Goal: Information Seeking & Learning: Understand process/instructions

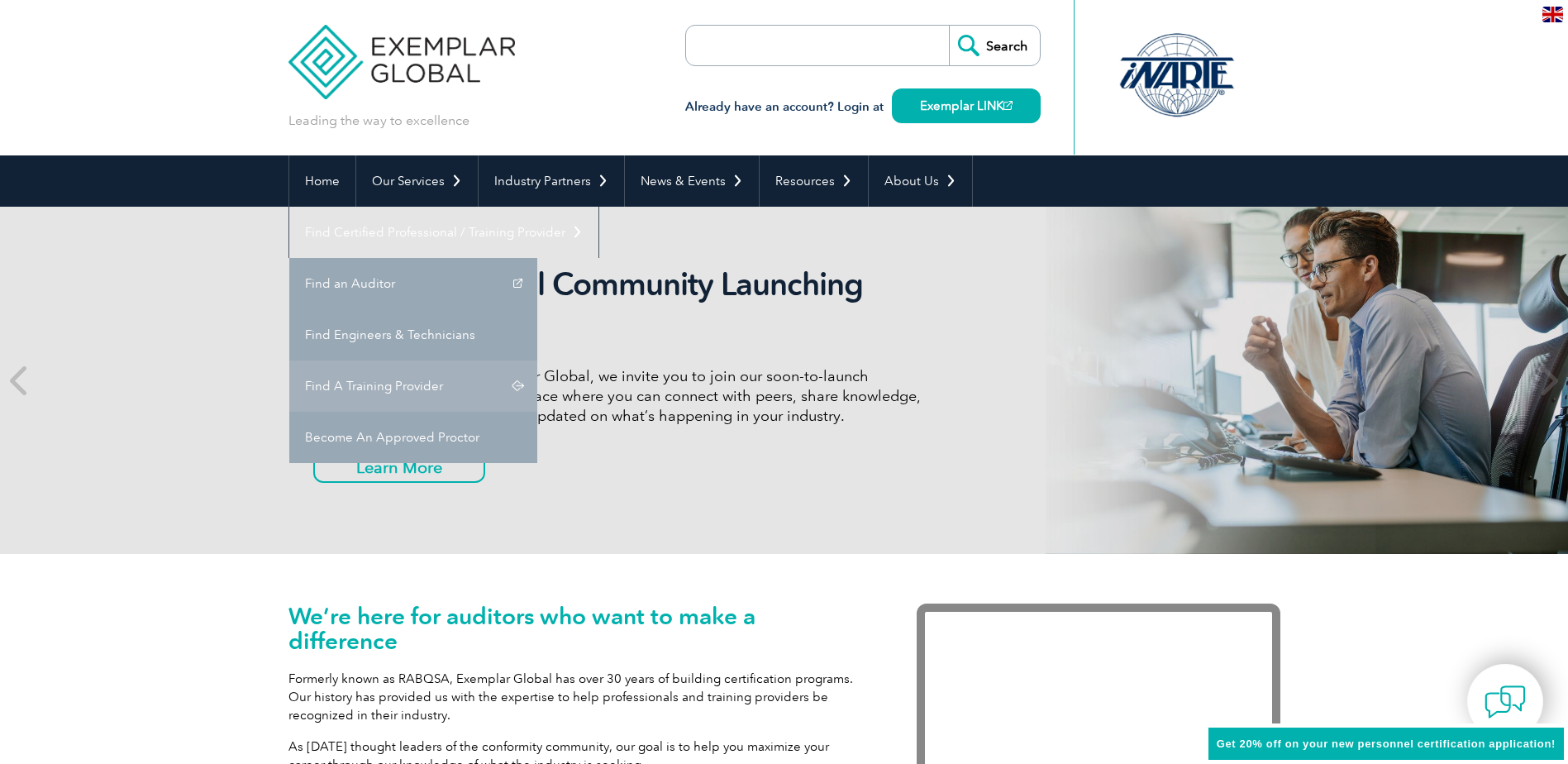
click at [538, 360] on link "Find A Training Provider" at bounding box center [413, 386] width 248 height 51
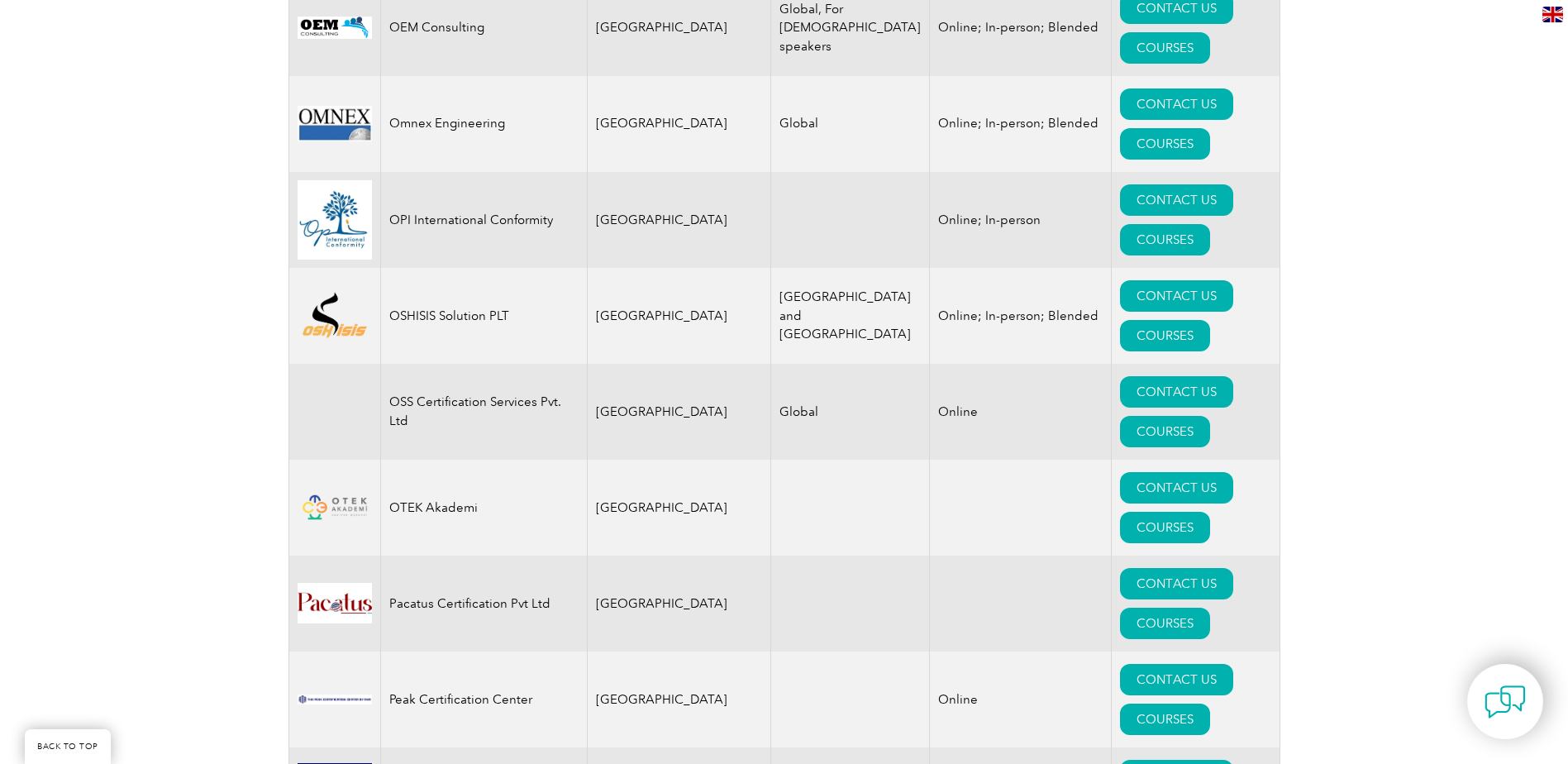
scroll to position [18421, 0]
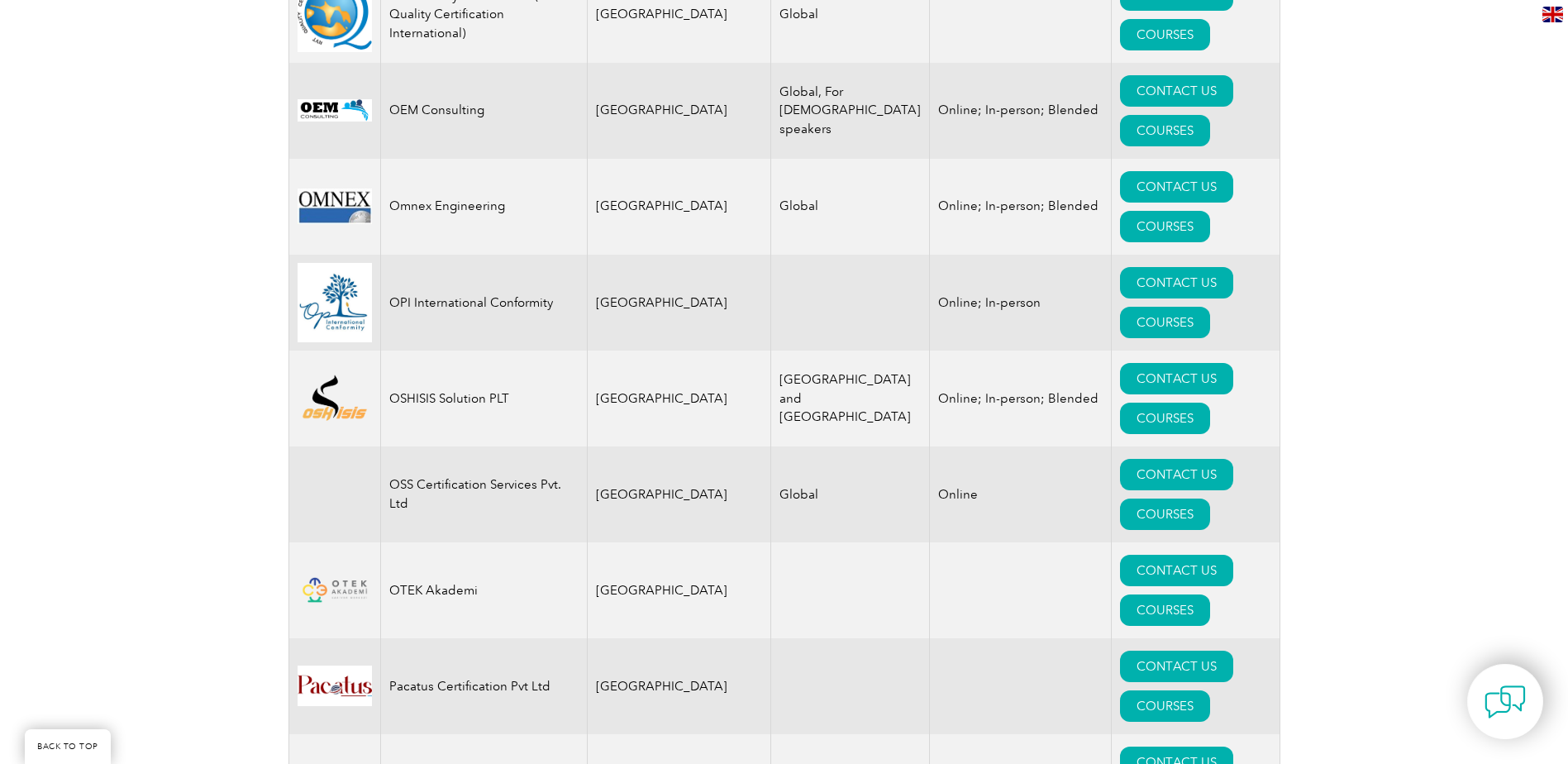
drag, startPoint x: 559, startPoint y: 705, endPoint x: 387, endPoint y: 705, distance: 172.0
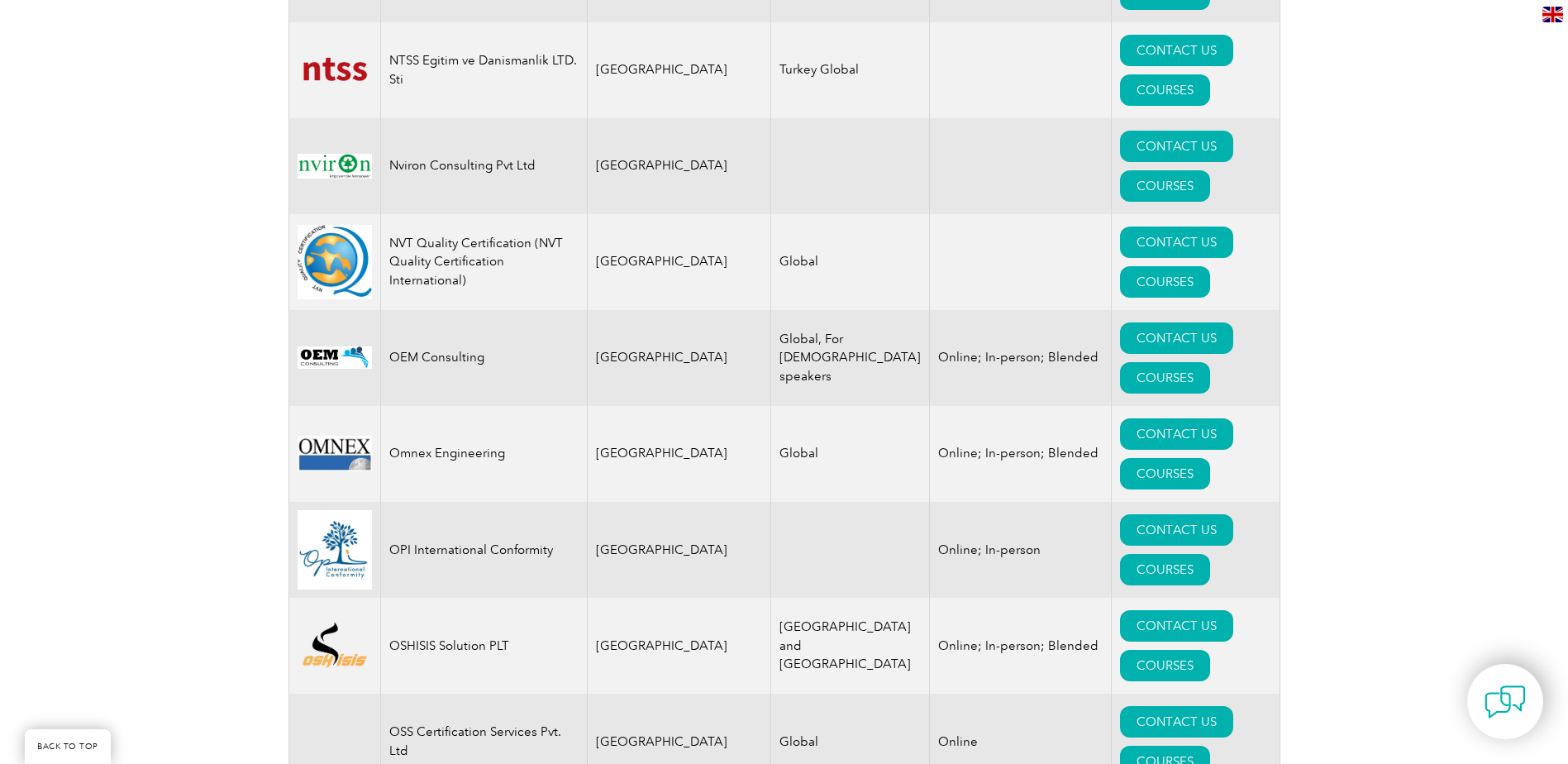
scroll to position [18173, 0]
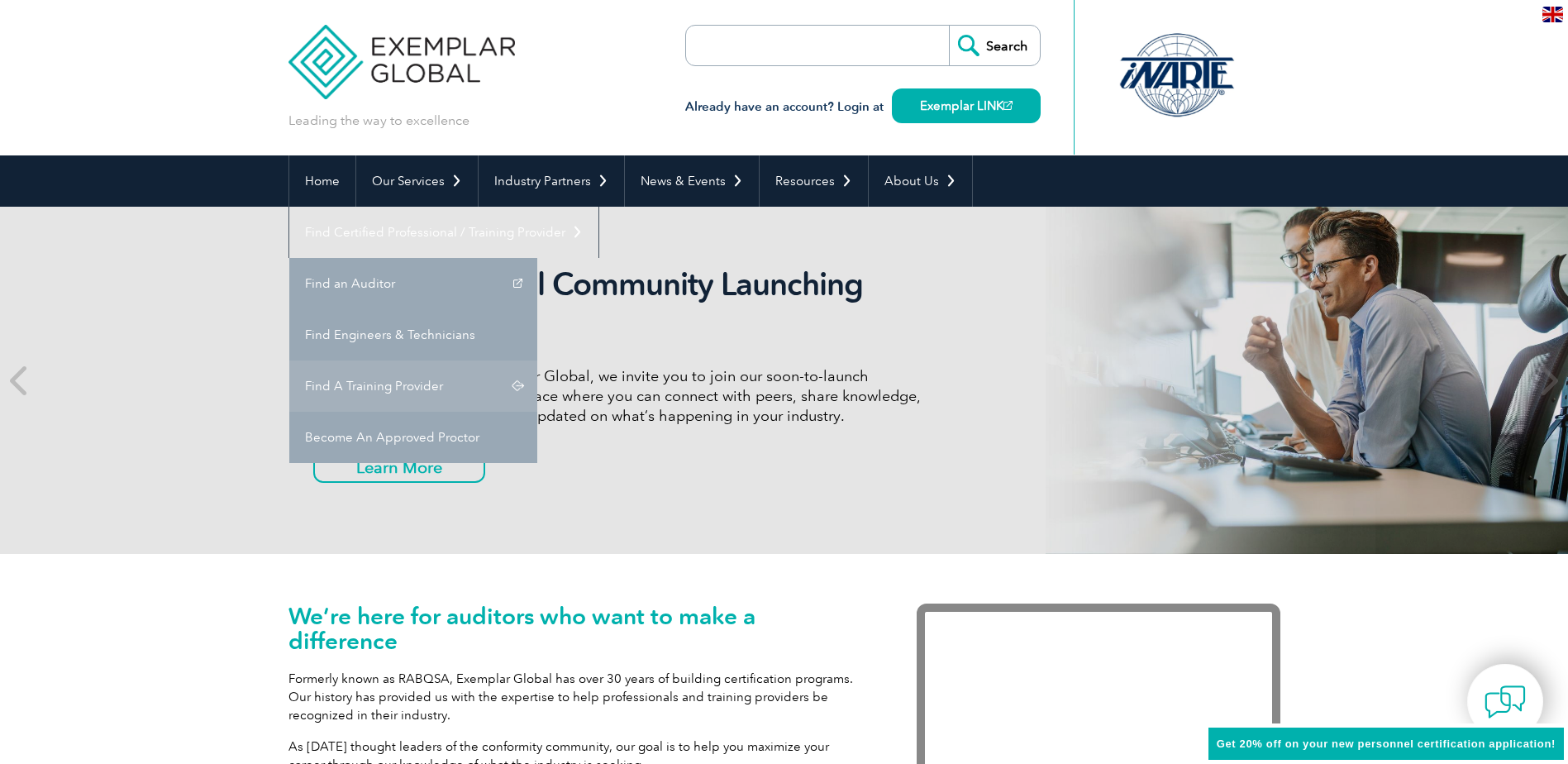
click at [538, 360] on link "Find A Training Provider" at bounding box center [413, 386] width 248 height 51
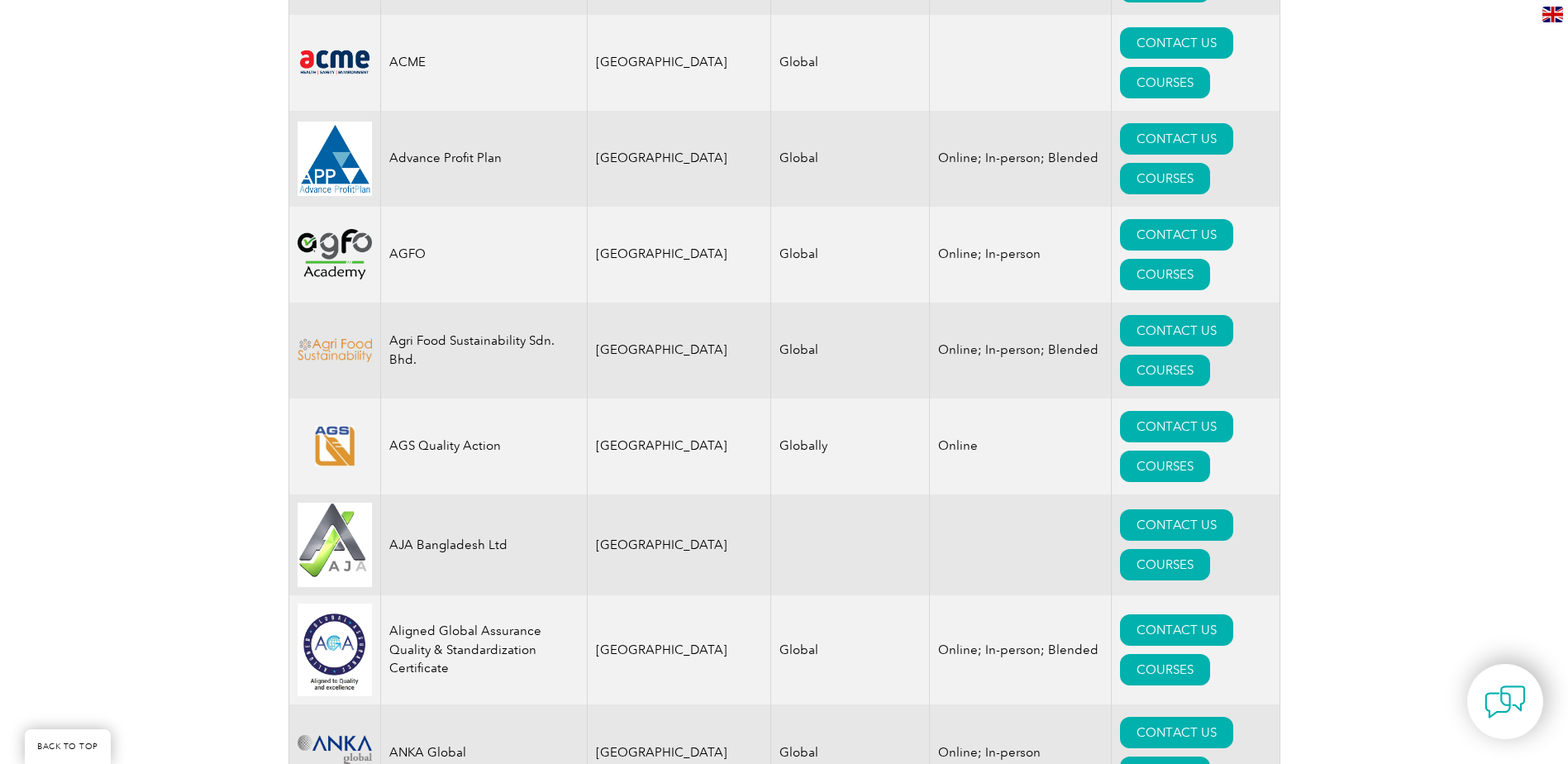
scroll to position [662, 0]
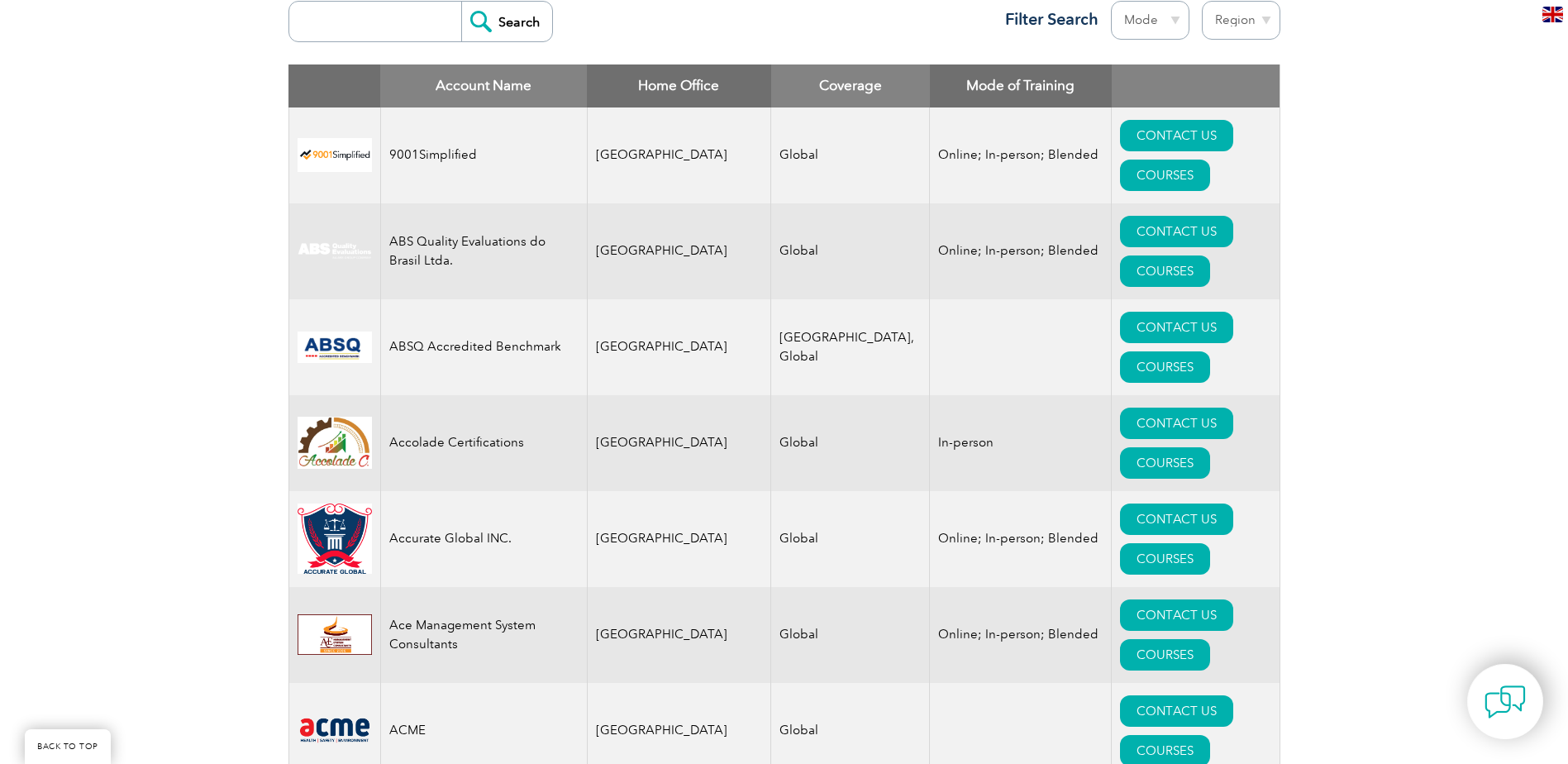
click at [641, 89] on th "Home Office" at bounding box center [679, 86] width 184 height 43
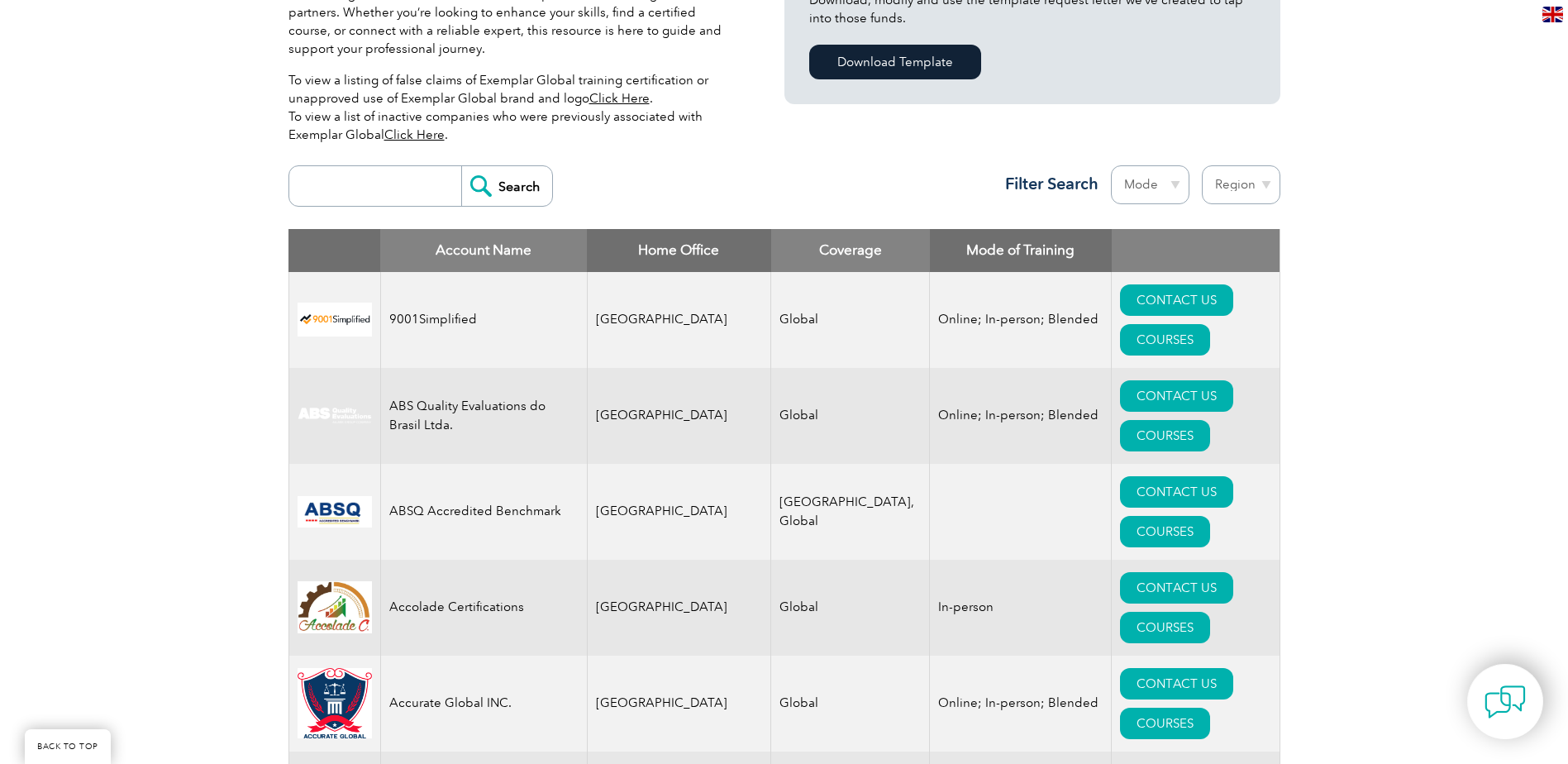
scroll to position [497, 0]
click at [1136, 189] on select "Mode Online In-person Blended" at bounding box center [1150, 185] width 79 height 39
click at [1225, 190] on select "Region Australia Bahrain Bangladesh Brazil Canada Colombia Dominican Republic E…" at bounding box center [1240, 185] width 79 height 39
select select "United Kingdom"
click at [1201, 166] on select "Region Australia Bahrain Bangladesh Brazil Canada Colombia Dominican Republic E…" at bounding box center [1240, 185] width 79 height 39
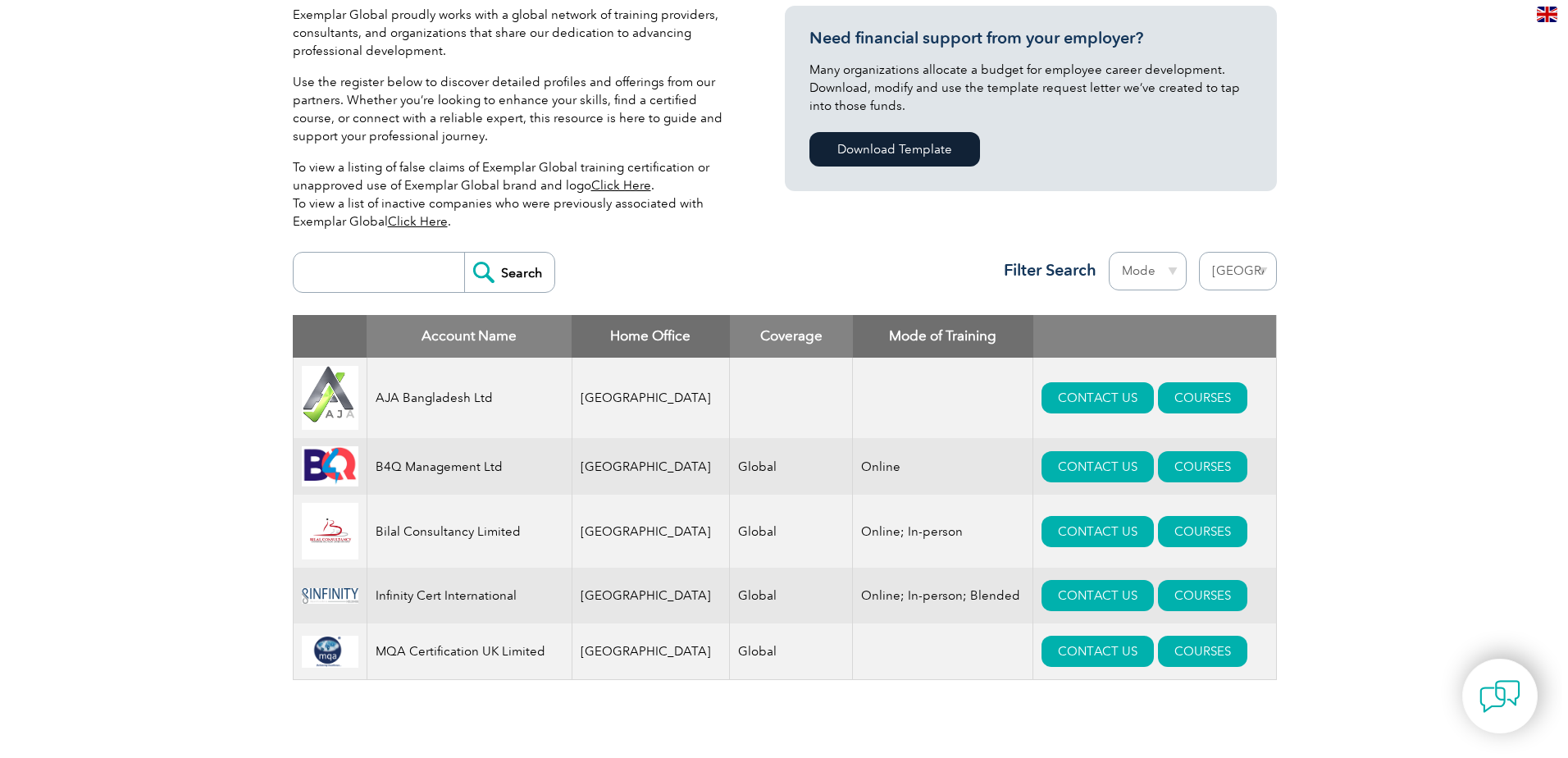
scroll to position [574, 0]
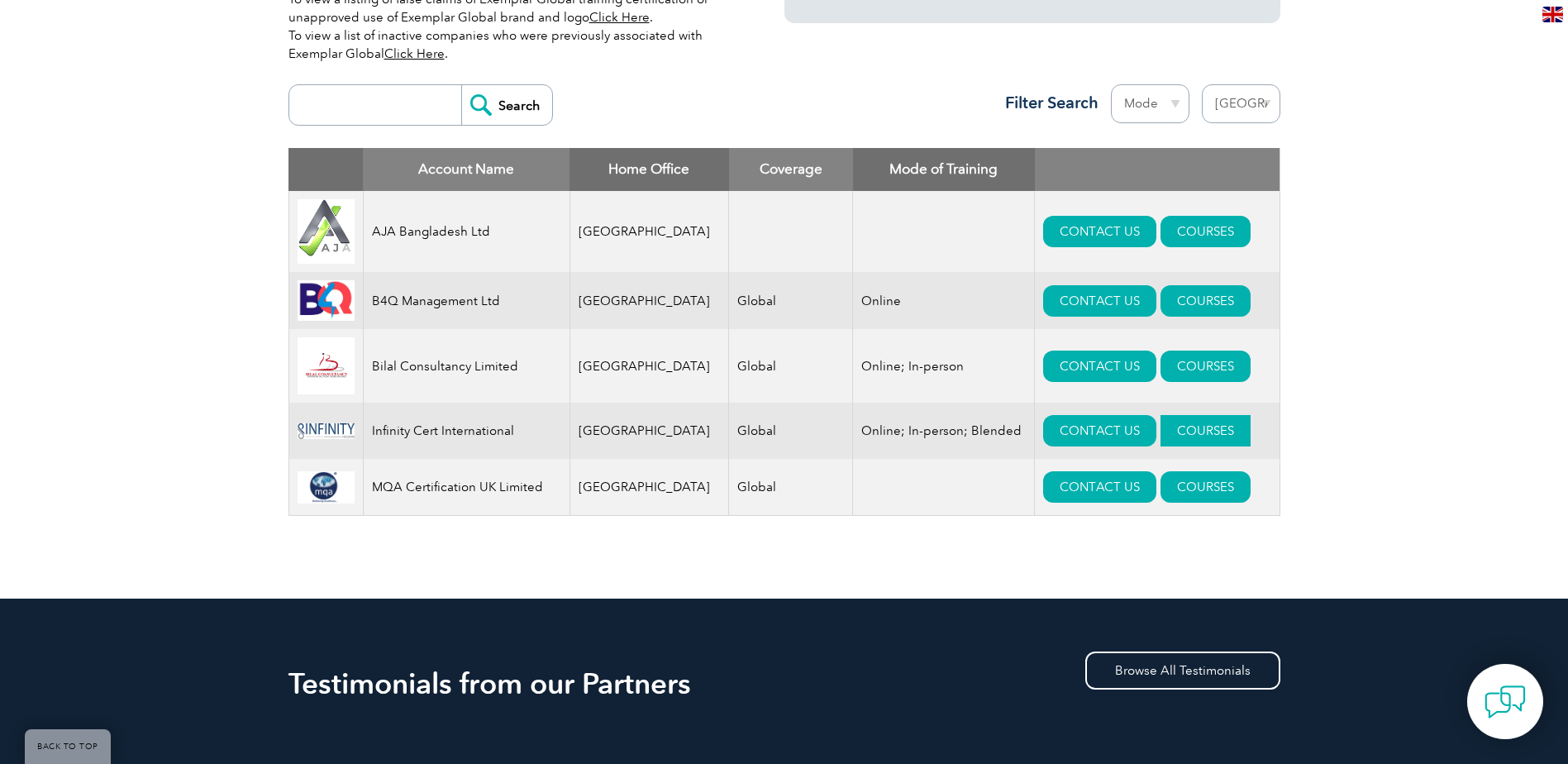
click at [1161, 446] on link "COURSES" at bounding box center [1205, 430] width 90 height 31
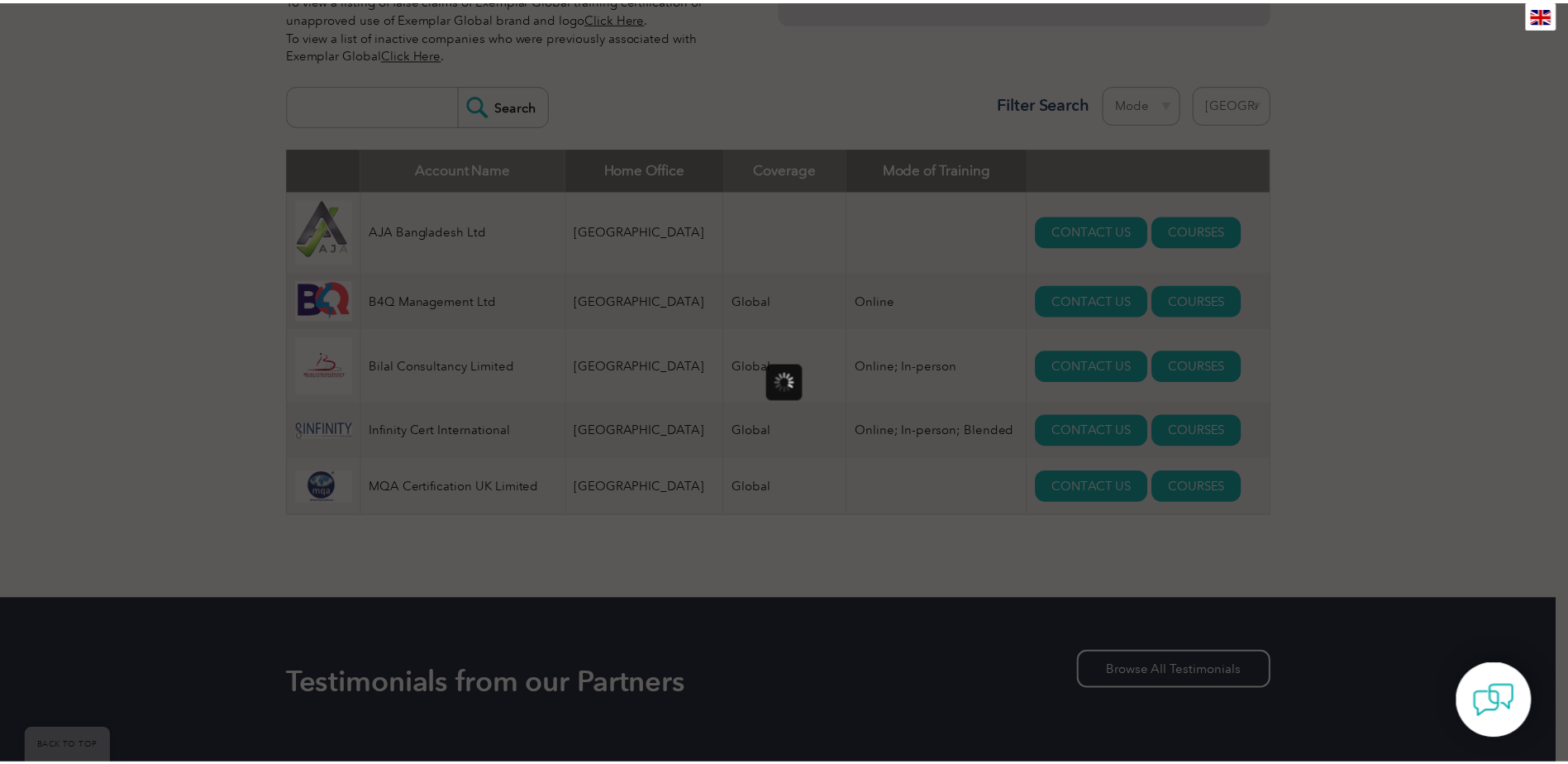
scroll to position [0, 0]
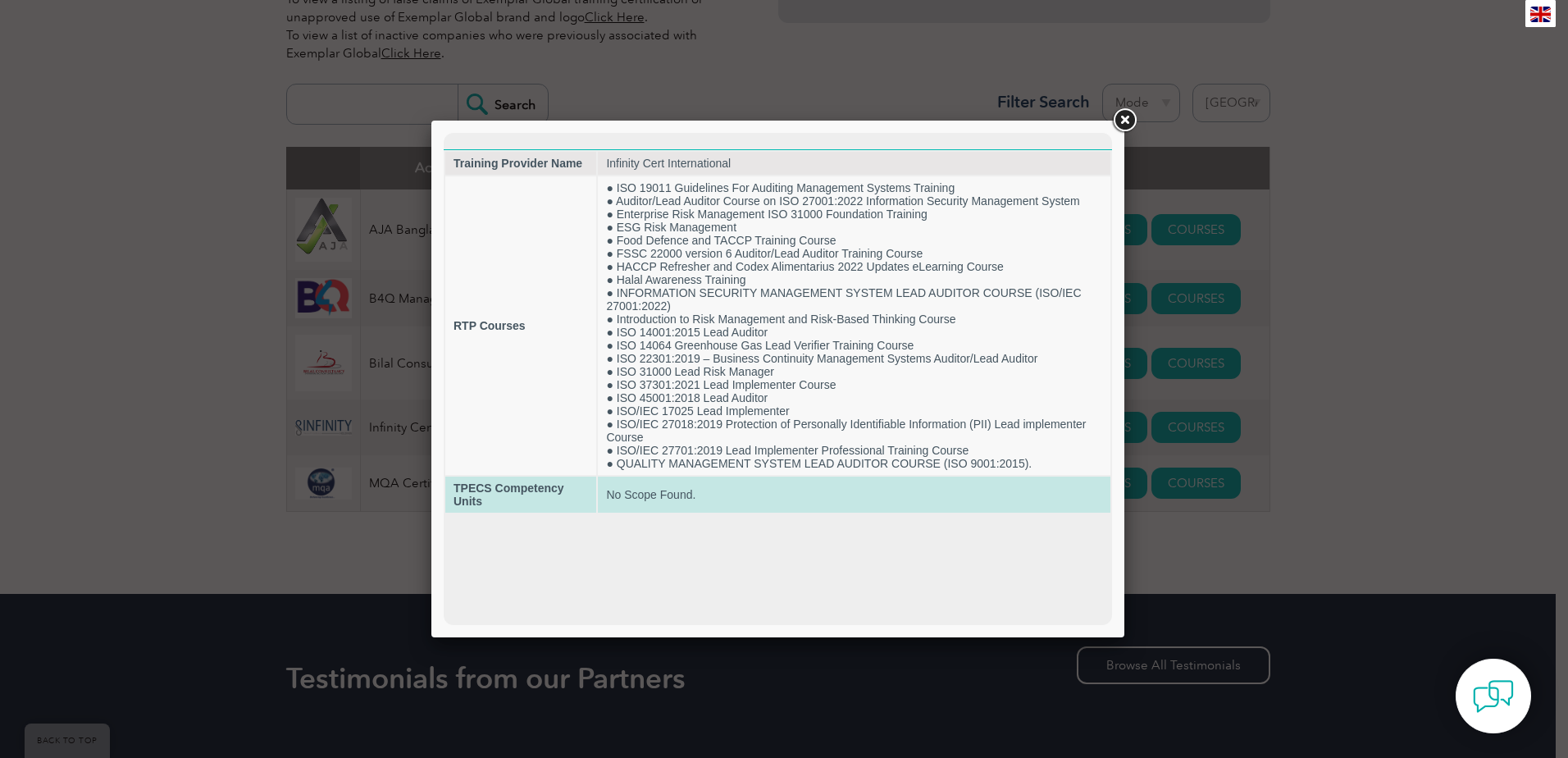
click at [925, 497] on td "No Scope Found." at bounding box center [854, 495] width 513 height 36
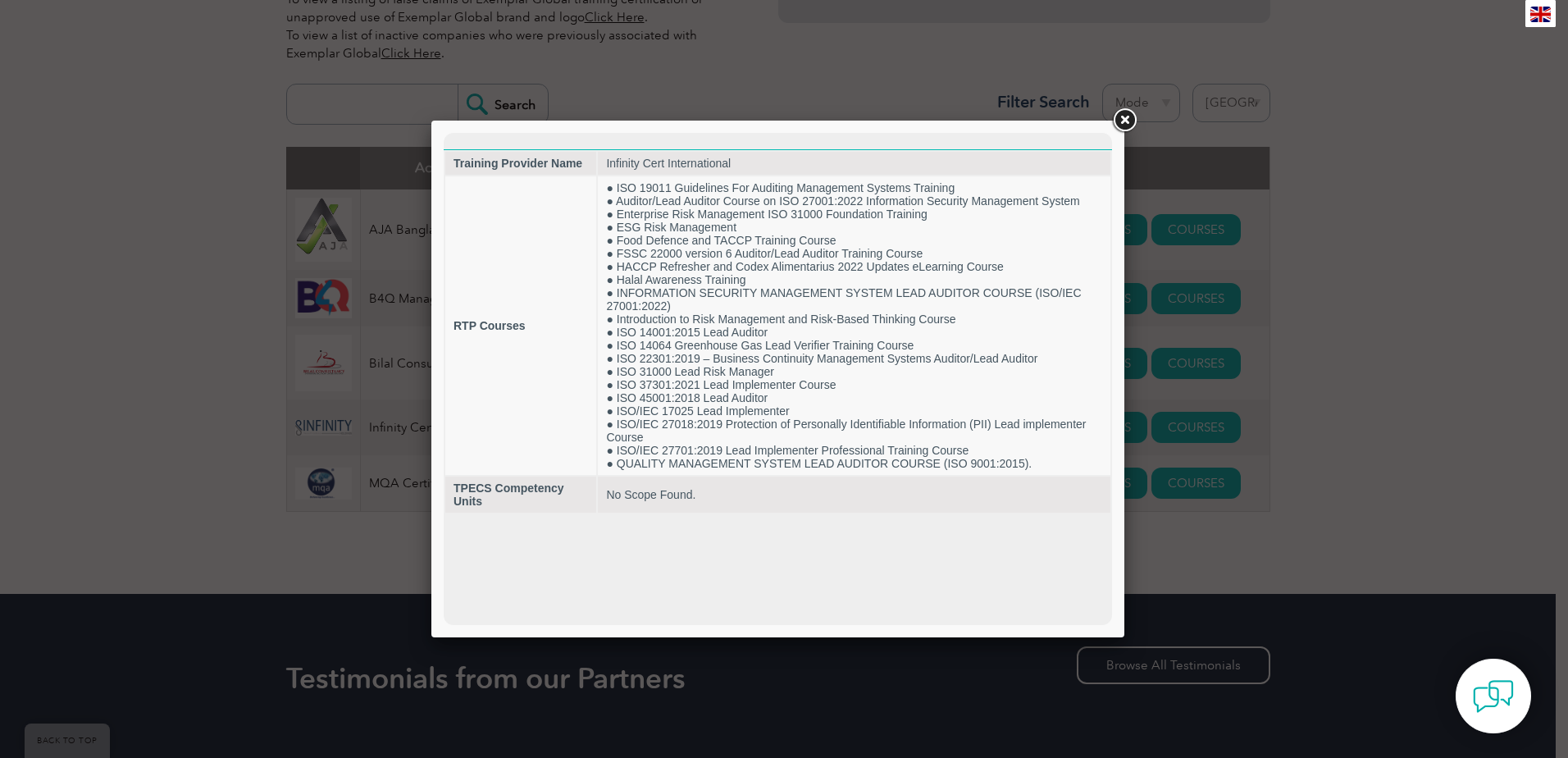
click at [1109, 134] on div at bounding box center [777, 379] width 668 height 492
click at [1119, 121] on link at bounding box center [1124, 120] width 29 height 29
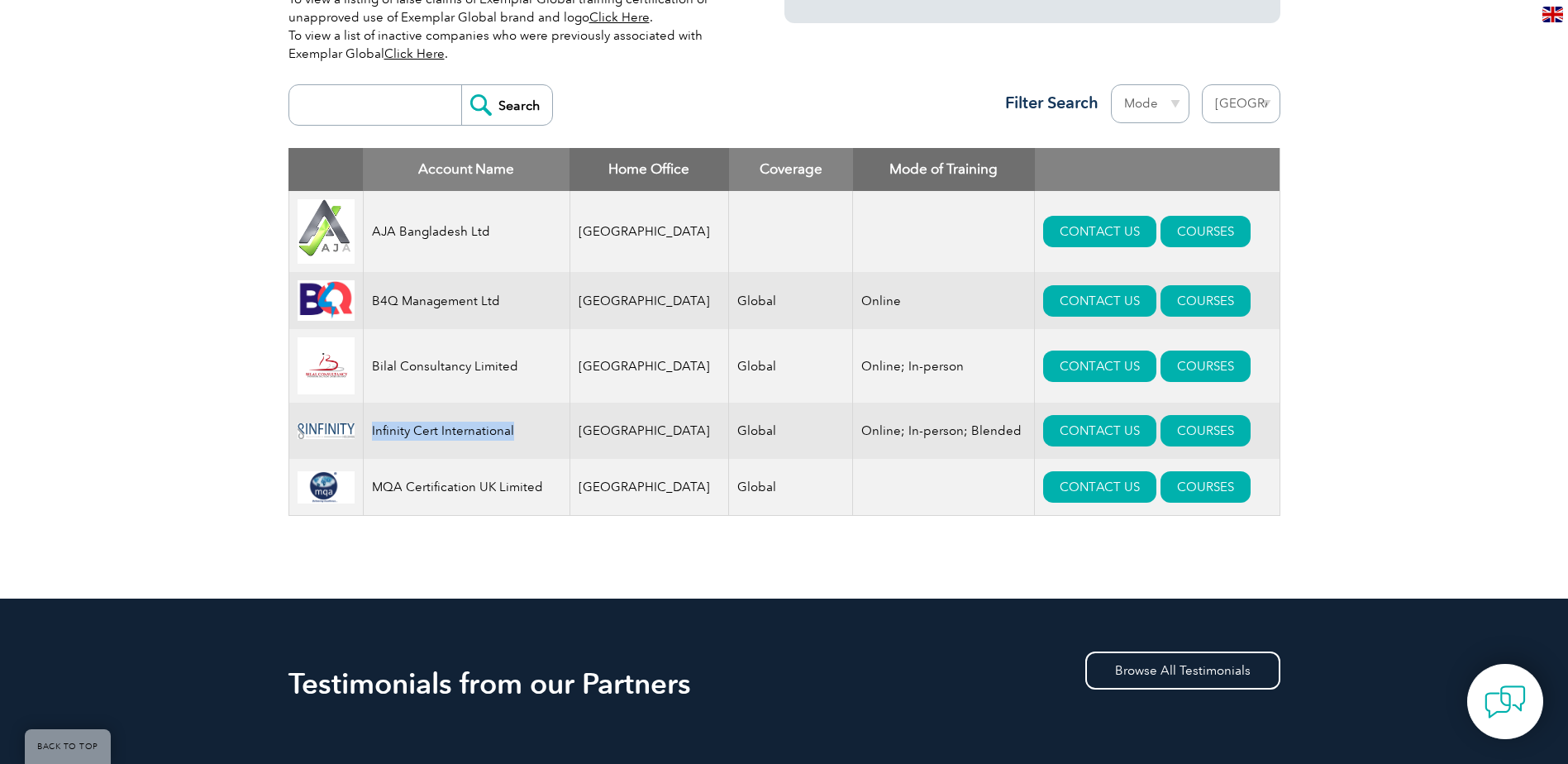
drag, startPoint x: 374, startPoint y: 439, endPoint x: 532, endPoint y: 443, distance: 158.1
click at [532, 443] on td "Infinity Cert International" at bounding box center [466, 430] width 207 height 56
click at [1253, 86] on select "Region Australia Bahrain Bangladesh Brazil Canada Colombia Dominican Republic E…" at bounding box center [1240, 104] width 79 height 39
click at [1201, 85] on select "Region Australia Bahrain Bangladesh Brazil Canada Colombia Dominican Republic E…" at bounding box center [1240, 104] width 79 height 39
click at [1254, 107] on select "Region Australia Bahrain Bangladesh Brazil Canada Colombia Dominican Republic E…" at bounding box center [1240, 104] width 79 height 39
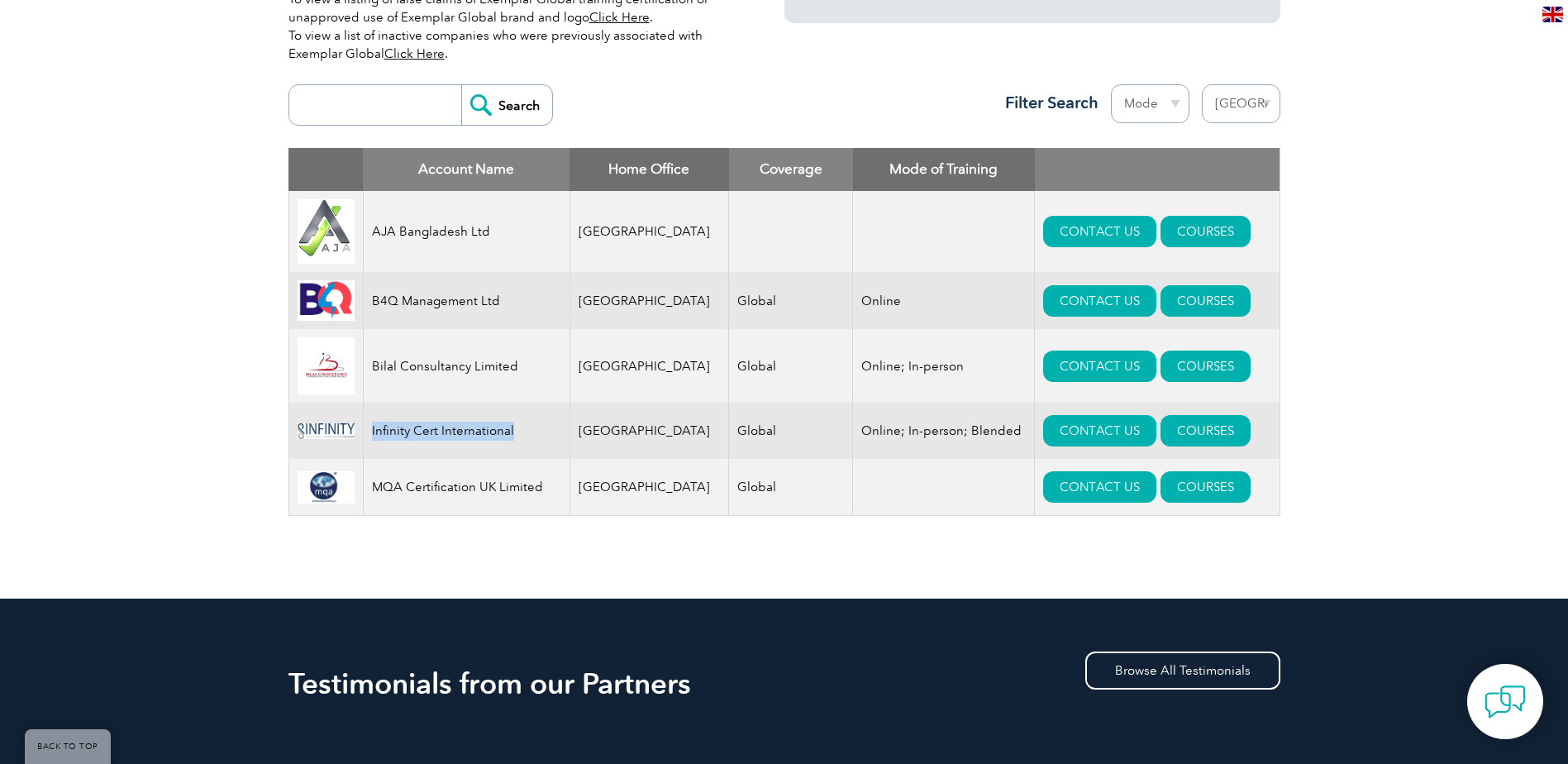
select select "United States"
click at [1201, 85] on select "Region Australia Bahrain Bangladesh Brazil Canada Colombia Dominican Republic E…" at bounding box center [1240, 104] width 79 height 39
click at [1323, 325] on div "Exemplar Global proudly works with a global network of training providers, cons…" at bounding box center [784, 192] width 1568 height 812
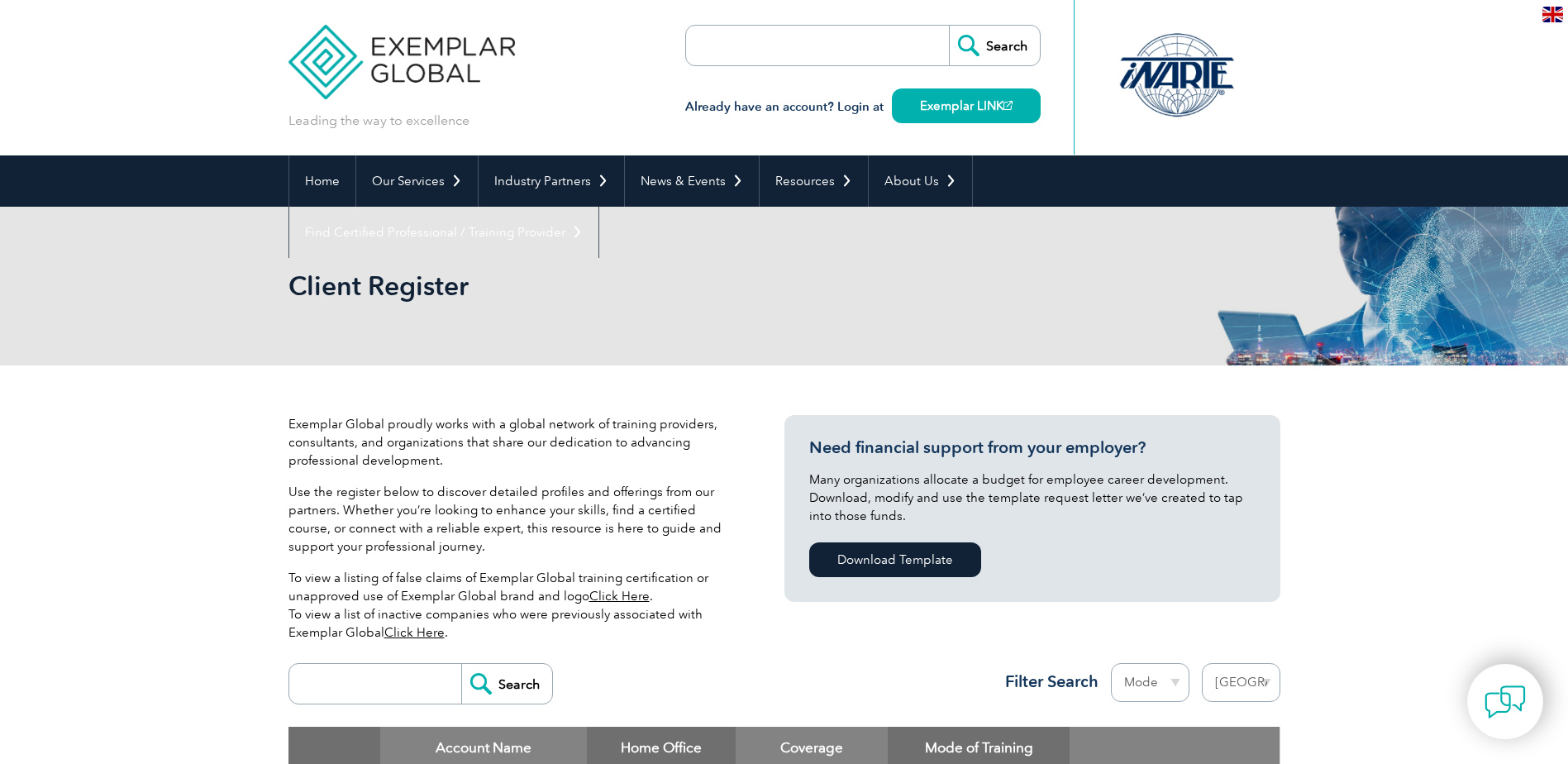
select select "[GEOGRAPHIC_DATA]"
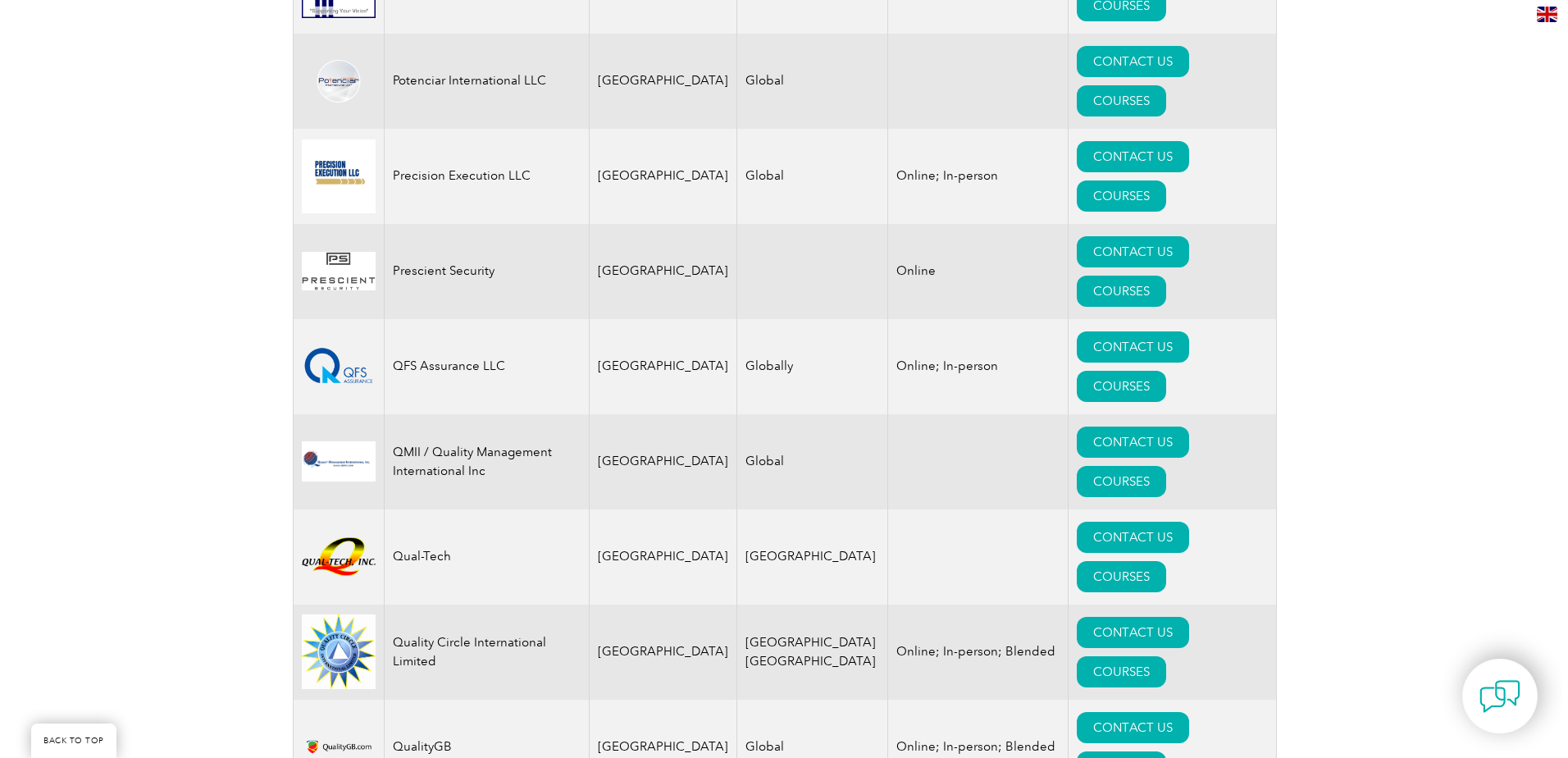
scroll to position [3857, 0]
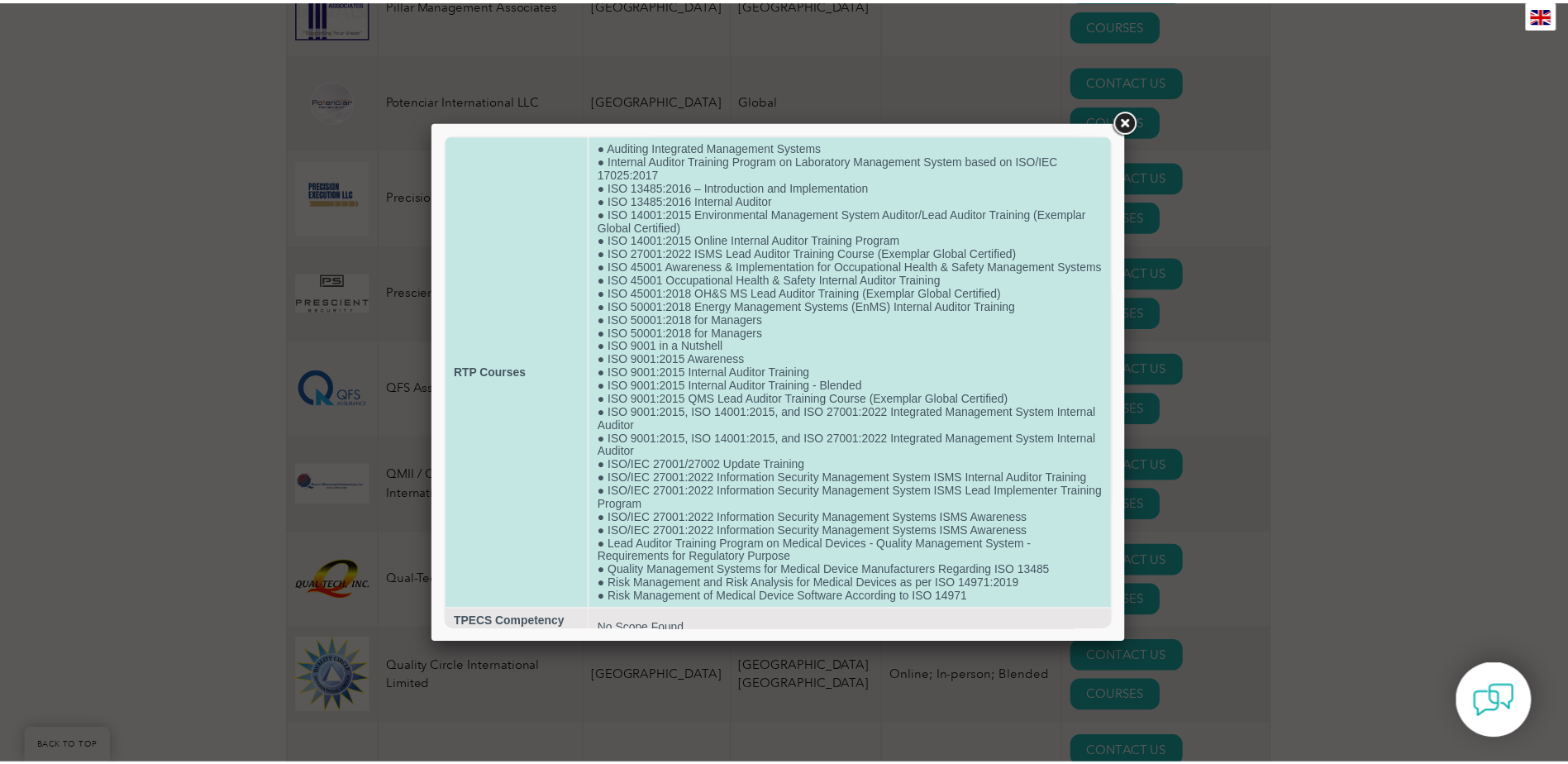
scroll to position [86, 0]
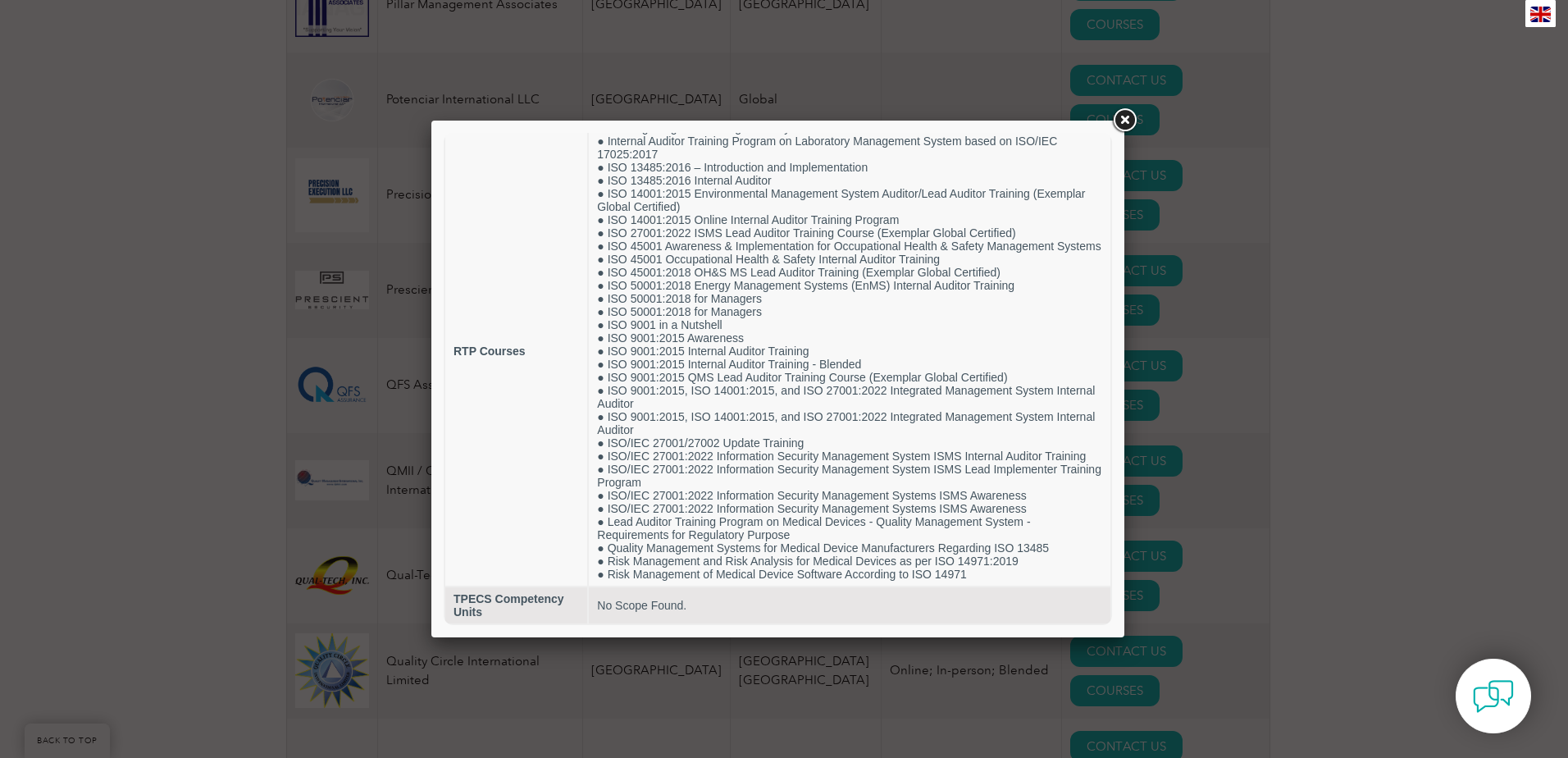
drag, startPoint x: 112, startPoint y: 523, endPoint x: 178, endPoint y: 556, distance: 73.8
click at [112, 523] on div at bounding box center [784, 379] width 1568 height 758
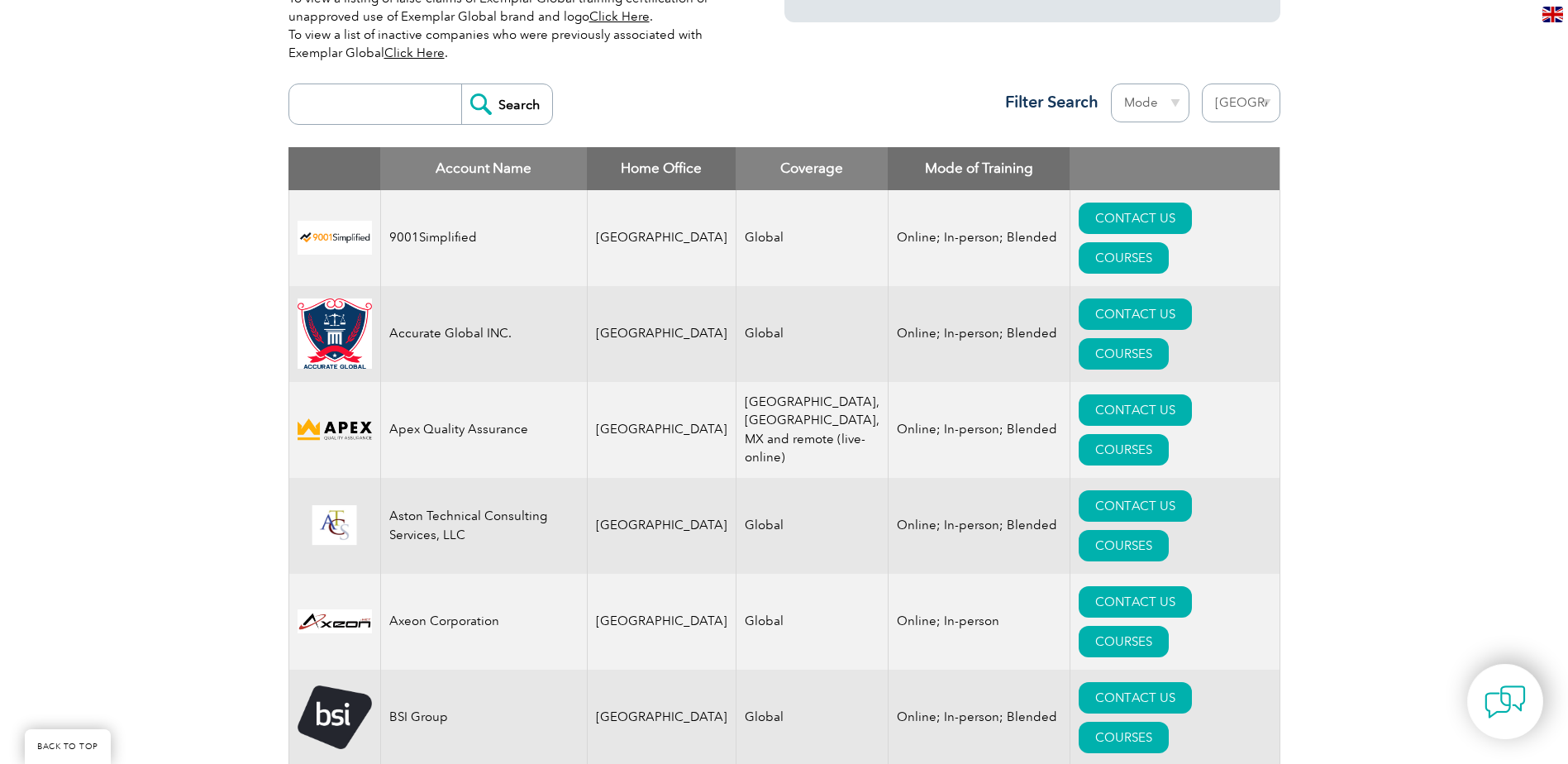
scroll to position [579, 0]
drag, startPoint x: 449, startPoint y: 562, endPoint x: 393, endPoint y: 558, distance: 56.1
click at [393, 671] on td "BSI Group" at bounding box center [483, 718] width 207 height 96
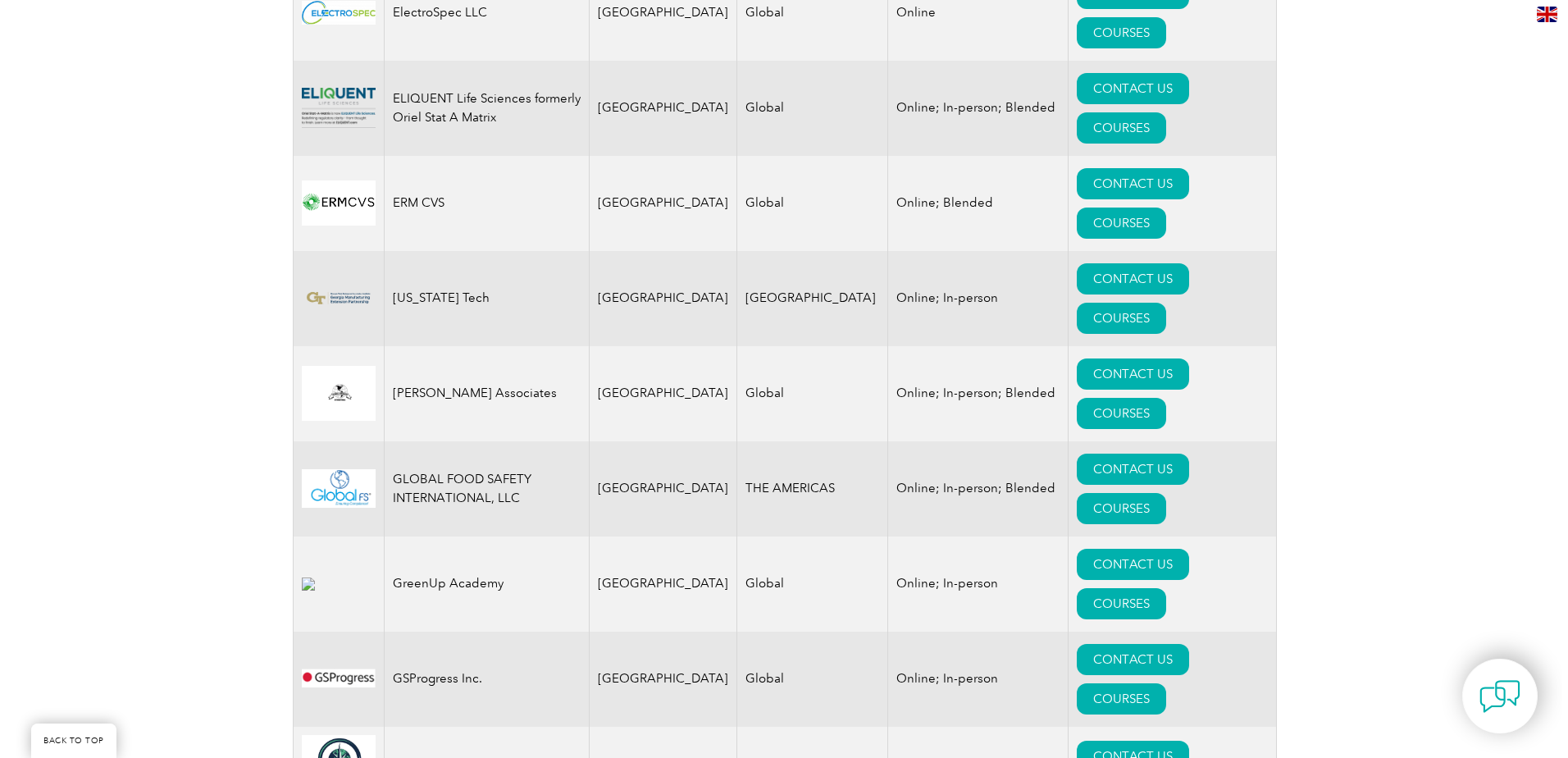
scroll to position [1969, 0]
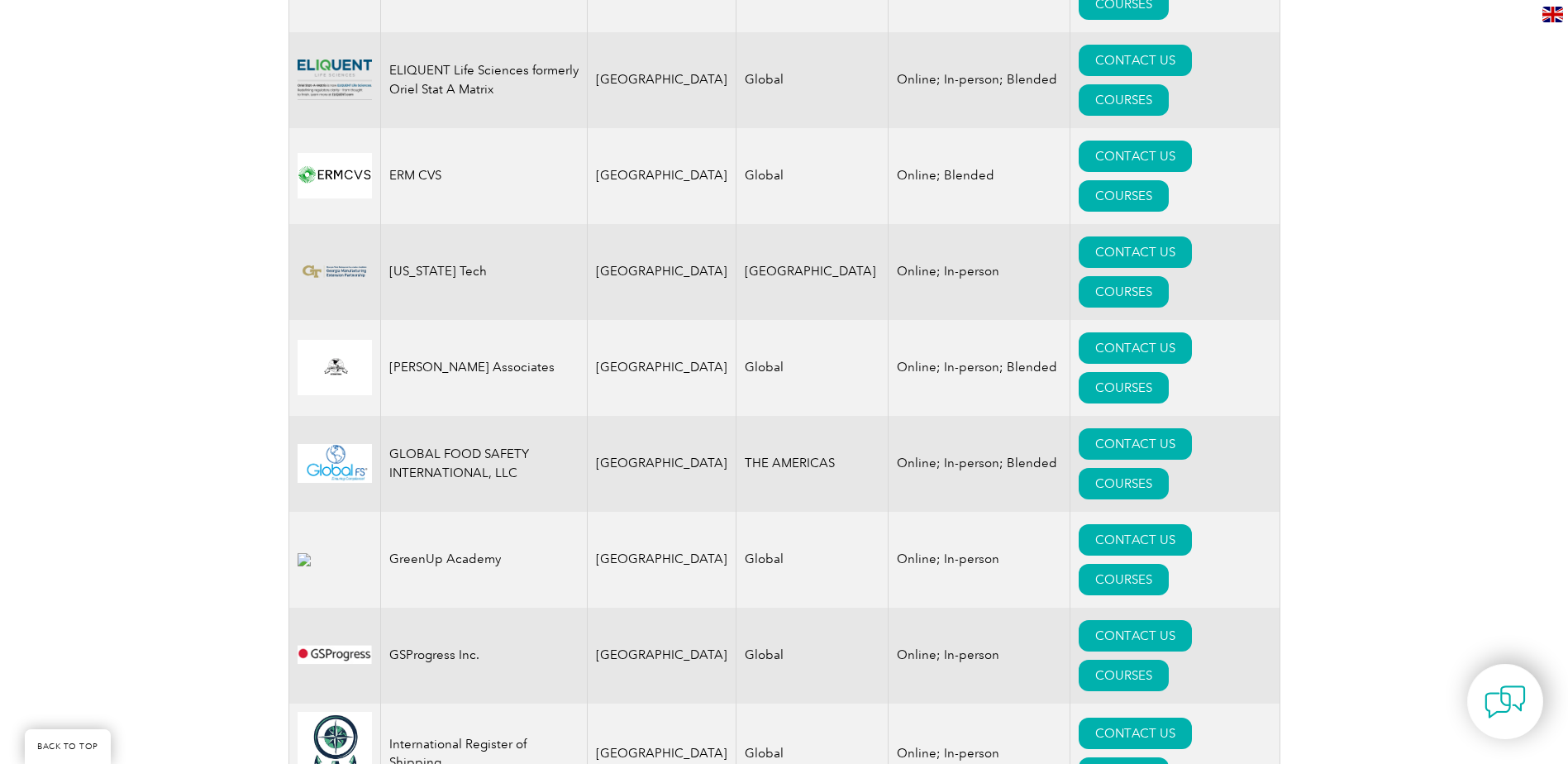
drag, startPoint x: 480, startPoint y: 138, endPoint x: 405, endPoint y: 117, distance: 77.9
drag, startPoint x: 405, startPoint y: 117, endPoint x: 476, endPoint y: 158, distance: 82.0
drag, startPoint x: 469, startPoint y: 150, endPoint x: 385, endPoint y: 131, distance: 86.1
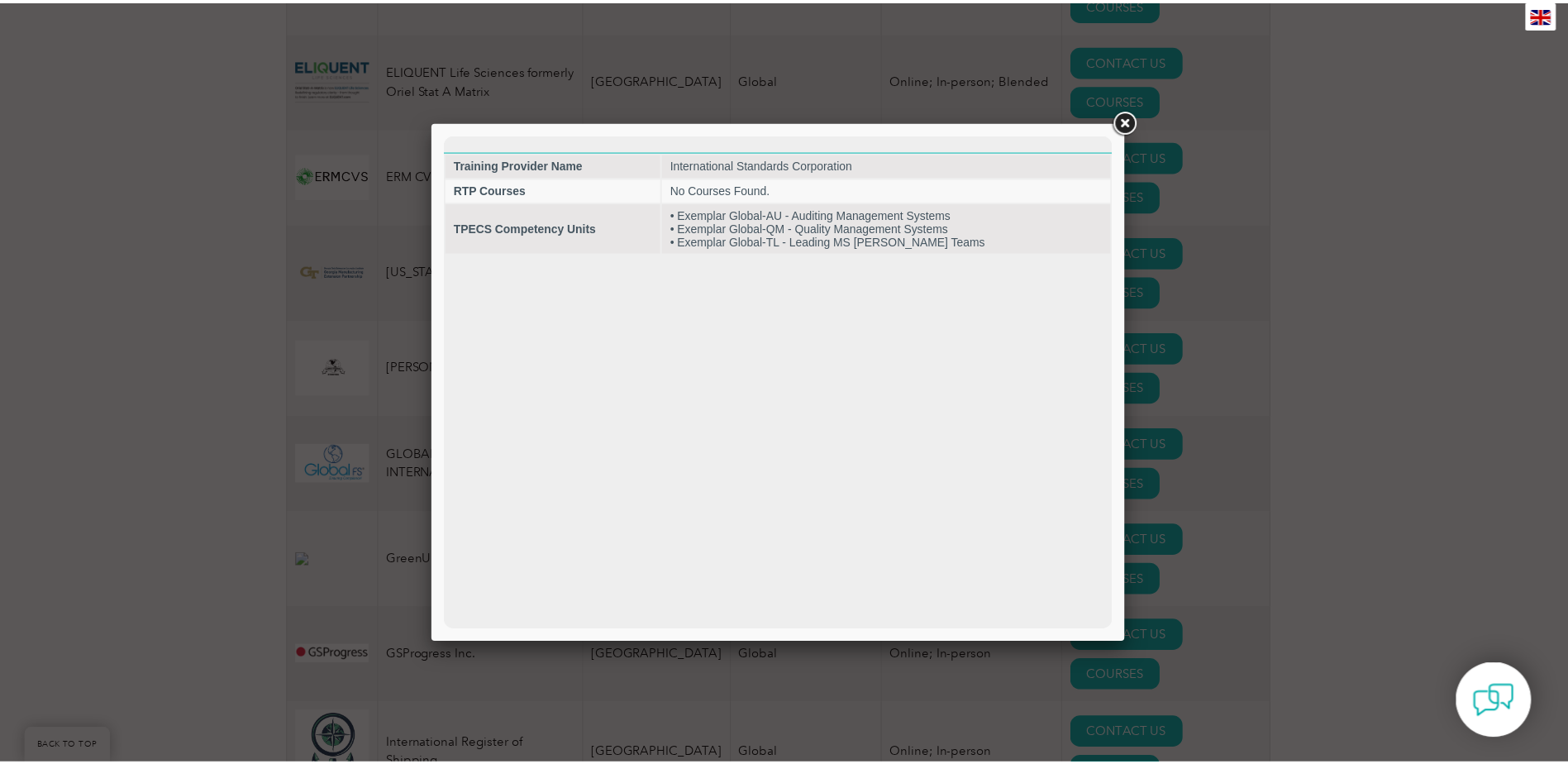
scroll to position [0, 0]
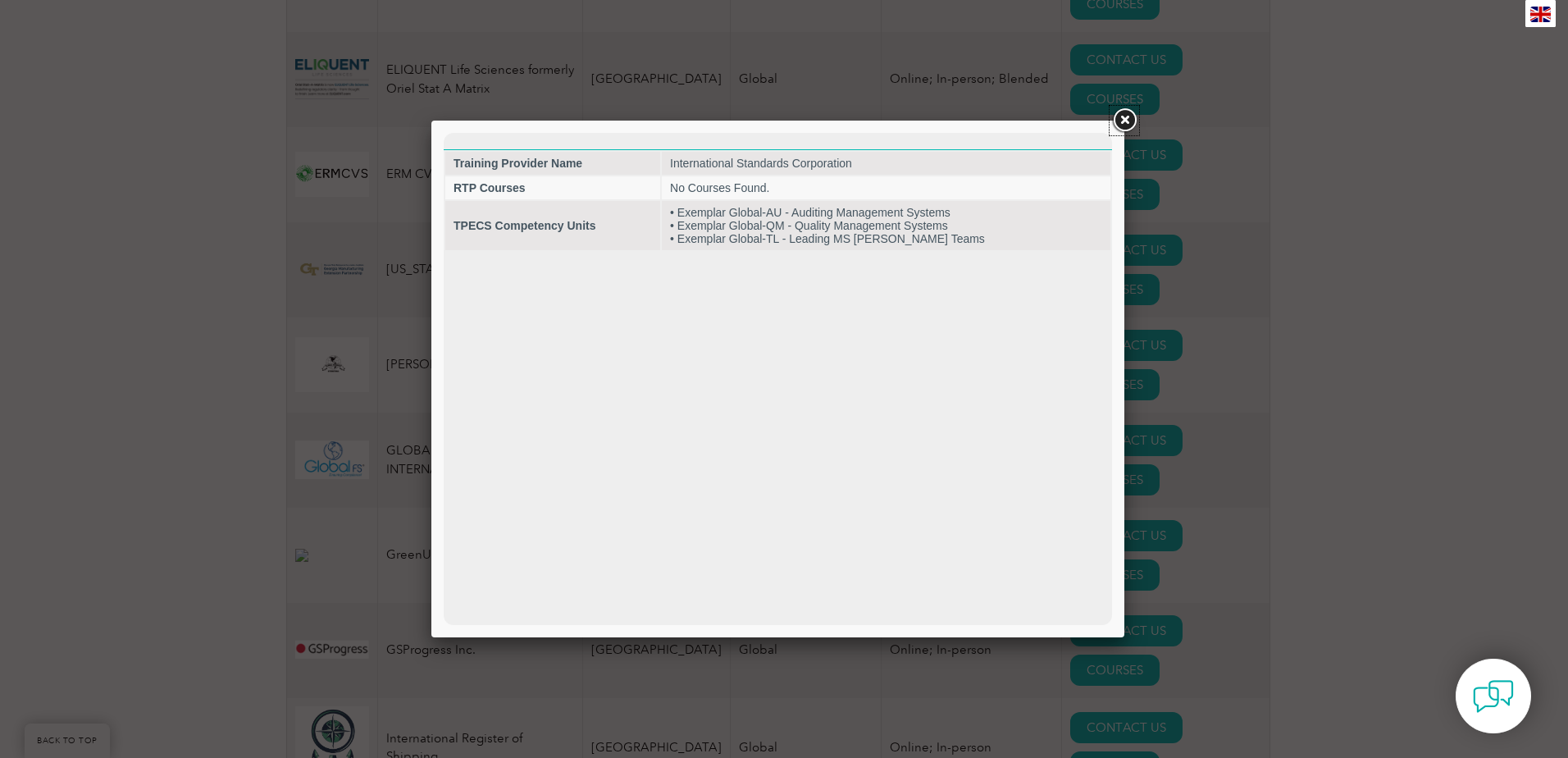
click at [1119, 120] on link at bounding box center [1124, 120] width 29 height 29
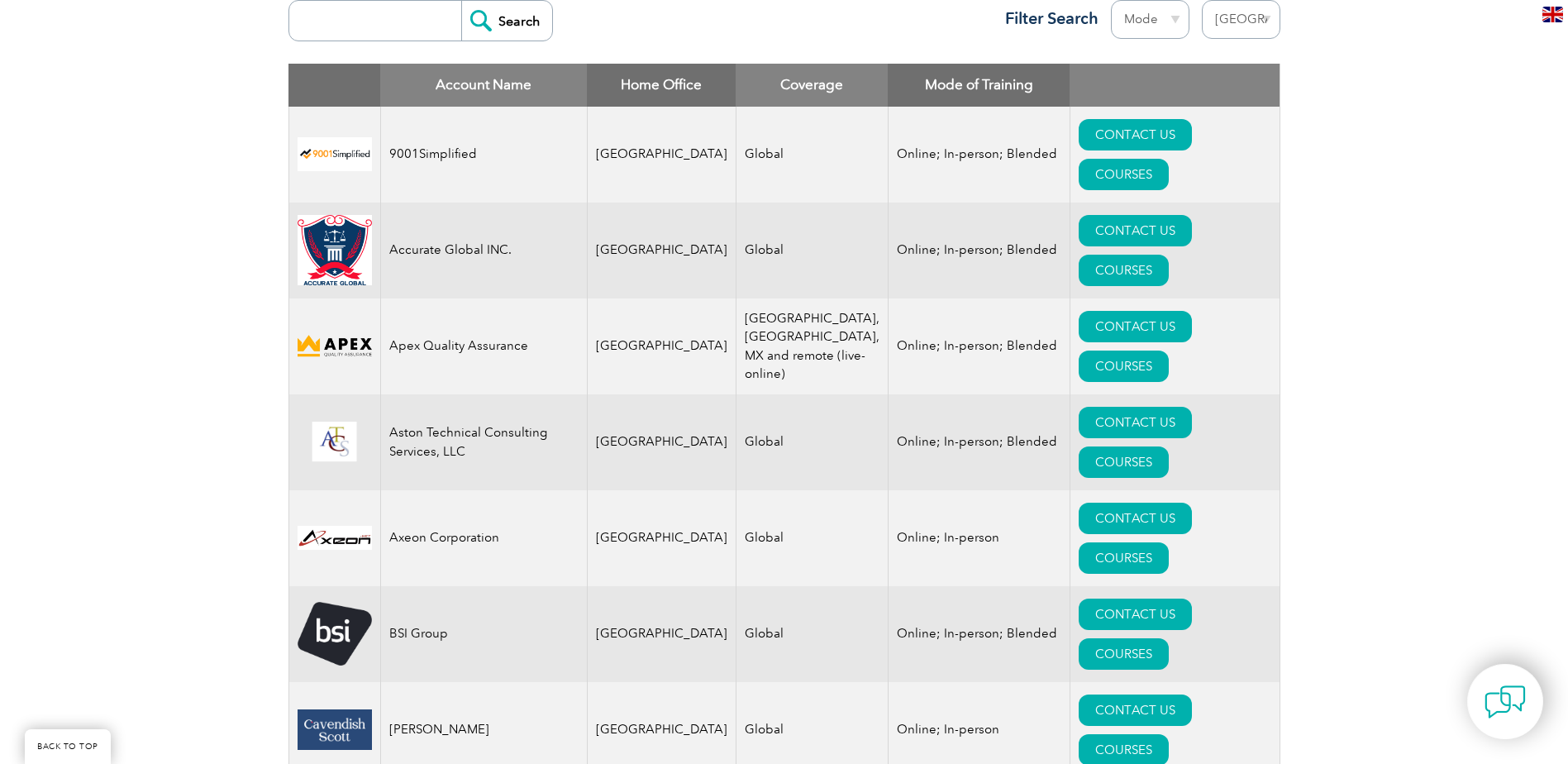
scroll to position [744, 0]
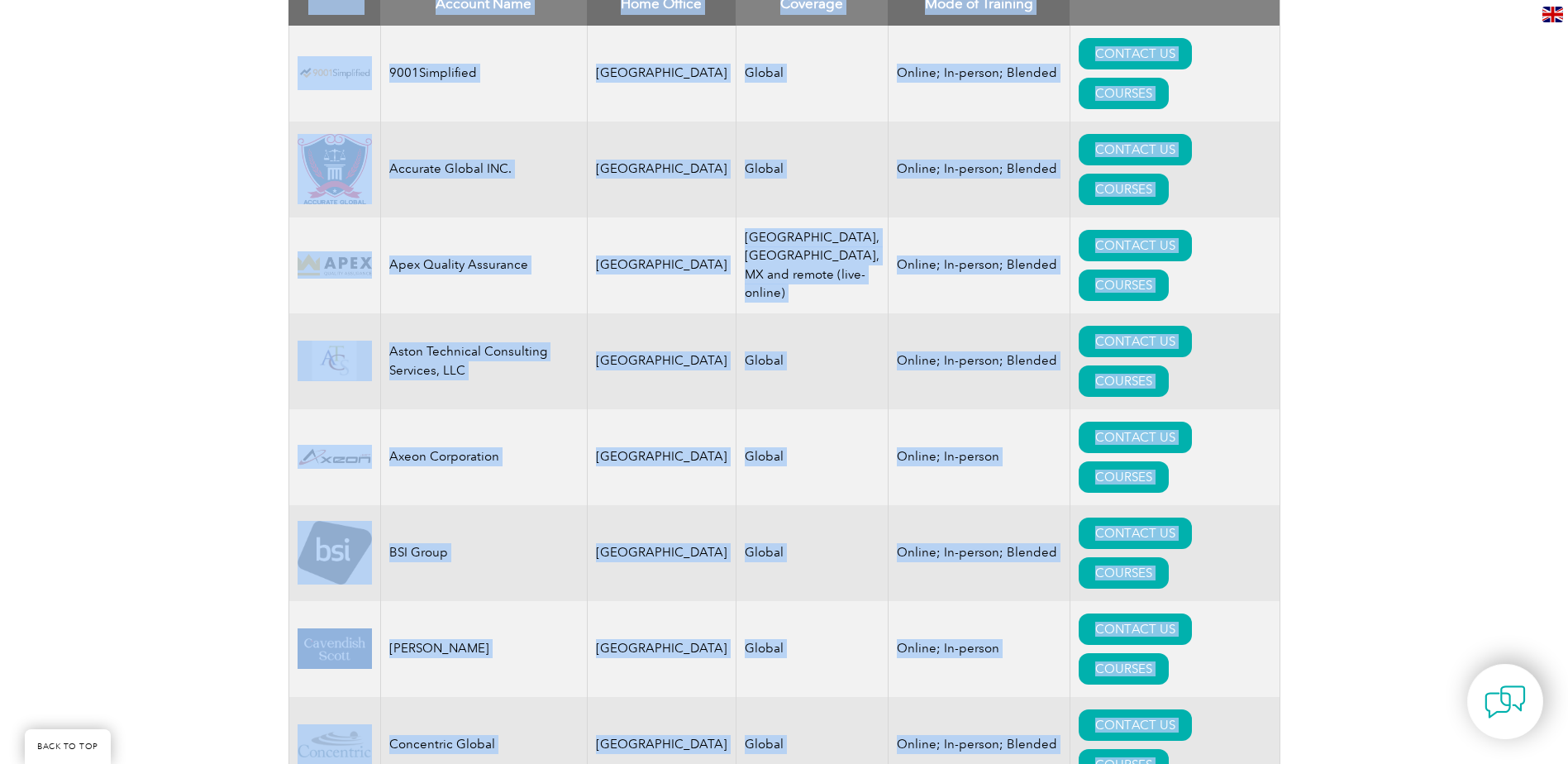
drag, startPoint x: 1572, startPoint y: 143, endPoint x: 1571, endPoint y: 175, distance: 32.0
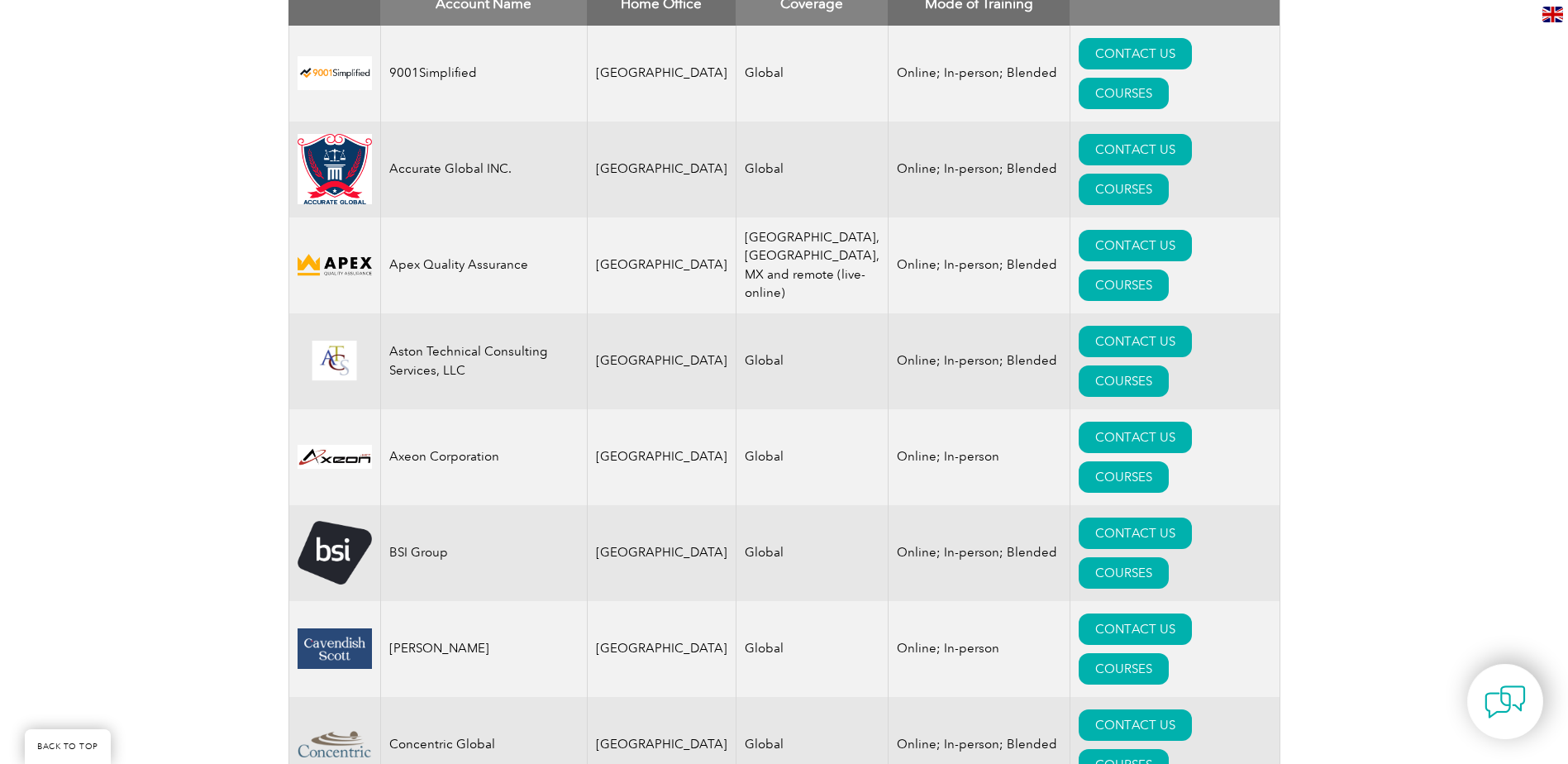
drag, startPoint x: 1571, startPoint y: 175, endPoint x: 1553, endPoint y: 172, distance: 18.2
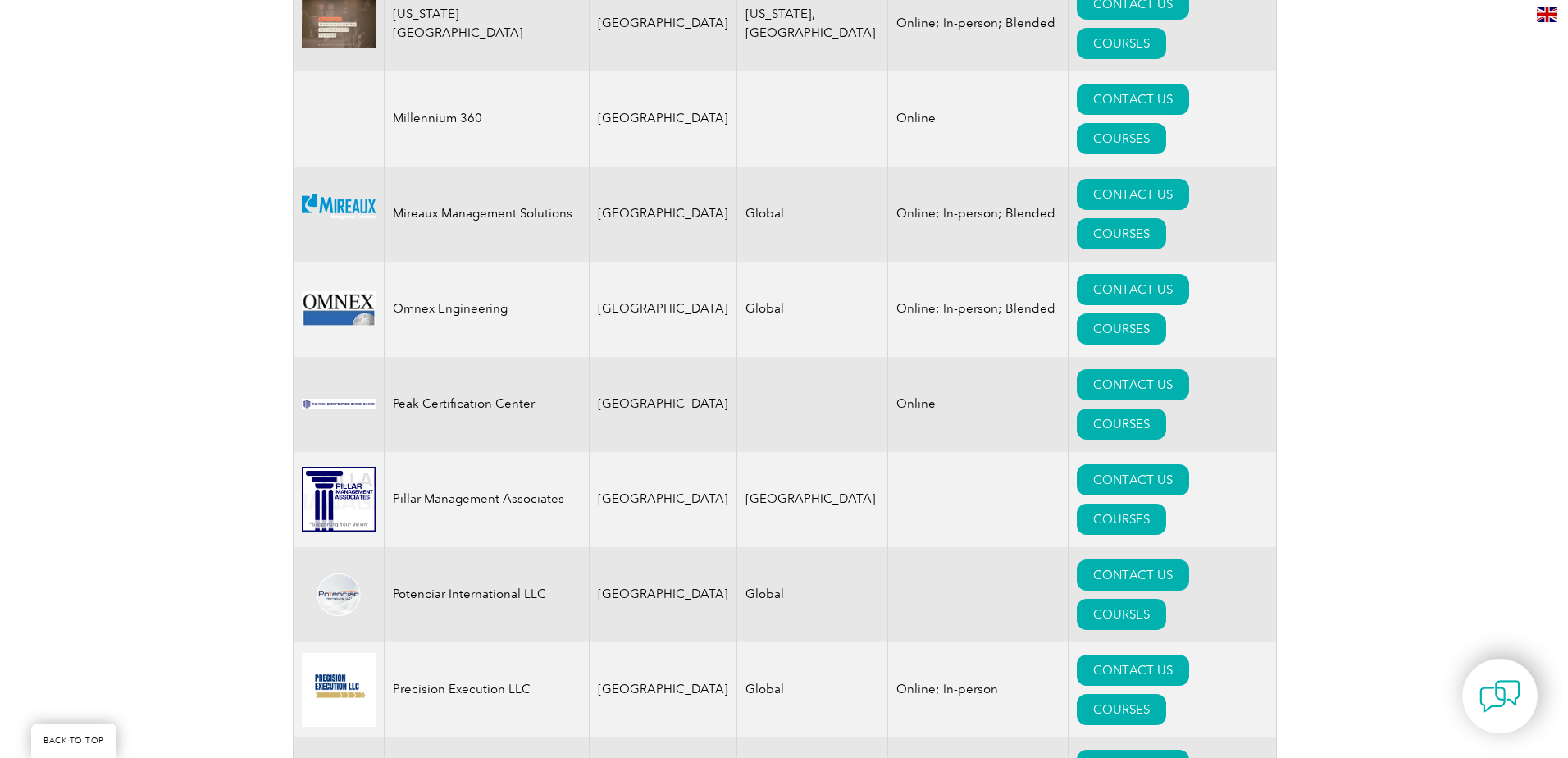
scroll to position [3280, 0]
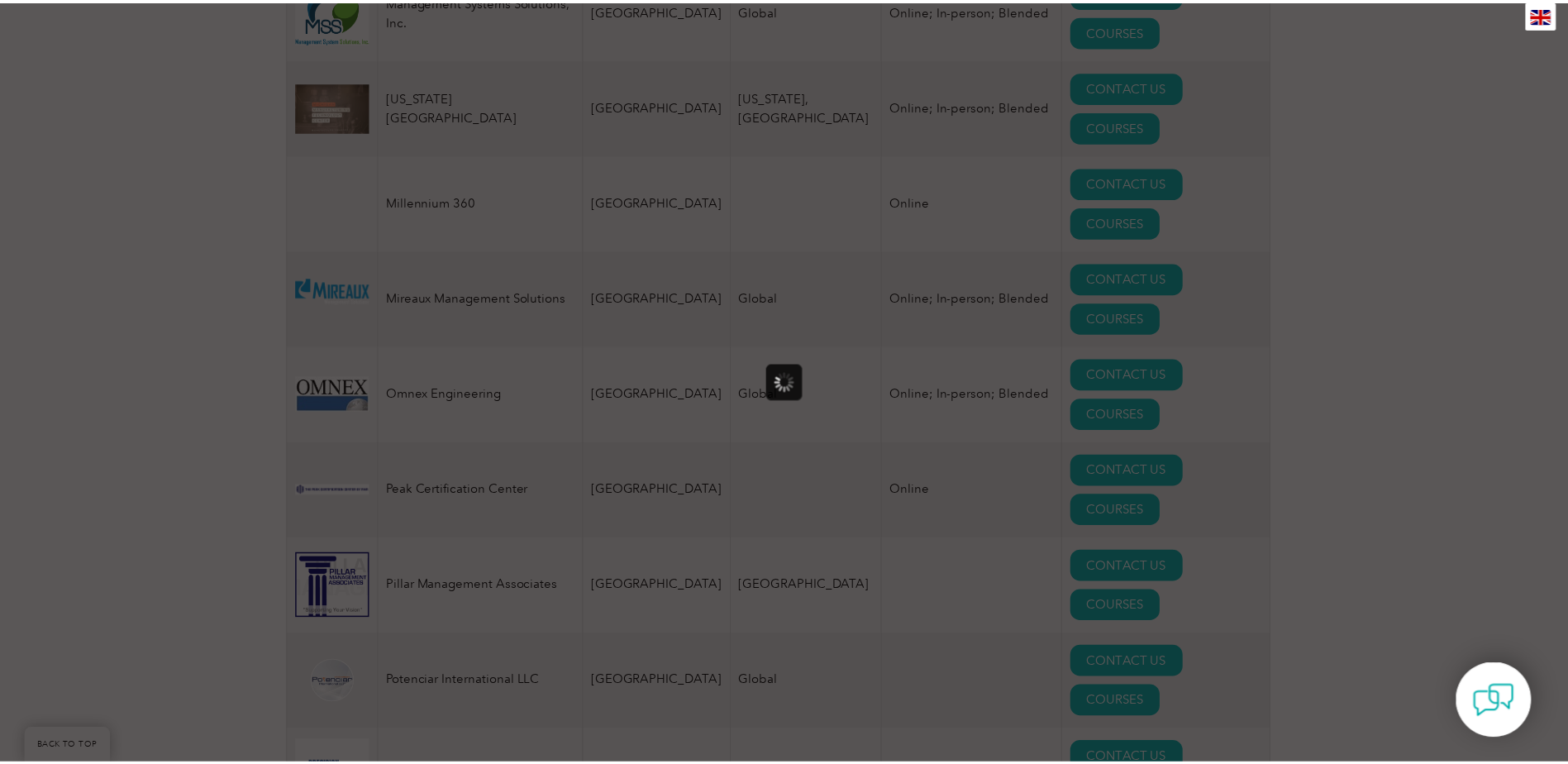
scroll to position [0, 0]
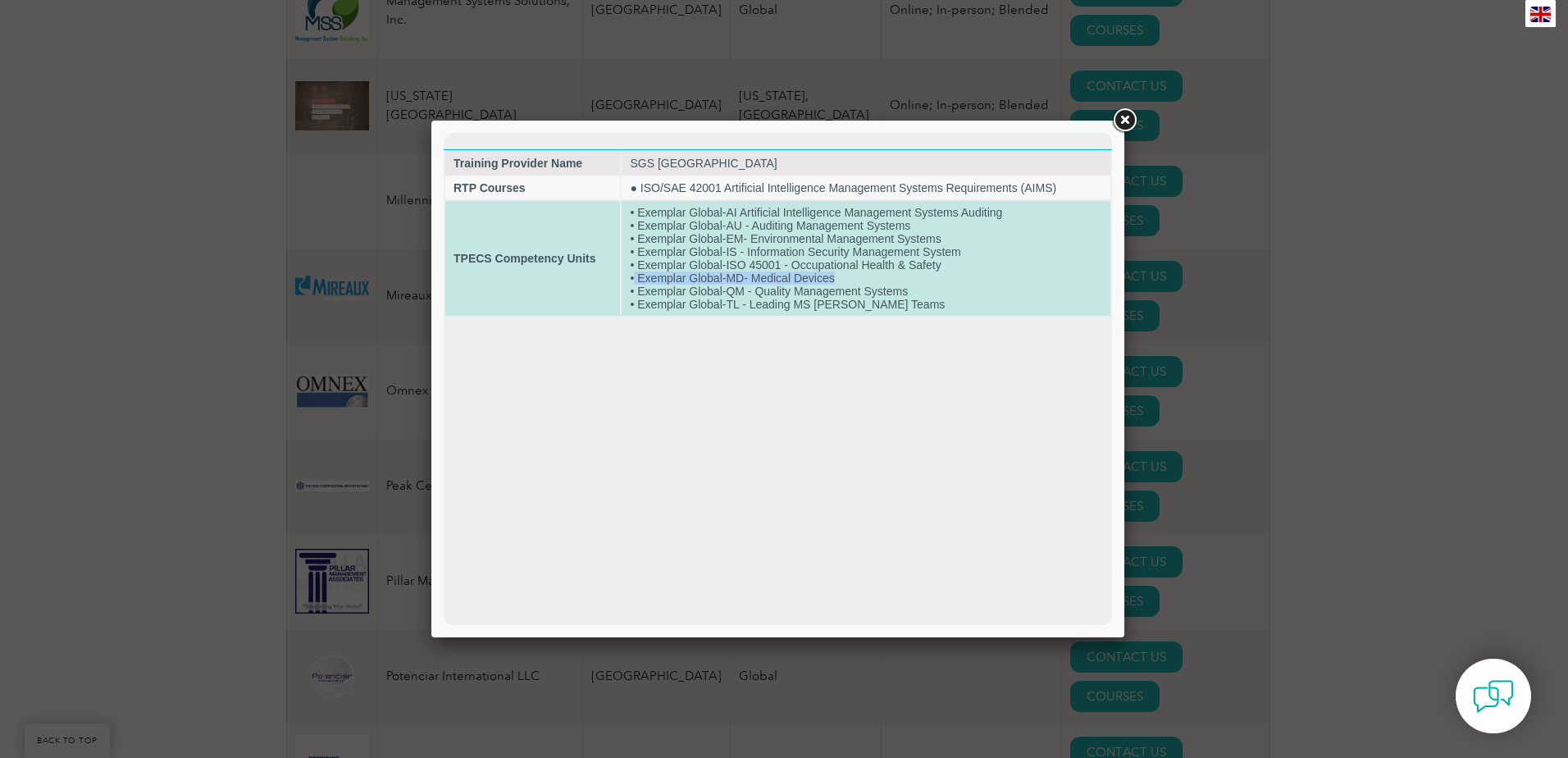
drag, startPoint x: 838, startPoint y: 275, endPoint x: 633, endPoint y: 283, distance: 205.2
click at [633, 283] on td "• Exemplar Global-AI Artificial Intelligence Management Systems Auditing • Exem…" at bounding box center [866, 258] width 489 height 115
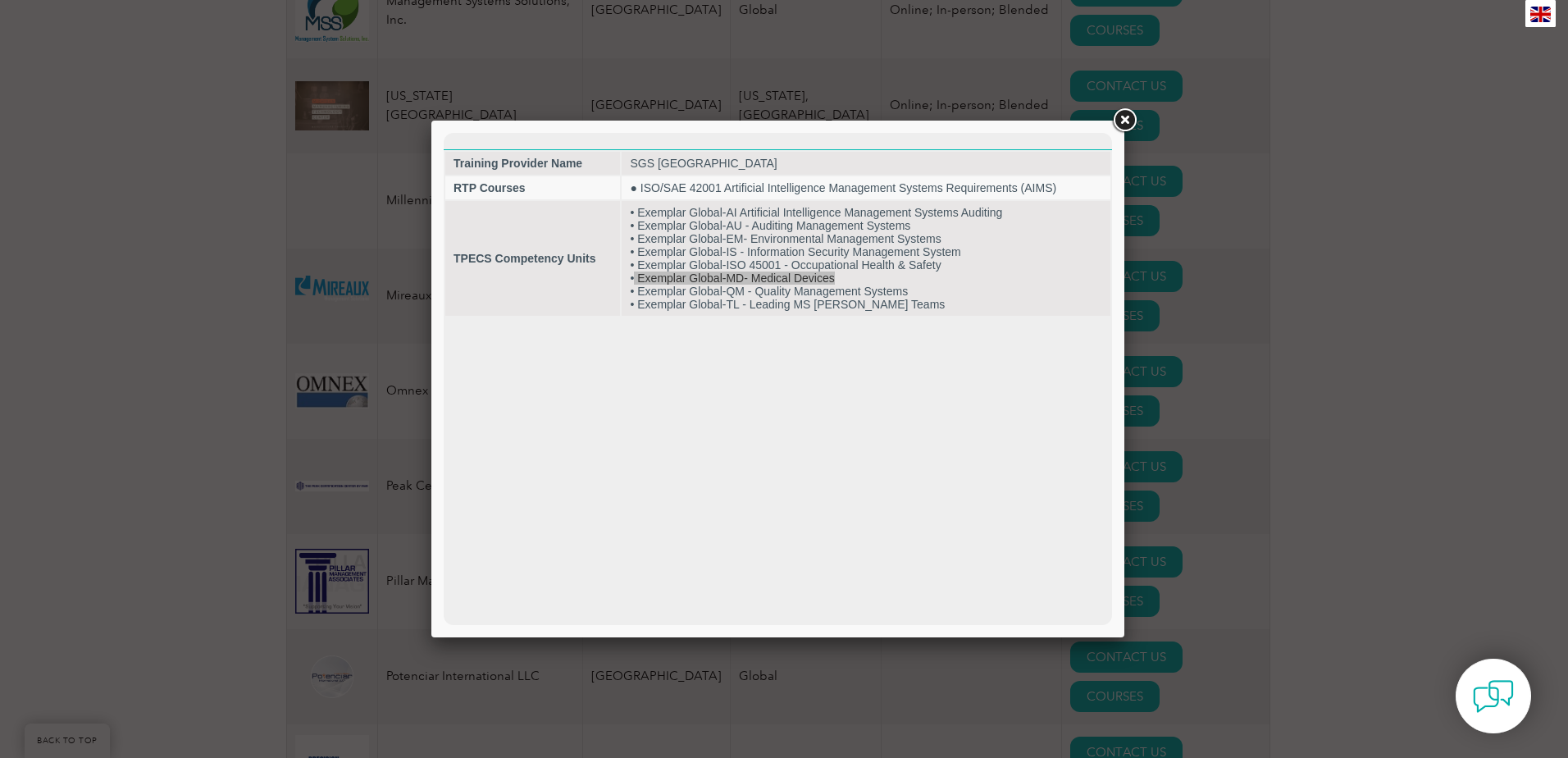
click at [1389, 255] on div at bounding box center [784, 379] width 1568 height 758
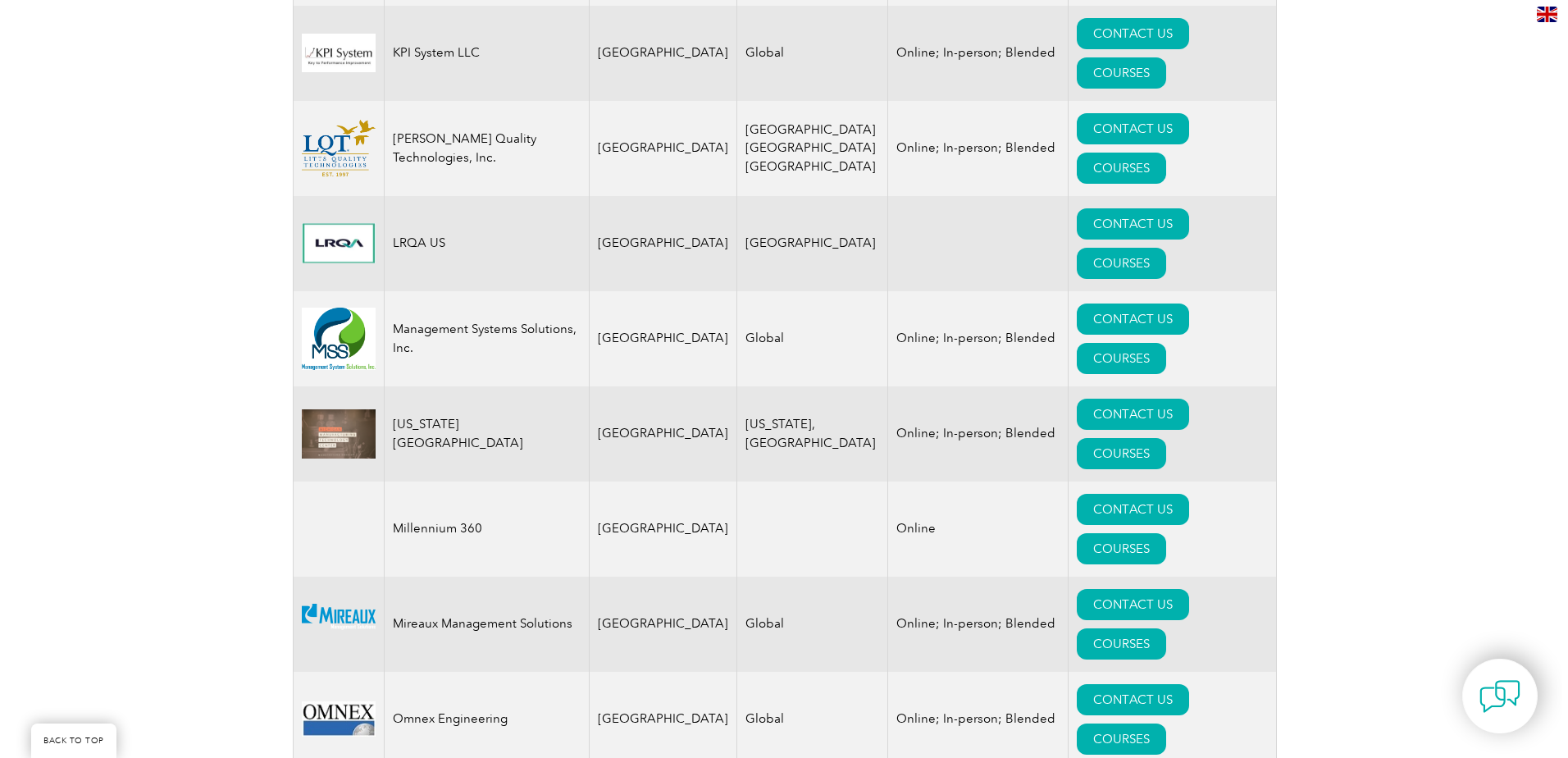
scroll to position [2870, 0]
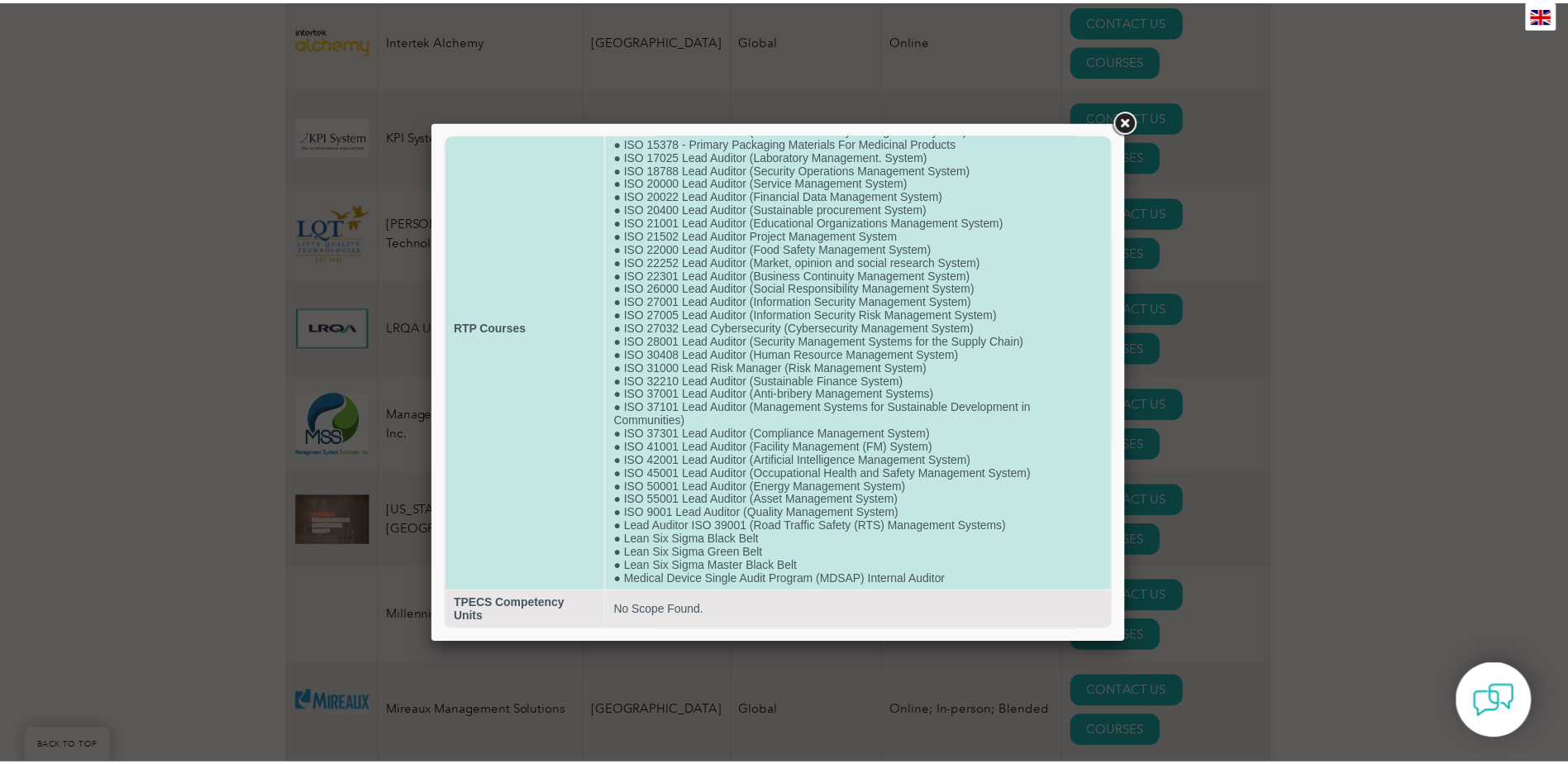
scroll to position [30, 0]
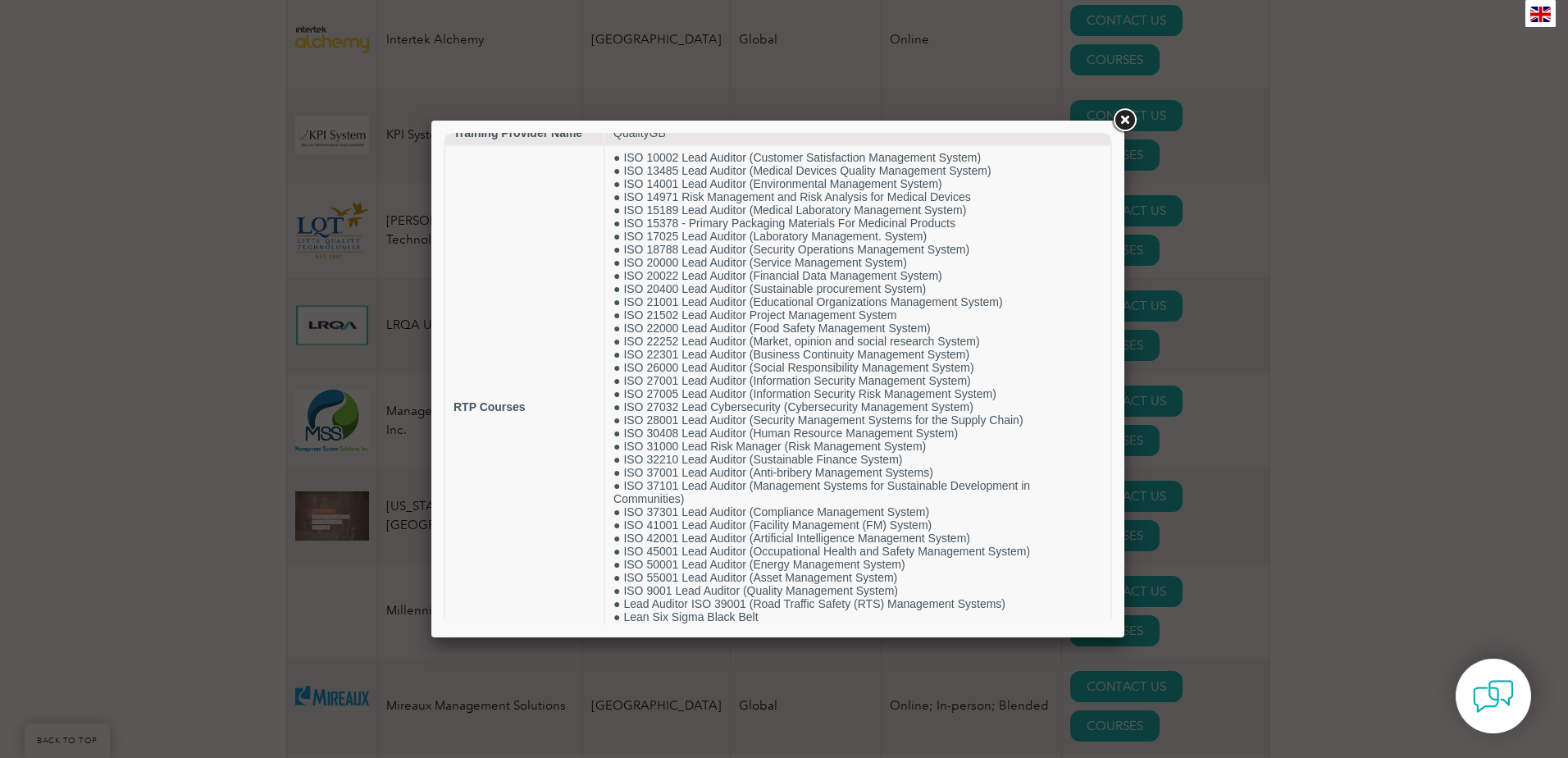
click at [1109, 124] on div at bounding box center [777, 379] width 693 height 517
click at [1110, 107] on link at bounding box center [1124, 120] width 29 height 29
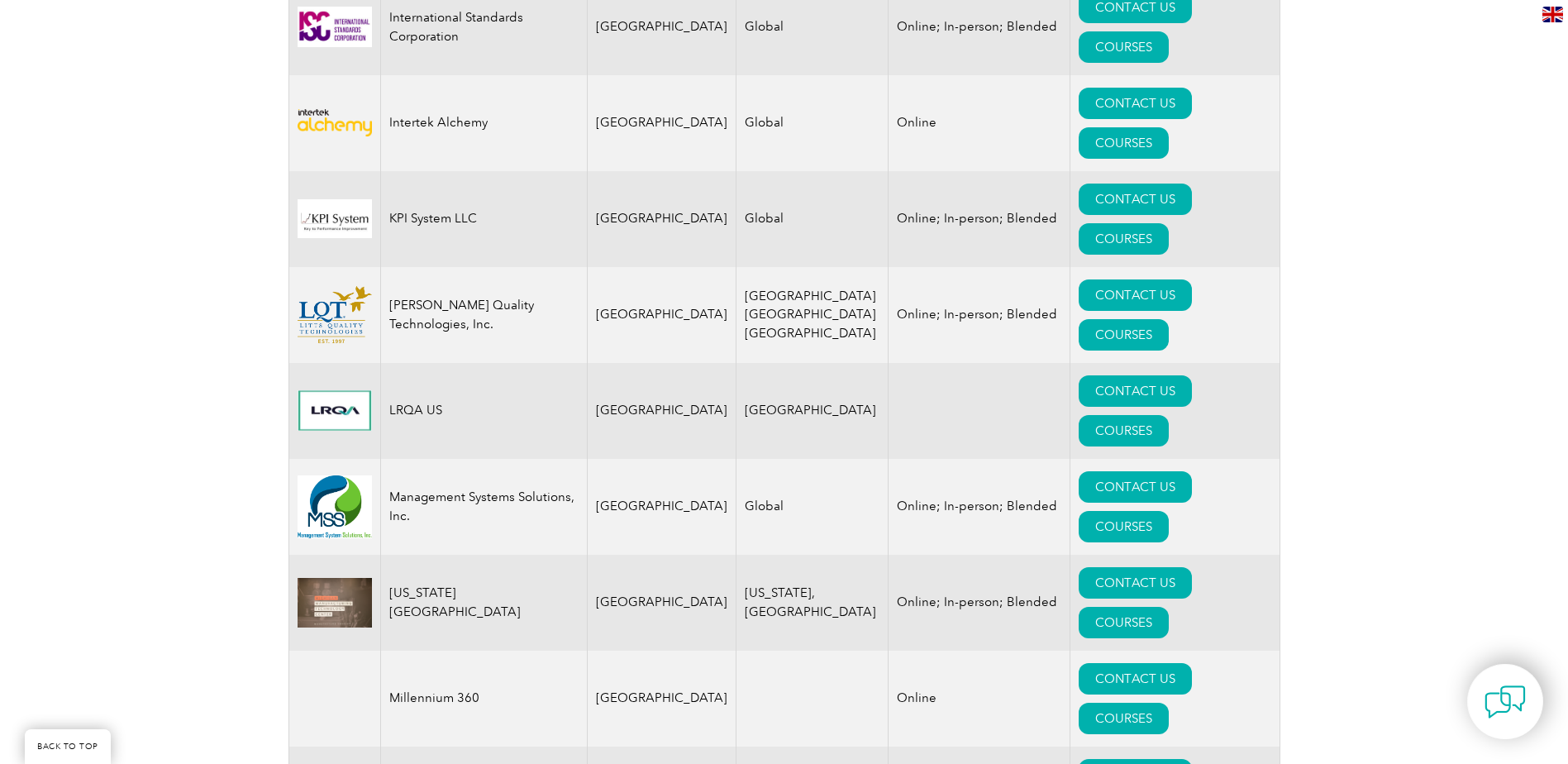
scroll to position [2726, 0]
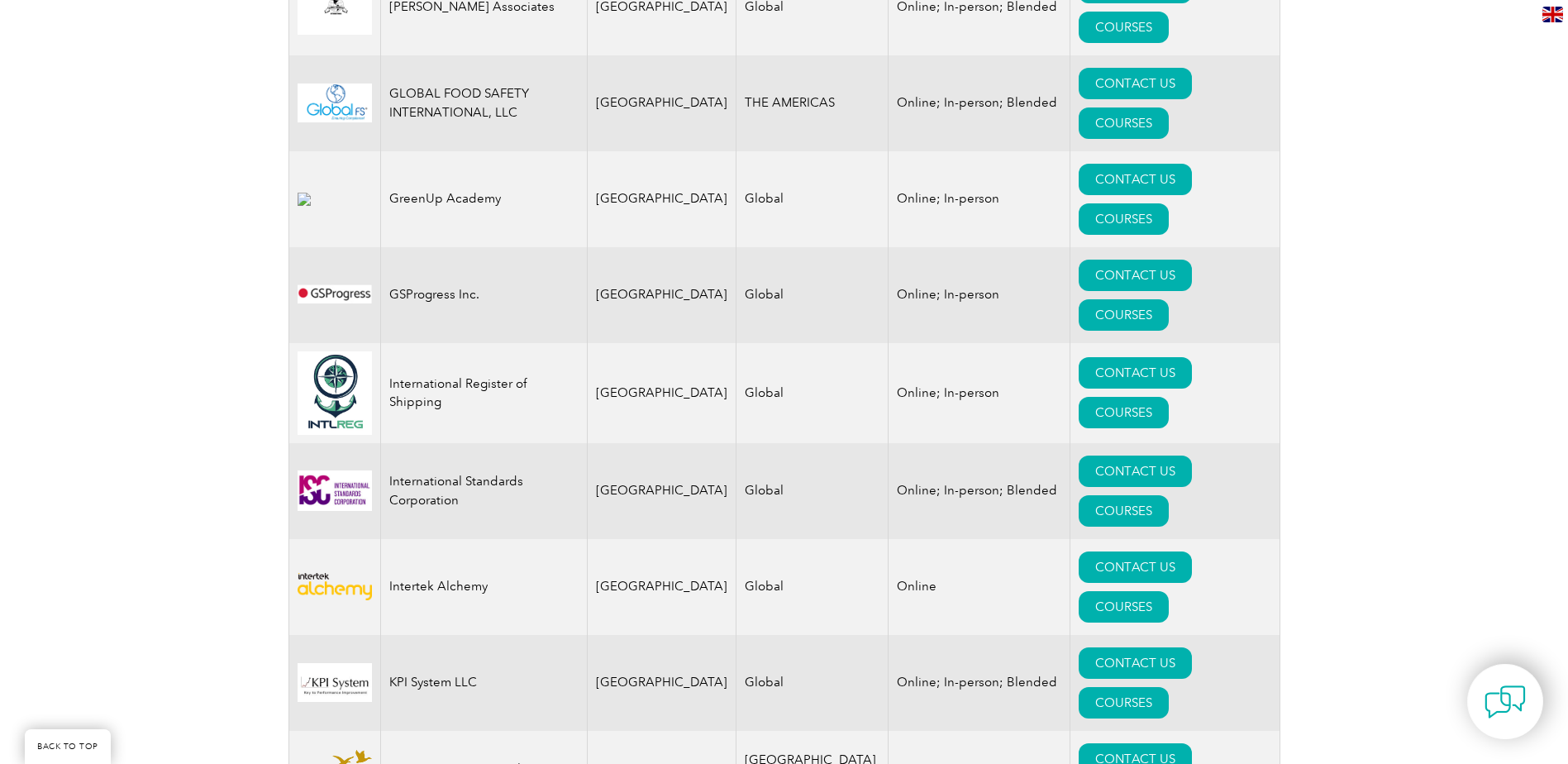
scroll to position [2316, 0]
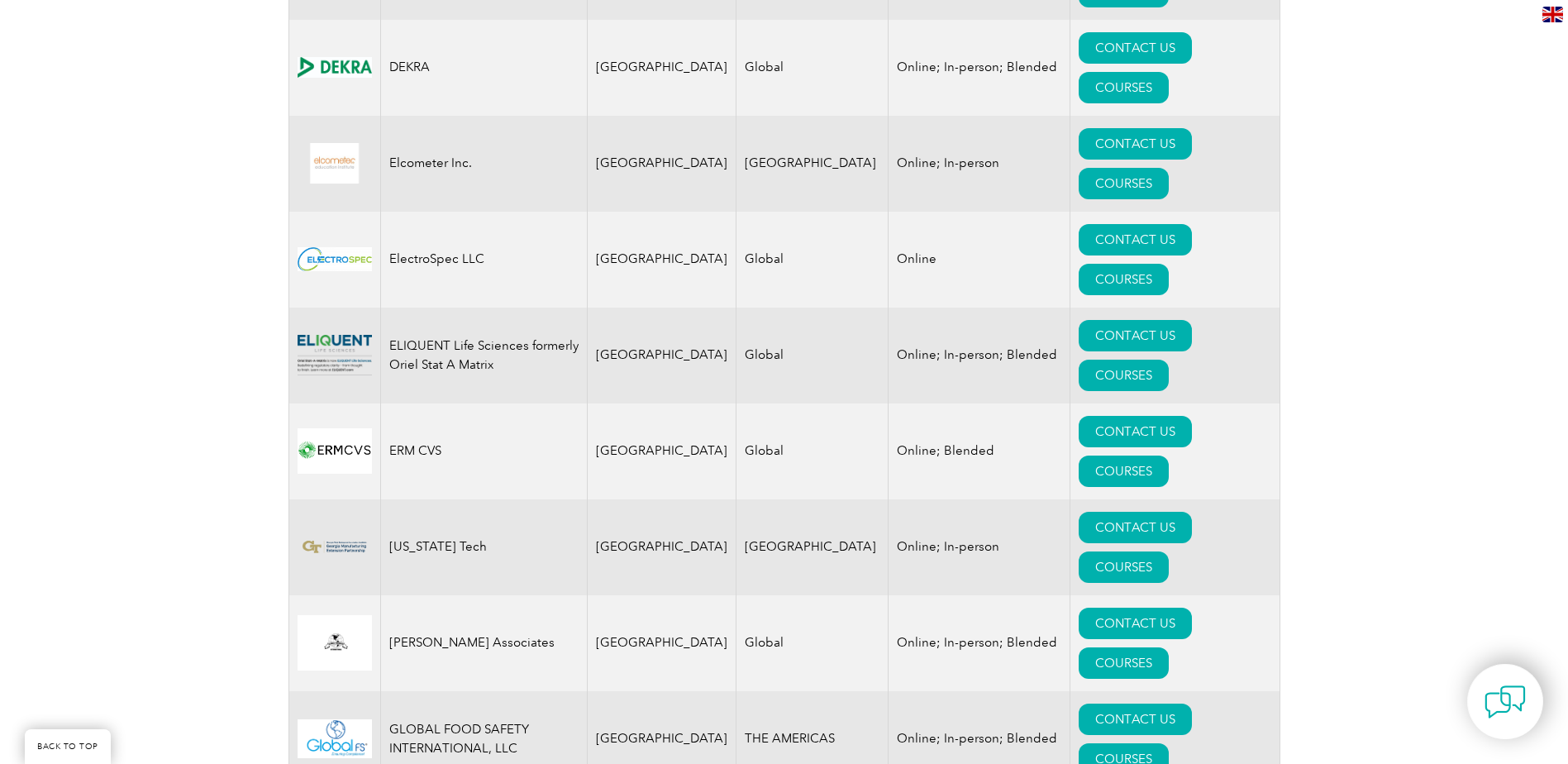
scroll to position [1654, 0]
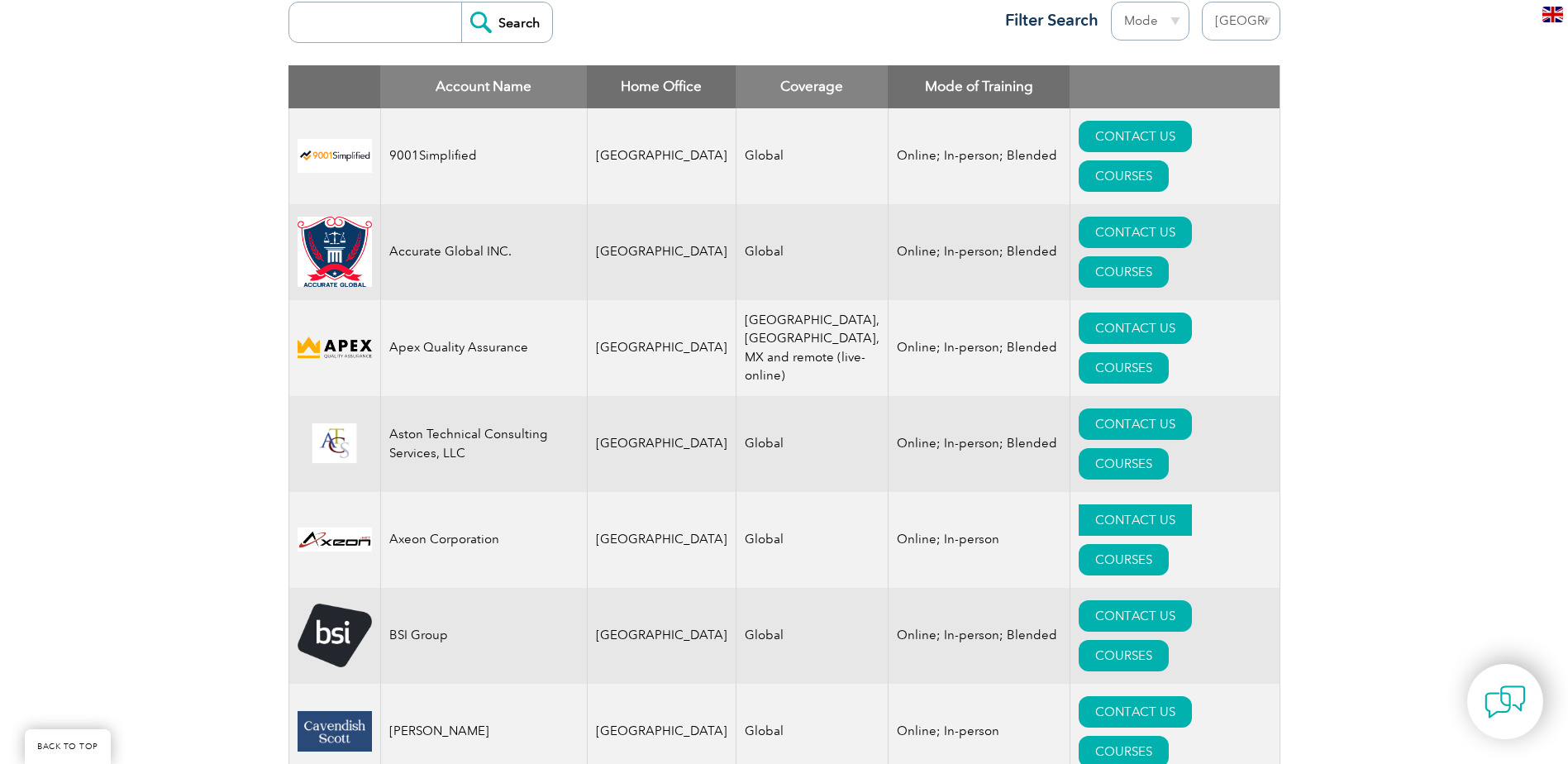
scroll to position [579, 0]
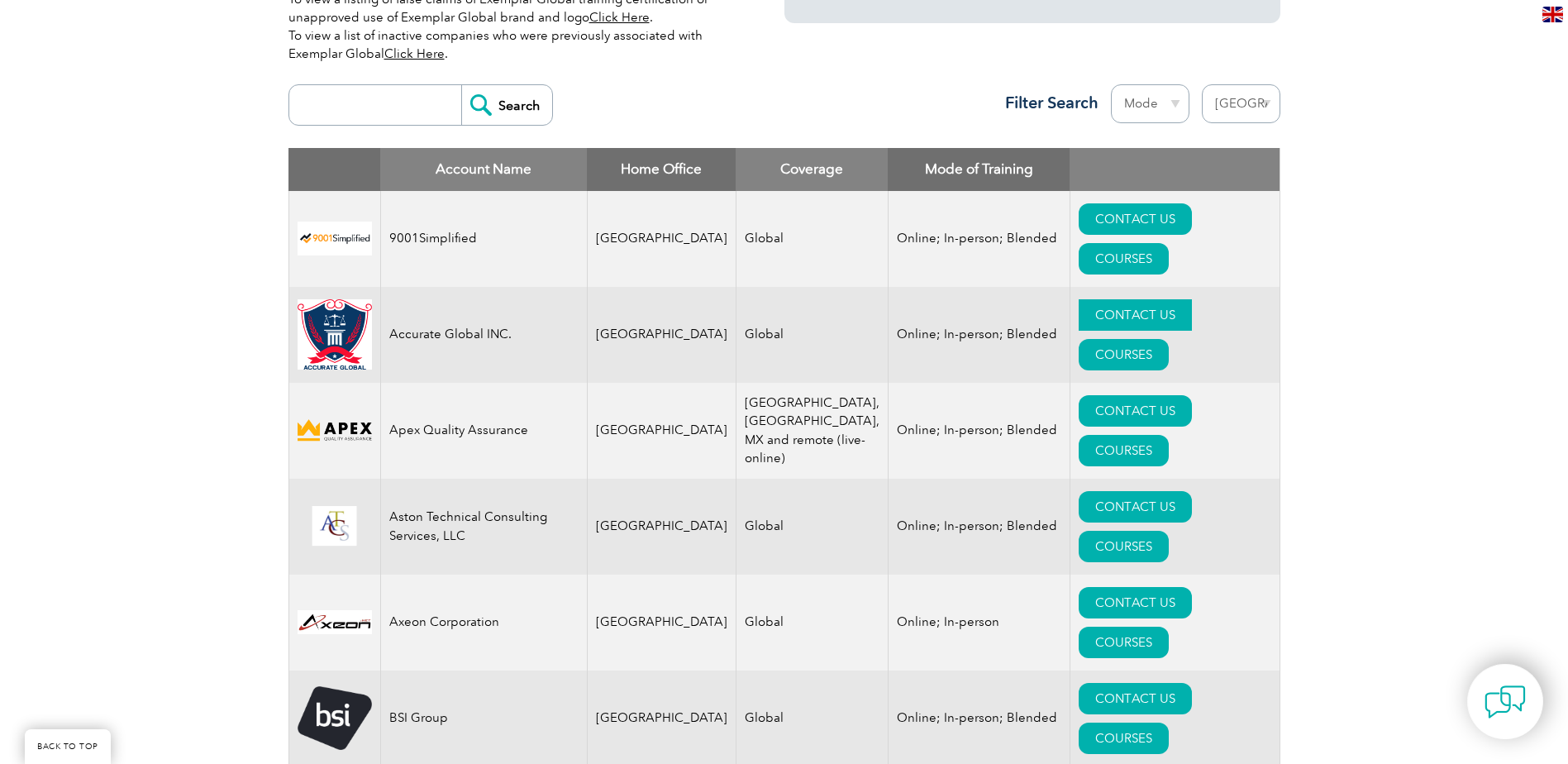
click at [1079, 299] on link "CONTACT US" at bounding box center [1135, 315] width 113 height 31
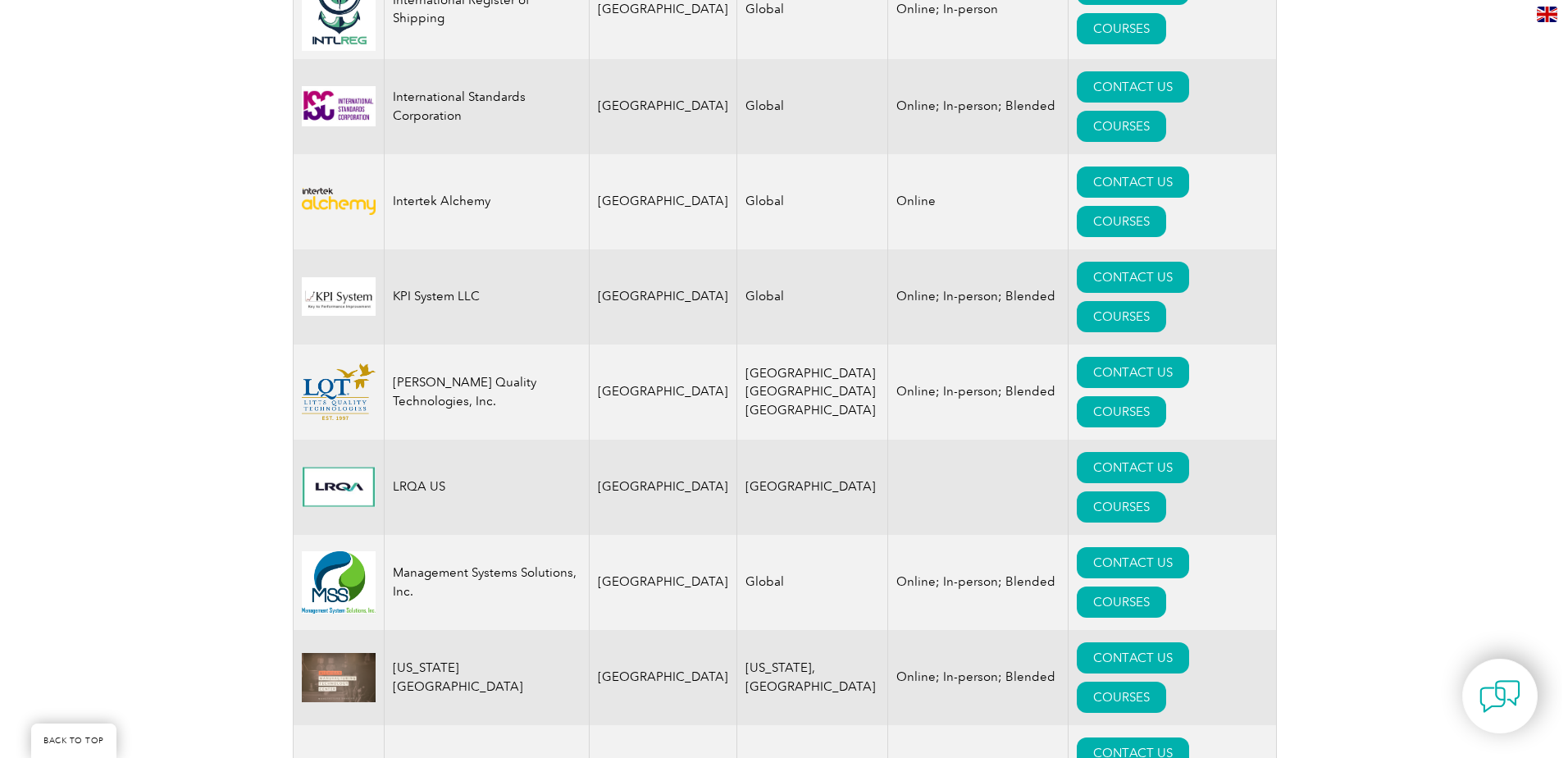
scroll to position [2626, 0]
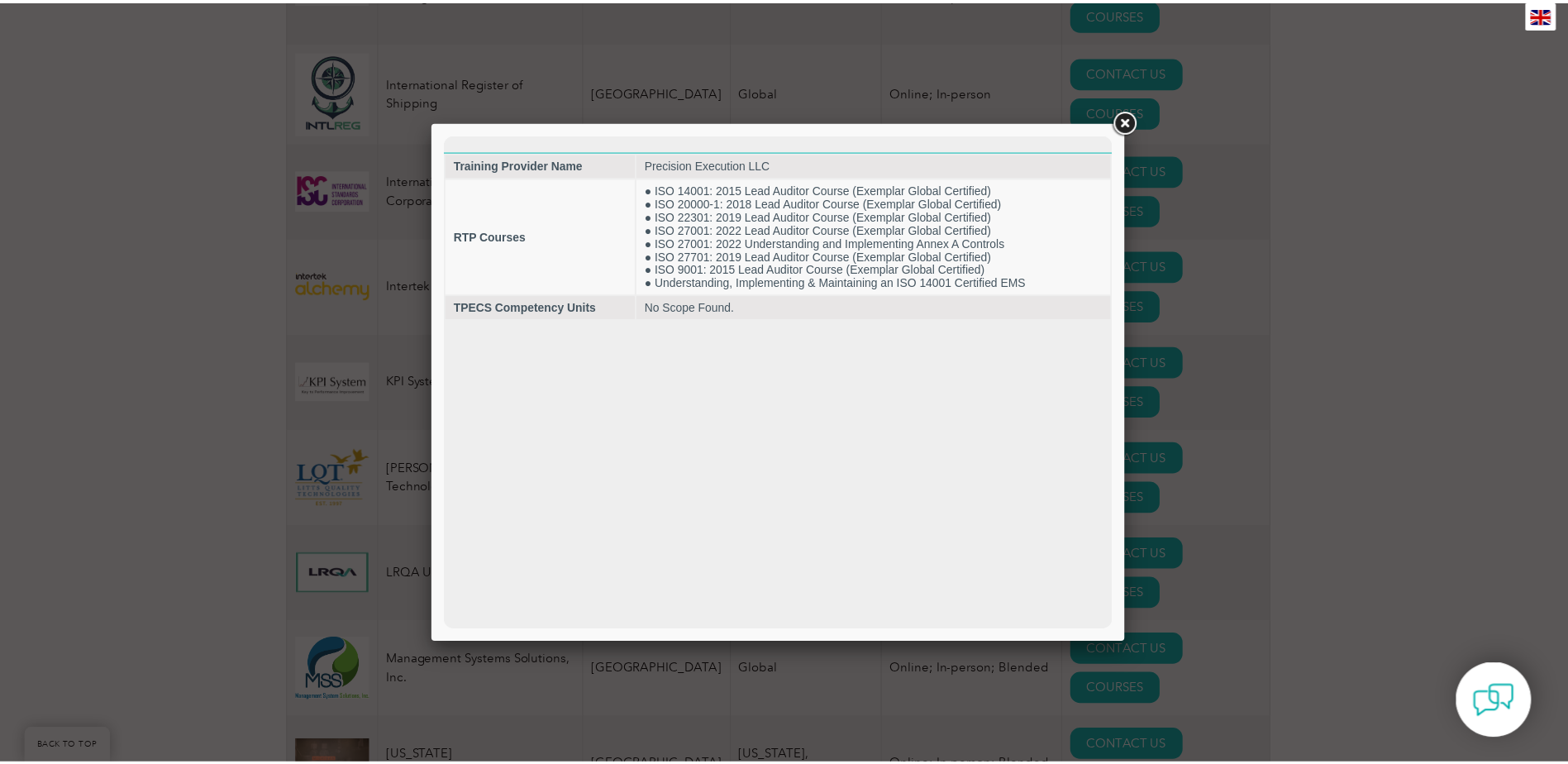
scroll to position [0, 0]
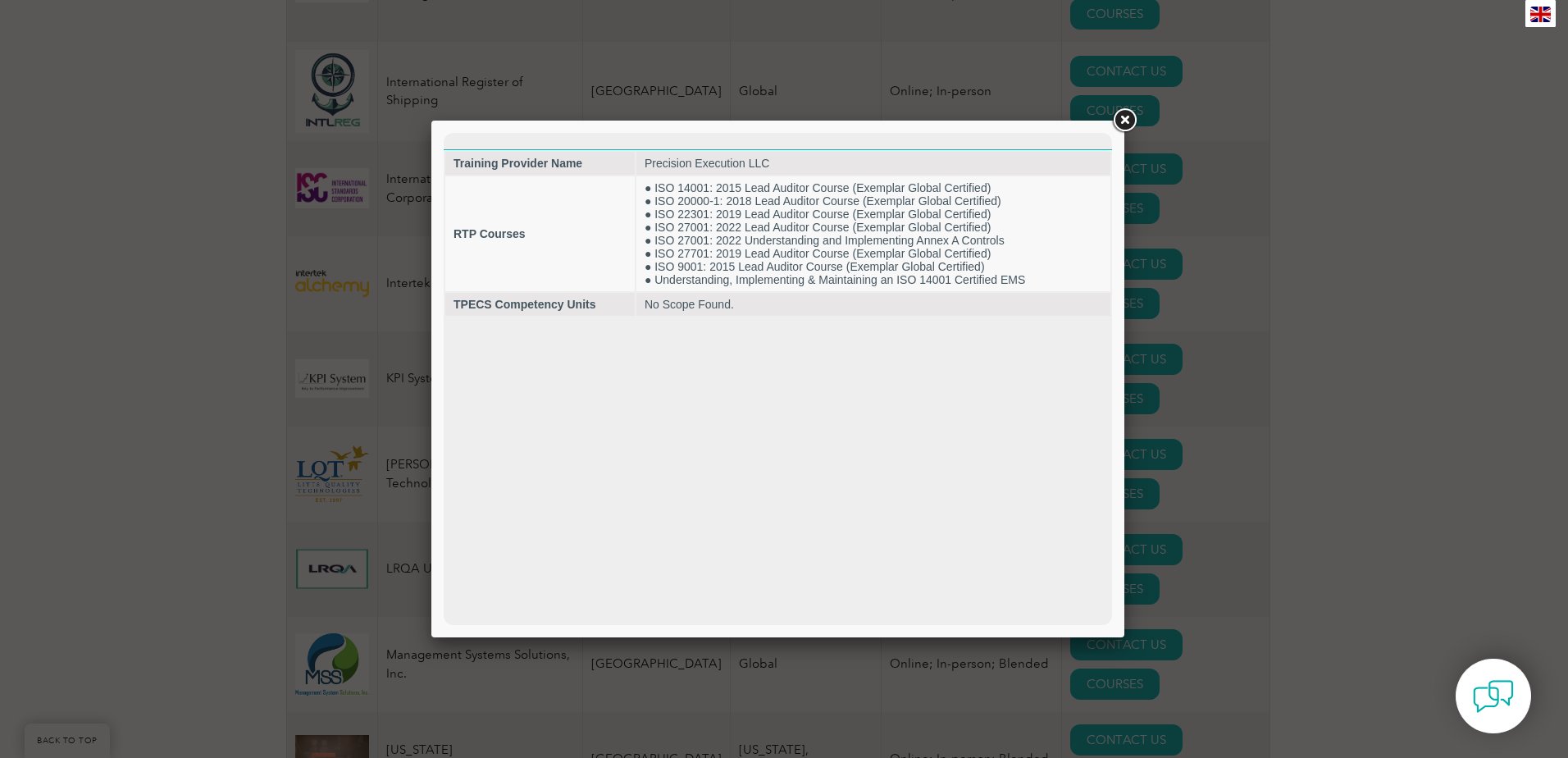
click at [1087, 116] on div at bounding box center [784, 379] width 1568 height 758
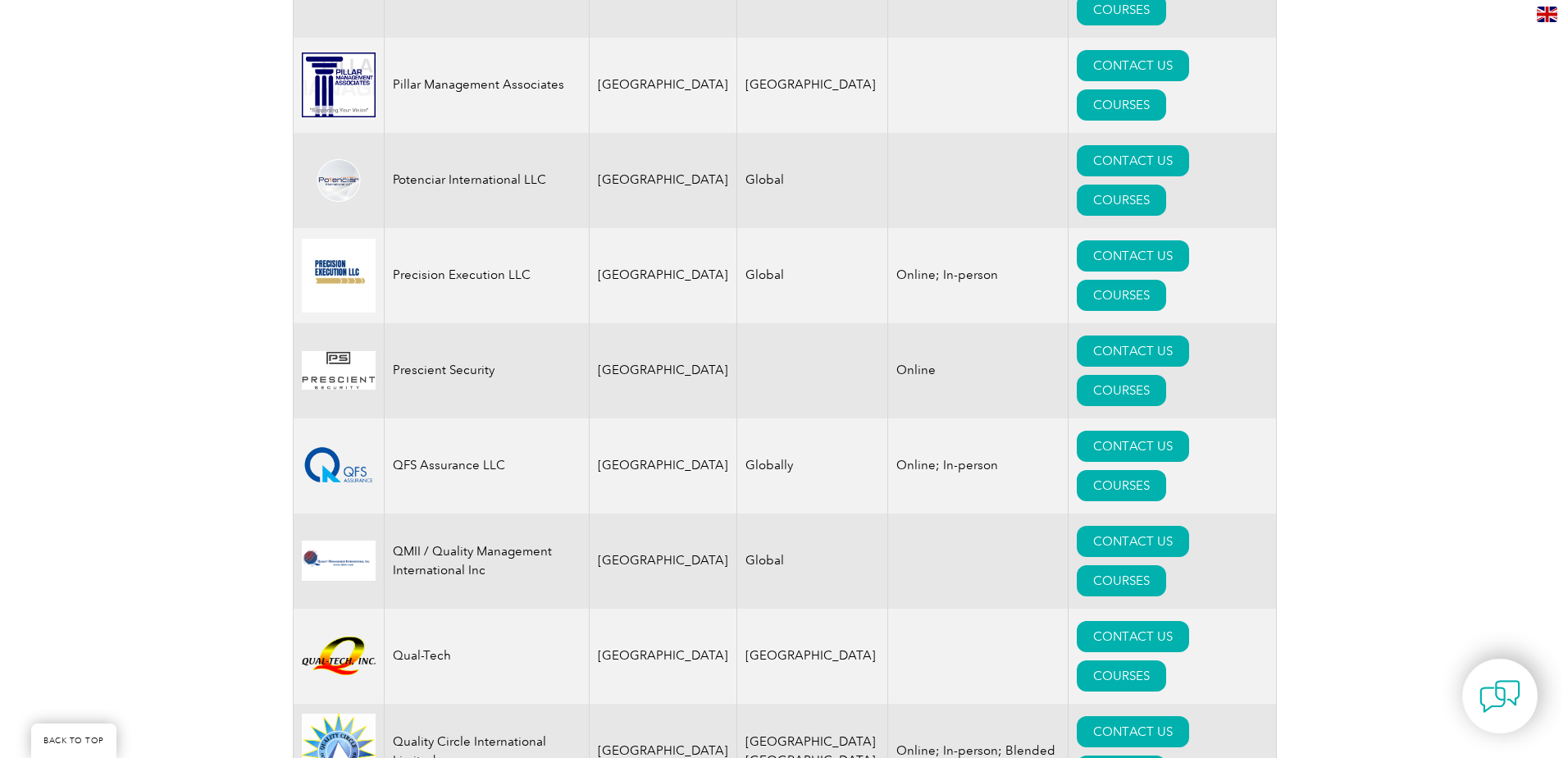
scroll to position [3774, 0]
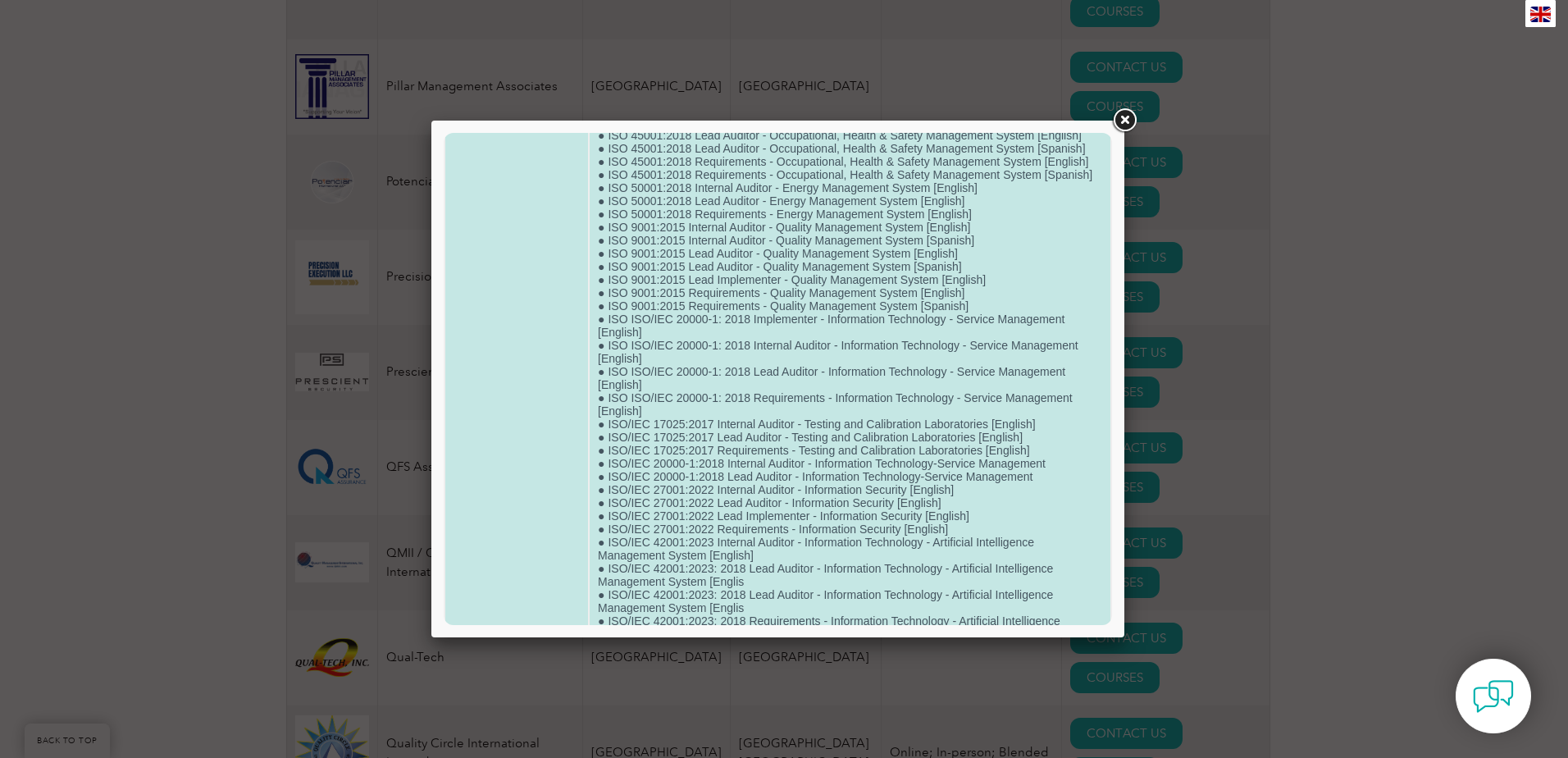
scroll to position [952, 0]
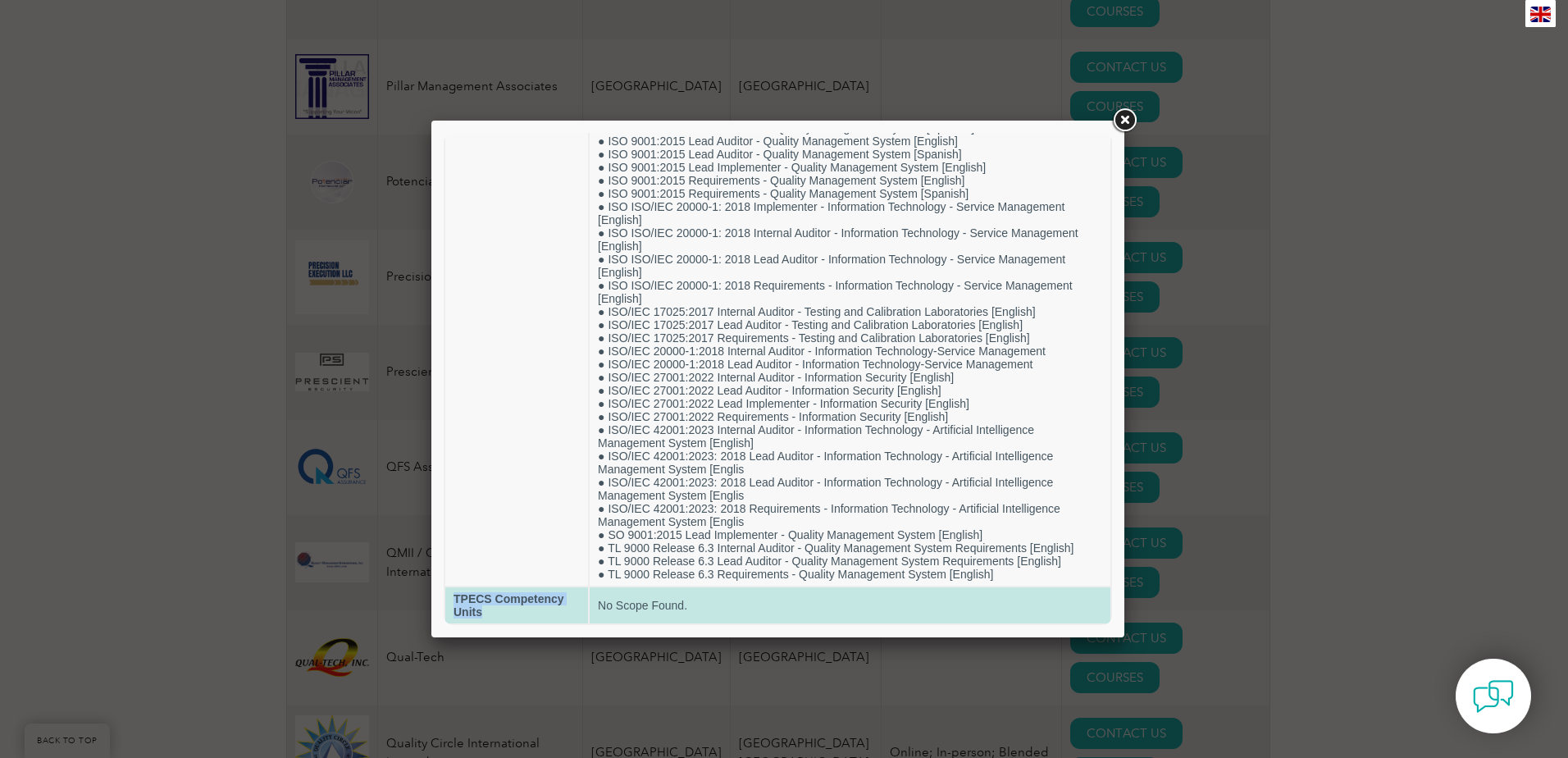
drag, startPoint x: 489, startPoint y: 612, endPoint x: 452, endPoint y: 592, distance: 42.1
click at [452, 592] on td "TPECS Competency Units" at bounding box center [516, 605] width 142 height 36
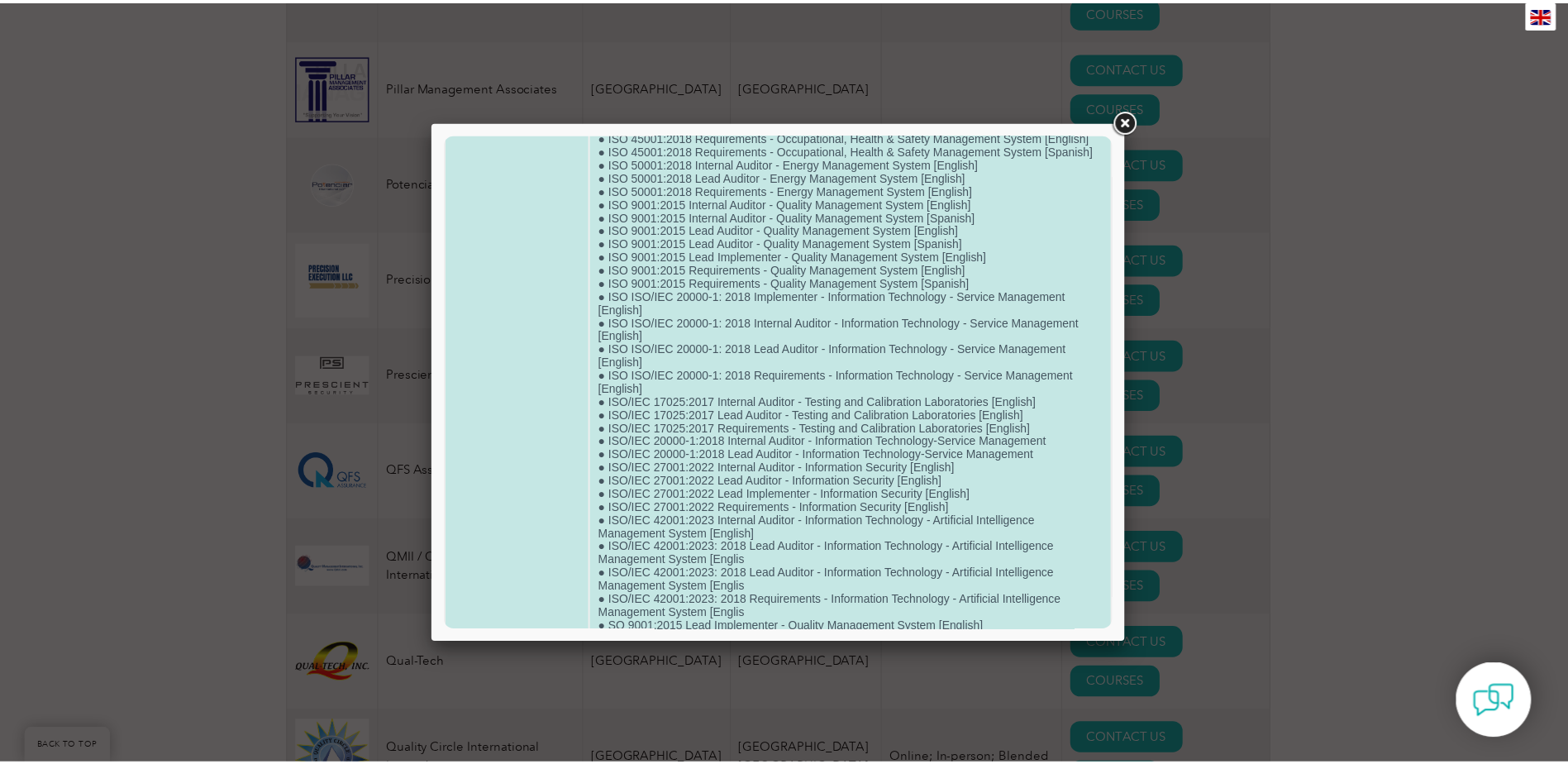
scroll to position [712, 0]
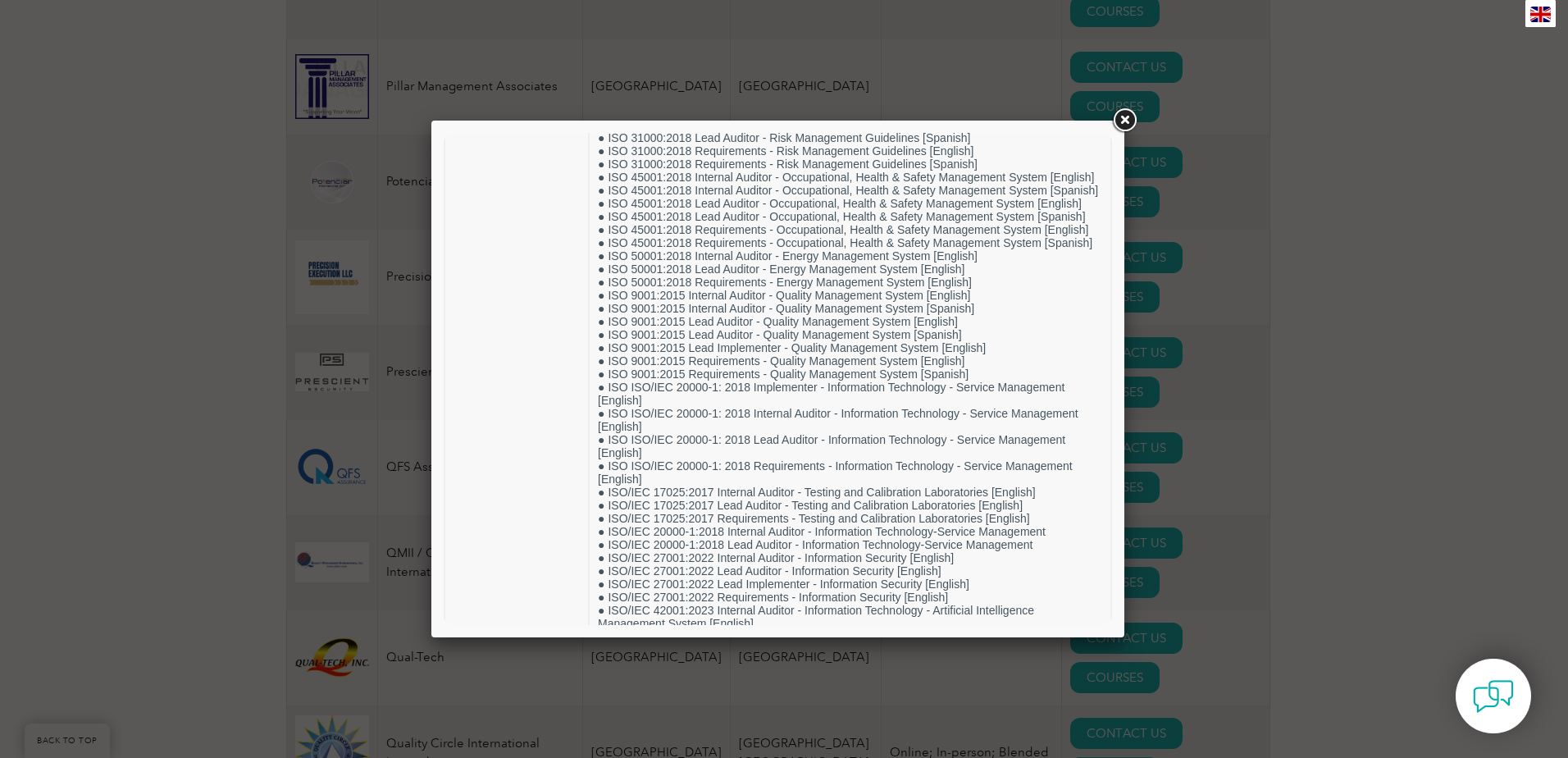
click at [1267, 285] on div at bounding box center [784, 379] width 1568 height 758
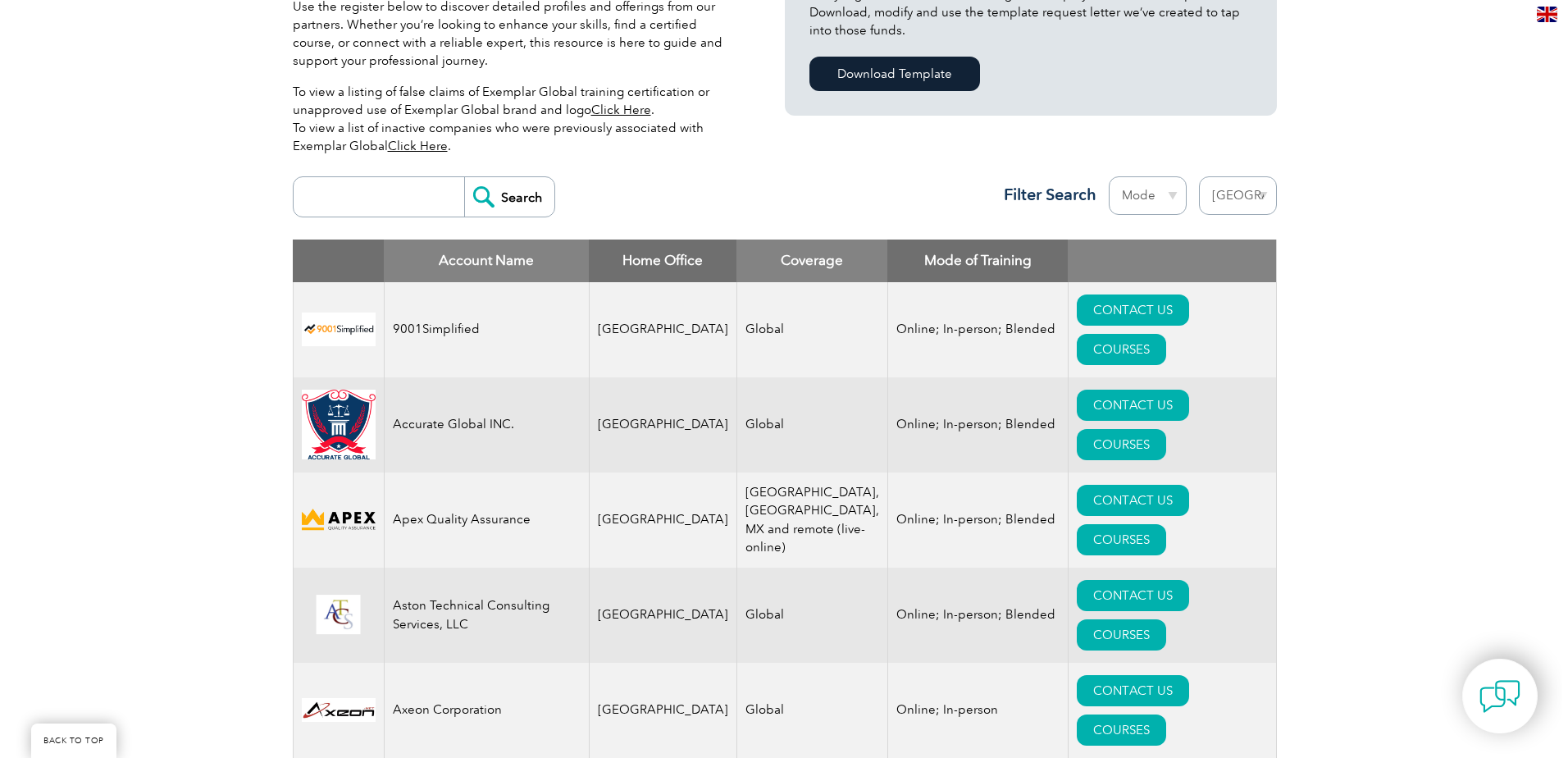
scroll to position [574, 0]
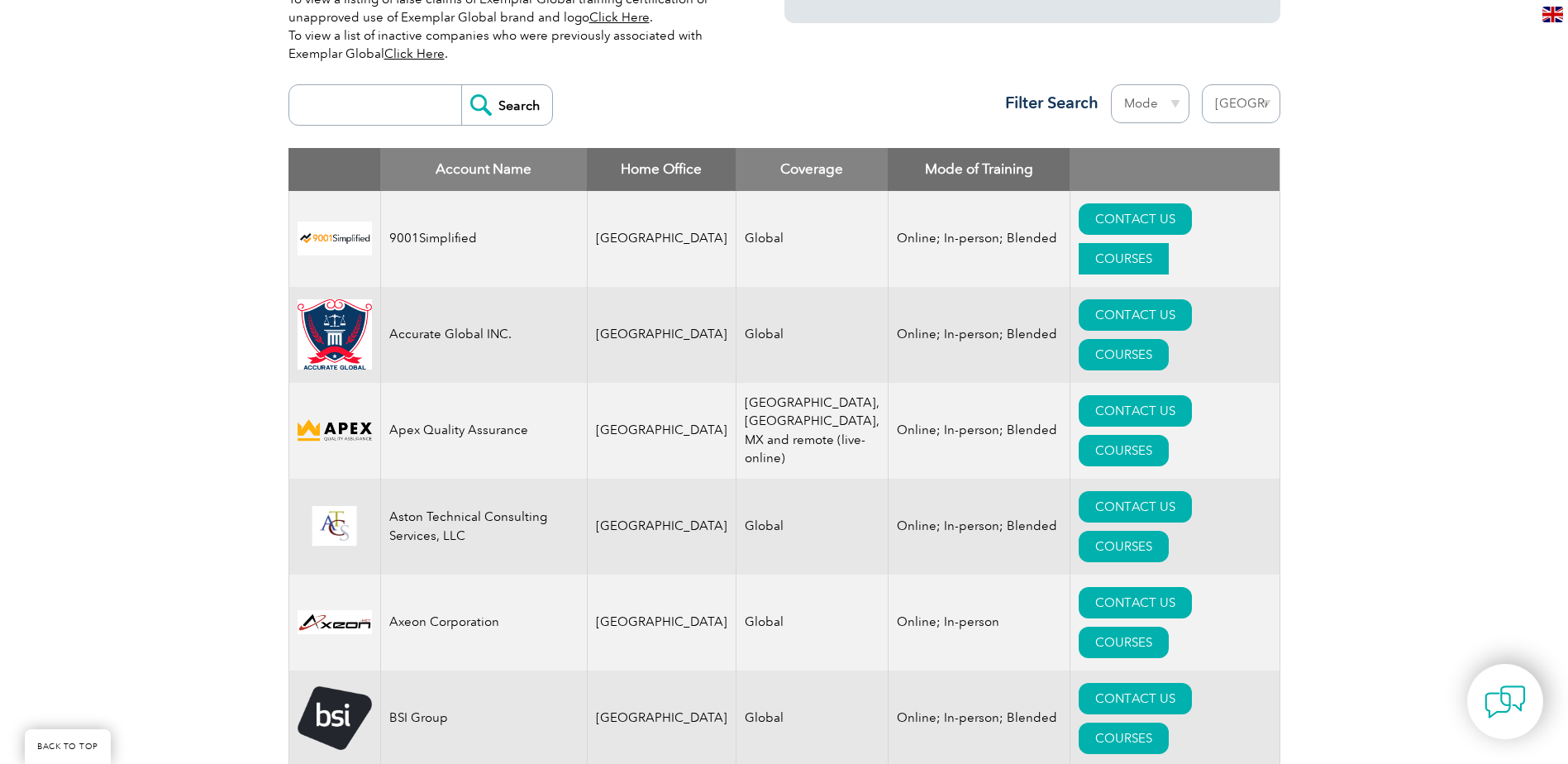
click at [1169, 243] on link "COURSES" at bounding box center [1124, 258] width 90 height 31
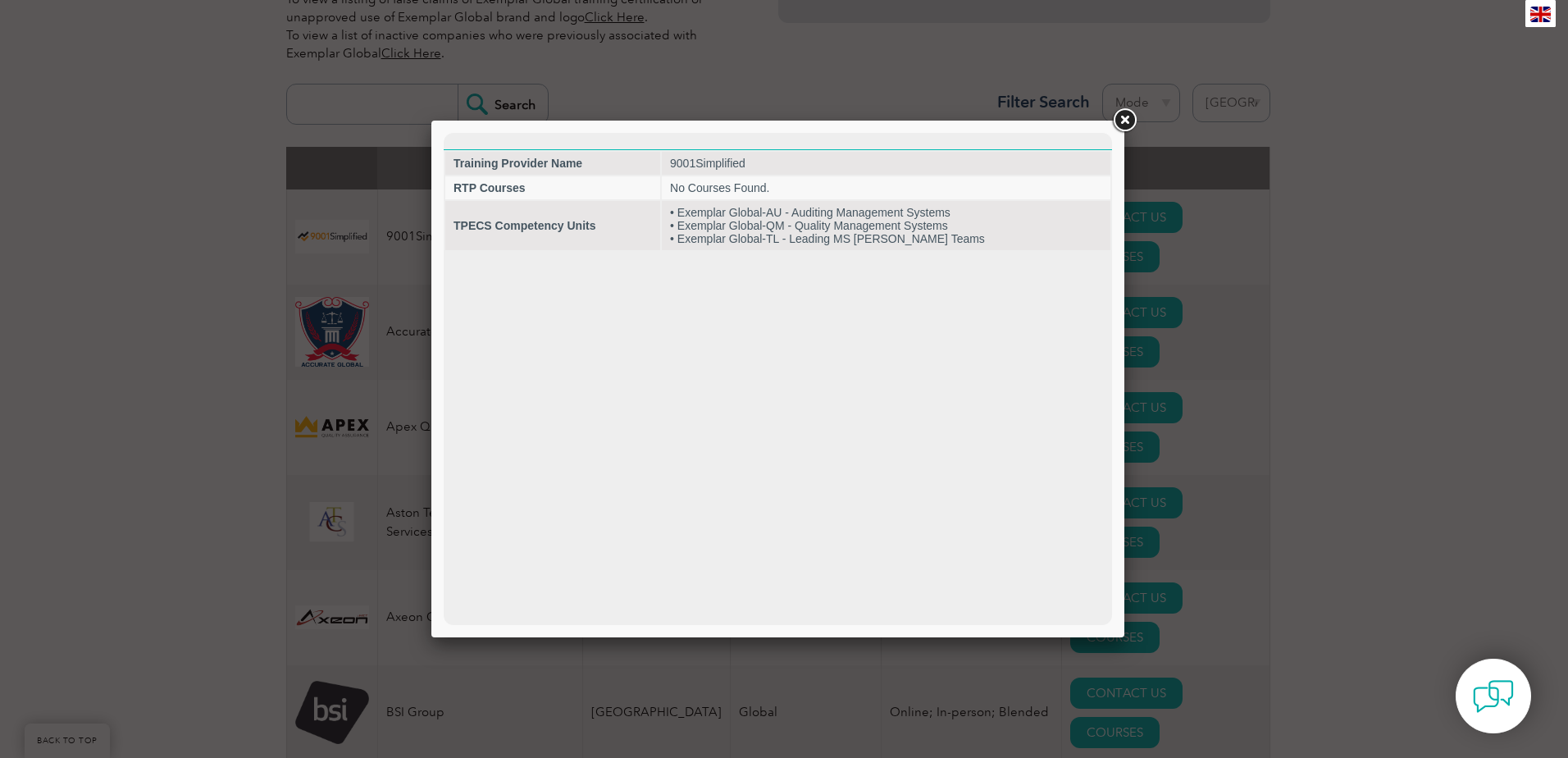
scroll to position [0, 0]
click at [1119, 121] on link at bounding box center [1124, 120] width 29 height 29
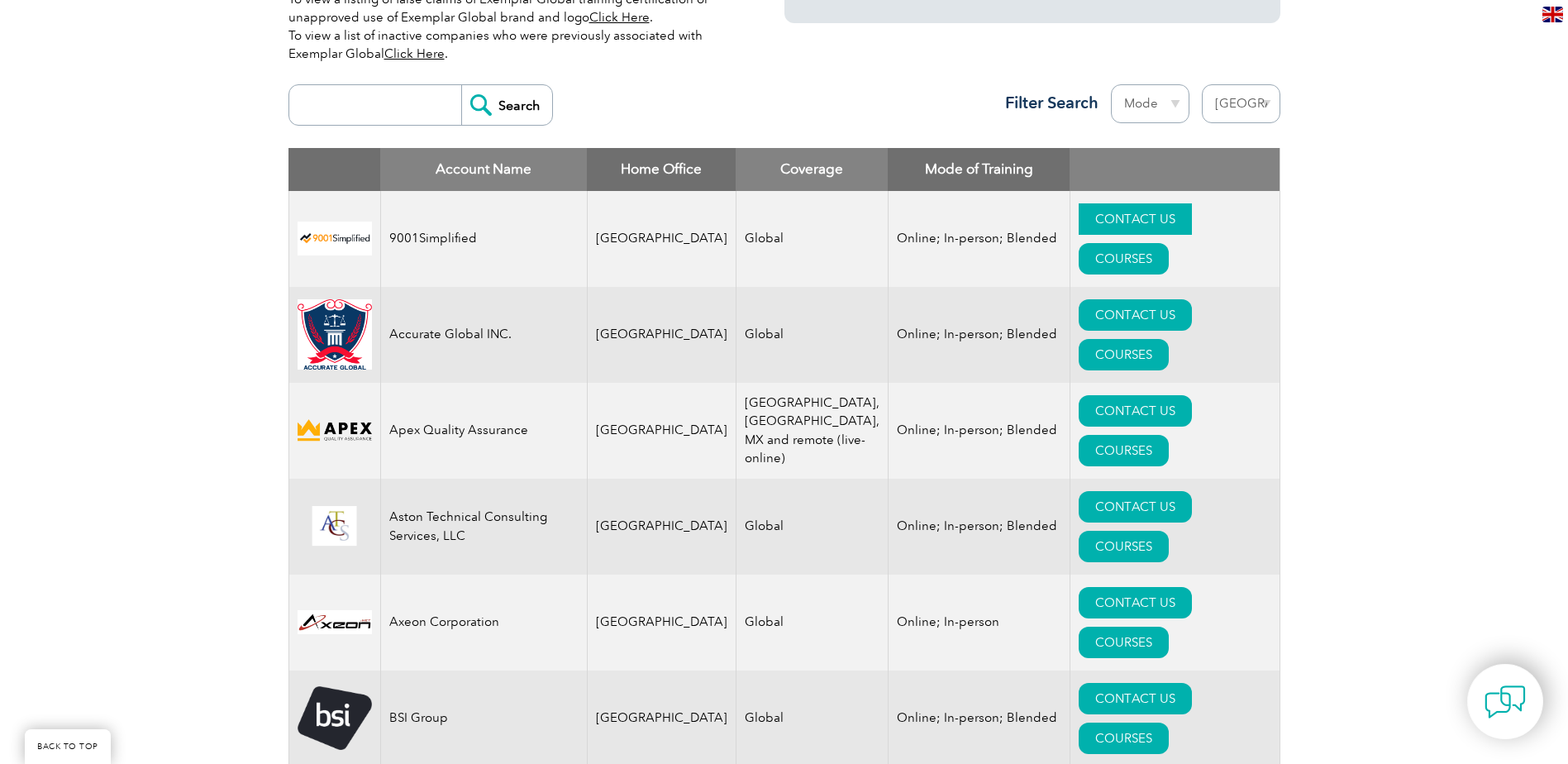
click at [1079, 210] on link "CONTACT US" at bounding box center [1135, 219] width 113 height 31
click at [1169, 243] on link "COURSES" at bounding box center [1124, 258] width 90 height 31
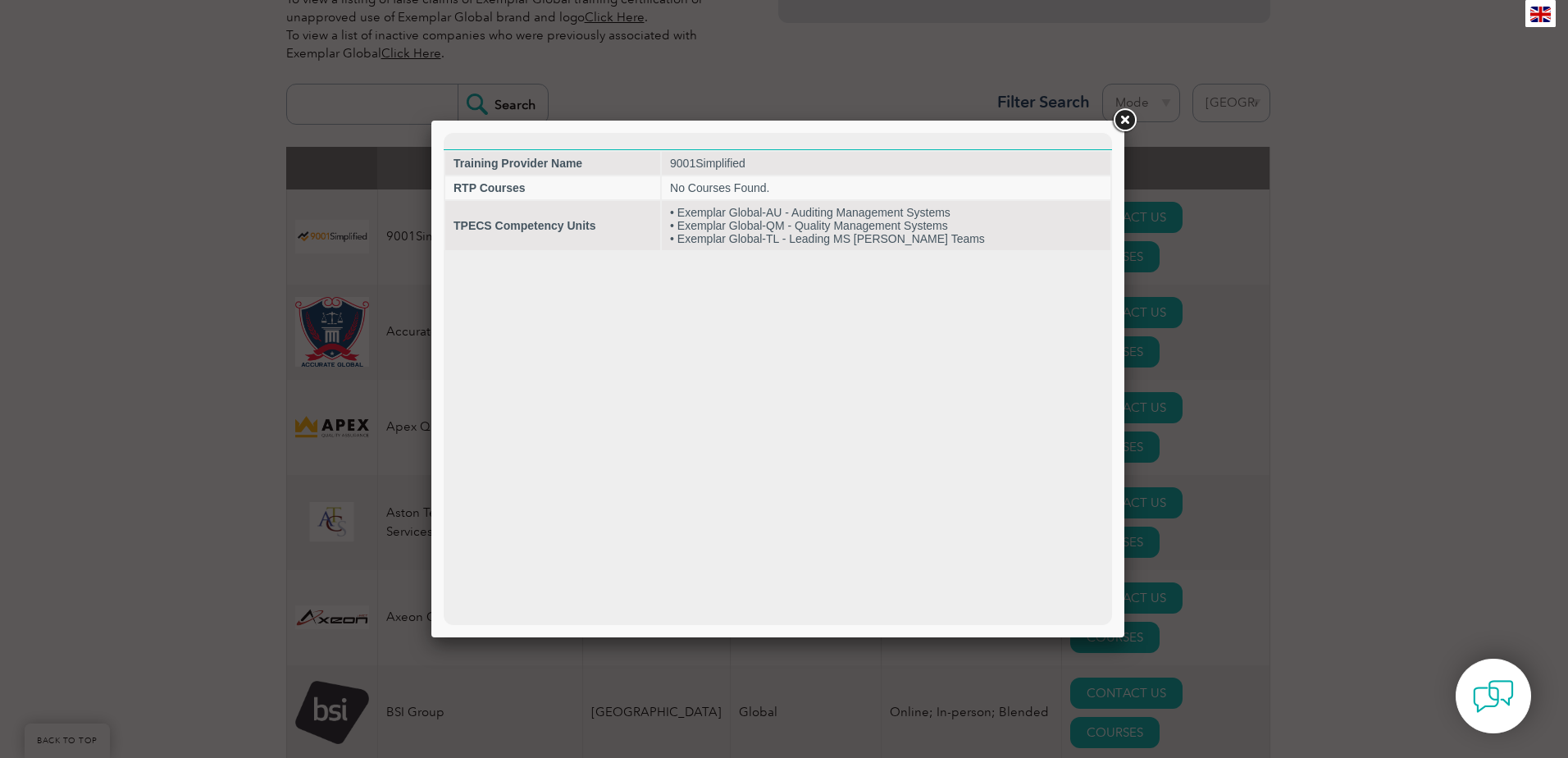
click at [1348, 257] on div at bounding box center [784, 379] width 1568 height 758
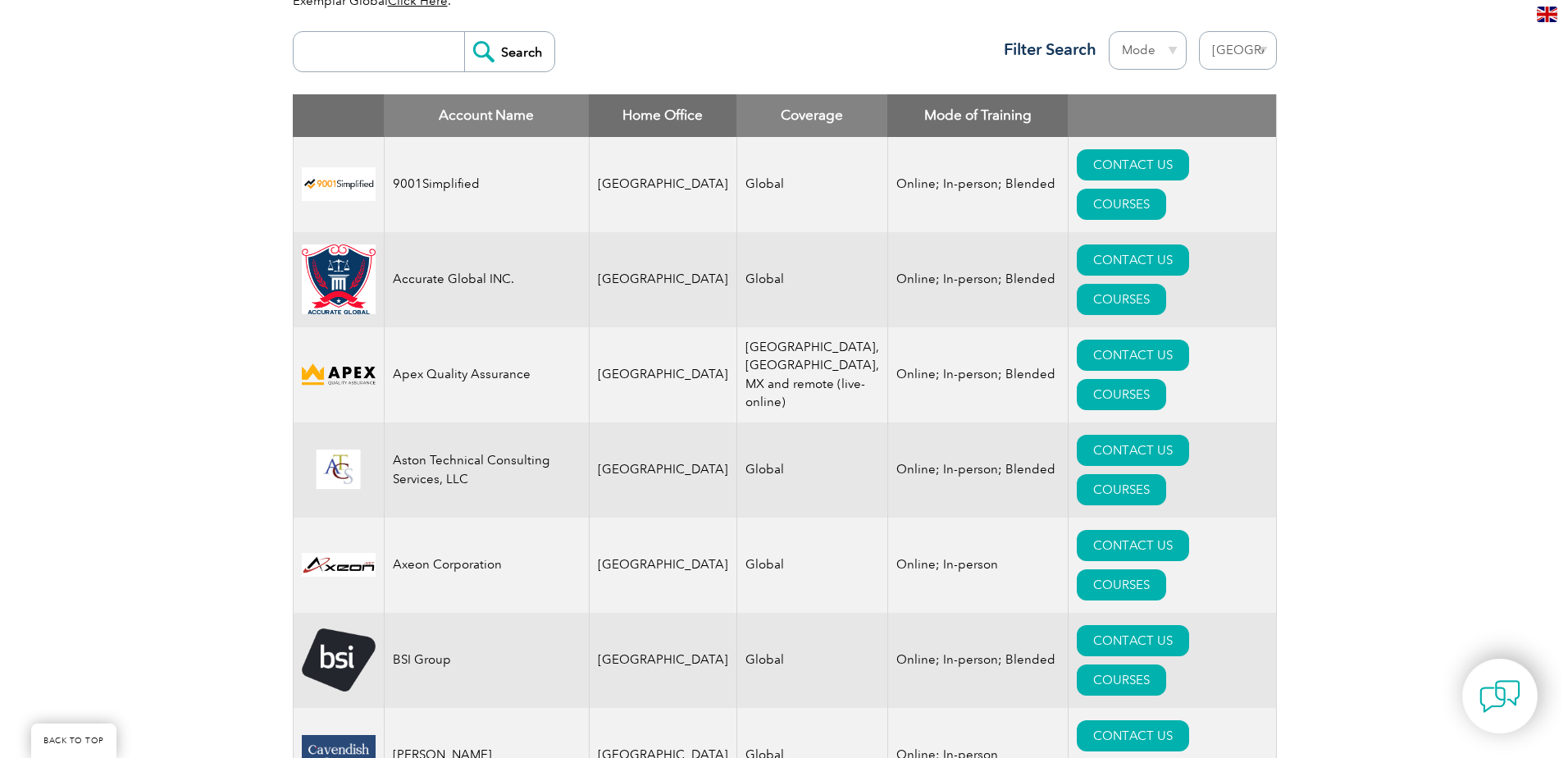
scroll to position [656, 0]
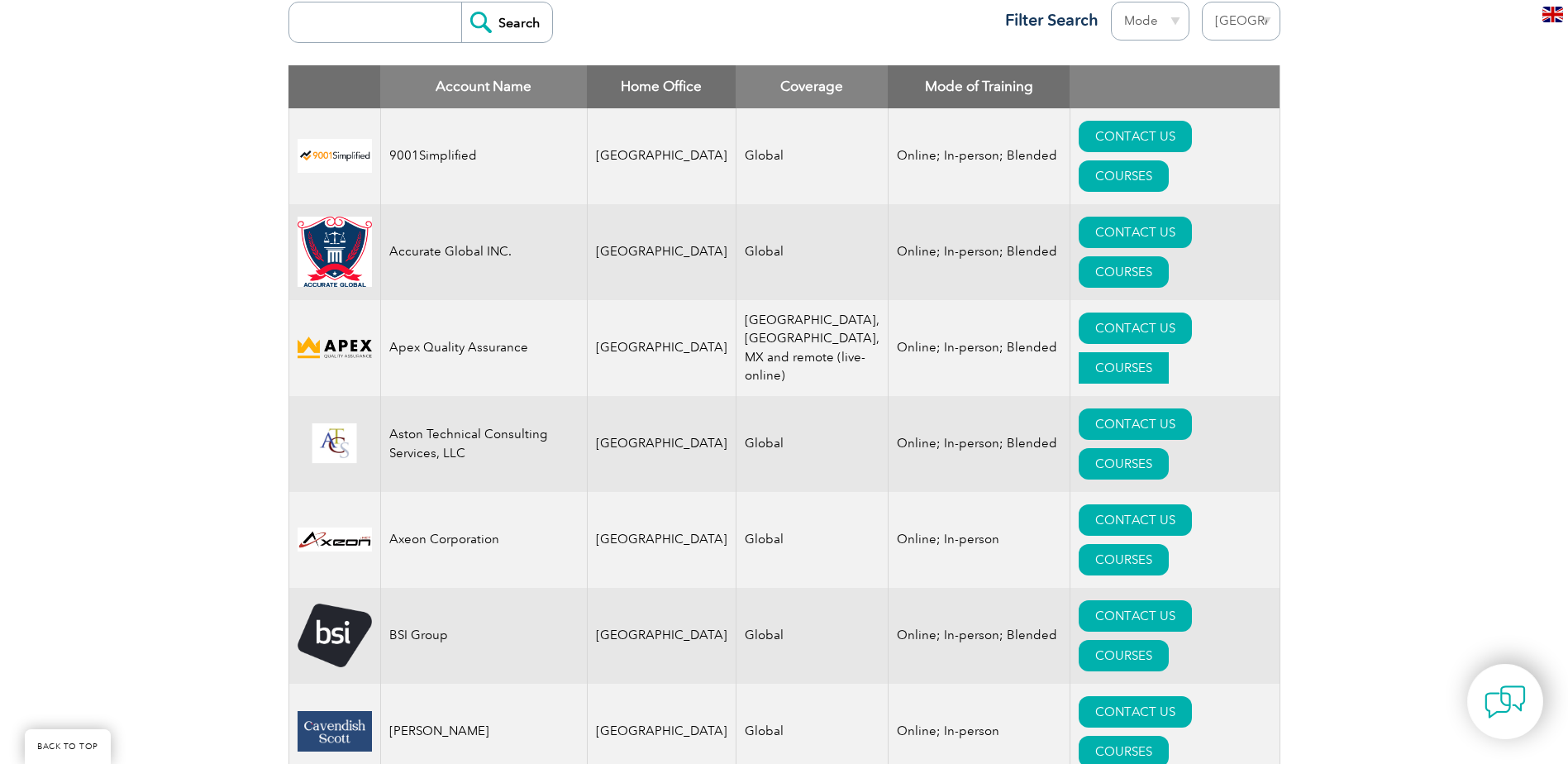
click at [1169, 353] on link "COURSES" at bounding box center [1124, 368] width 90 height 31
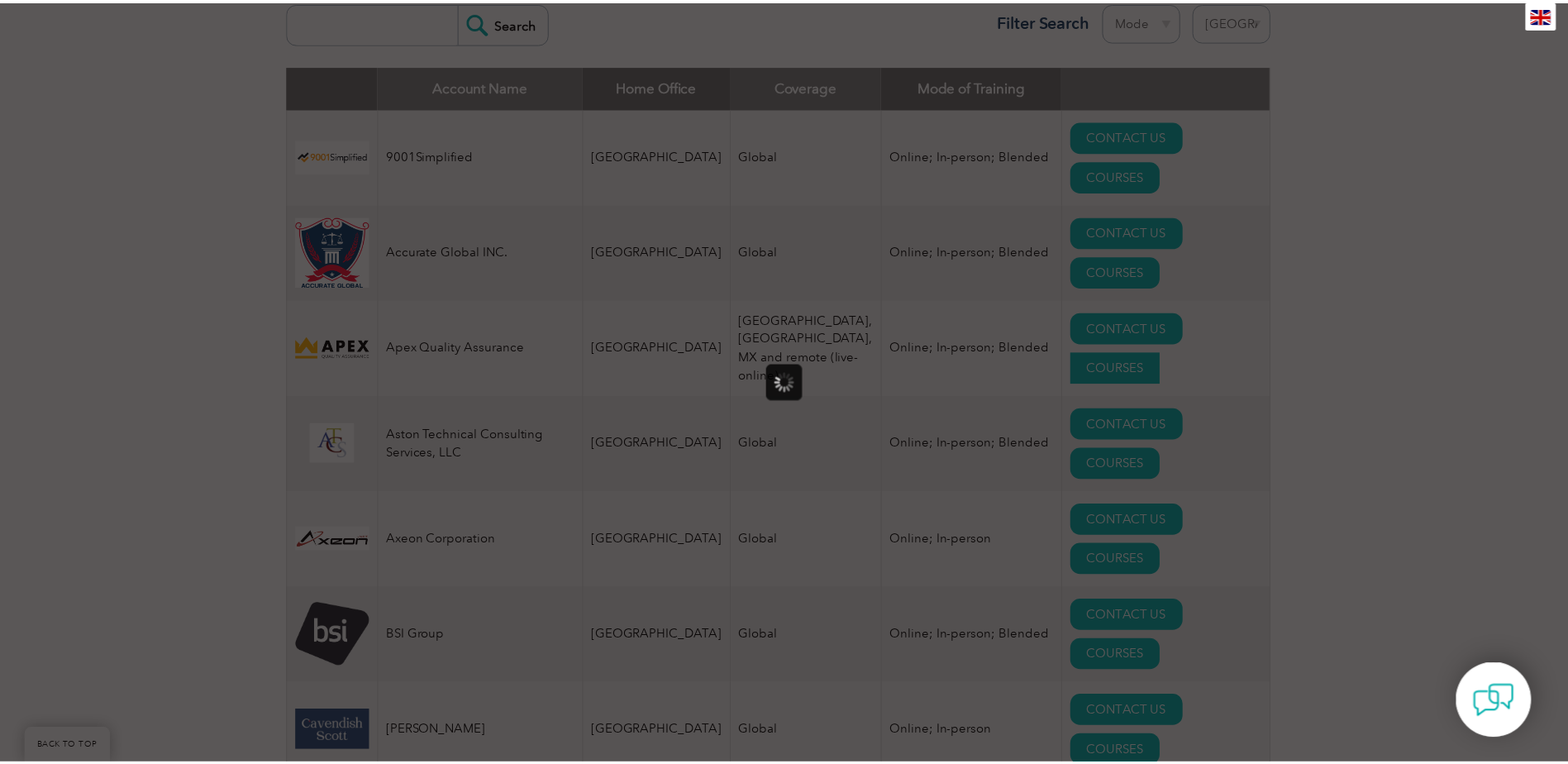
scroll to position [0, 0]
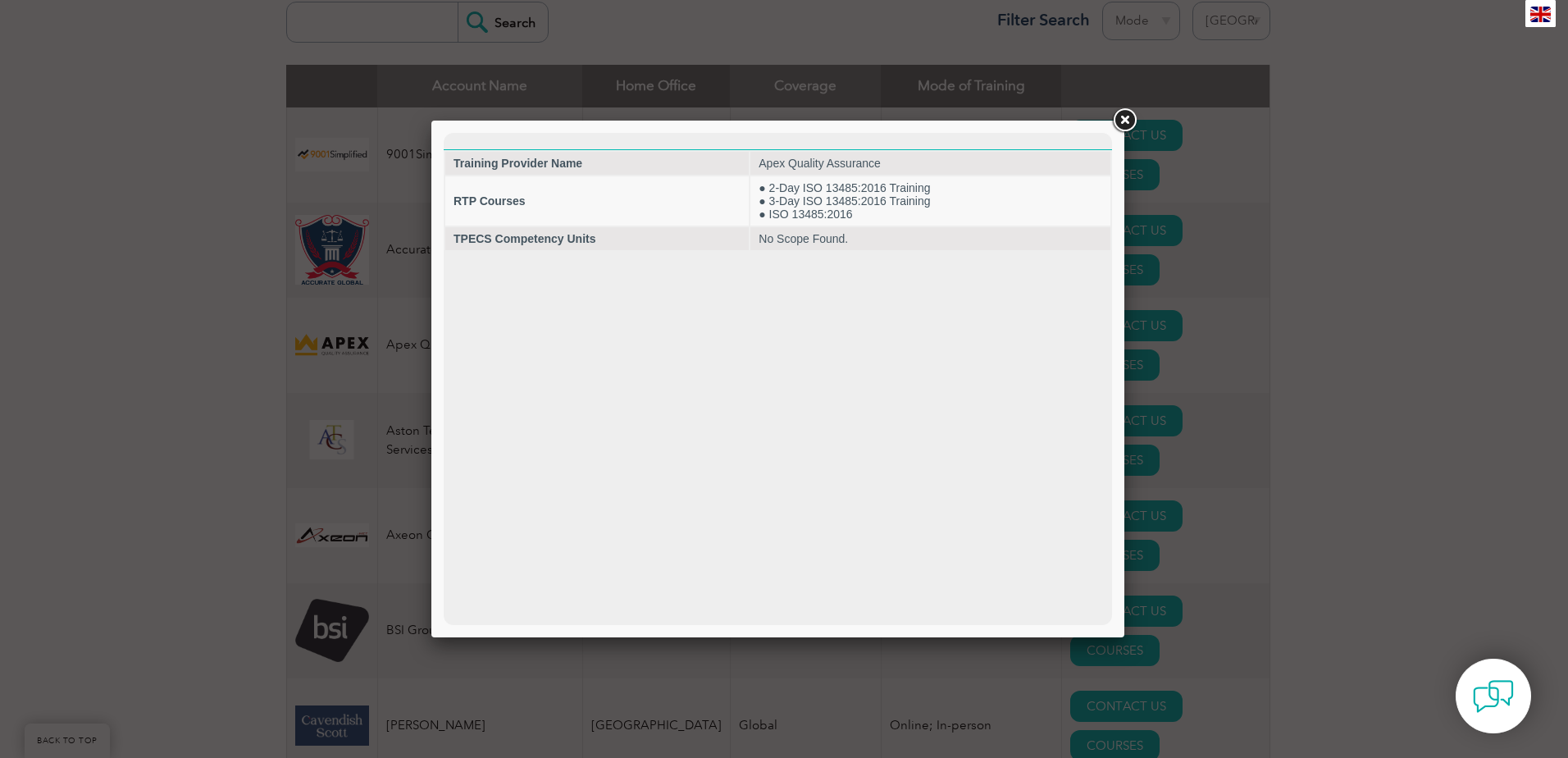
click at [1118, 119] on link at bounding box center [1124, 120] width 29 height 29
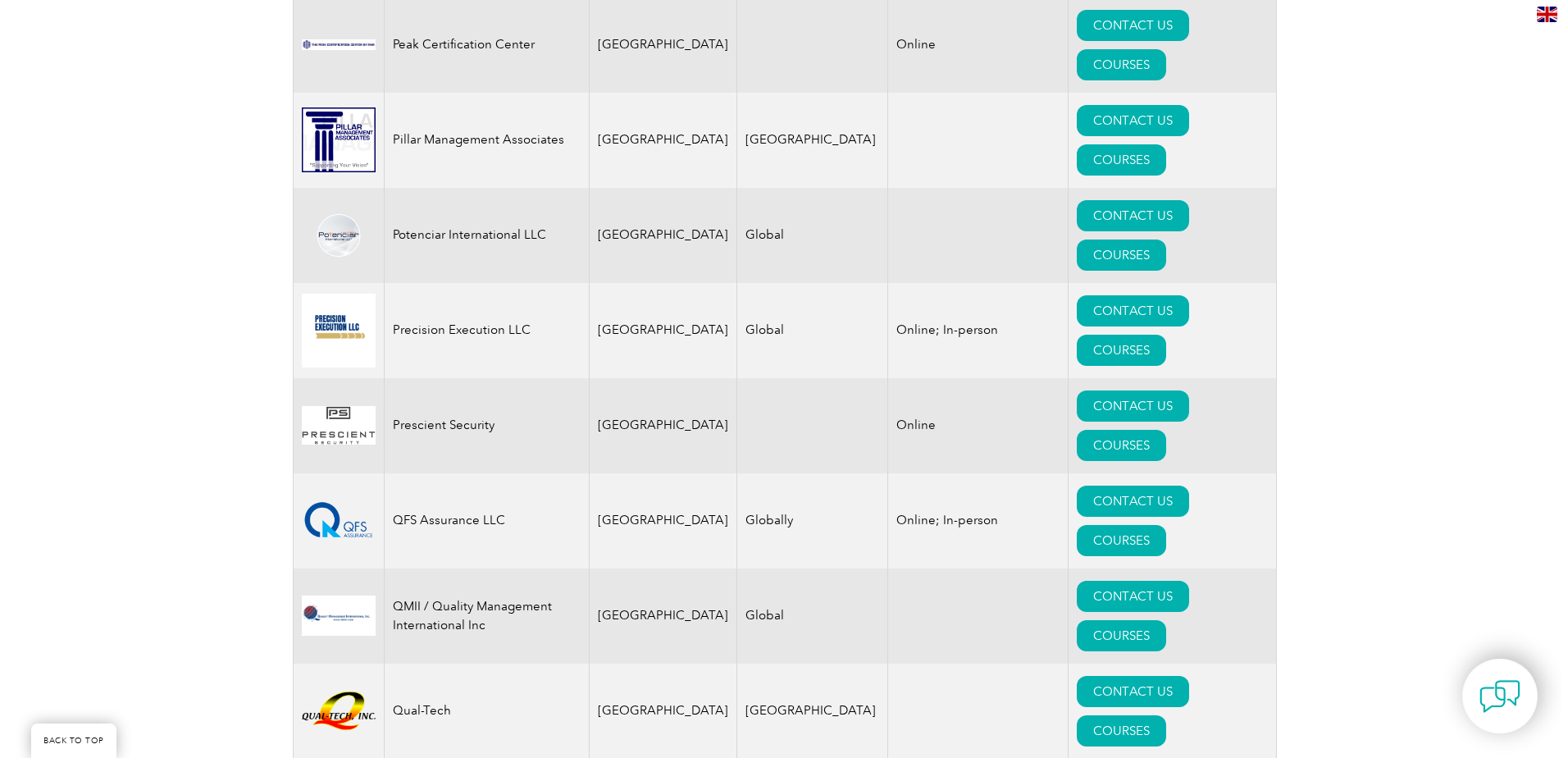
scroll to position [3692, 0]
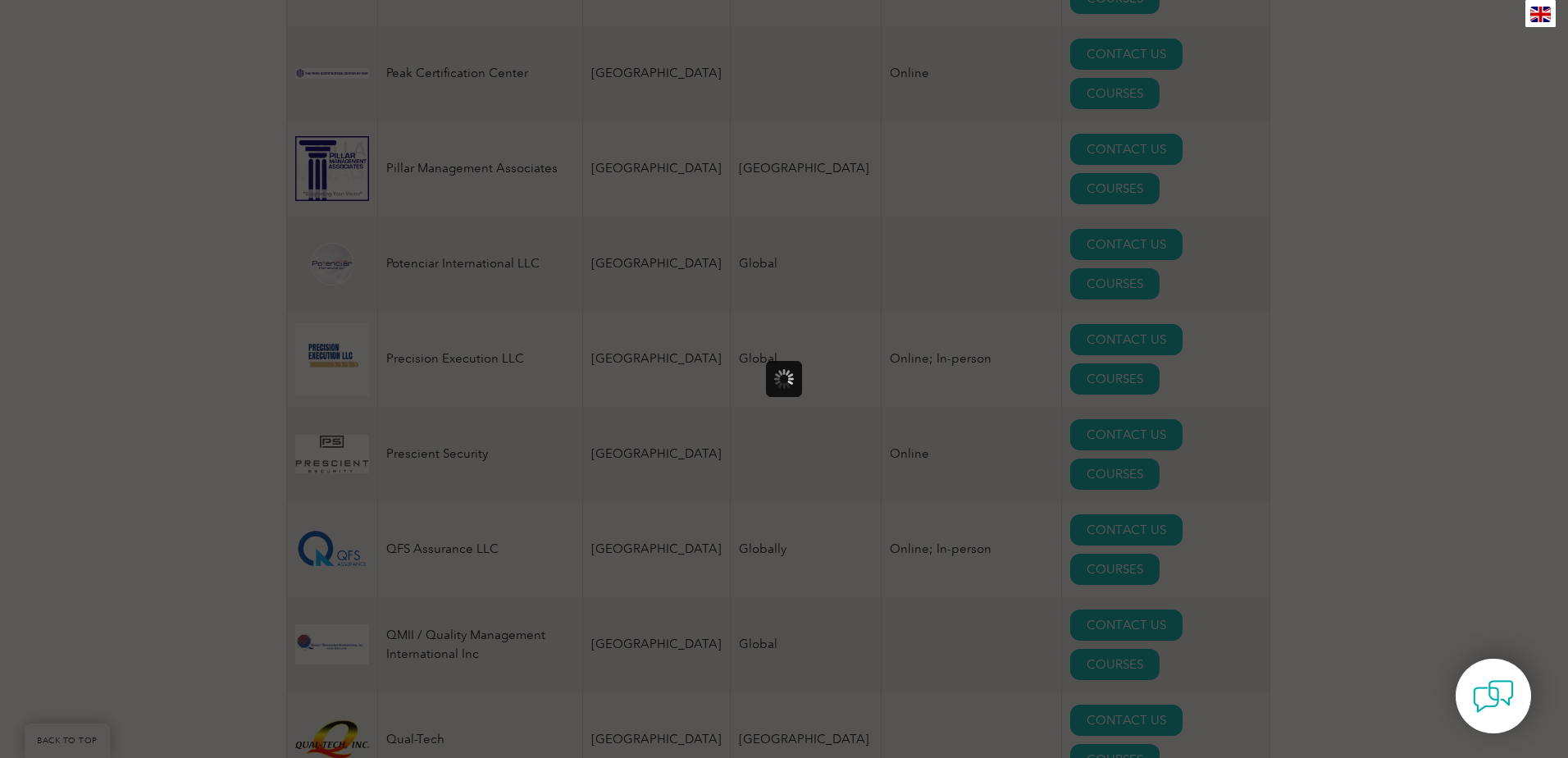
scroll to position [0, 0]
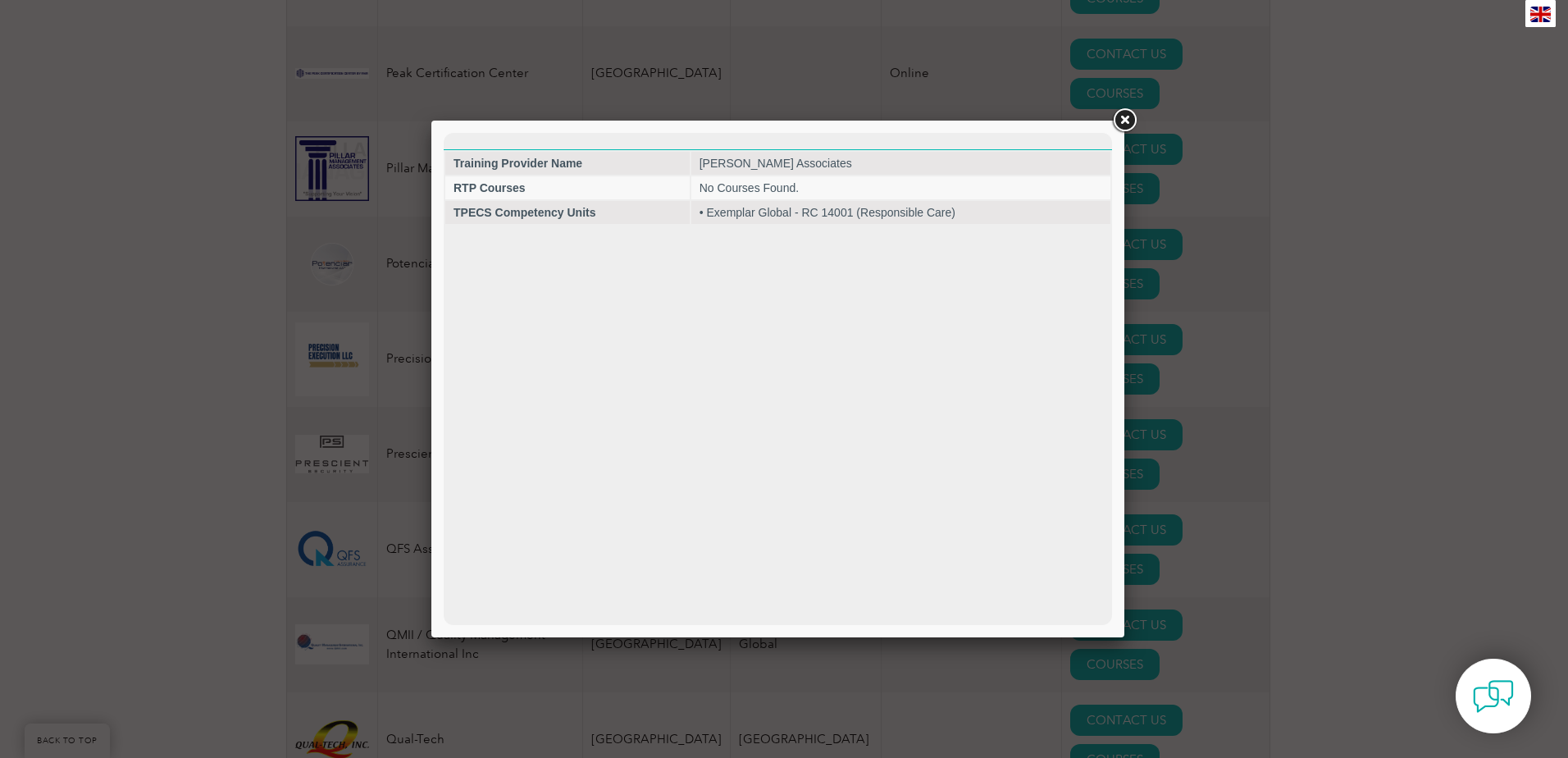
click at [1115, 124] on link at bounding box center [1124, 120] width 29 height 29
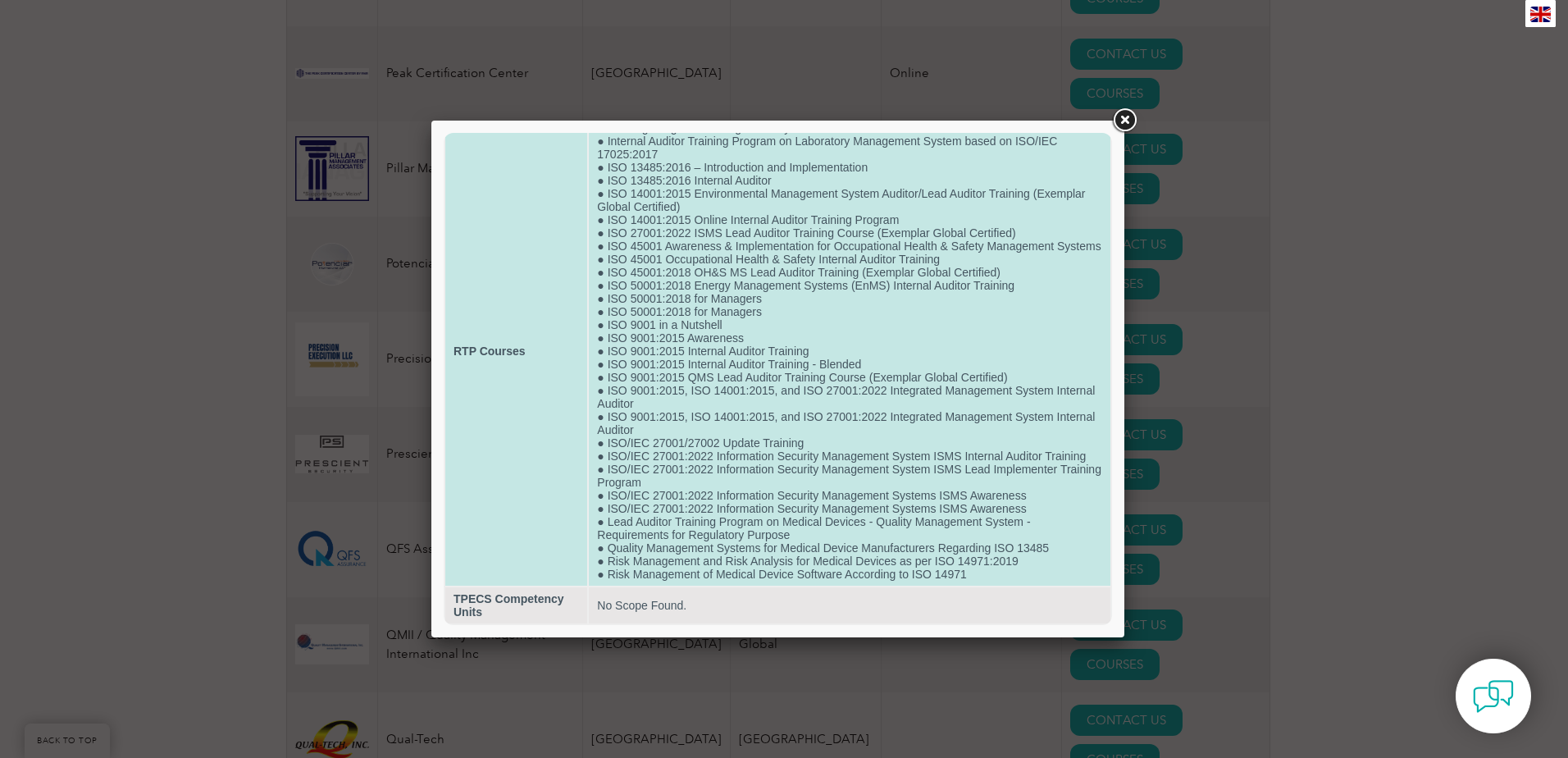
scroll to position [86, 0]
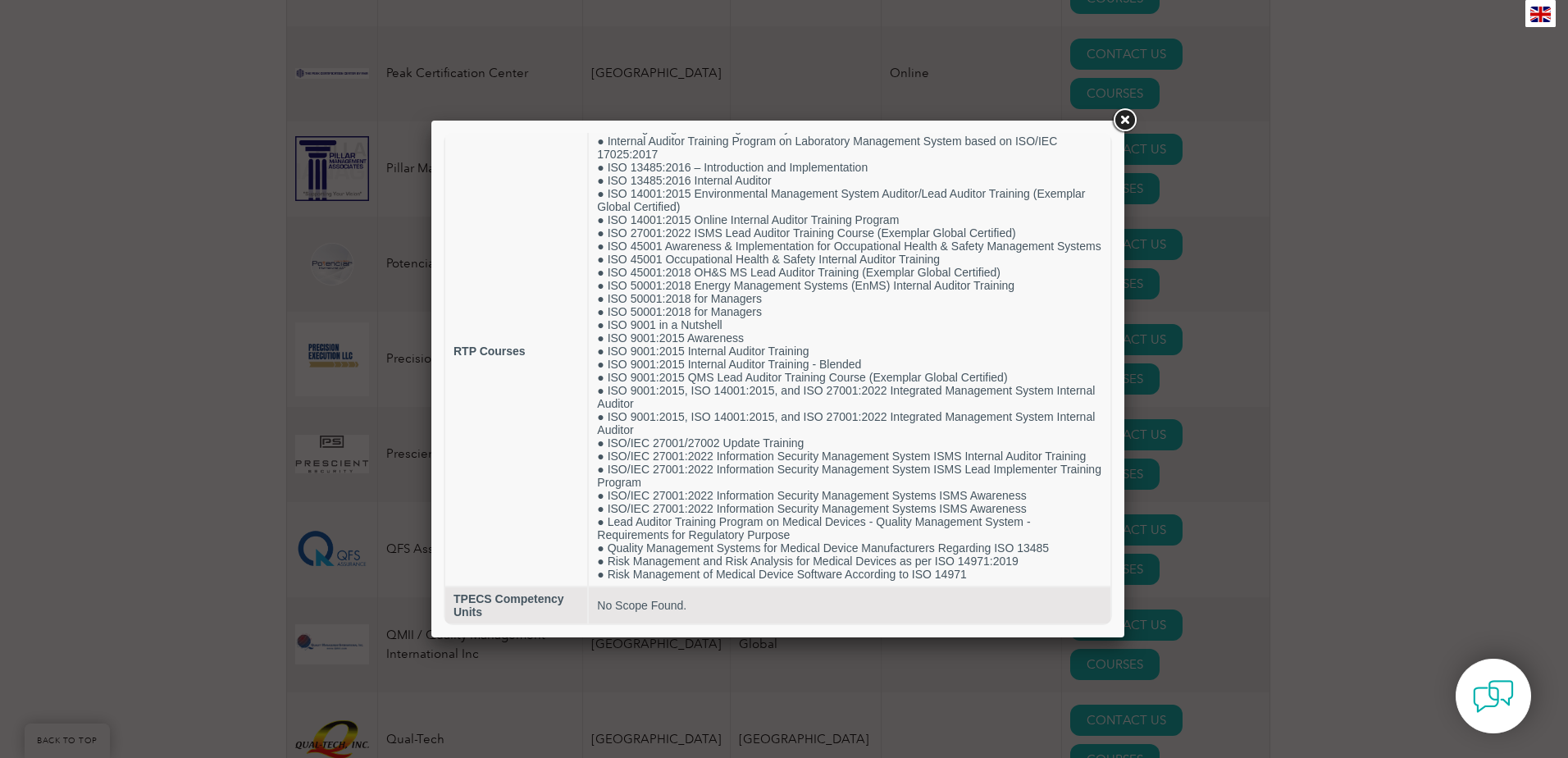
click at [1230, 314] on div at bounding box center [784, 379] width 1568 height 758
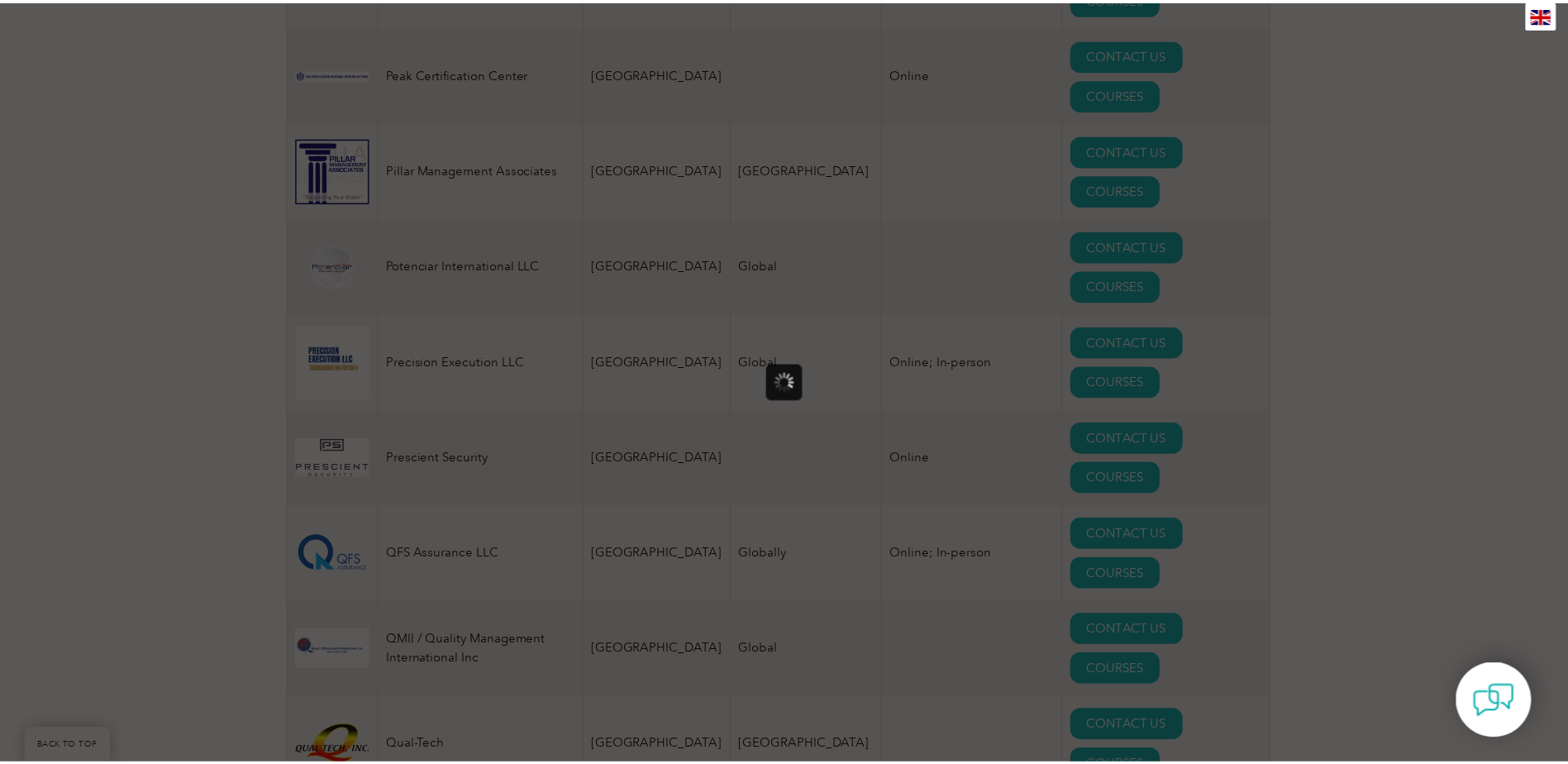
scroll to position [0, 0]
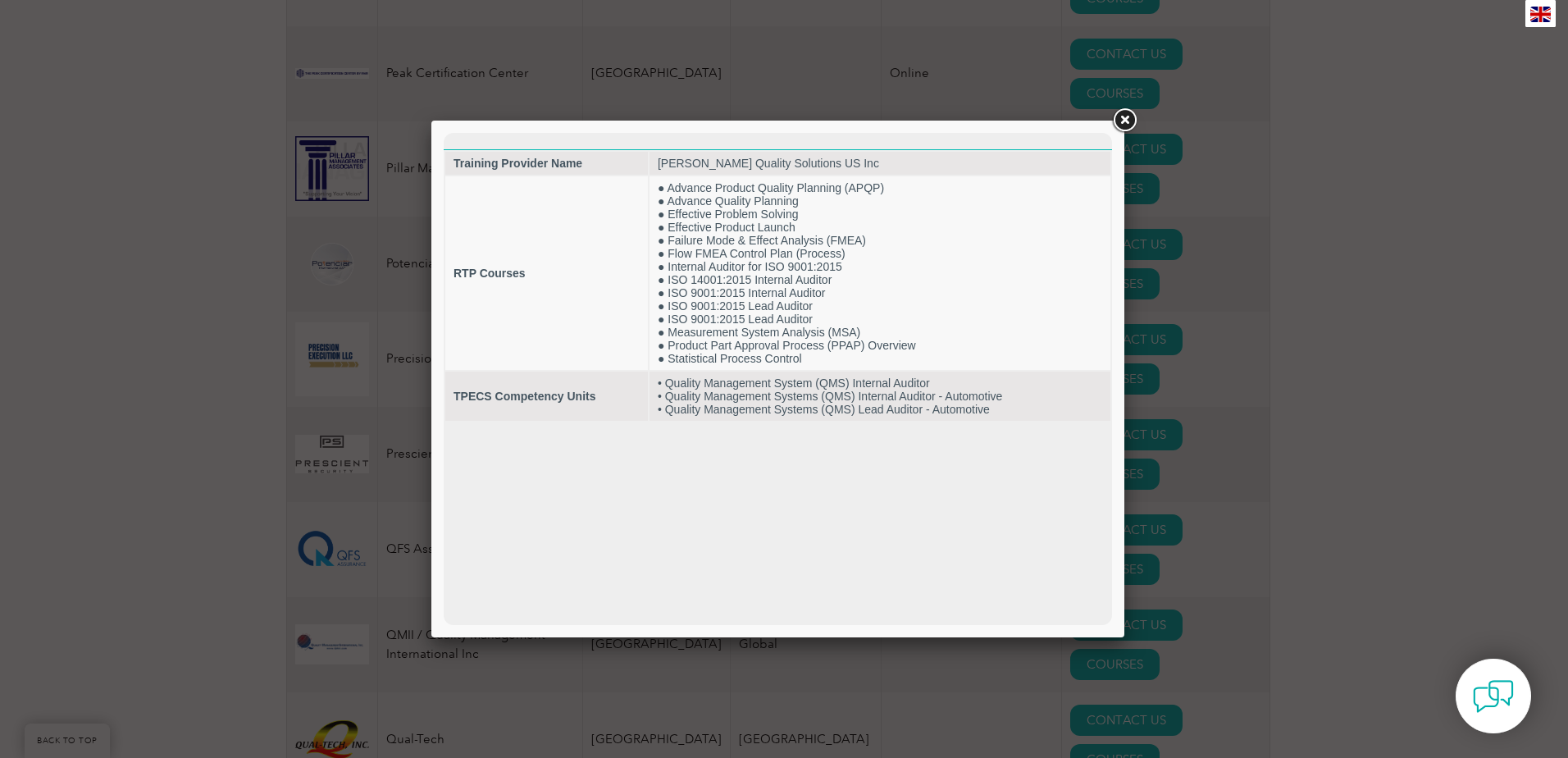
click at [1122, 112] on link at bounding box center [1124, 120] width 29 height 29
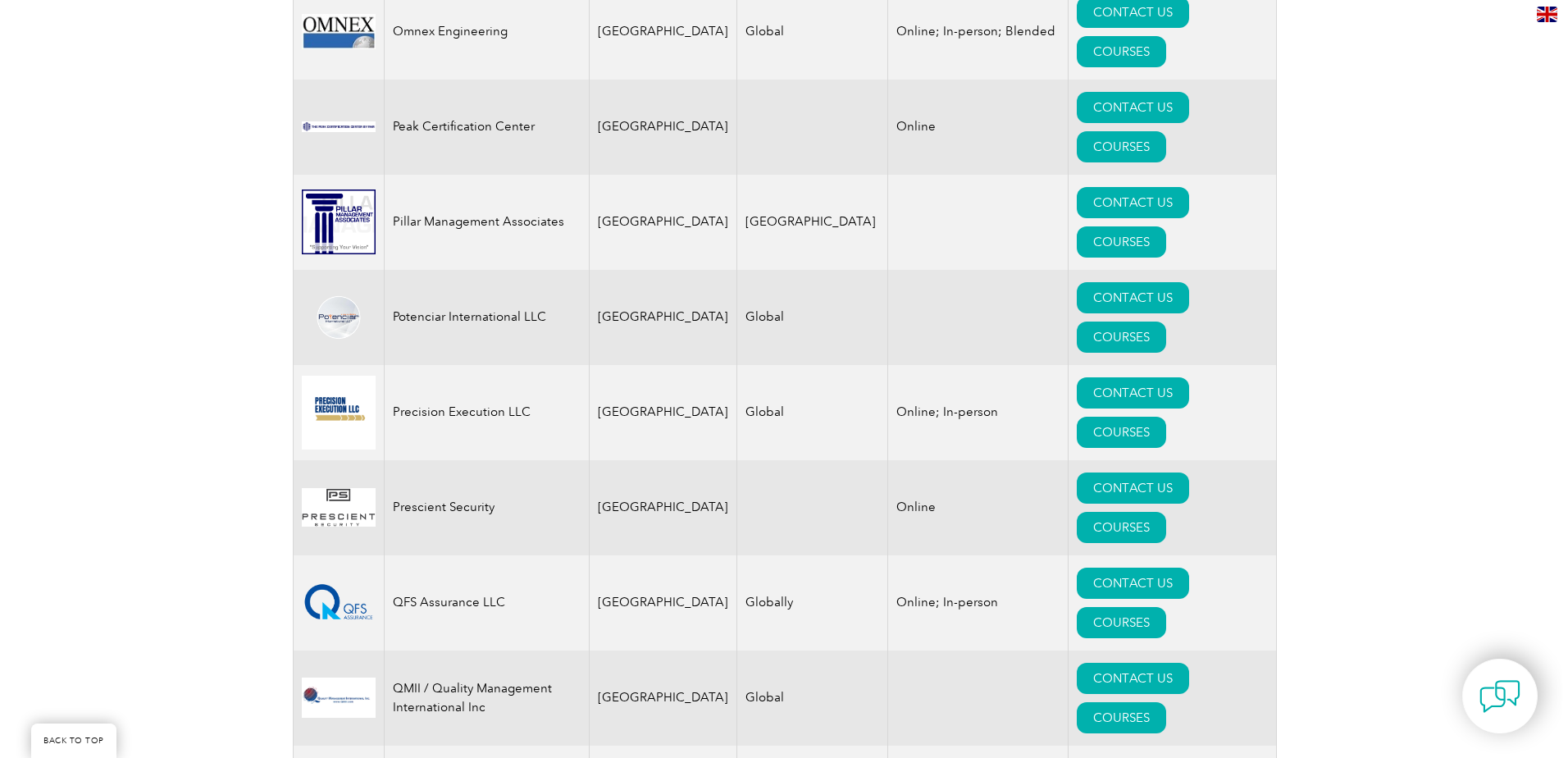
scroll to position [3610, 0]
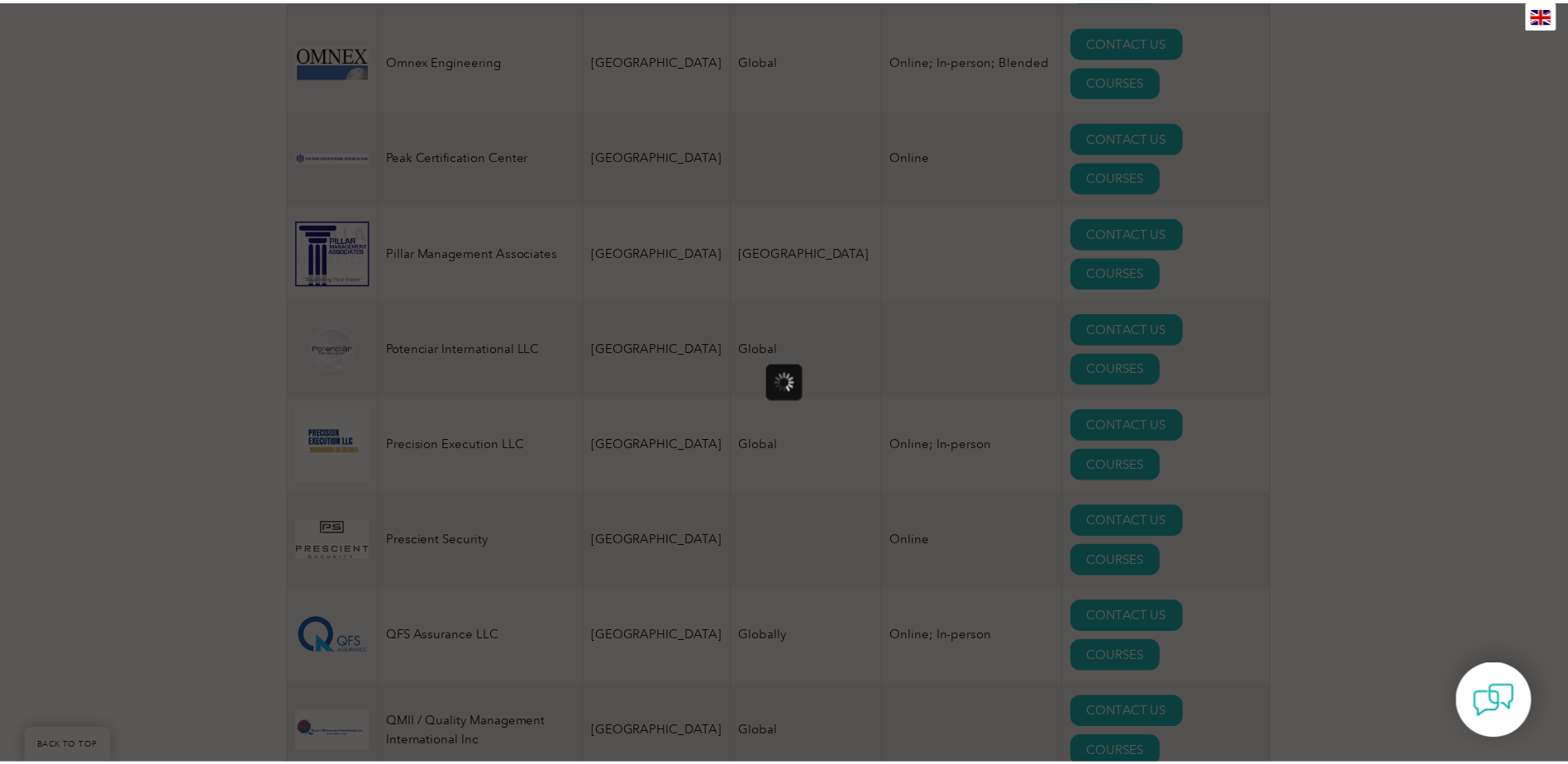
scroll to position [0, 0]
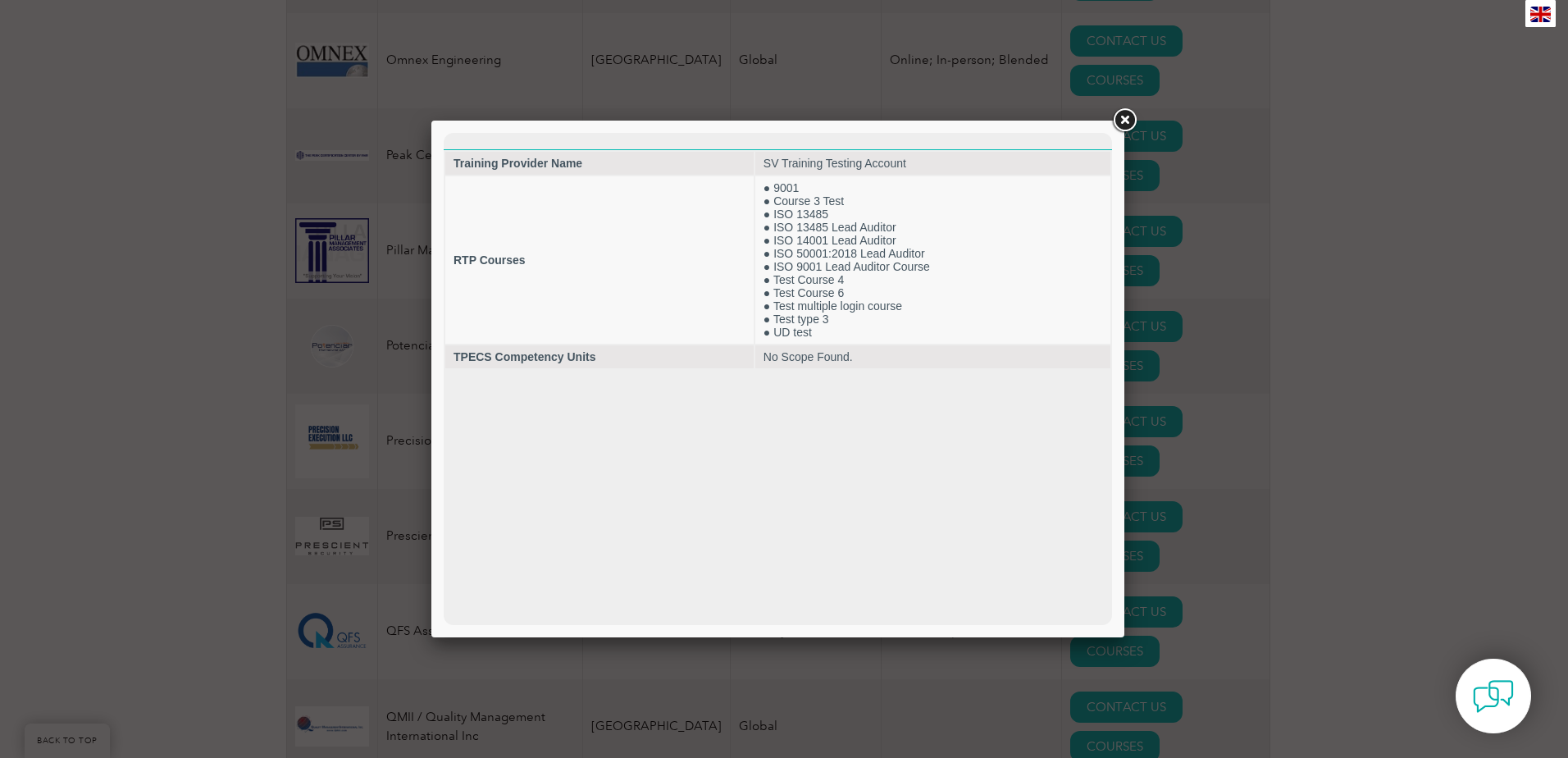
click at [1120, 118] on link at bounding box center [1124, 120] width 29 height 29
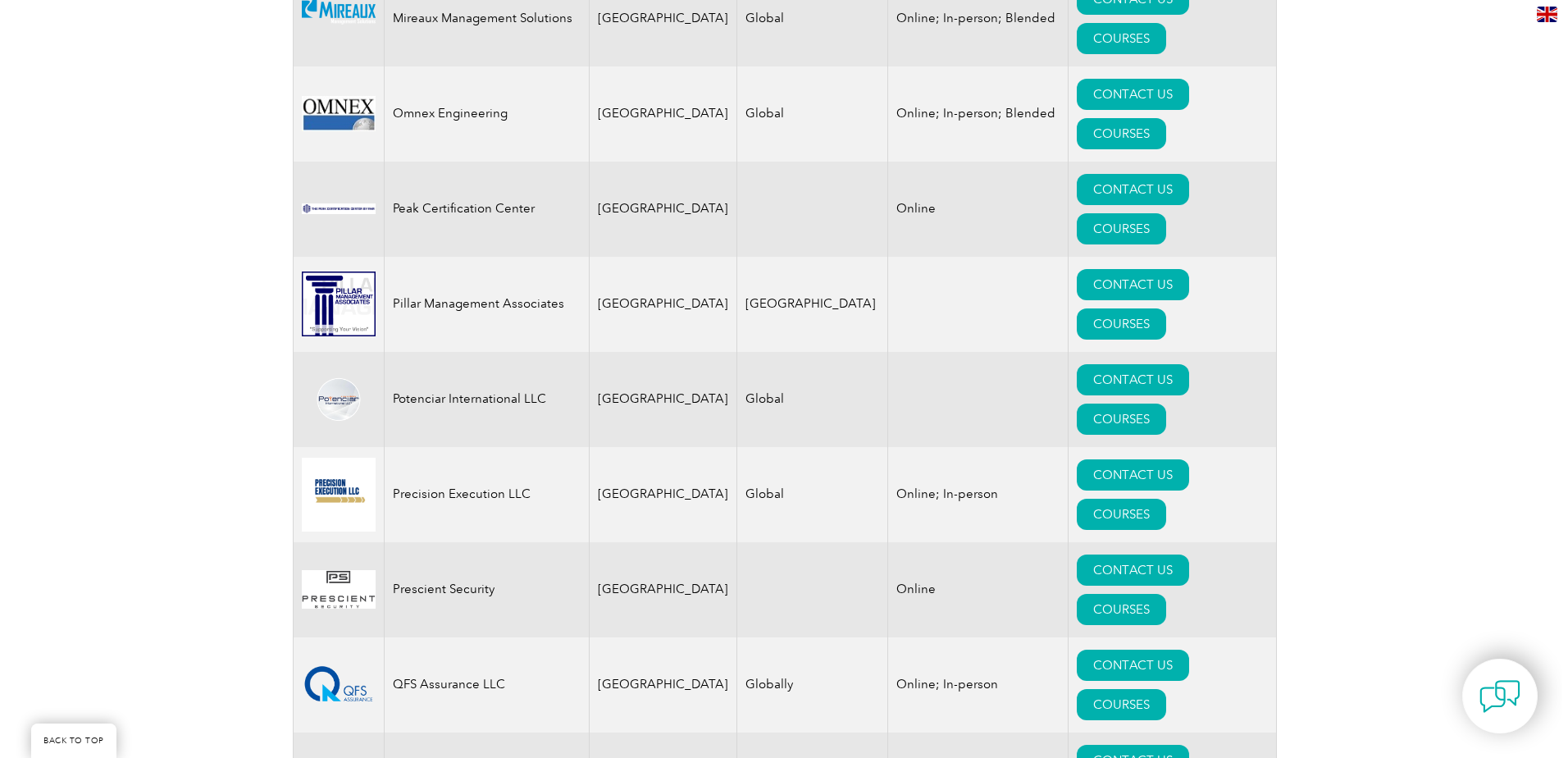
scroll to position [3528, 0]
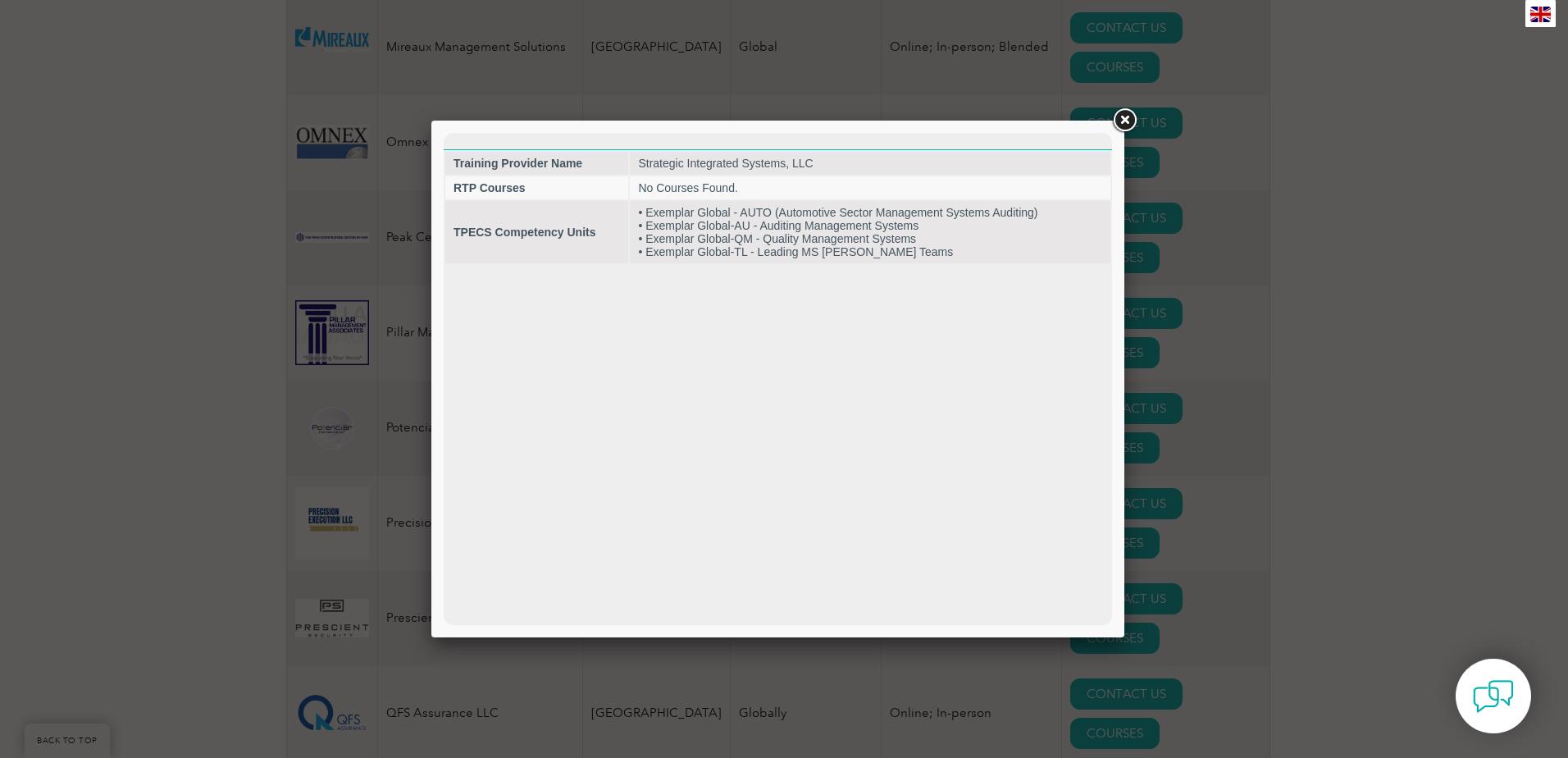
scroll to position [0, 0]
click at [1117, 117] on link at bounding box center [1124, 120] width 29 height 29
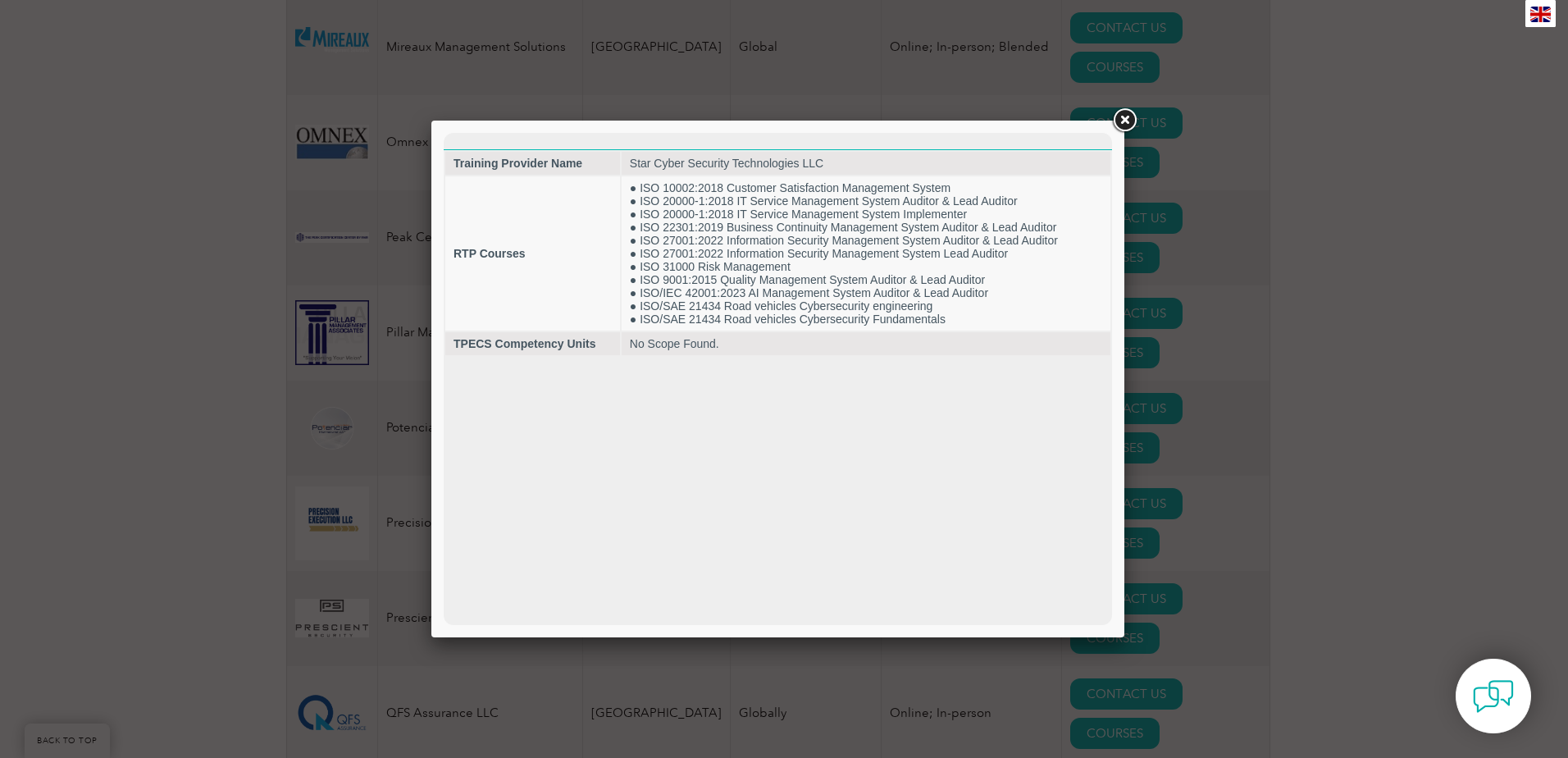
click at [1127, 117] on link at bounding box center [1124, 120] width 29 height 29
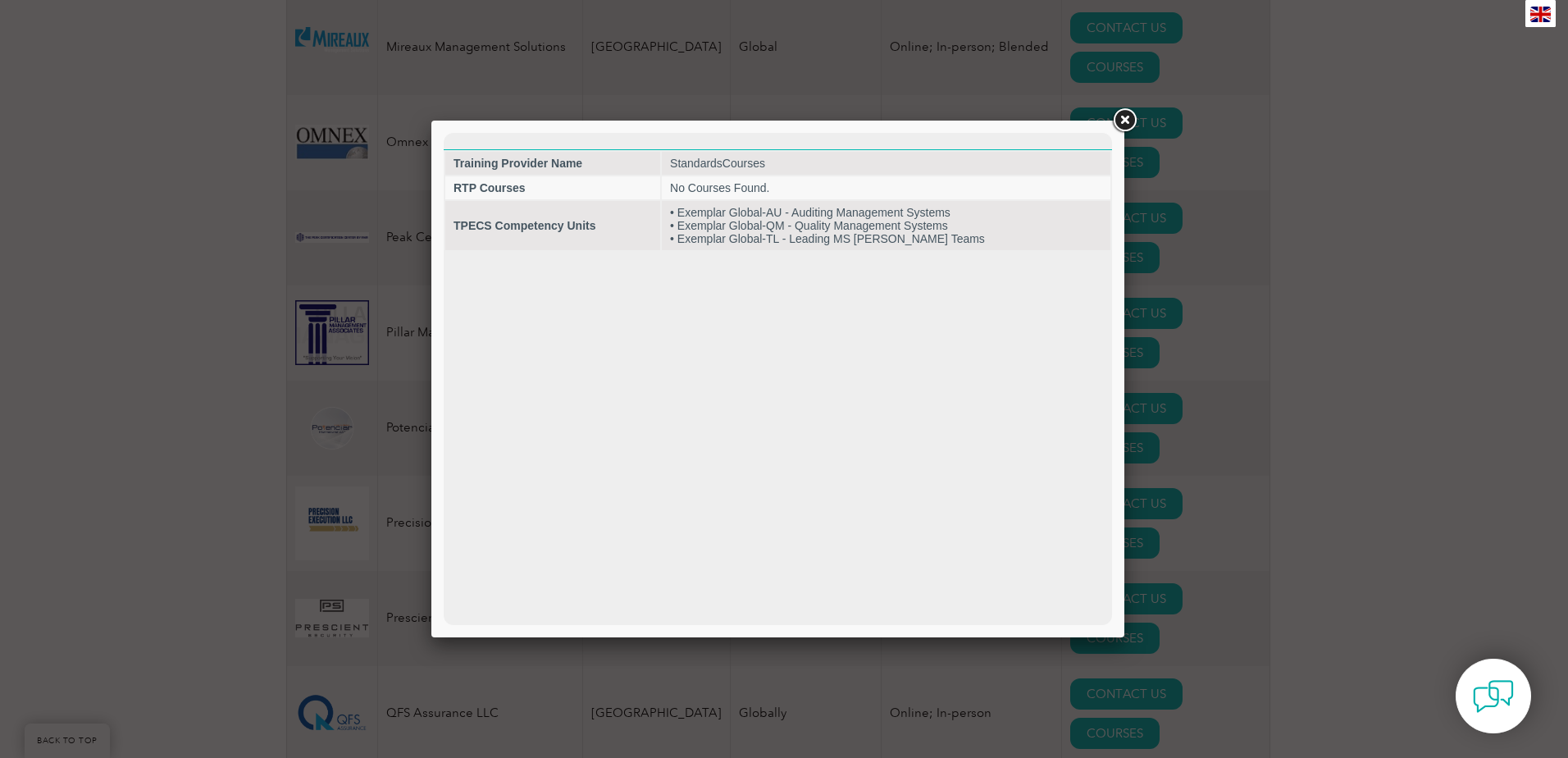
click at [1128, 124] on link at bounding box center [1124, 120] width 29 height 29
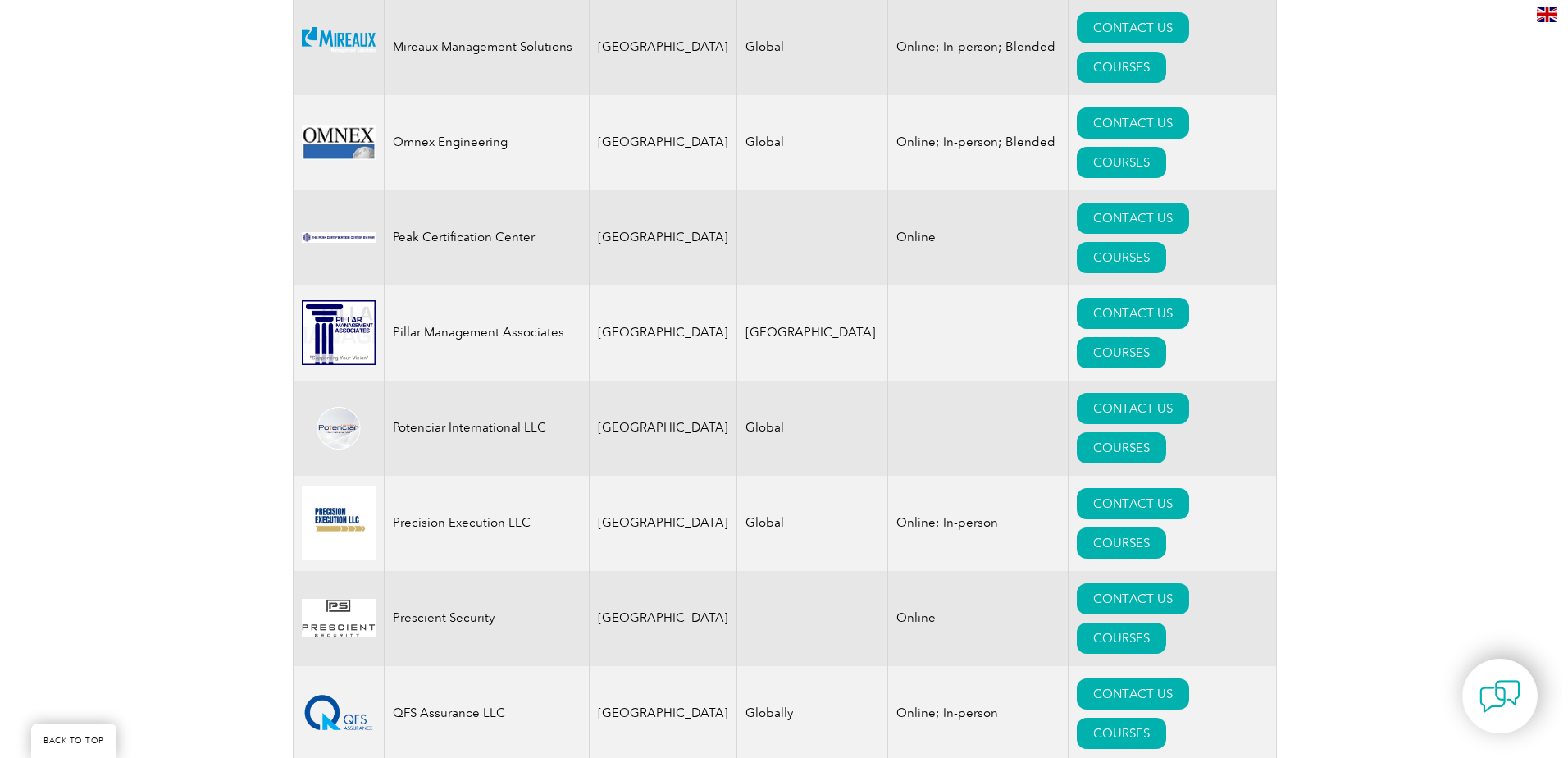
scroll to position [3446, 0]
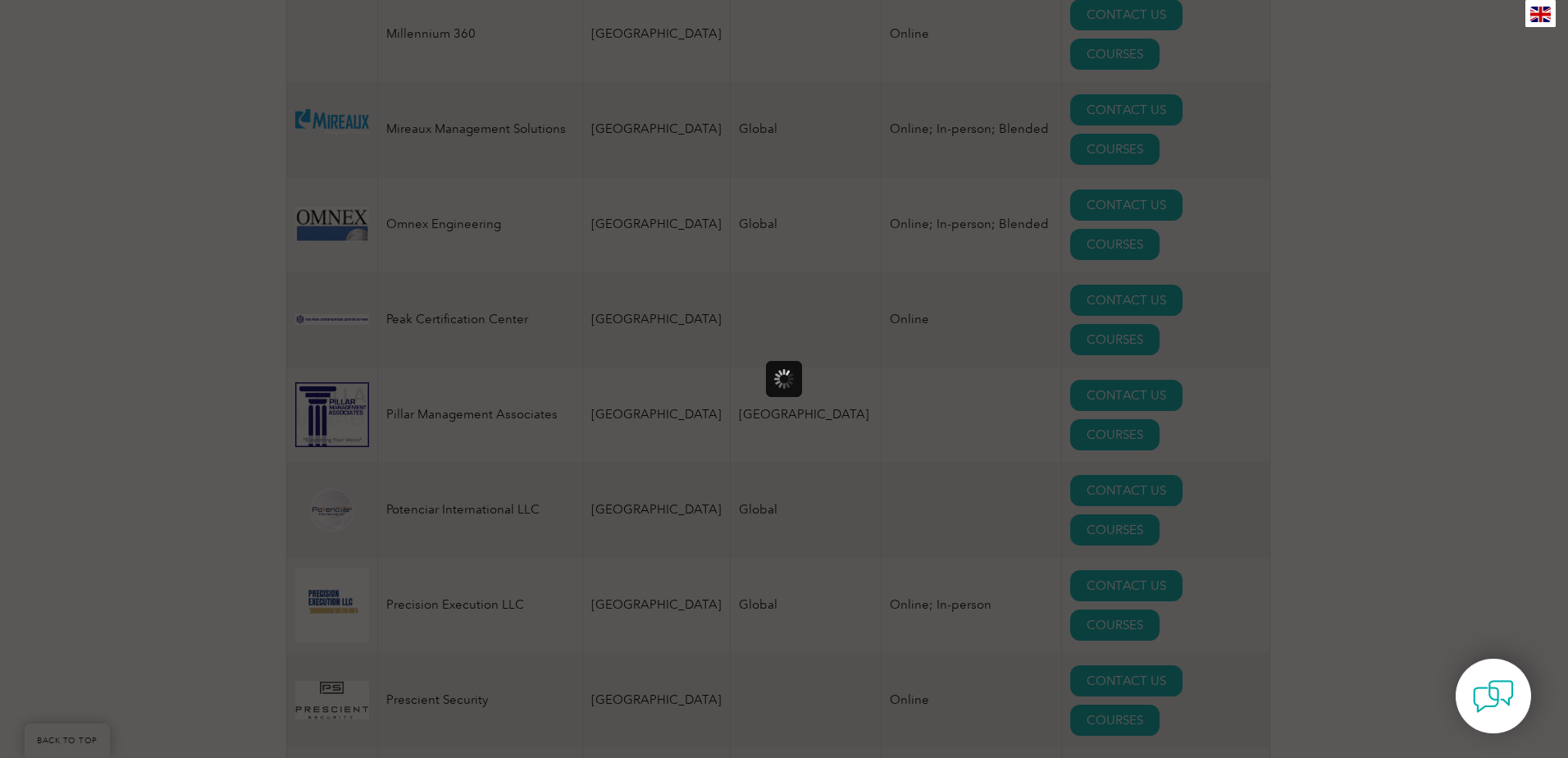
scroll to position [0, 0]
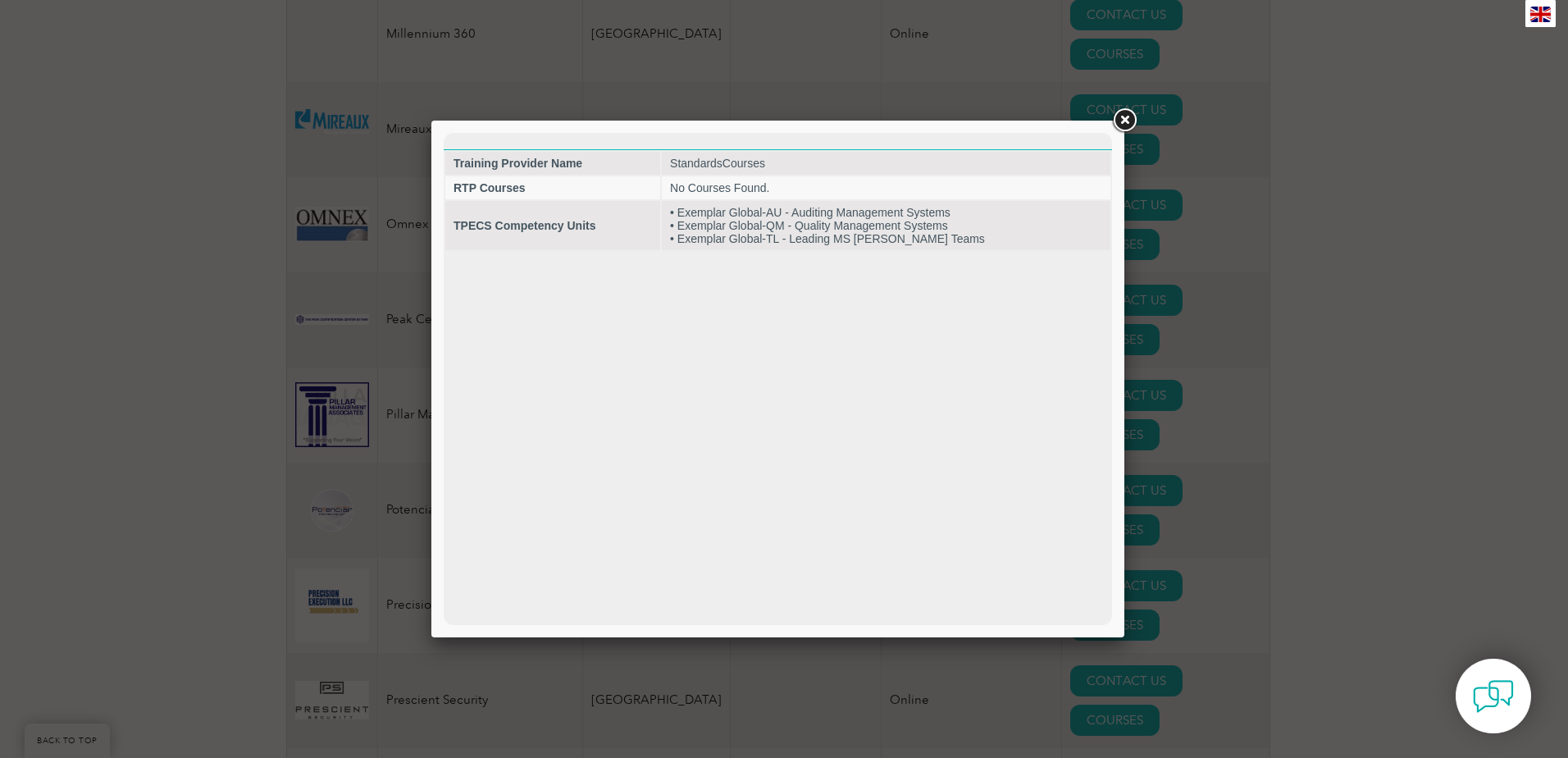
click at [1106, 117] on div at bounding box center [784, 379] width 1568 height 758
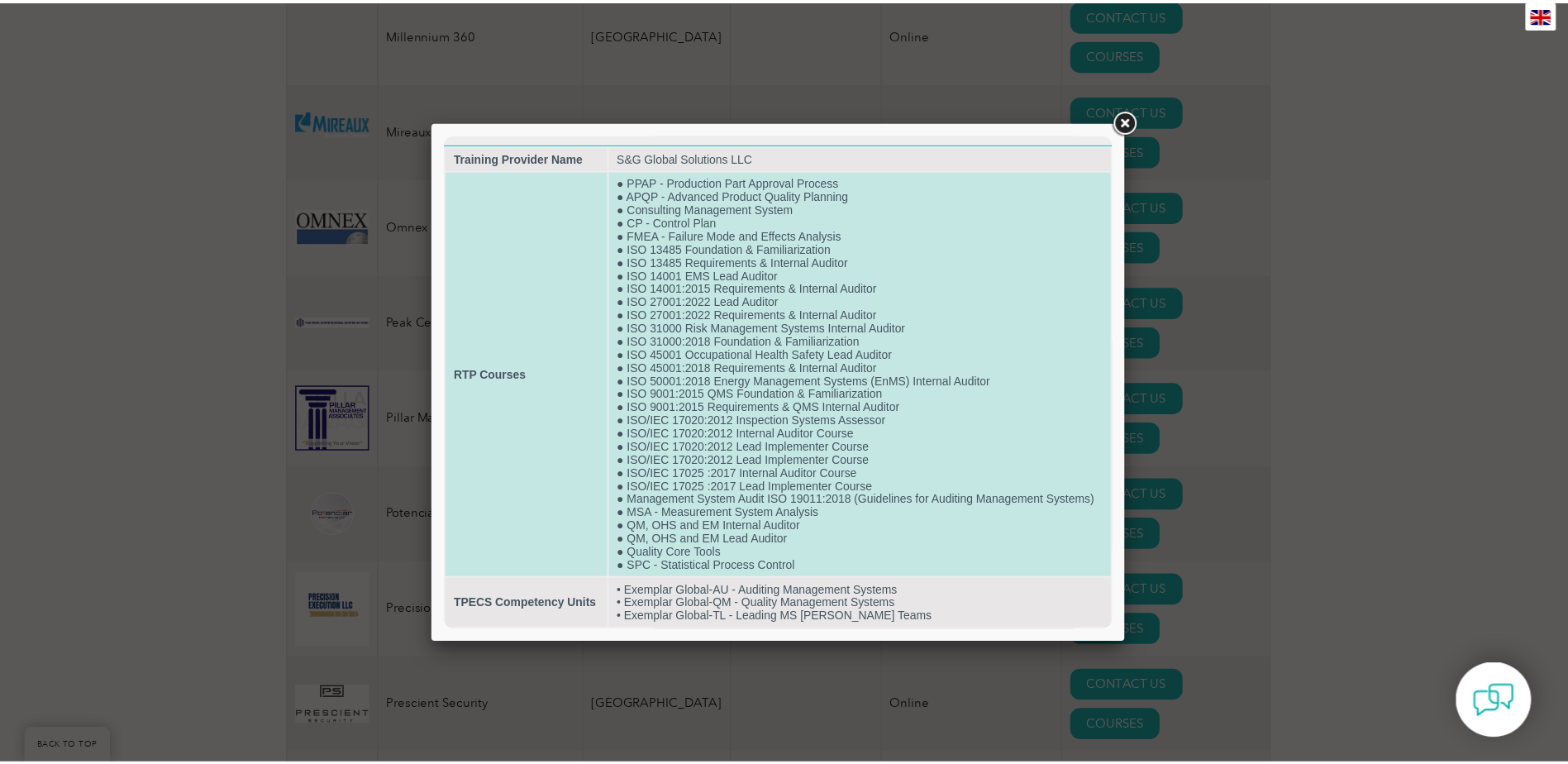
scroll to position [21, 0]
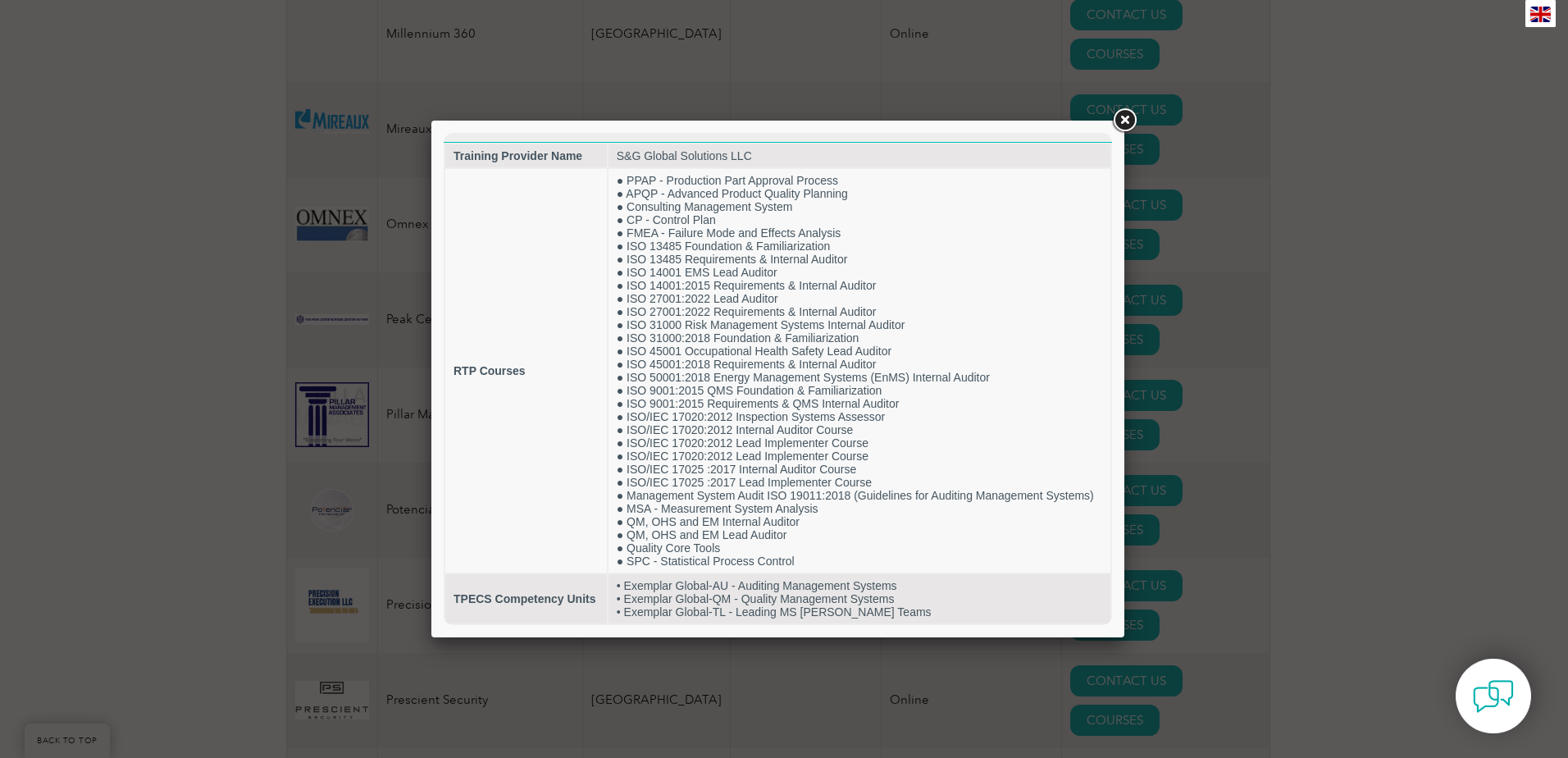
click at [1133, 110] on link at bounding box center [1124, 120] width 29 height 29
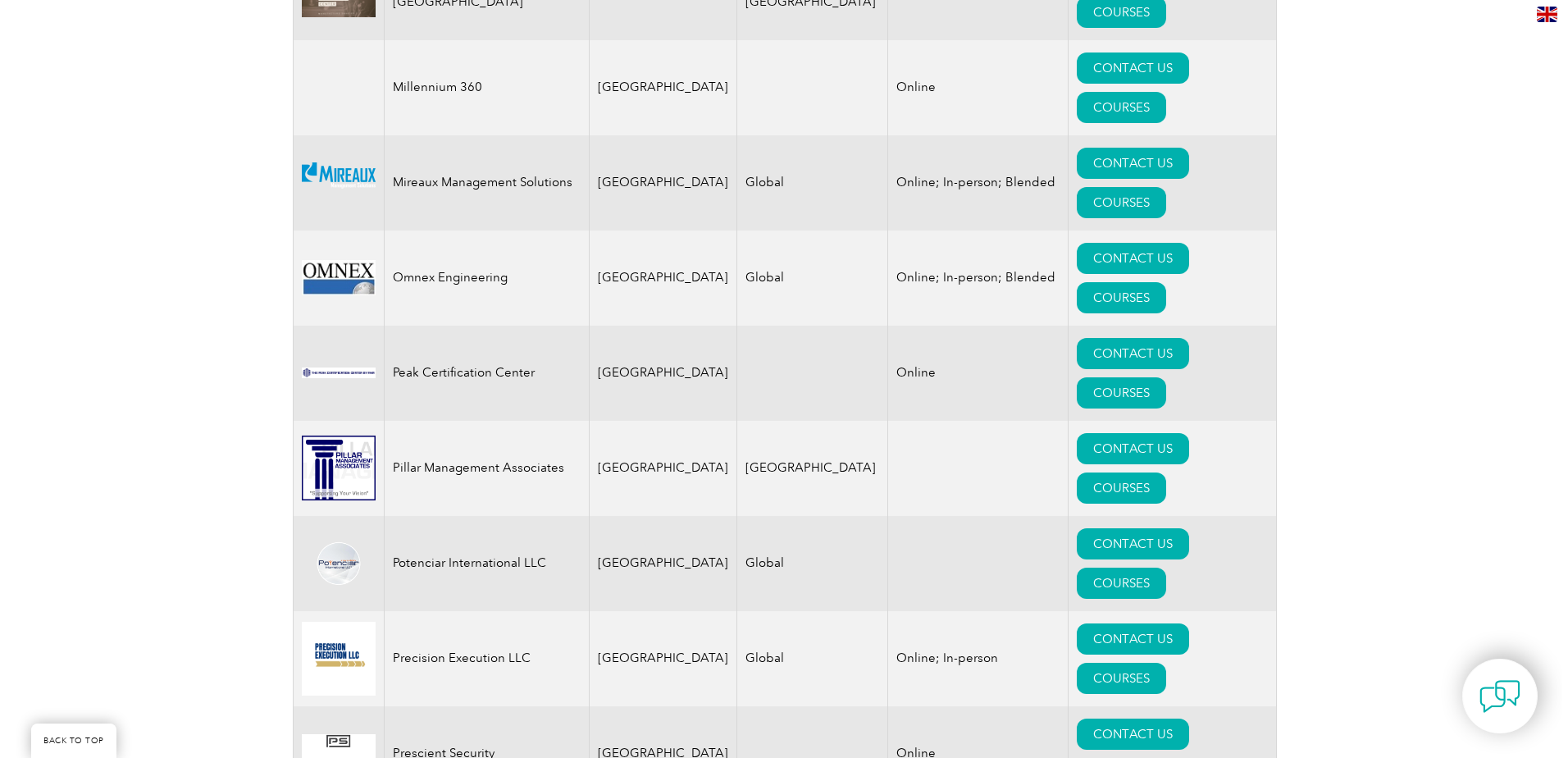
scroll to position [3364, 0]
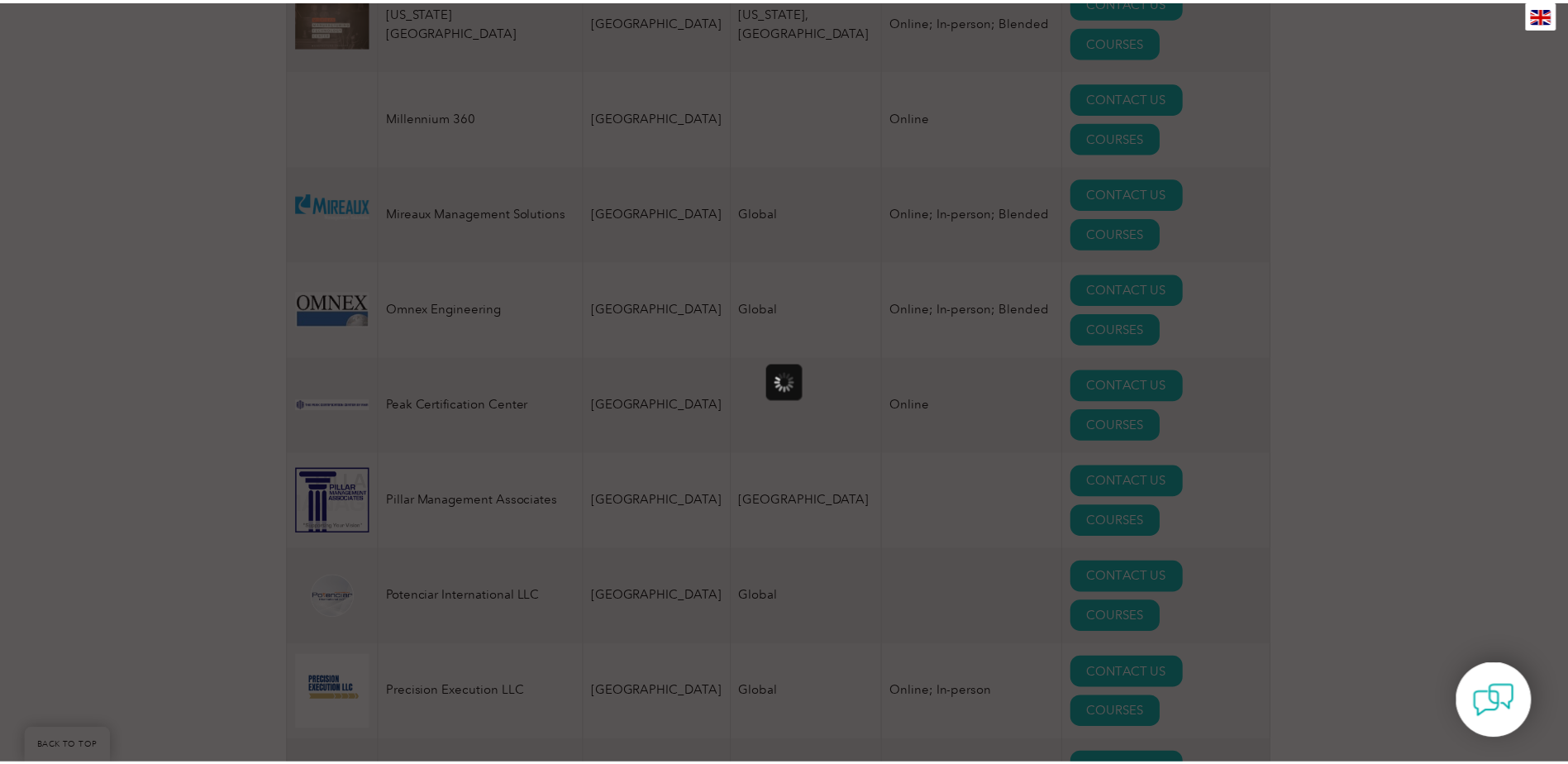
scroll to position [0, 0]
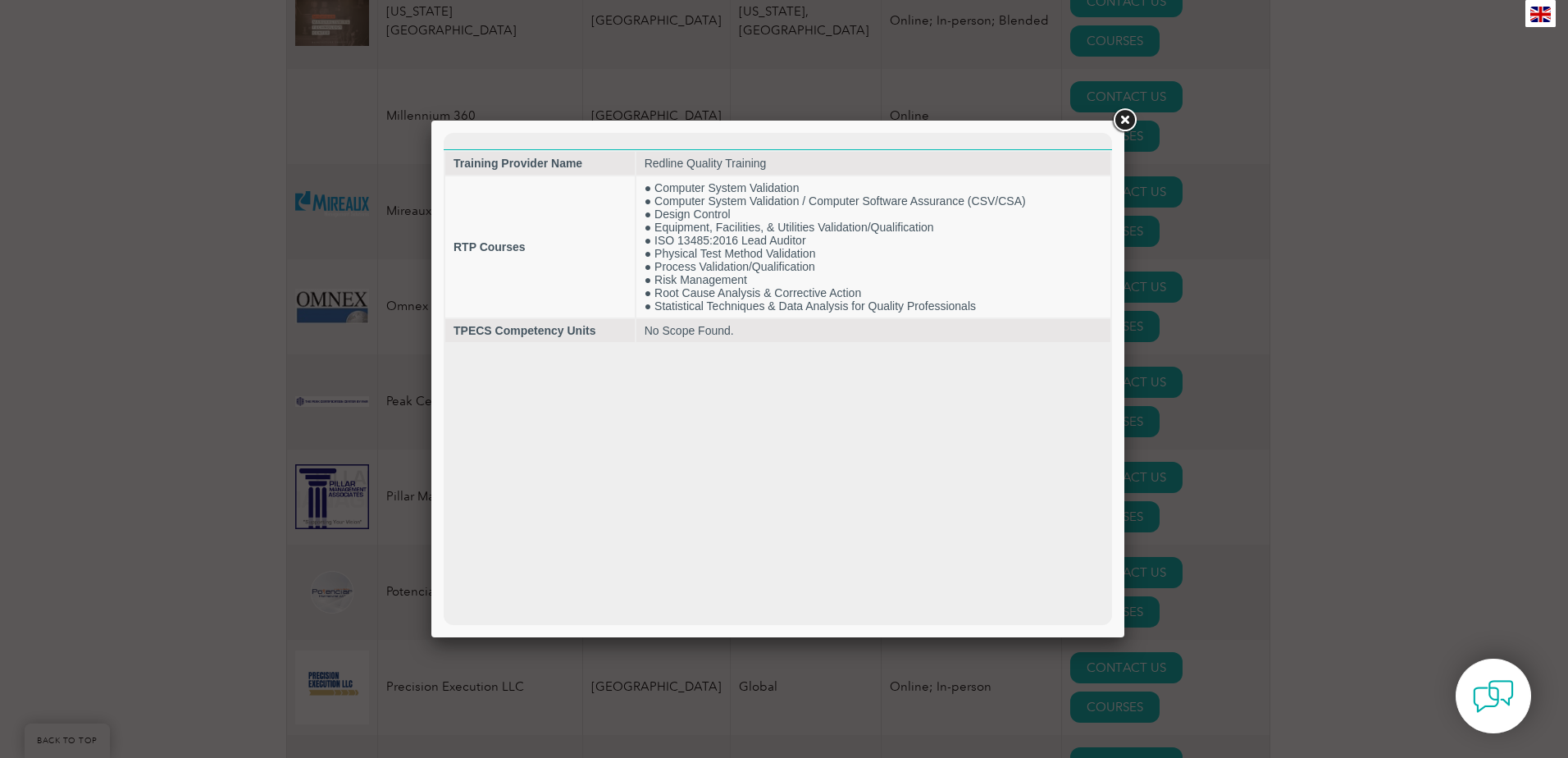
click at [1122, 127] on link at bounding box center [1124, 120] width 29 height 29
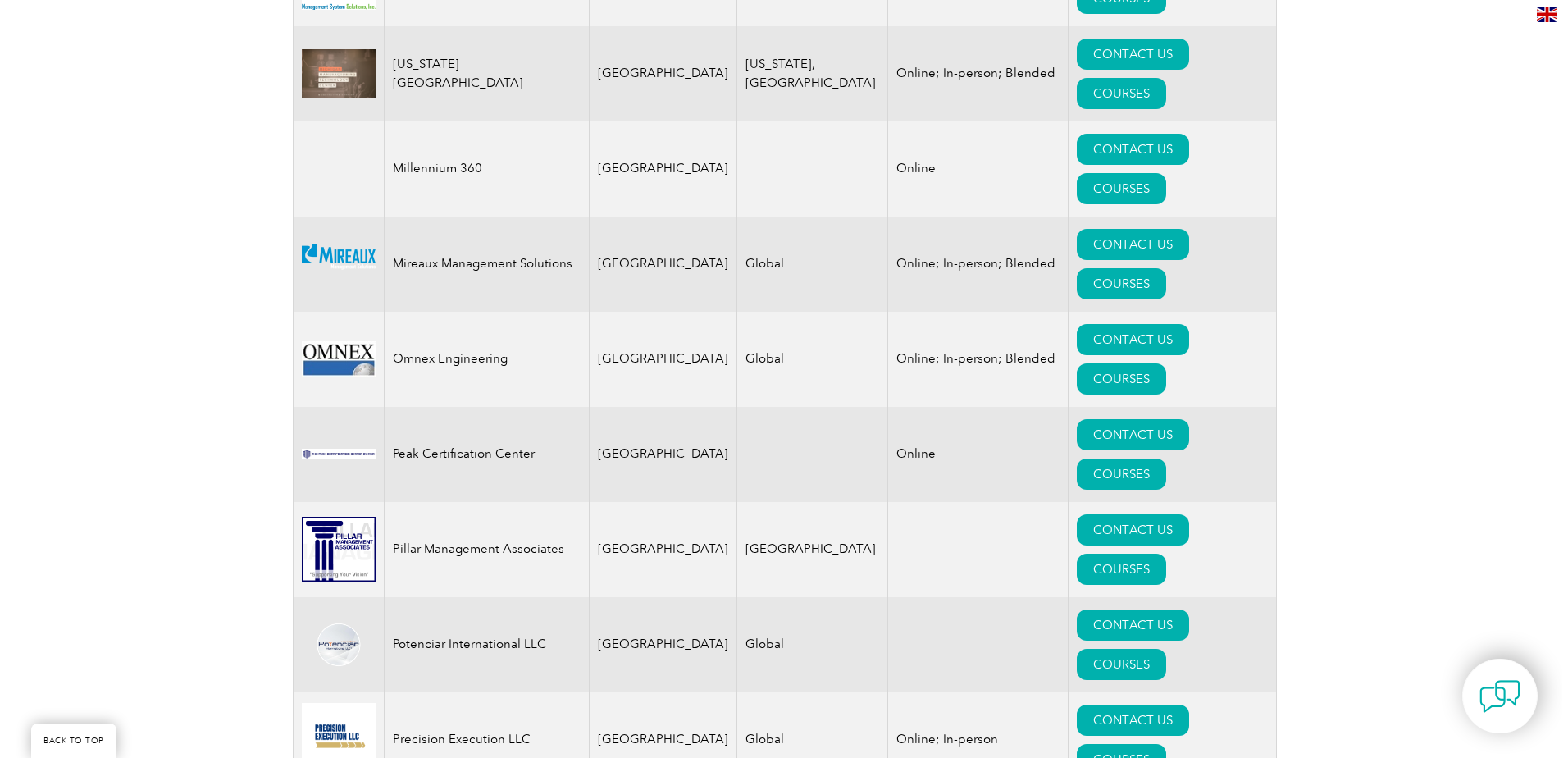
scroll to position [3282, 0]
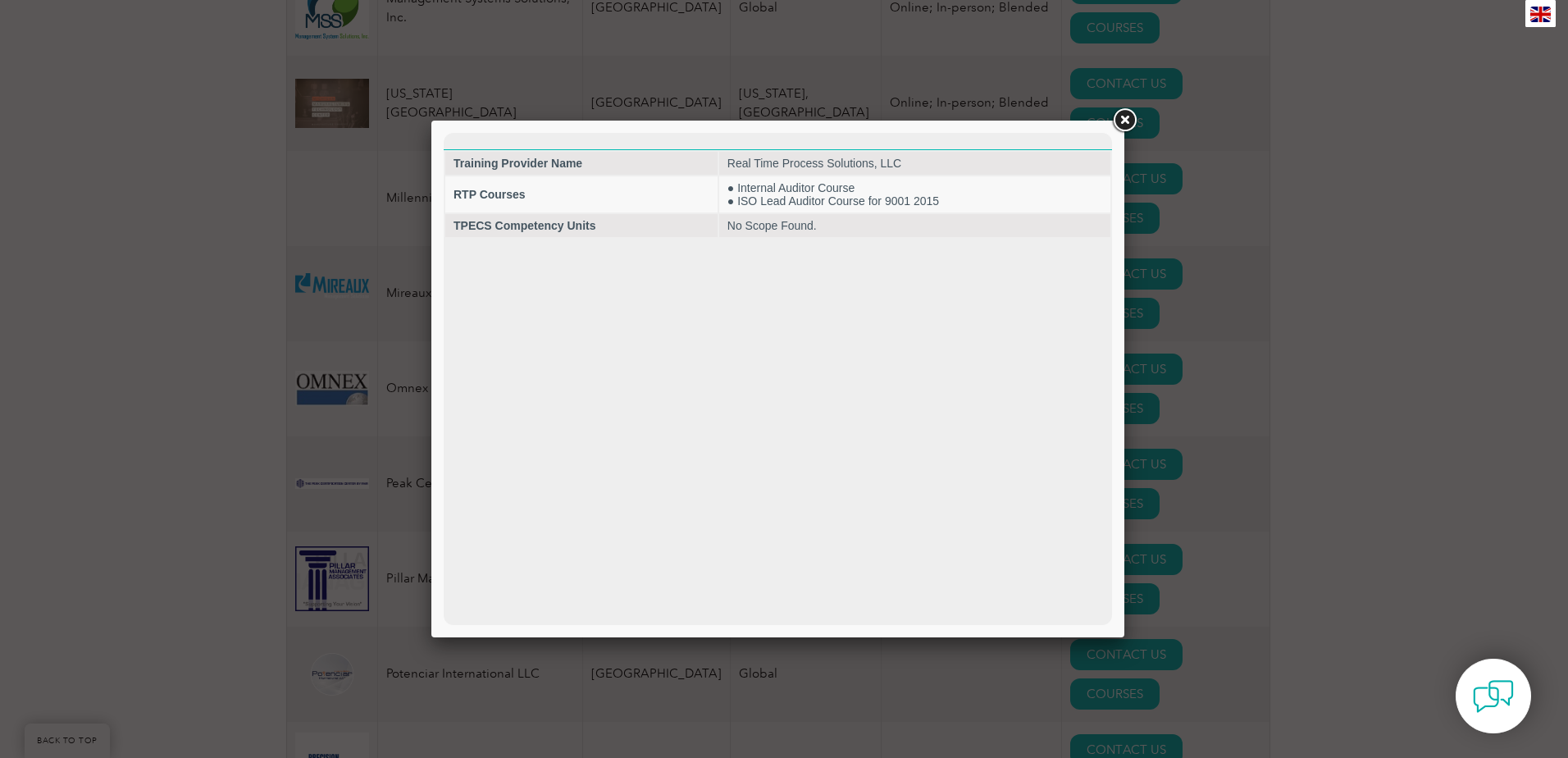
scroll to position [0, 0]
click at [1135, 110] on link at bounding box center [1124, 120] width 29 height 29
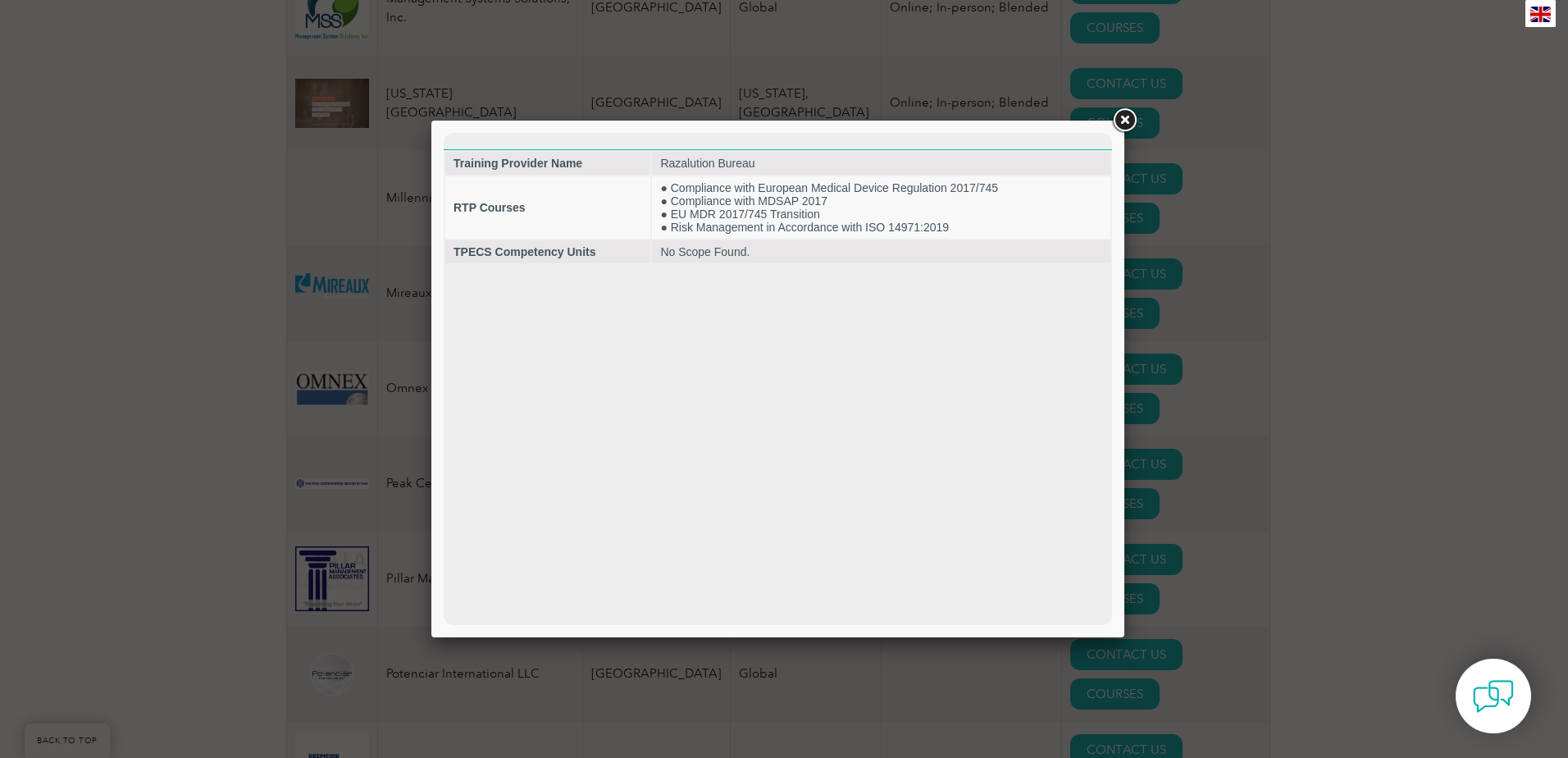
click at [1122, 124] on link at bounding box center [1124, 120] width 29 height 29
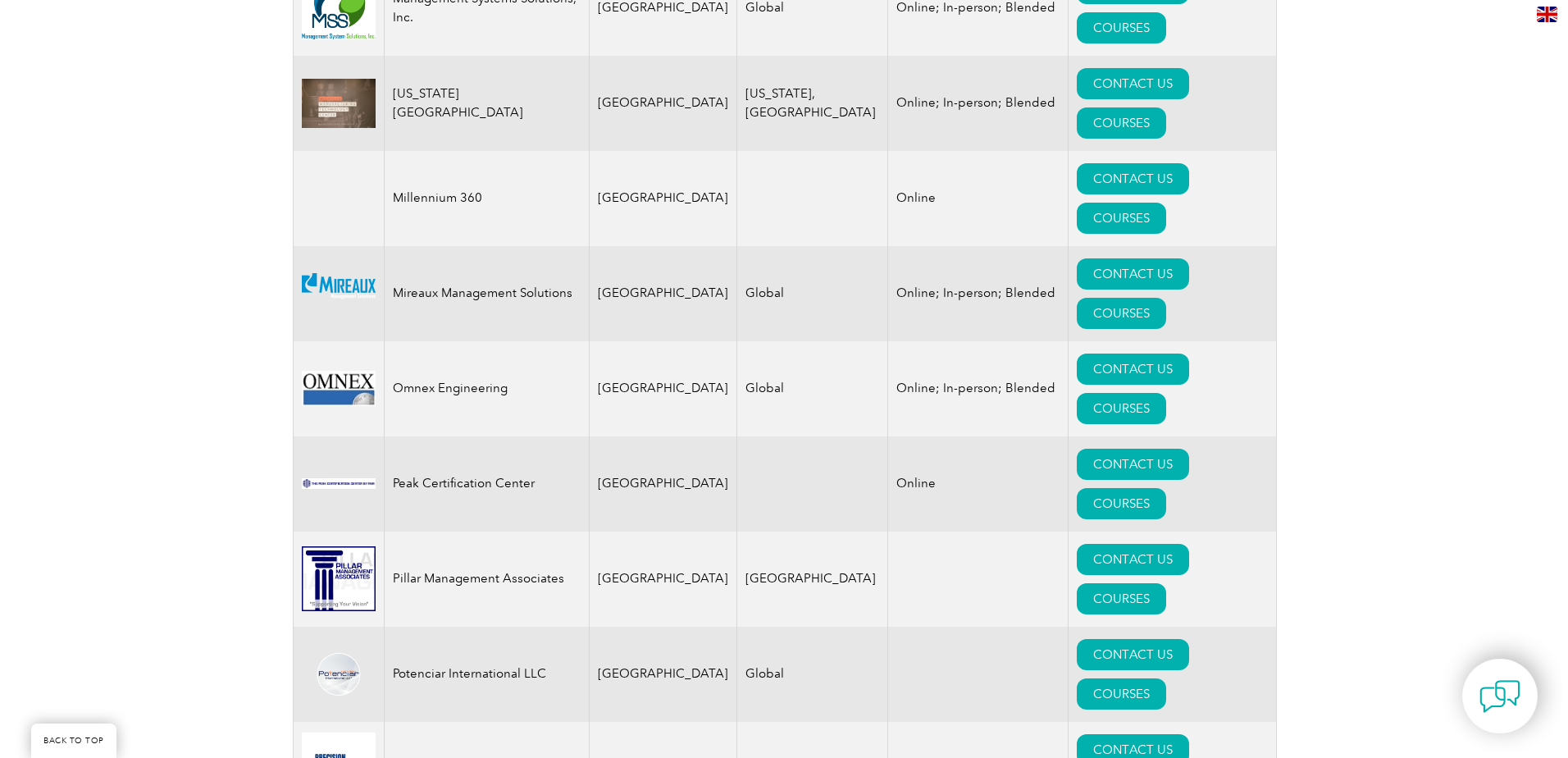
scroll to position [3200, 0]
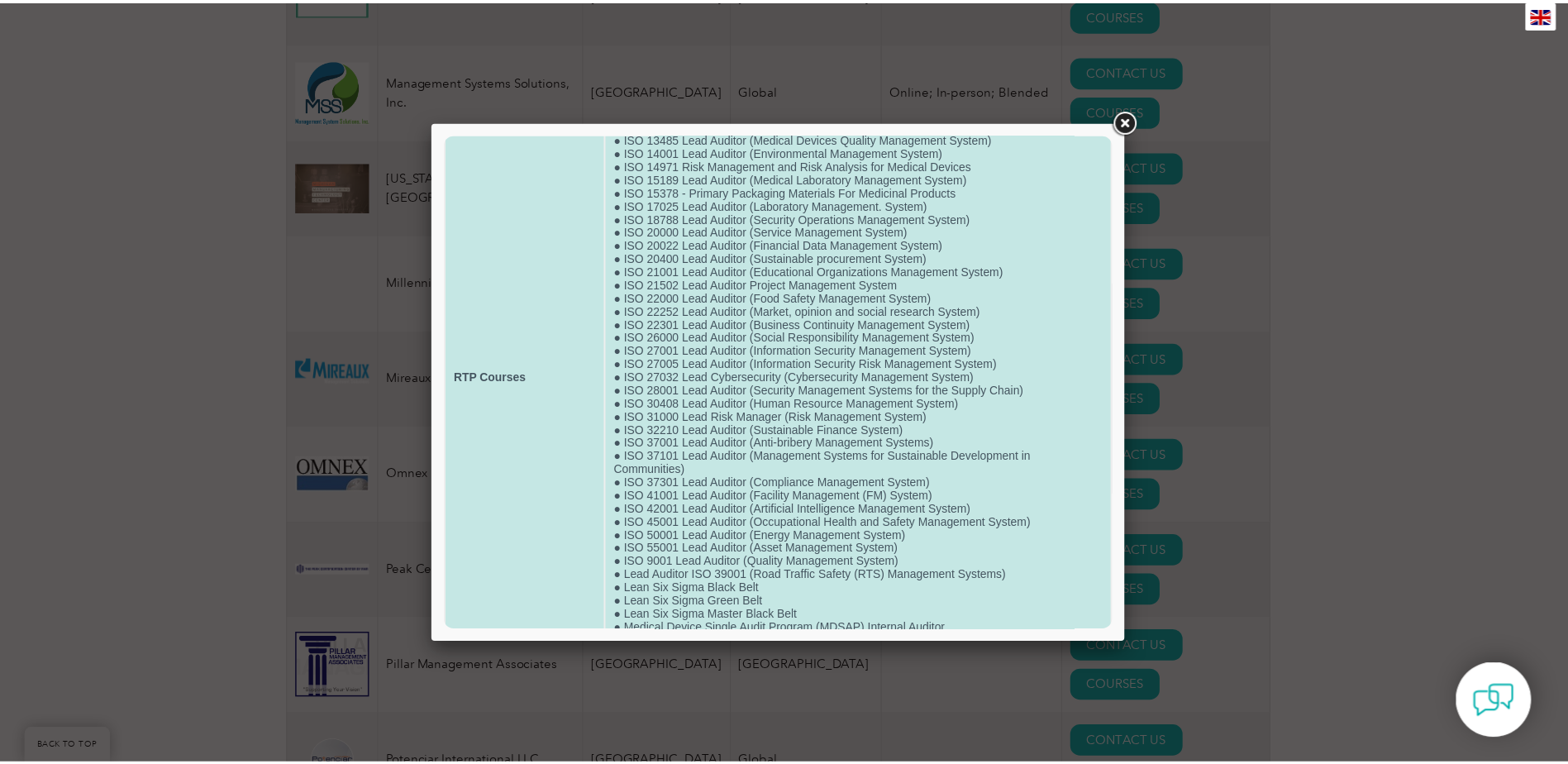
scroll to position [113, 0]
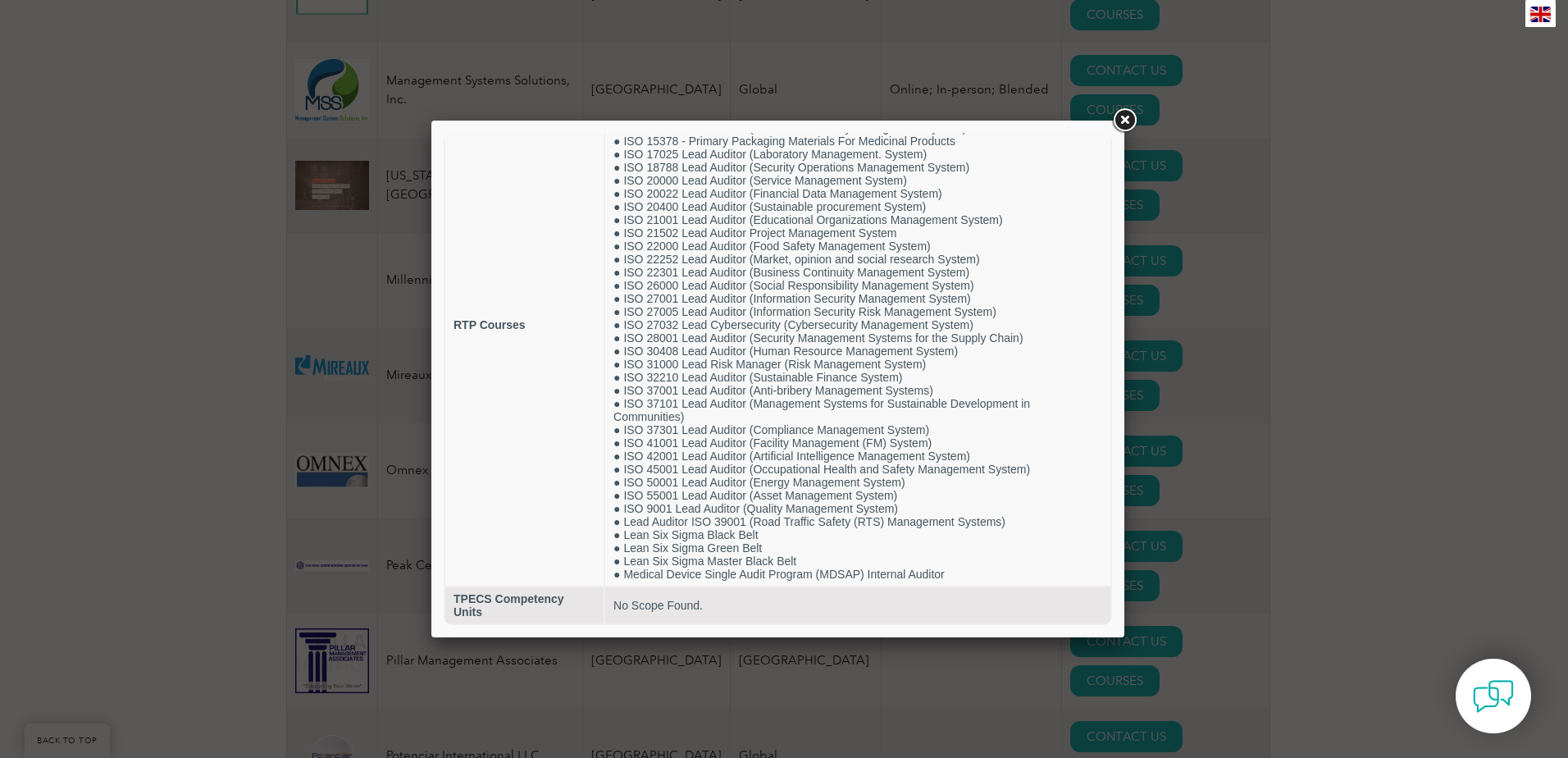
click at [1121, 121] on link at bounding box center [1124, 120] width 29 height 29
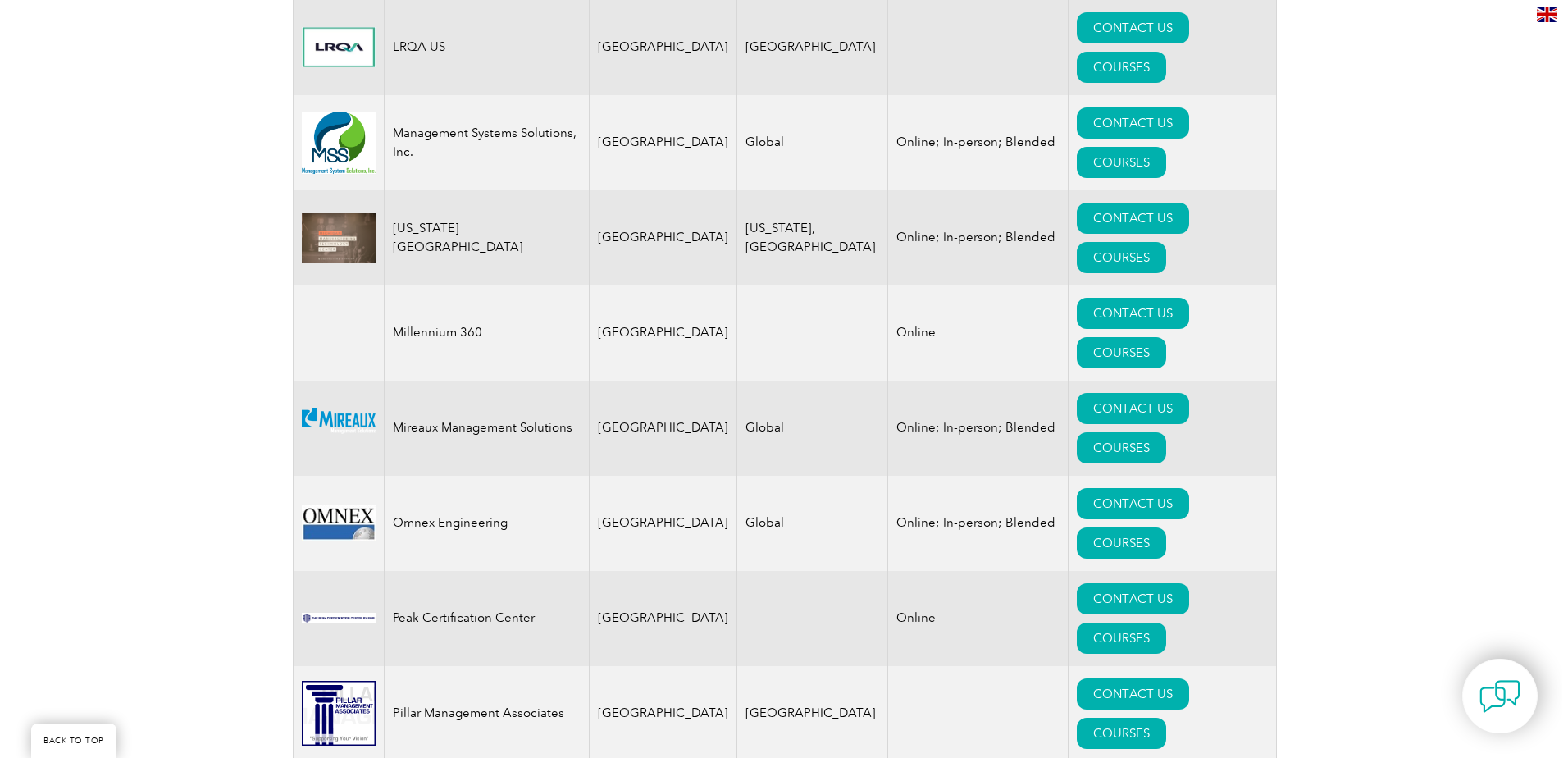
scroll to position [3118, 0]
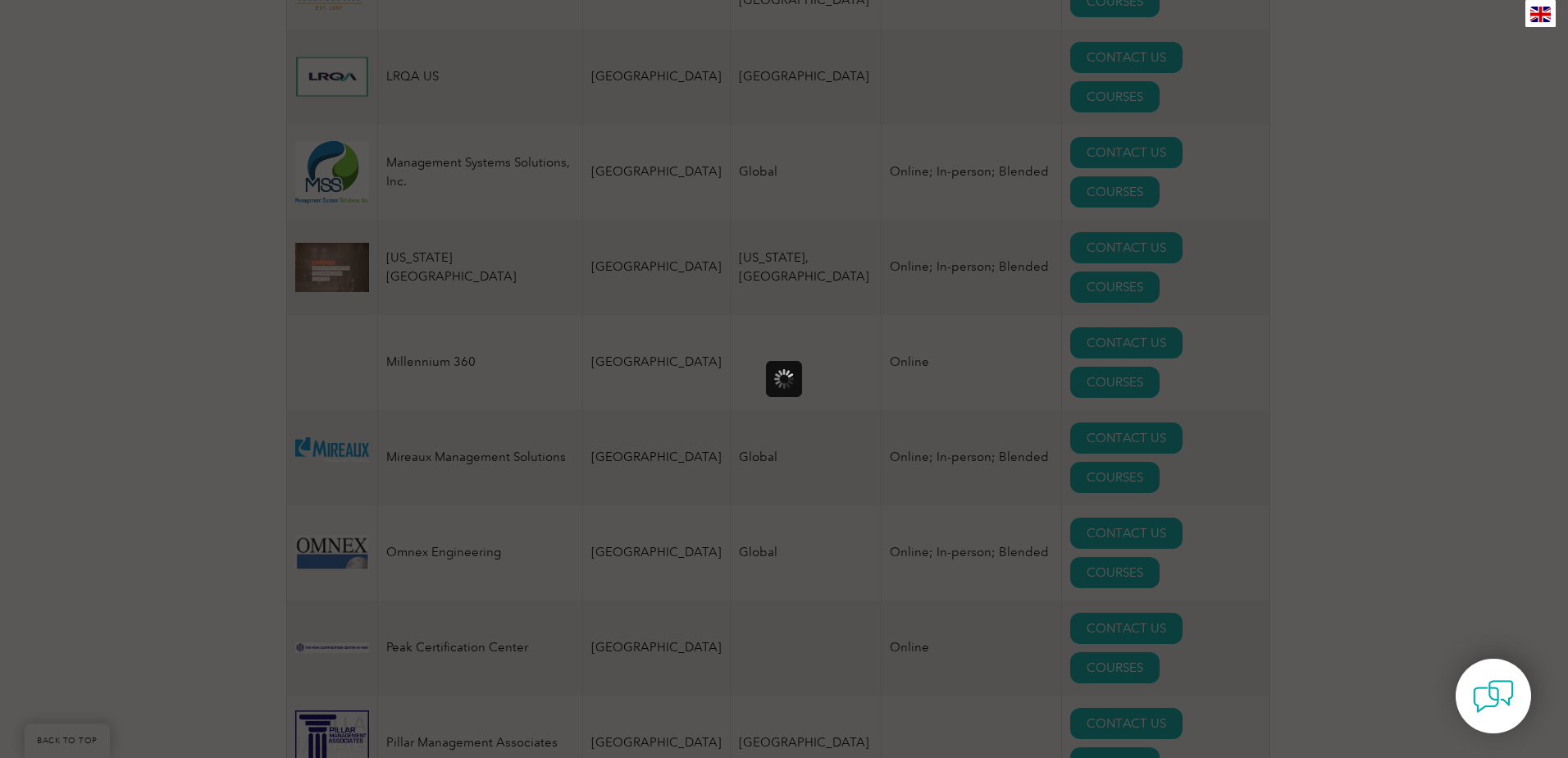
scroll to position [0, 0]
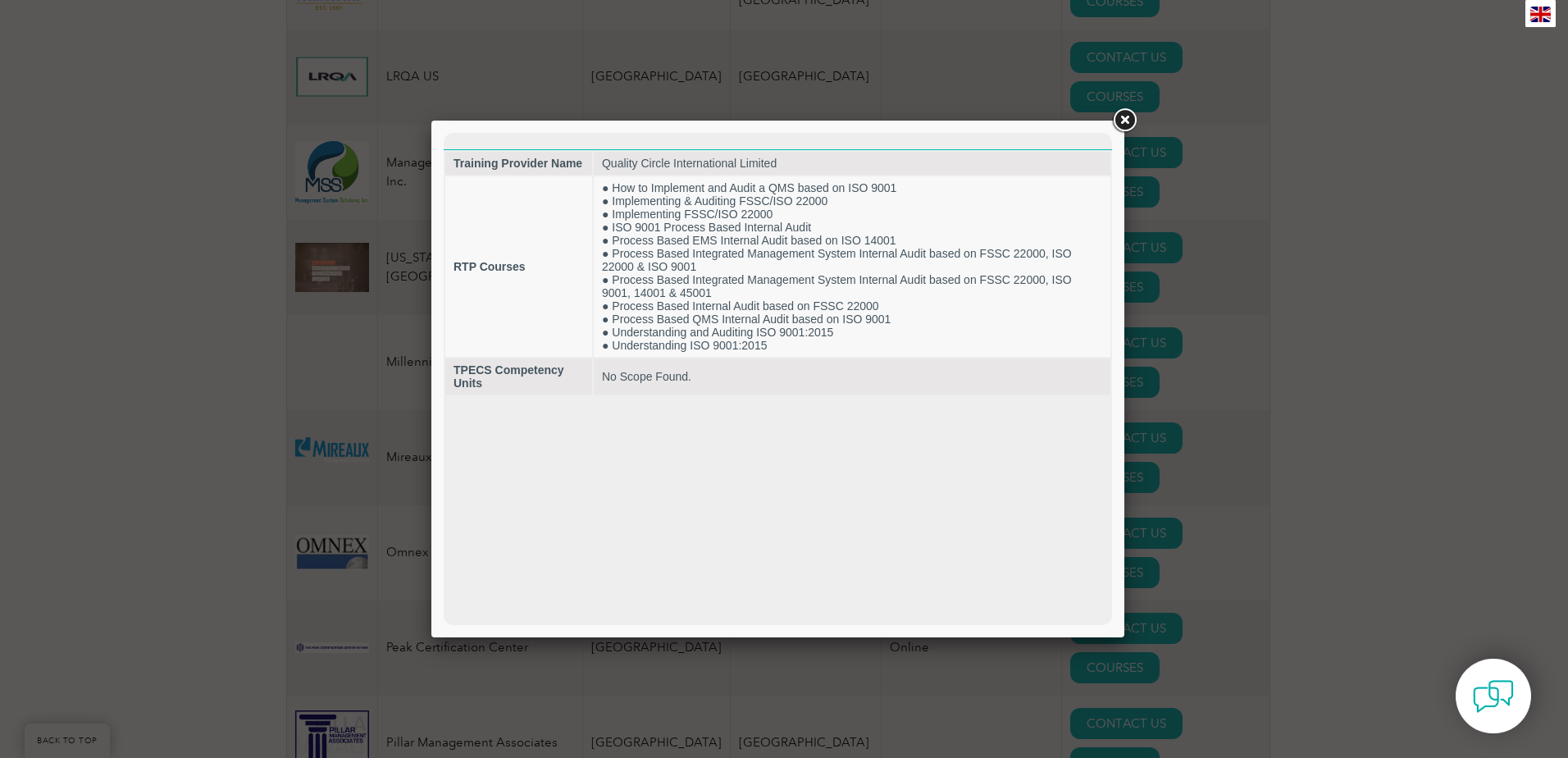
click at [1126, 115] on link at bounding box center [1124, 120] width 29 height 29
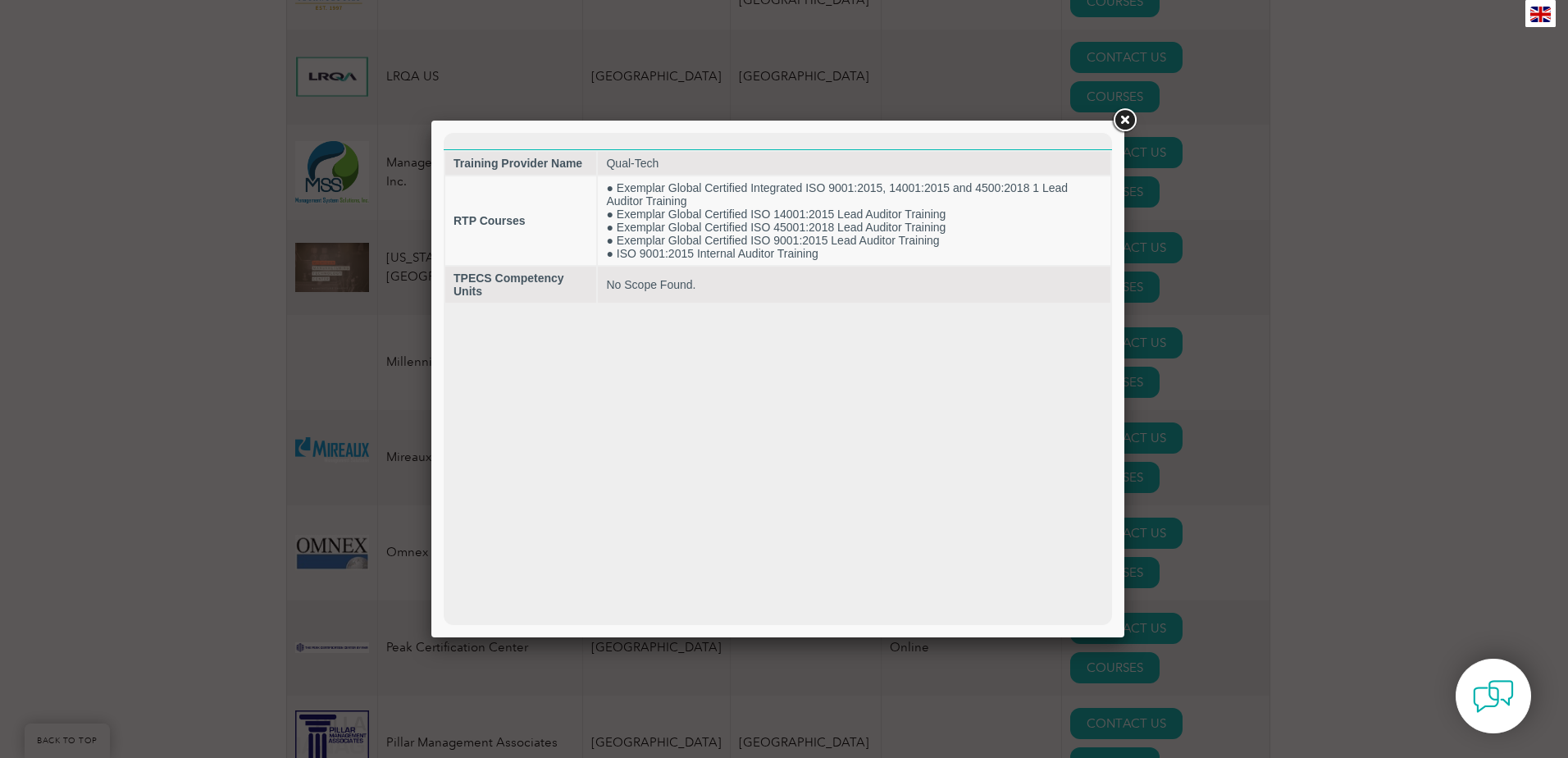
click at [1116, 124] on link at bounding box center [1124, 120] width 29 height 29
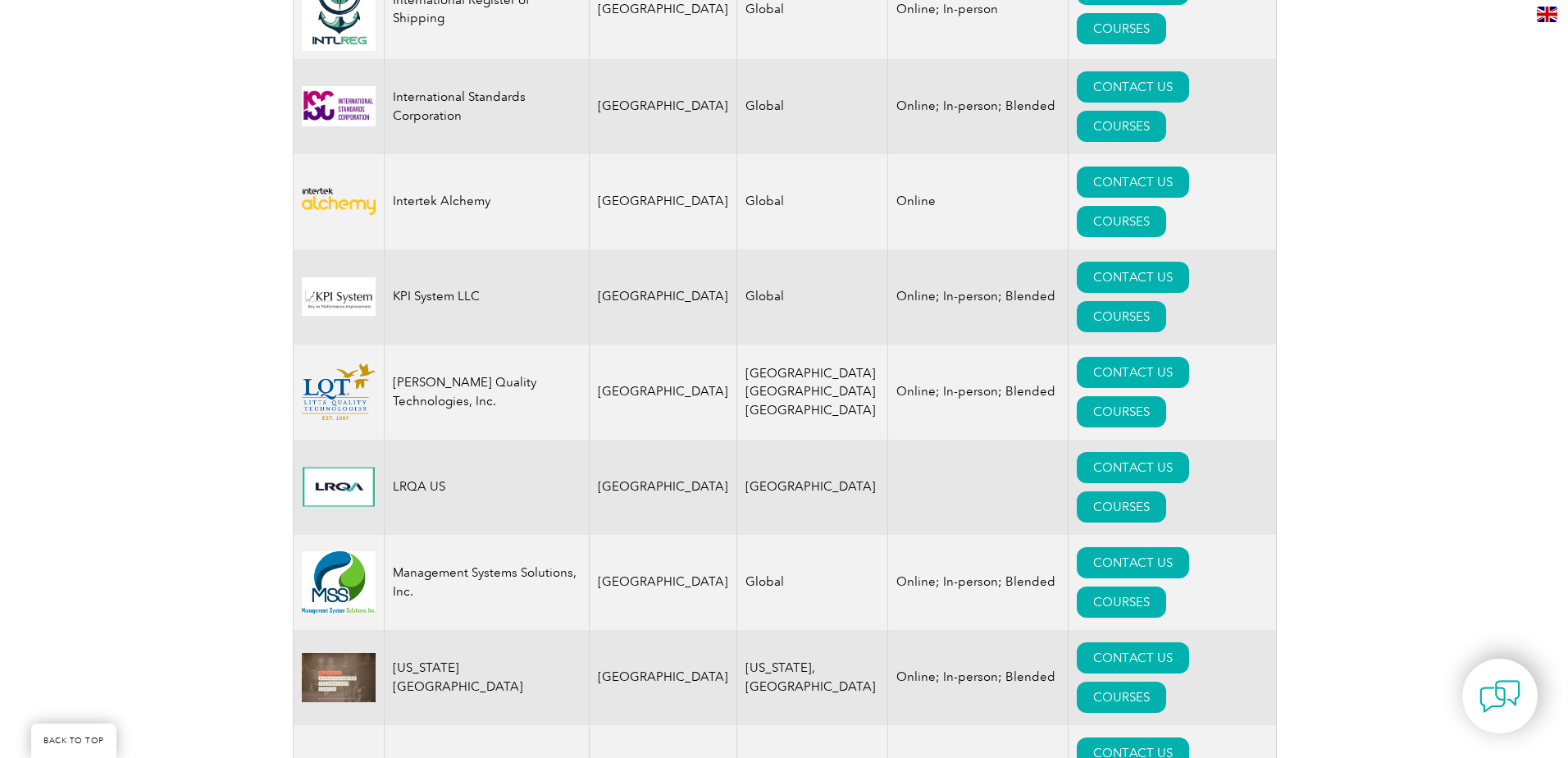
scroll to position [2626, 0]
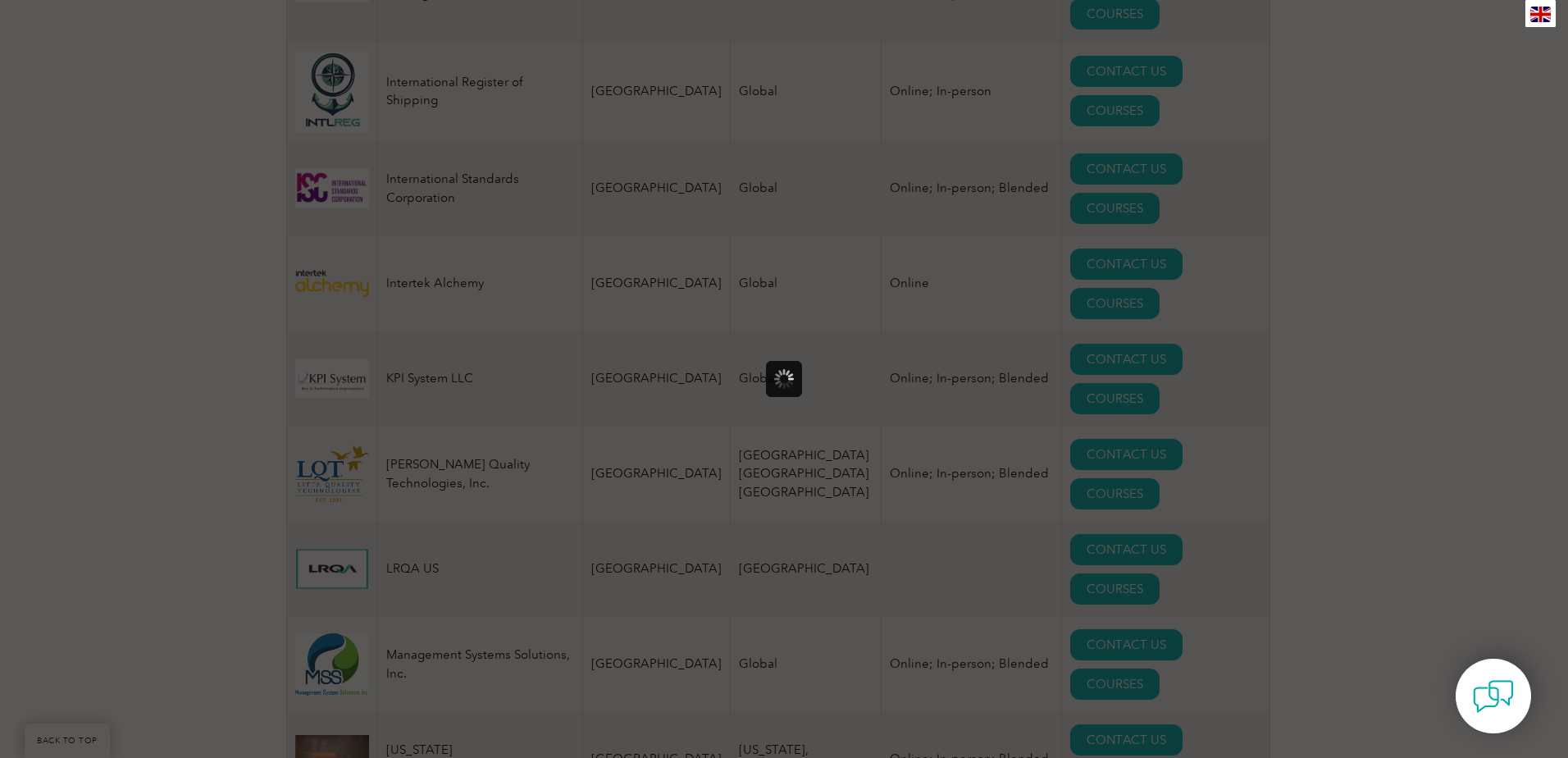
scroll to position [0, 0]
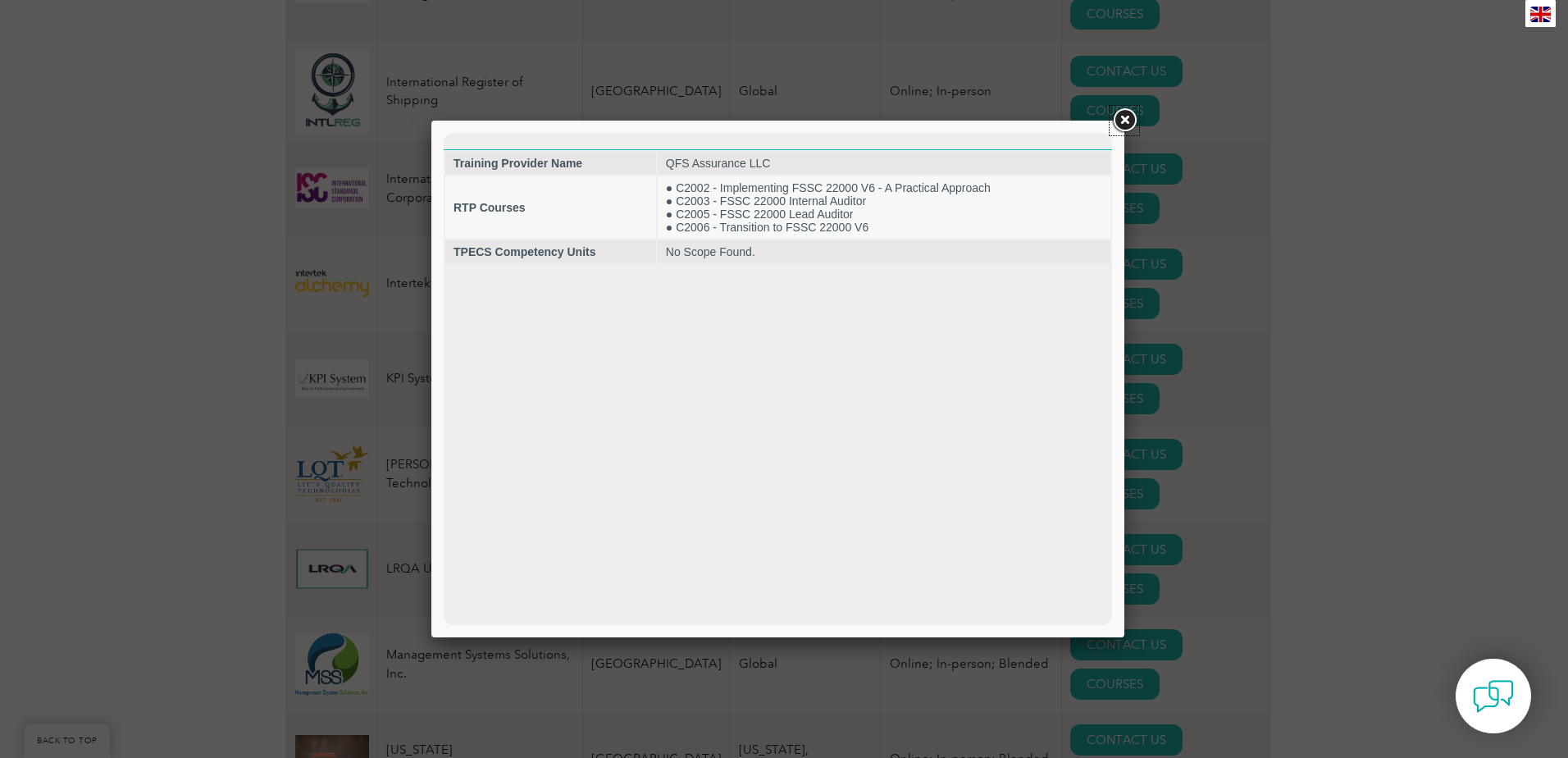
click at [1133, 120] on link at bounding box center [1124, 120] width 29 height 29
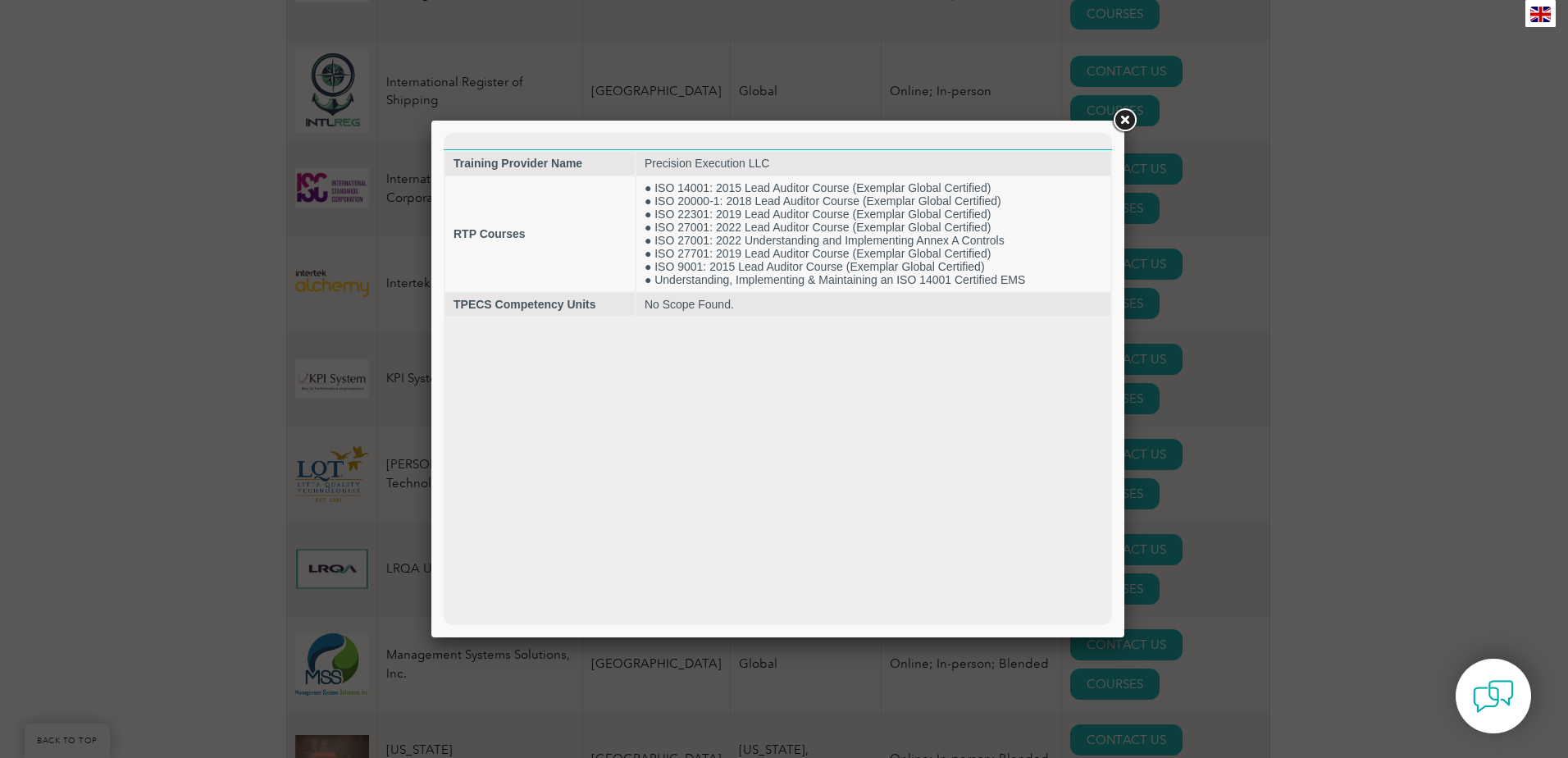
click at [1121, 121] on link at bounding box center [1124, 120] width 29 height 29
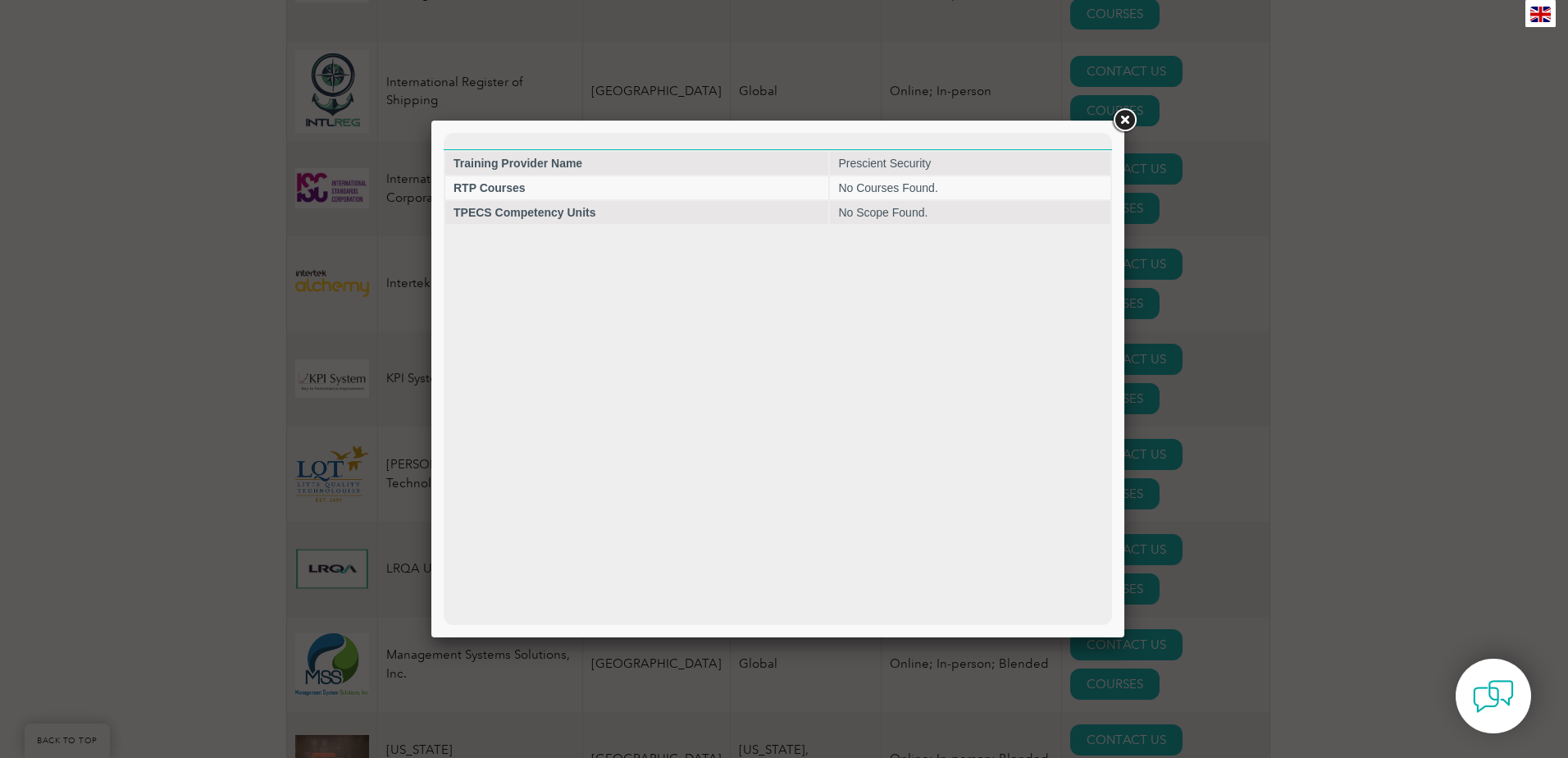
click at [1130, 120] on link at bounding box center [1124, 120] width 29 height 29
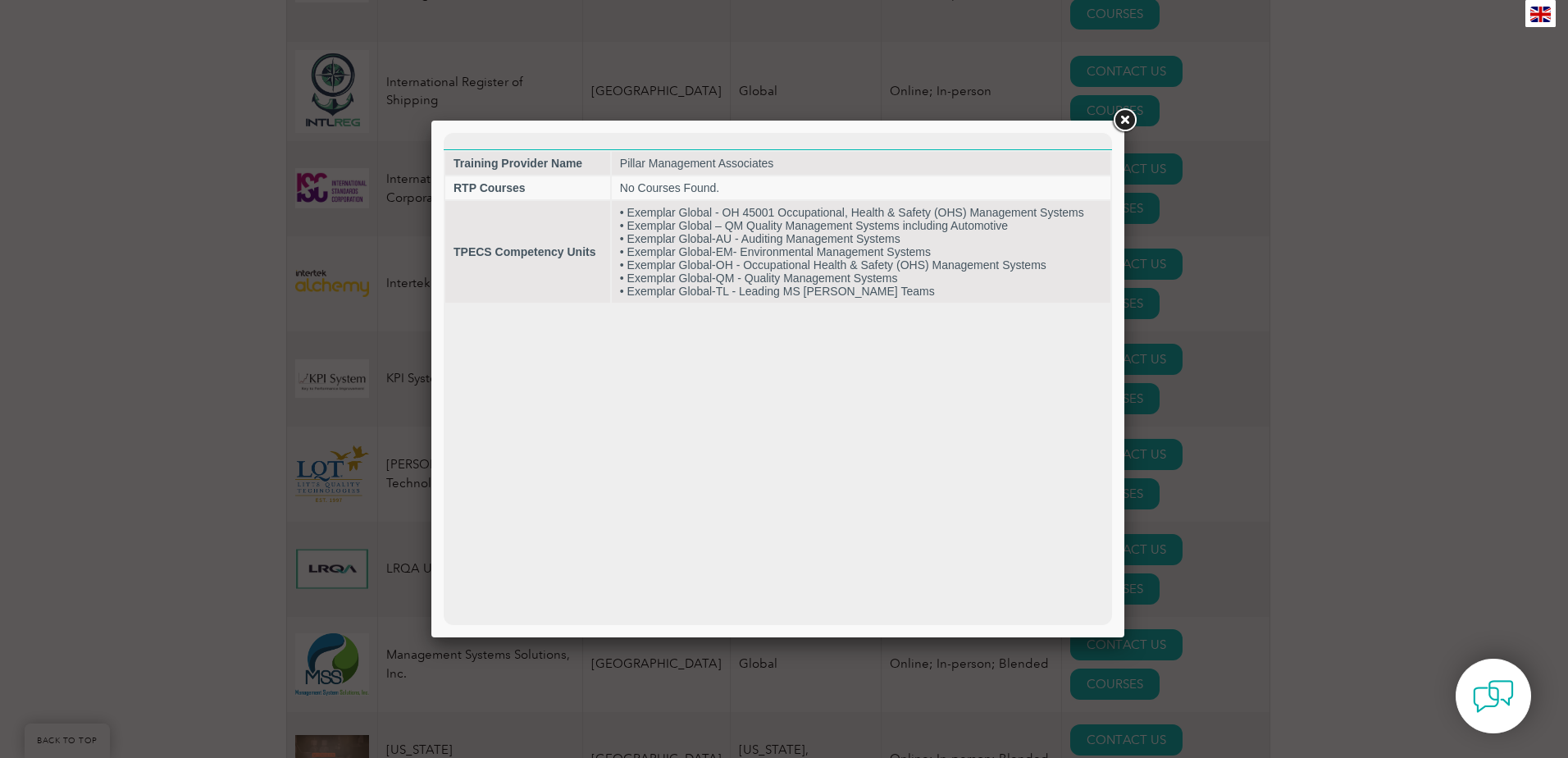
click at [1122, 120] on link at bounding box center [1124, 120] width 29 height 29
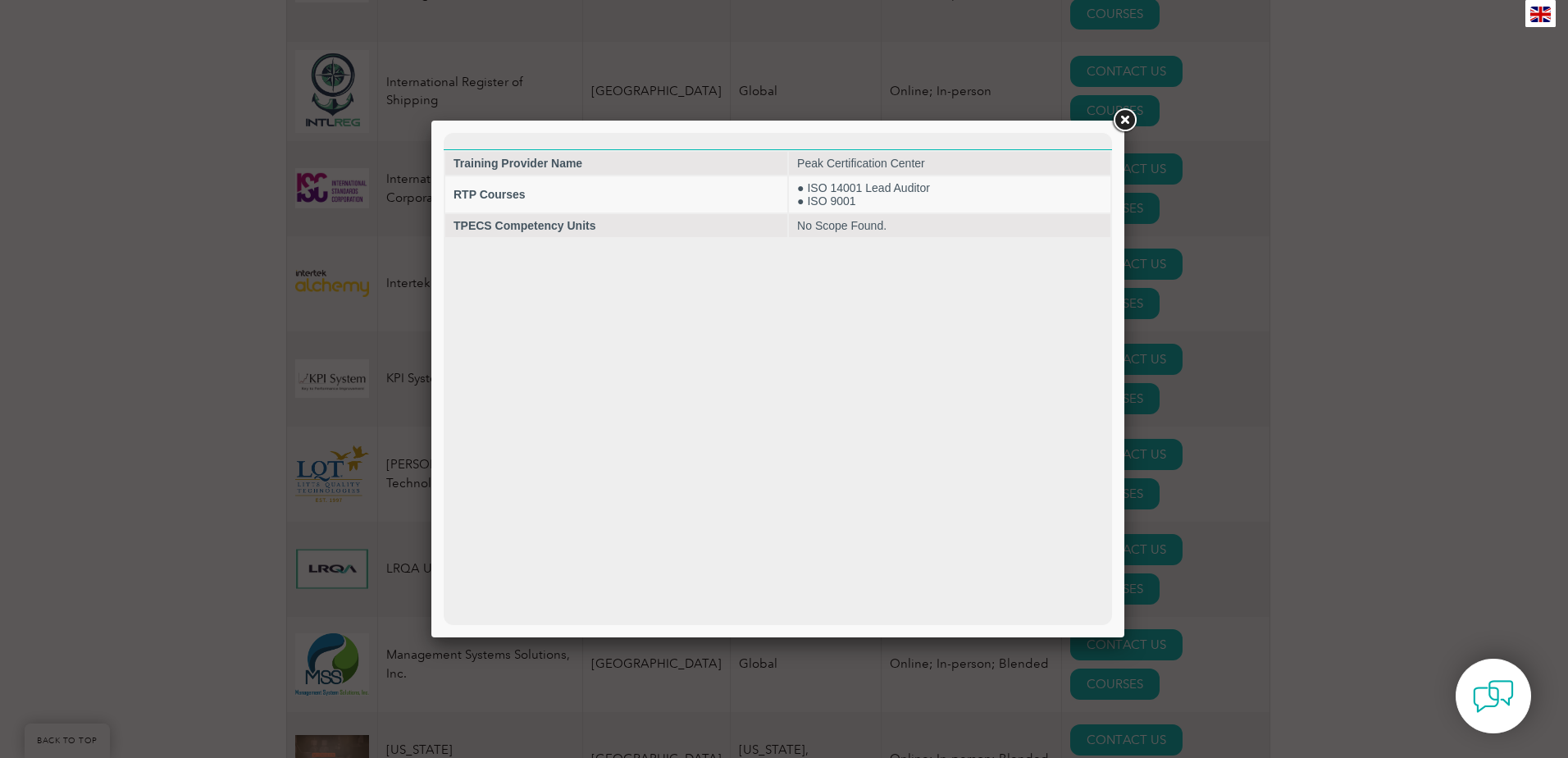
click at [1124, 120] on link at bounding box center [1124, 120] width 29 height 29
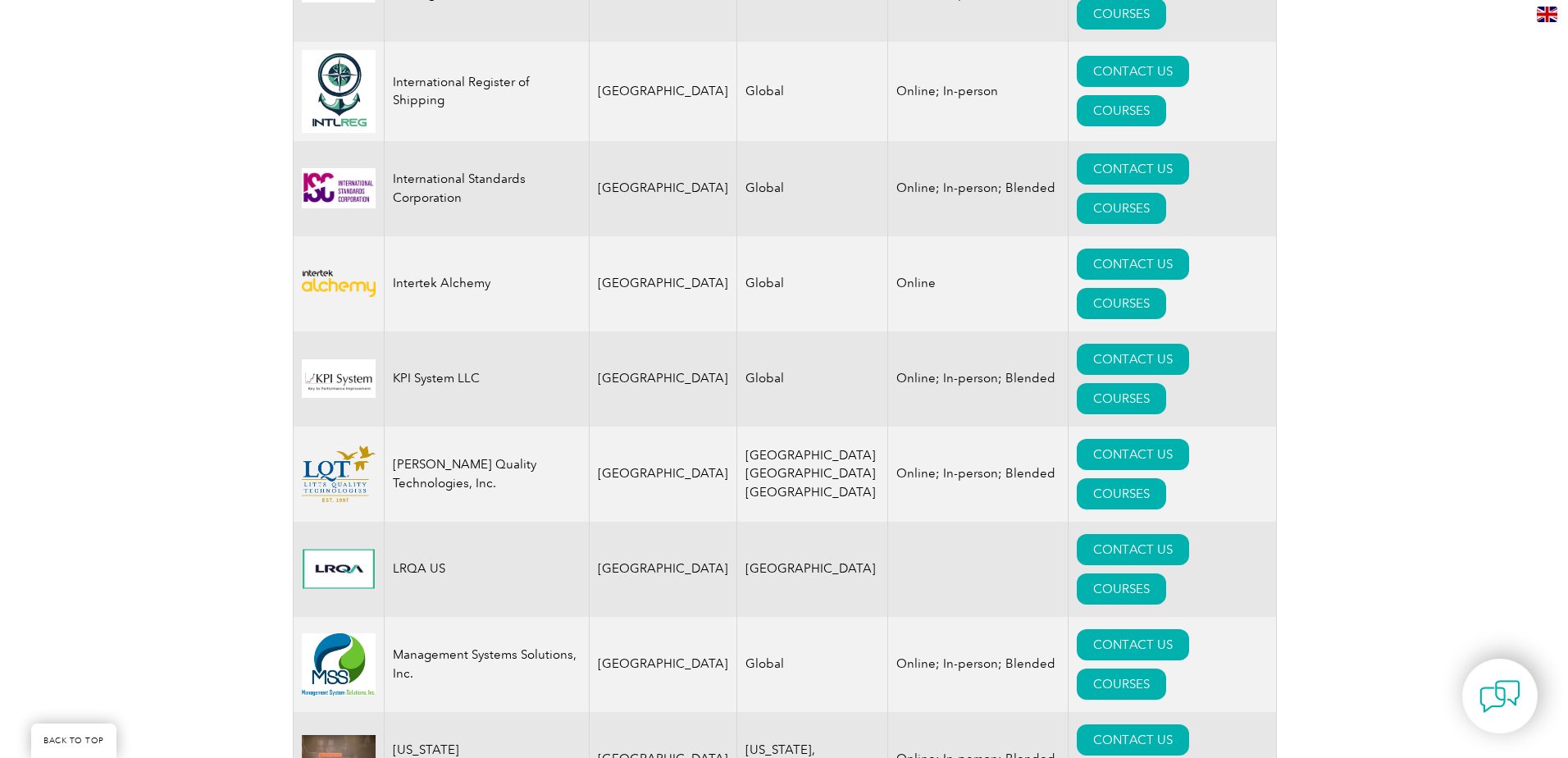
scroll to position [2544, 0]
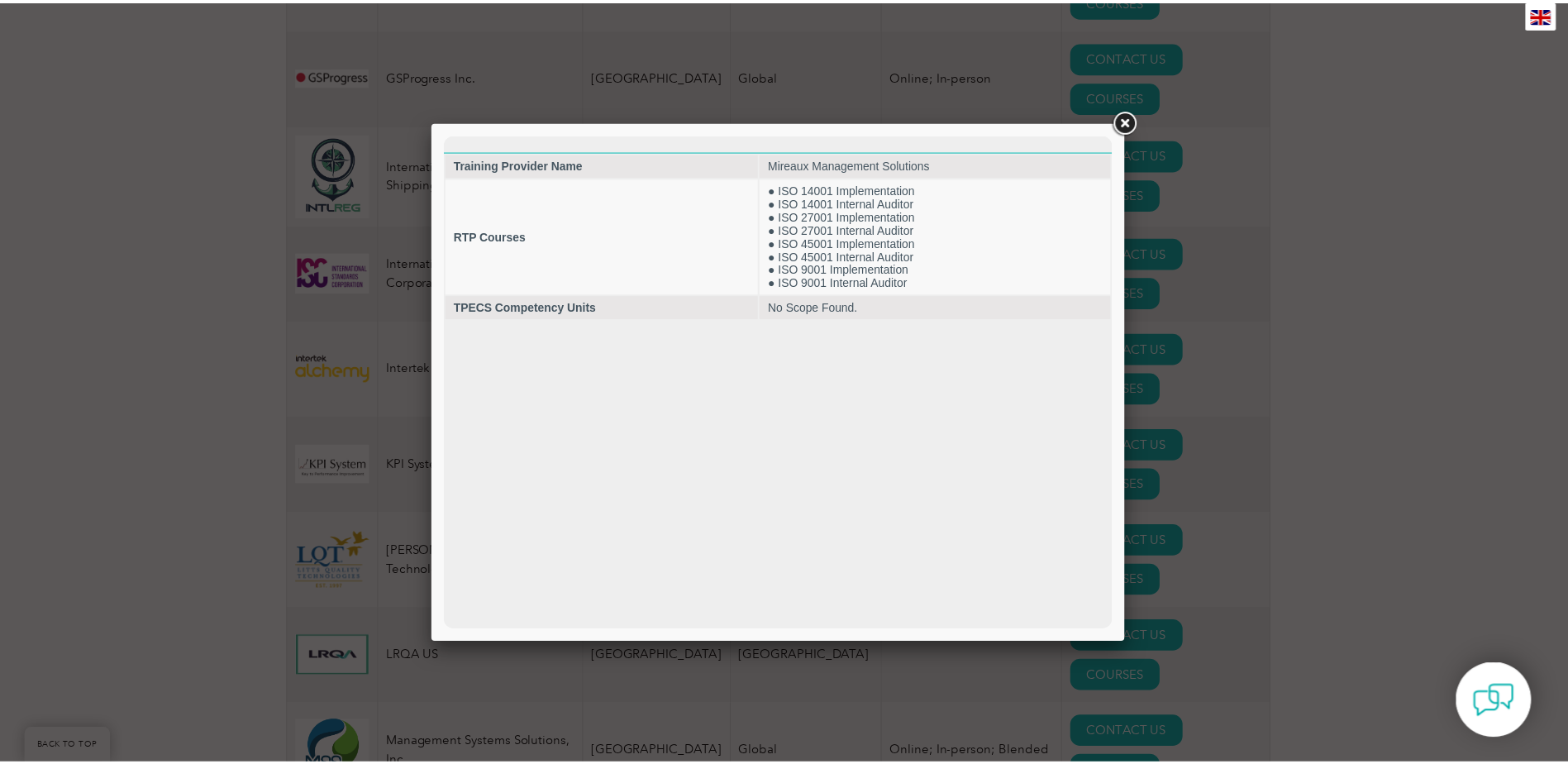
scroll to position [0, 0]
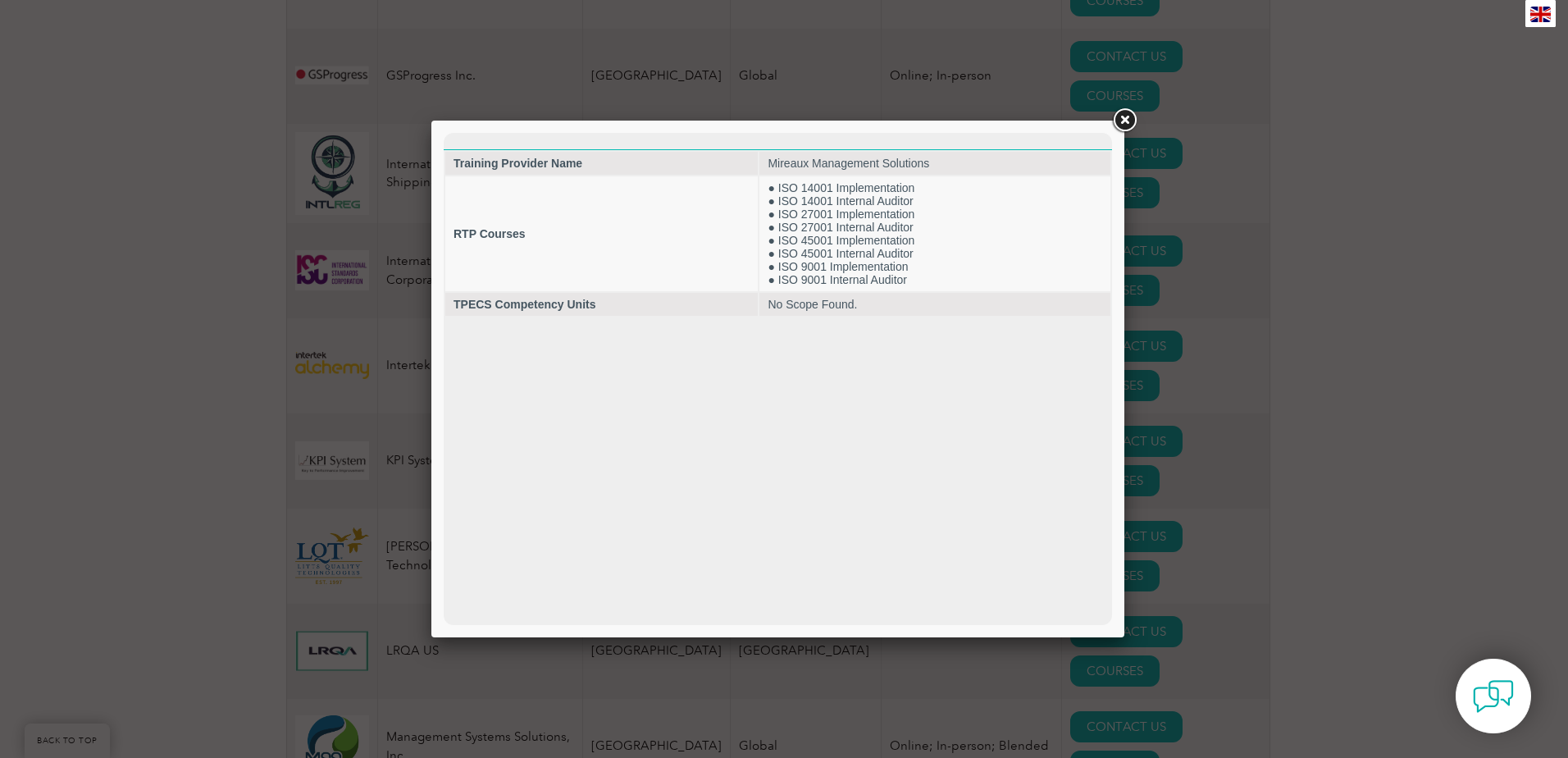
click at [1104, 124] on div at bounding box center [777, 379] width 693 height 517
click at [1116, 119] on link at bounding box center [1124, 120] width 29 height 29
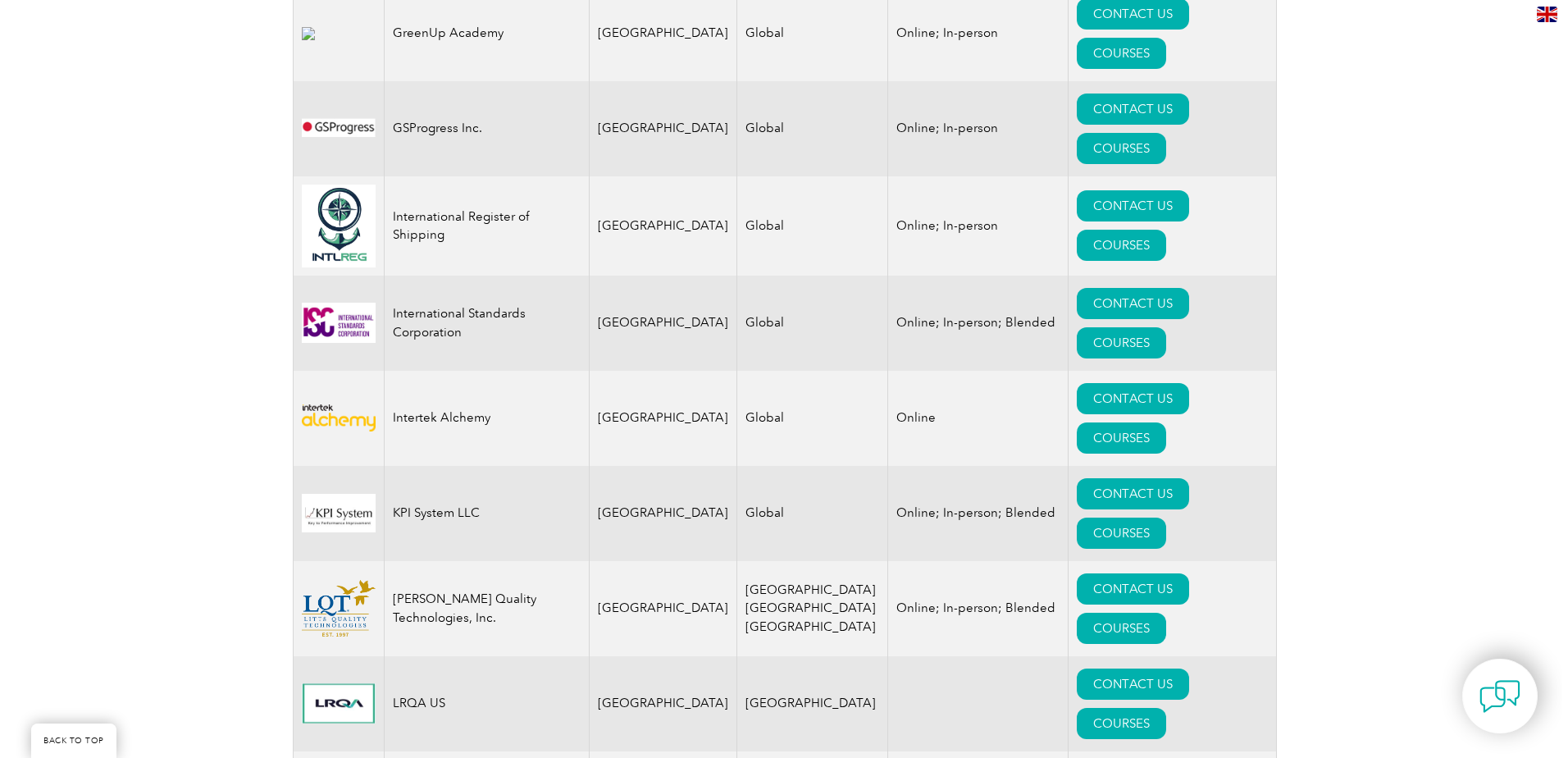
scroll to position [2462, 0]
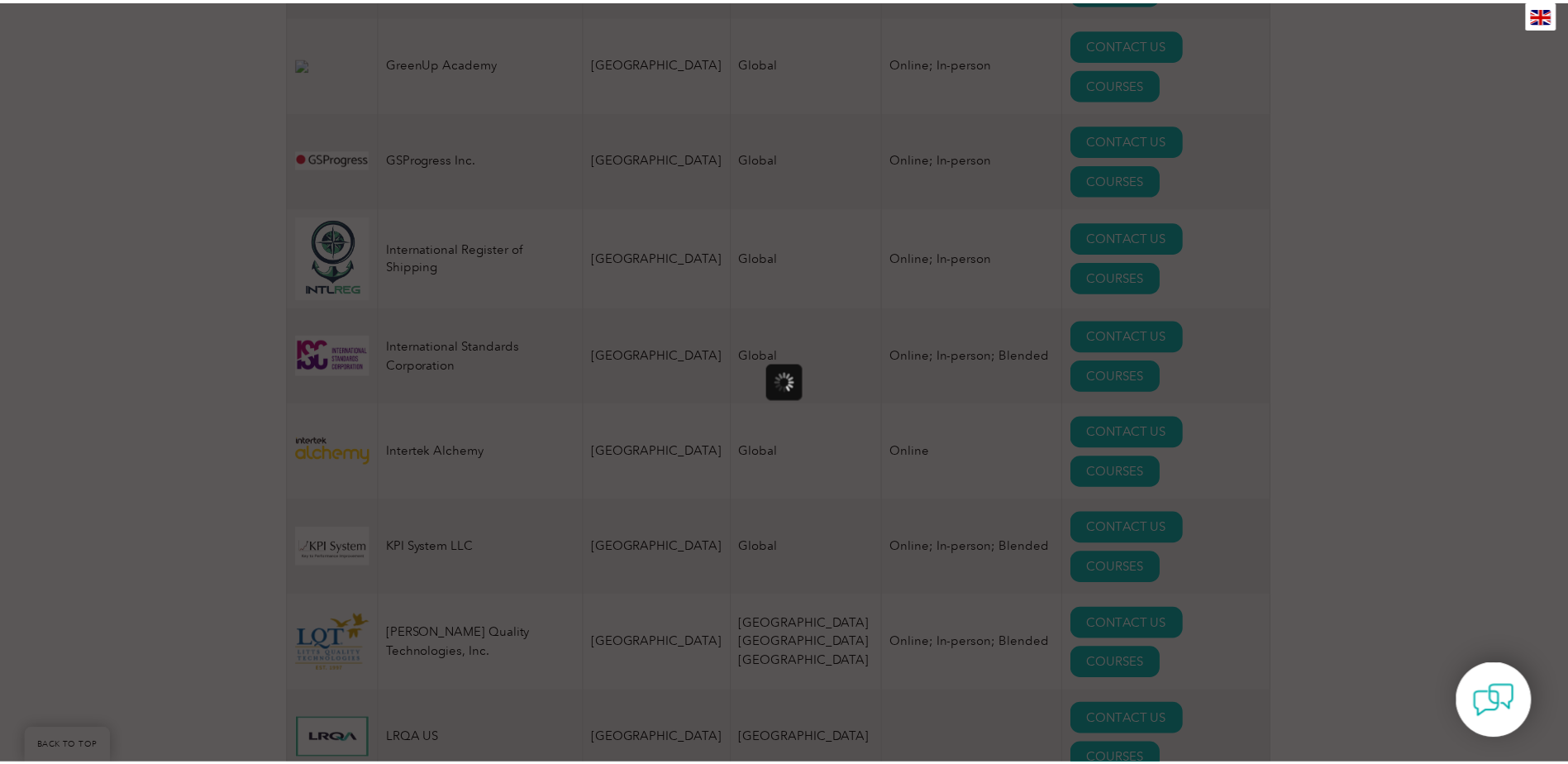
scroll to position [0, 0]
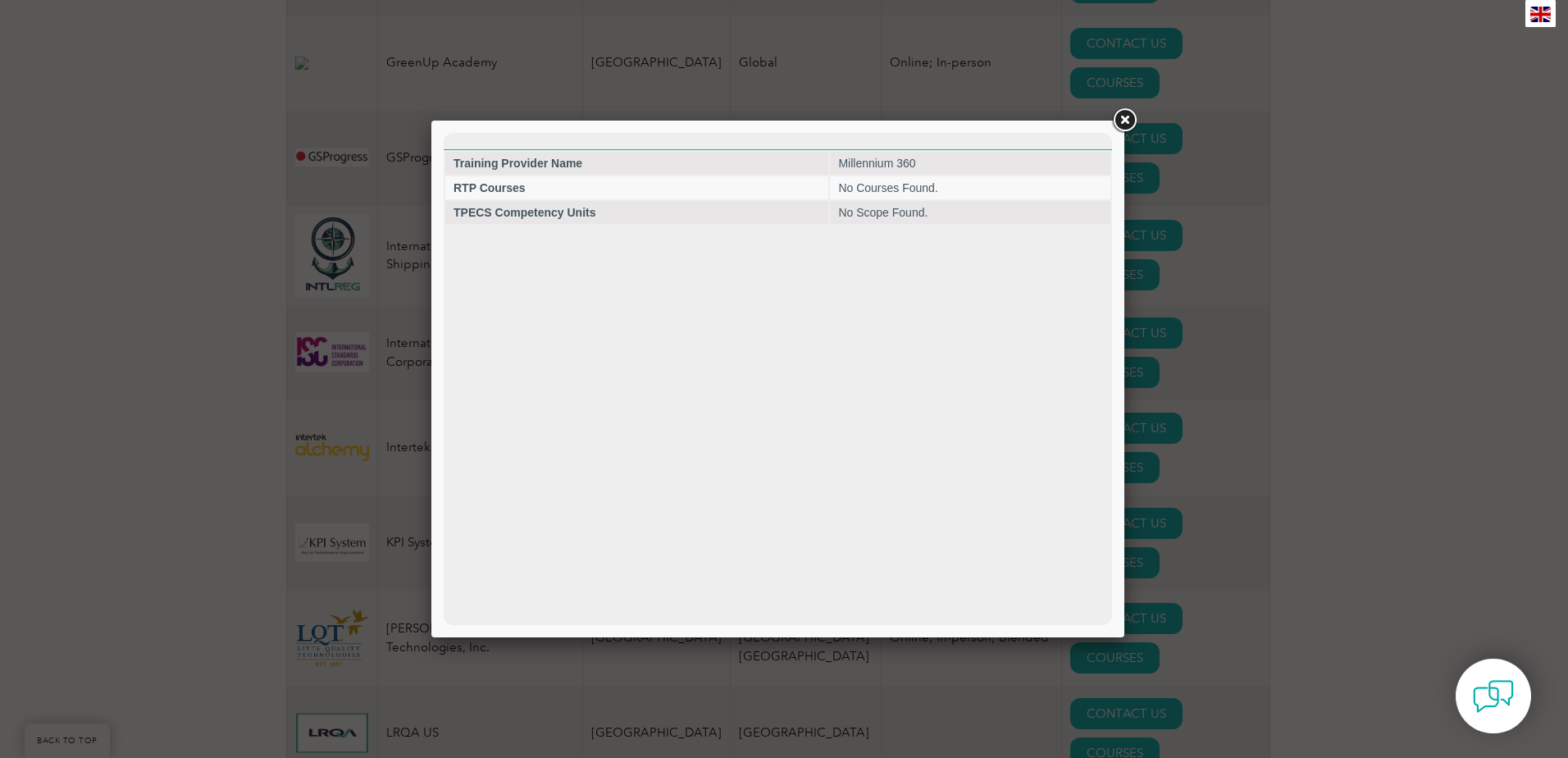
click at [1120, 113] on link at bounding box center [1124, 120] width 29 height 29
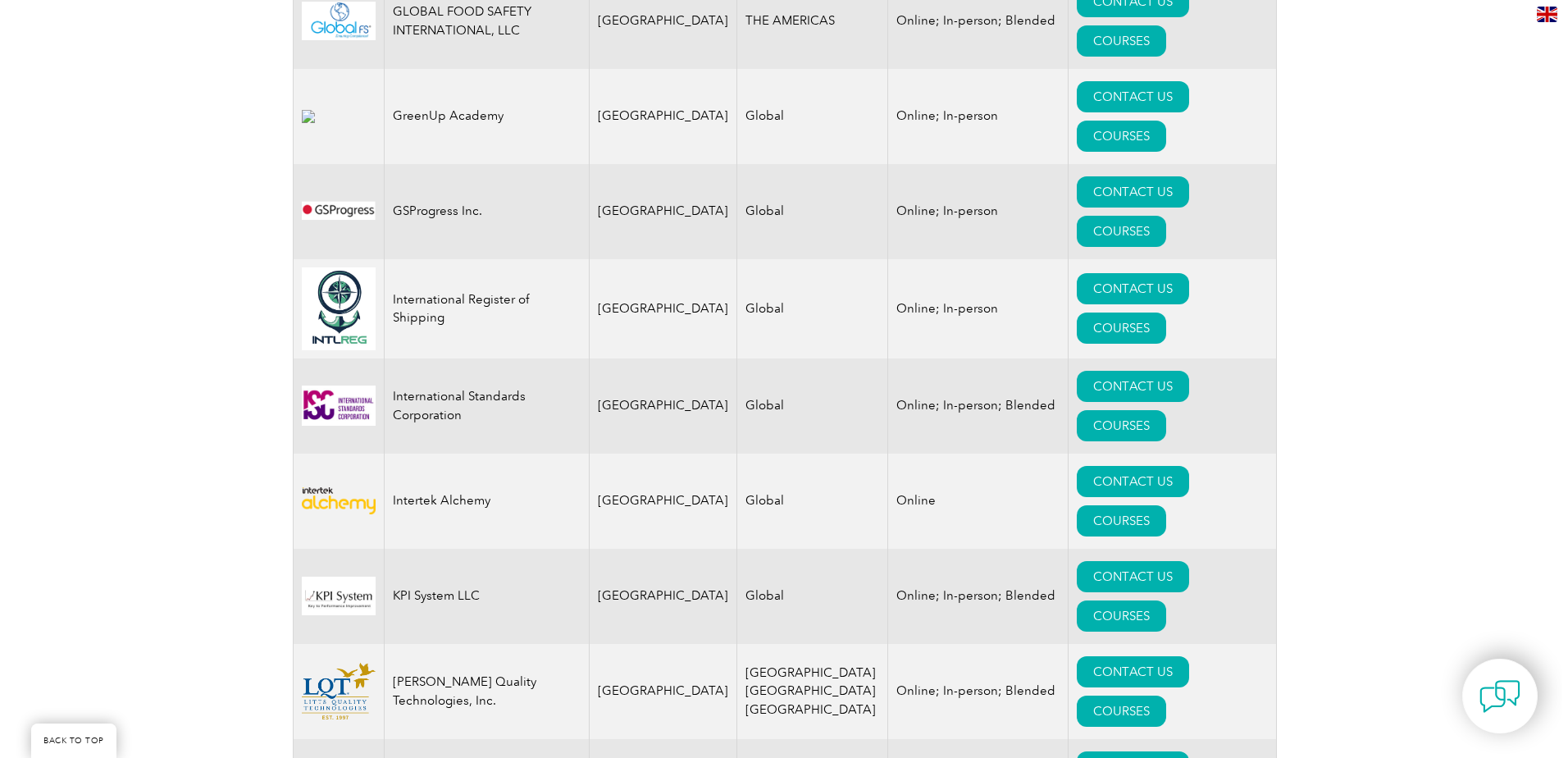
scroll to position [2380, 0]
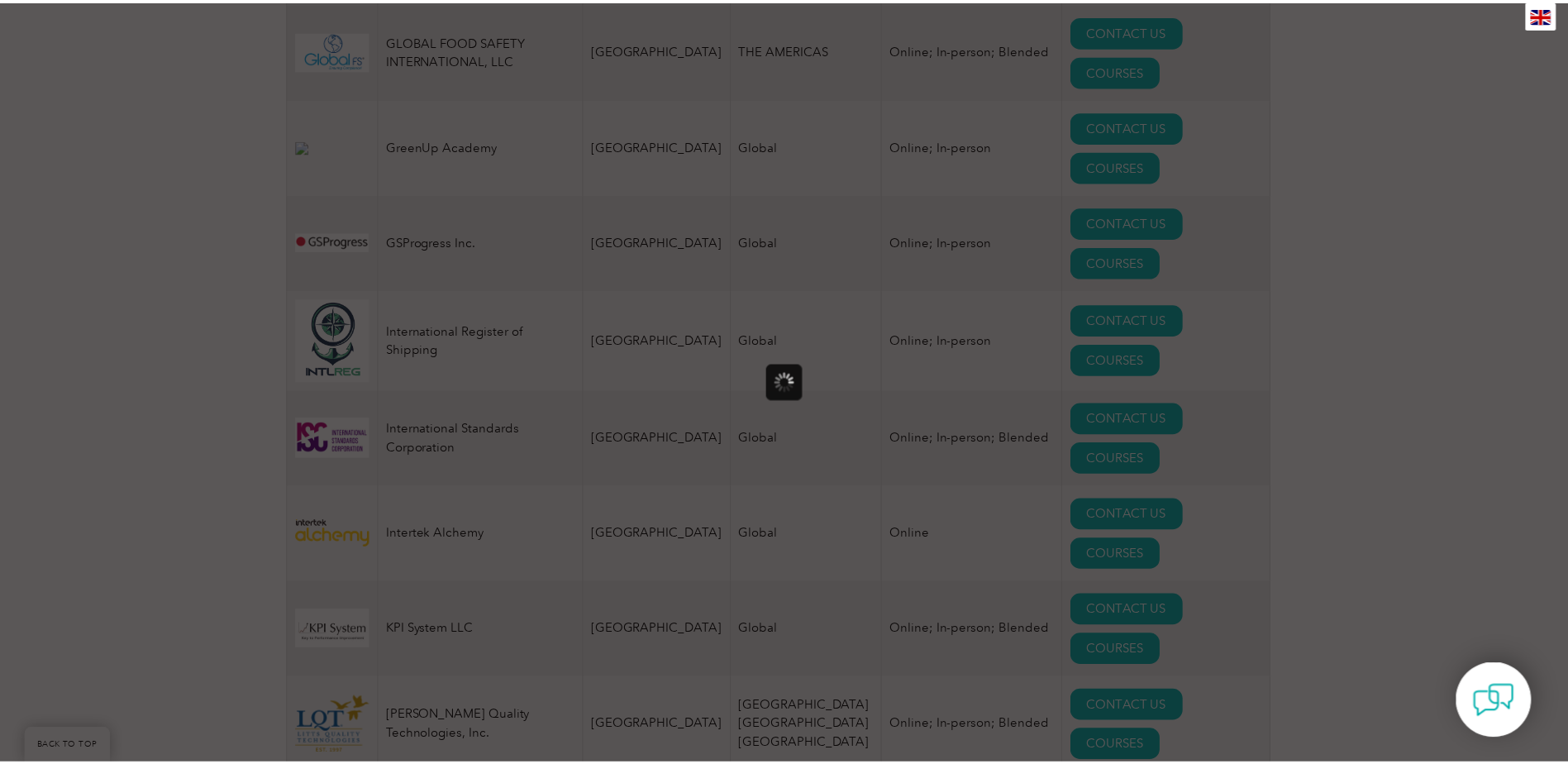
scroll to position [0, 0]
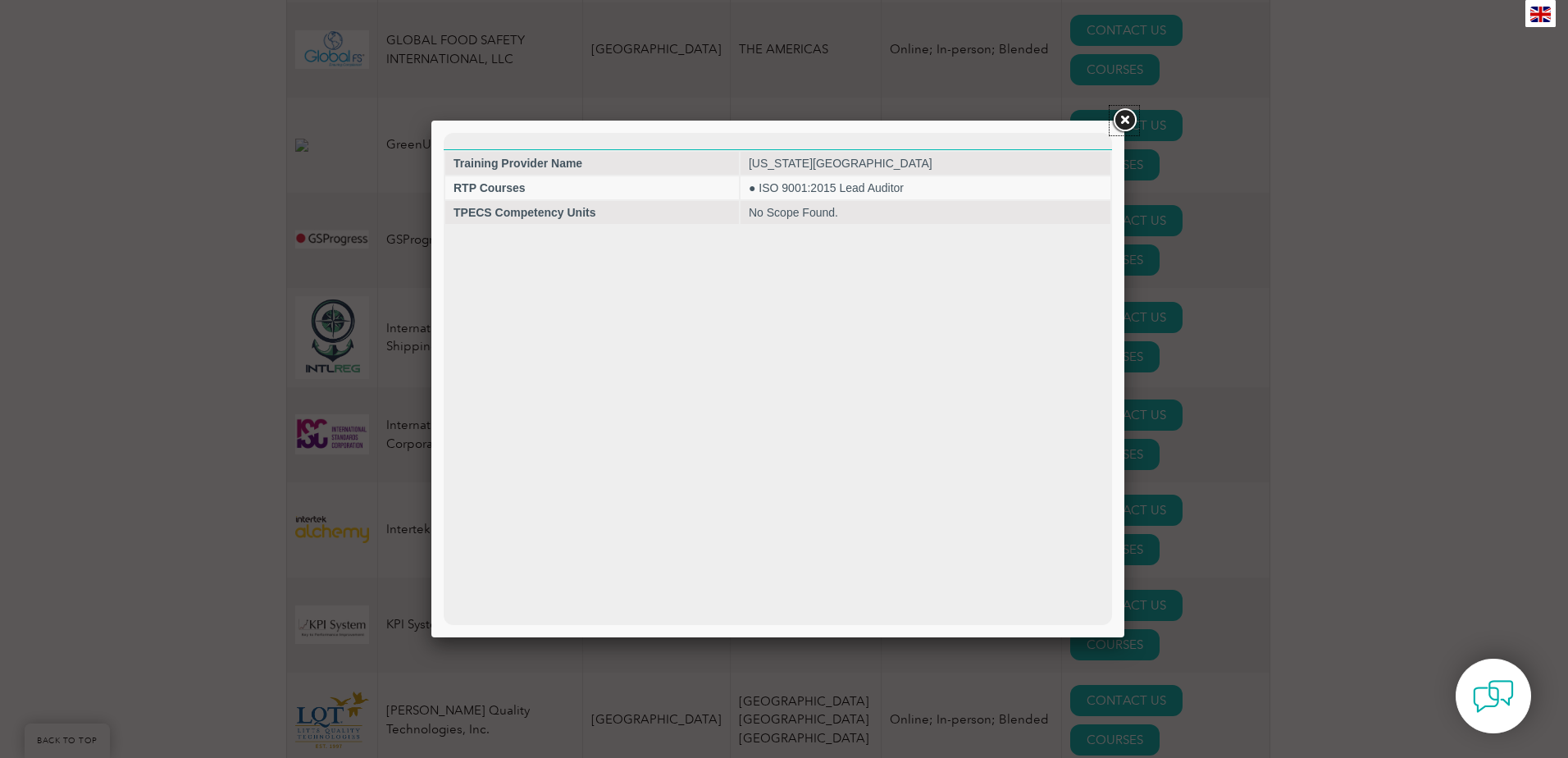
click at [1117, 124] on link at bounding box center [1124, 120] width 29 height 29
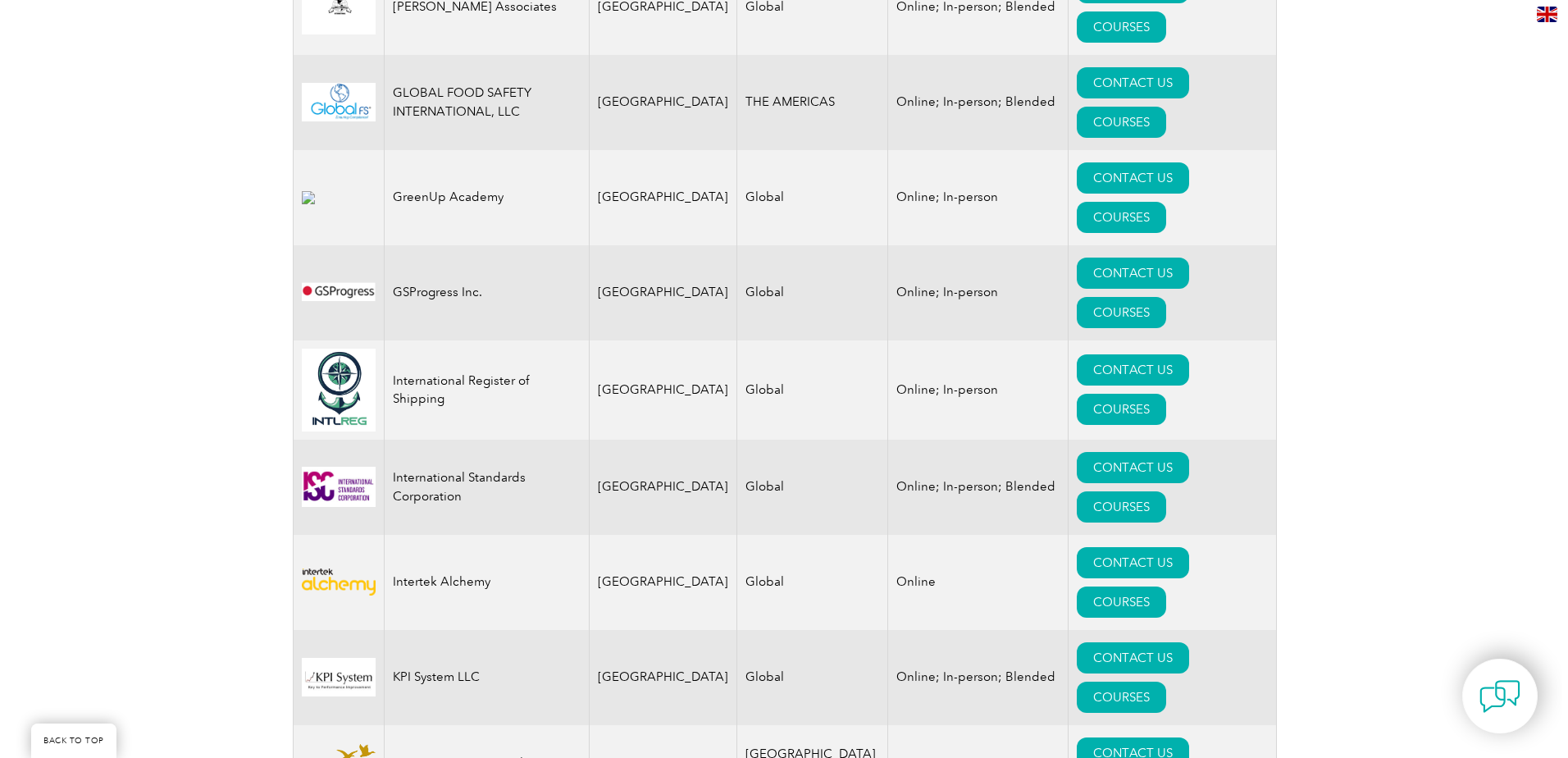
scroll to position [2298, 0]
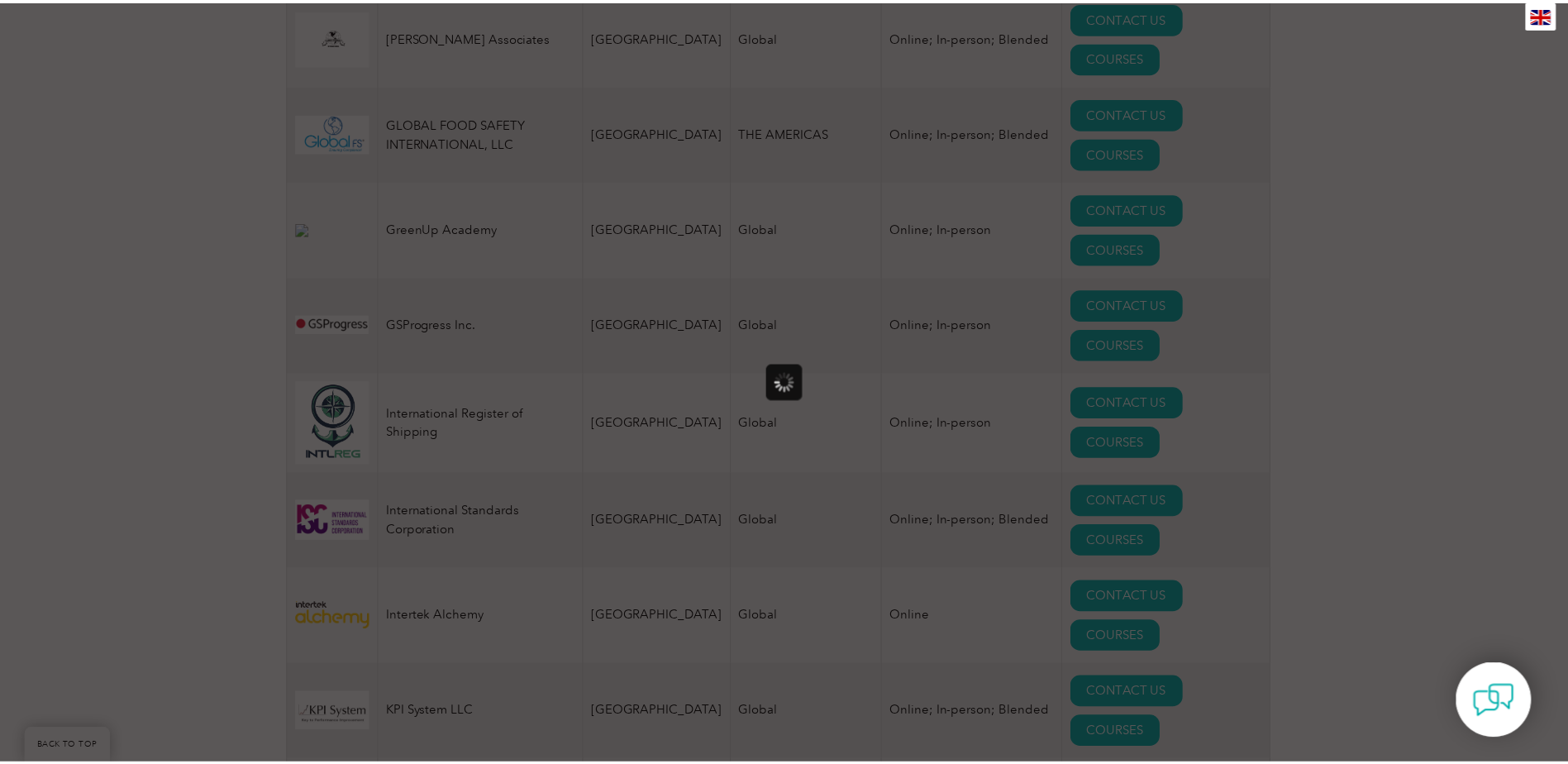
scroll to position [0, 0]
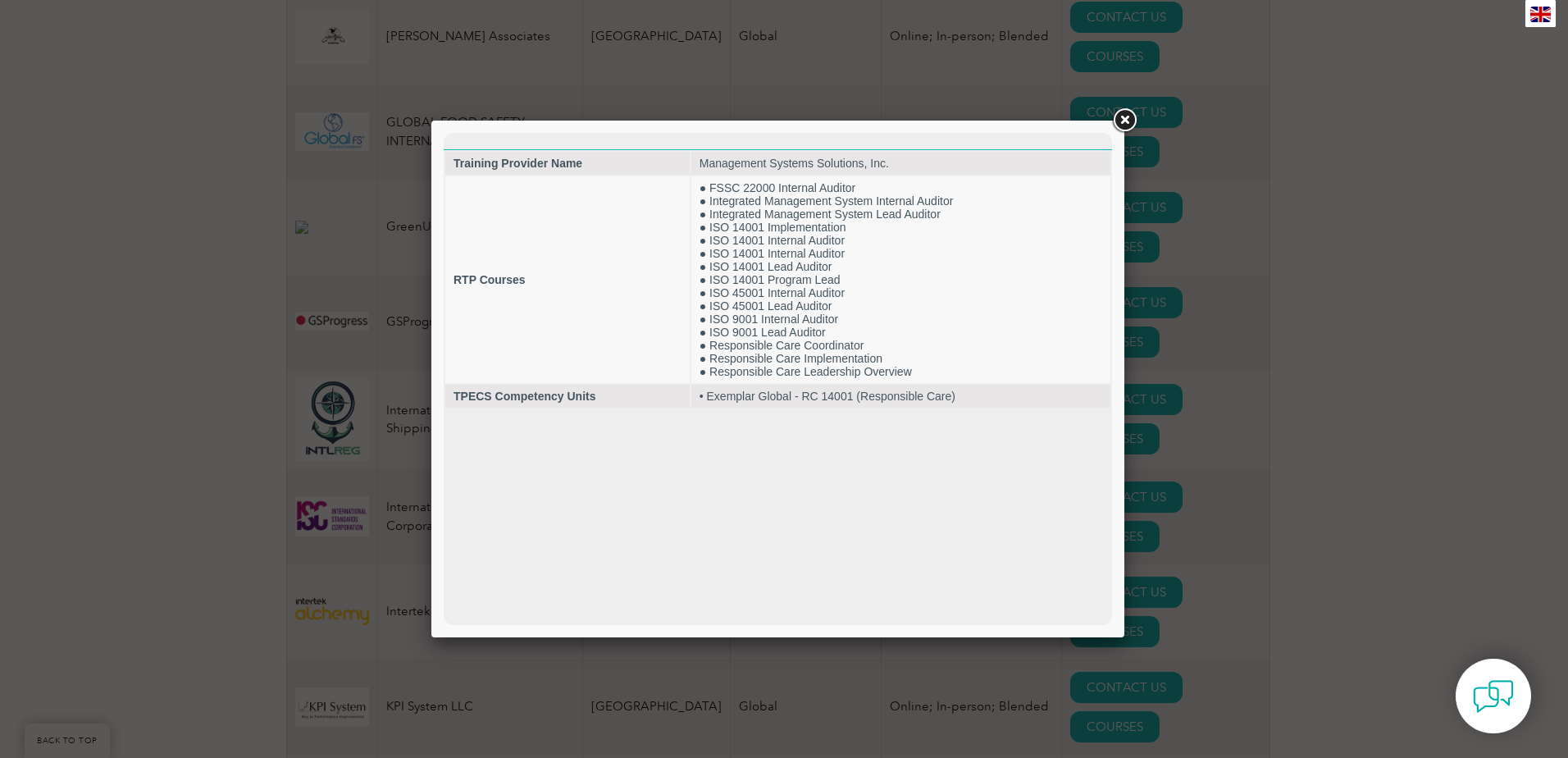
click at [1121, 123] on link at bounding box center [1124, 120] width 29 height 29
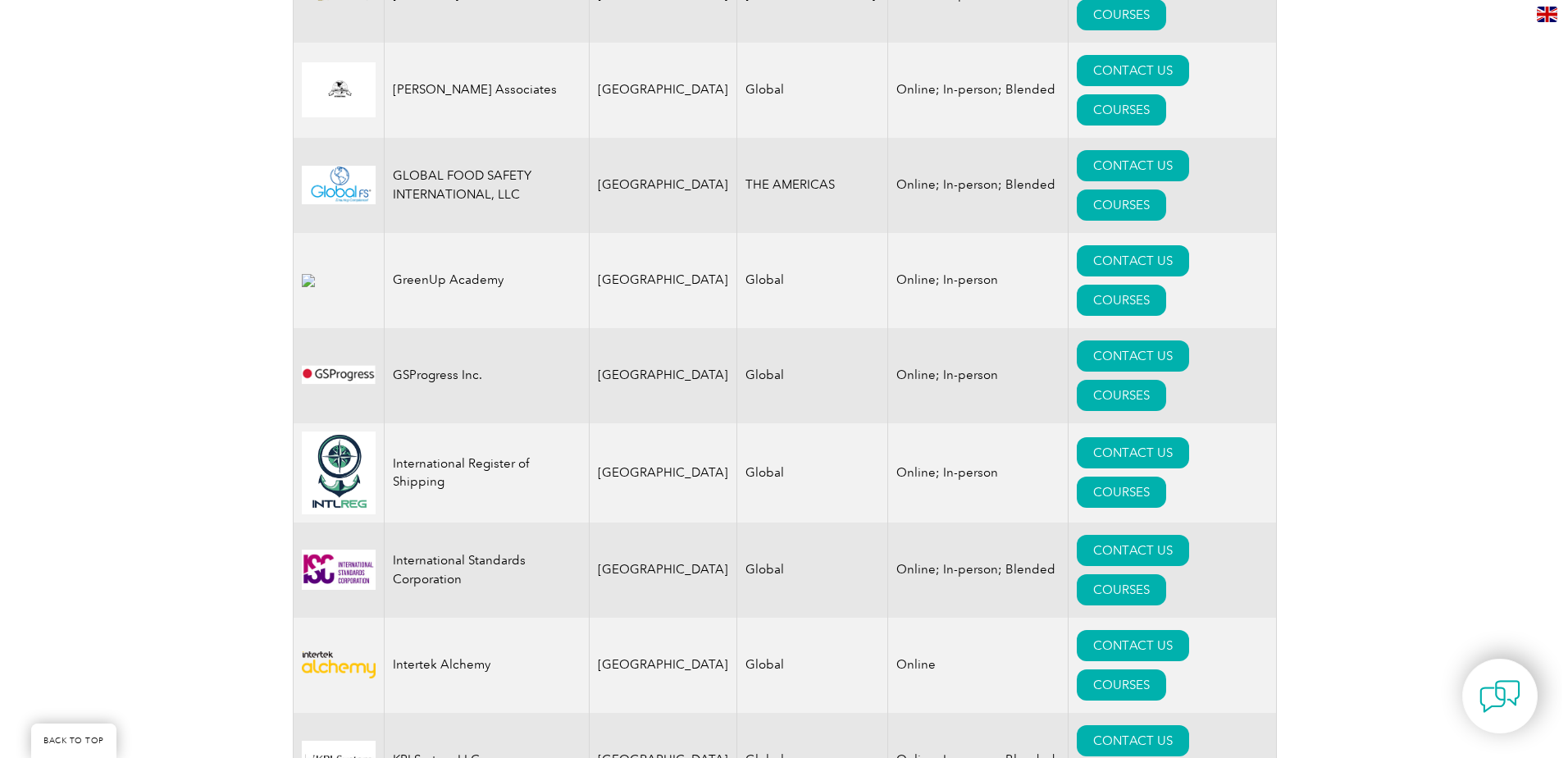
scroll to position [2216, 0]
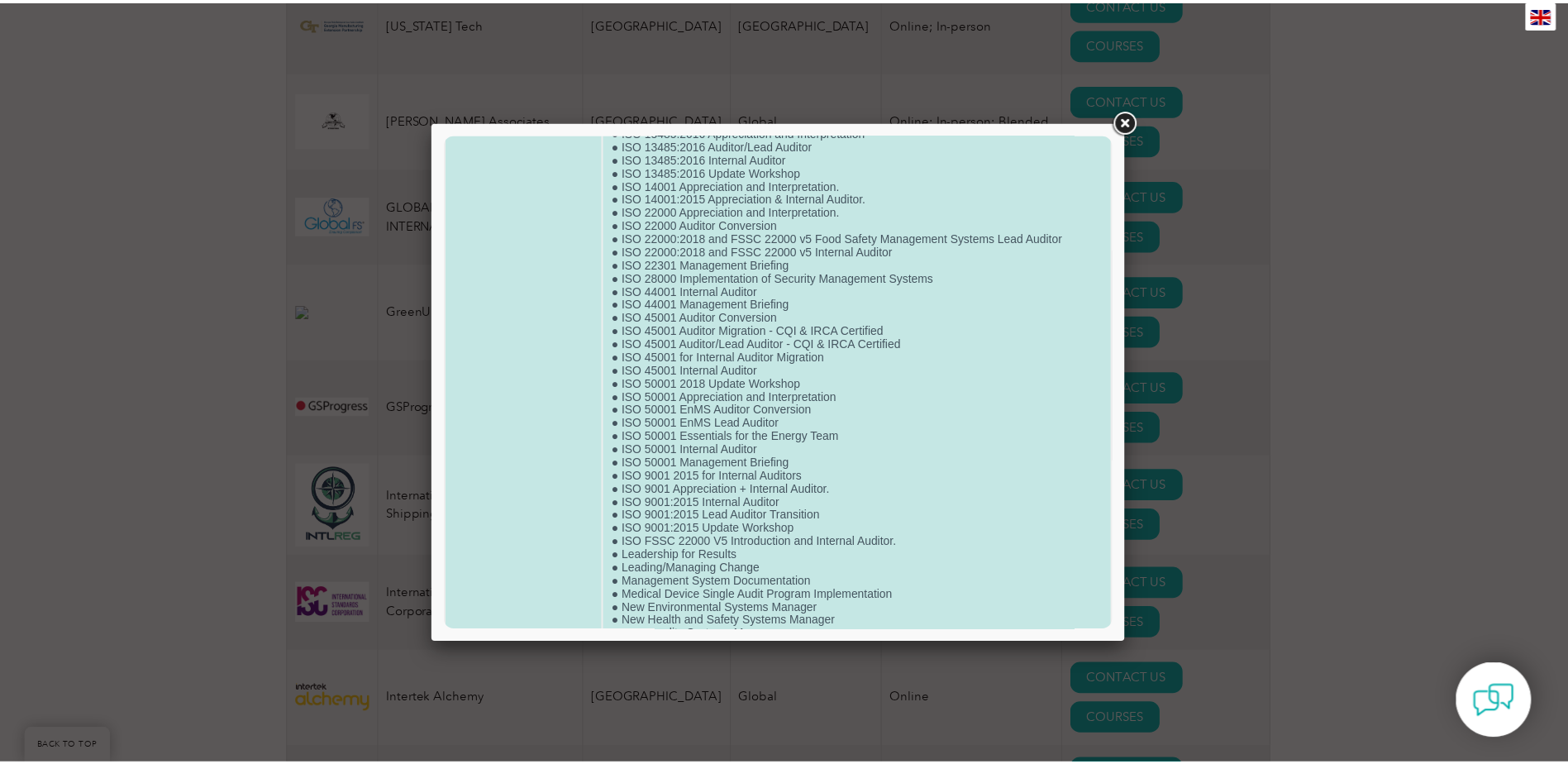
scroll to position [1198, 0]
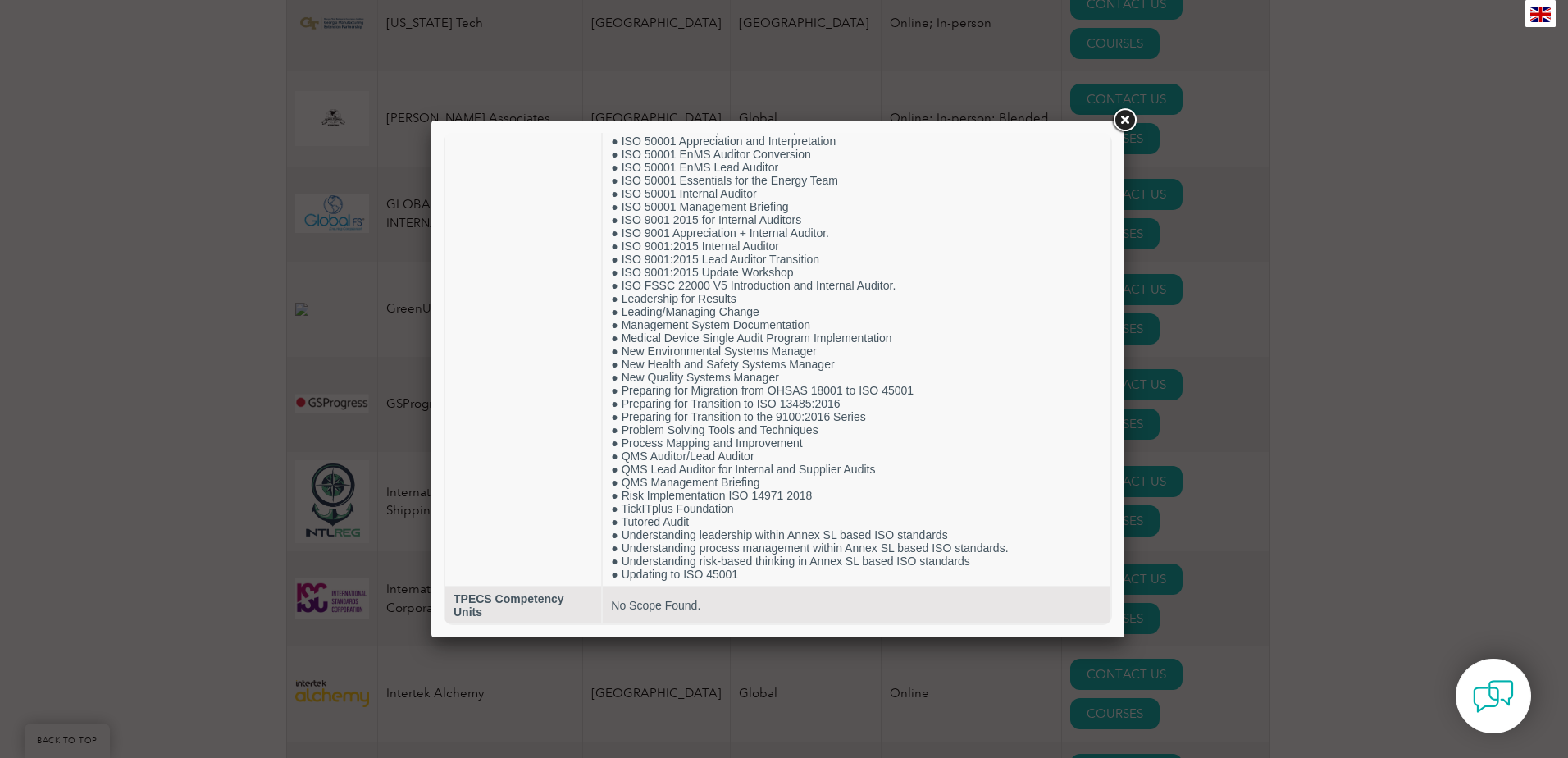
click at [1123, 121] on link at bounding box center [1124, 120] width 29 height 29
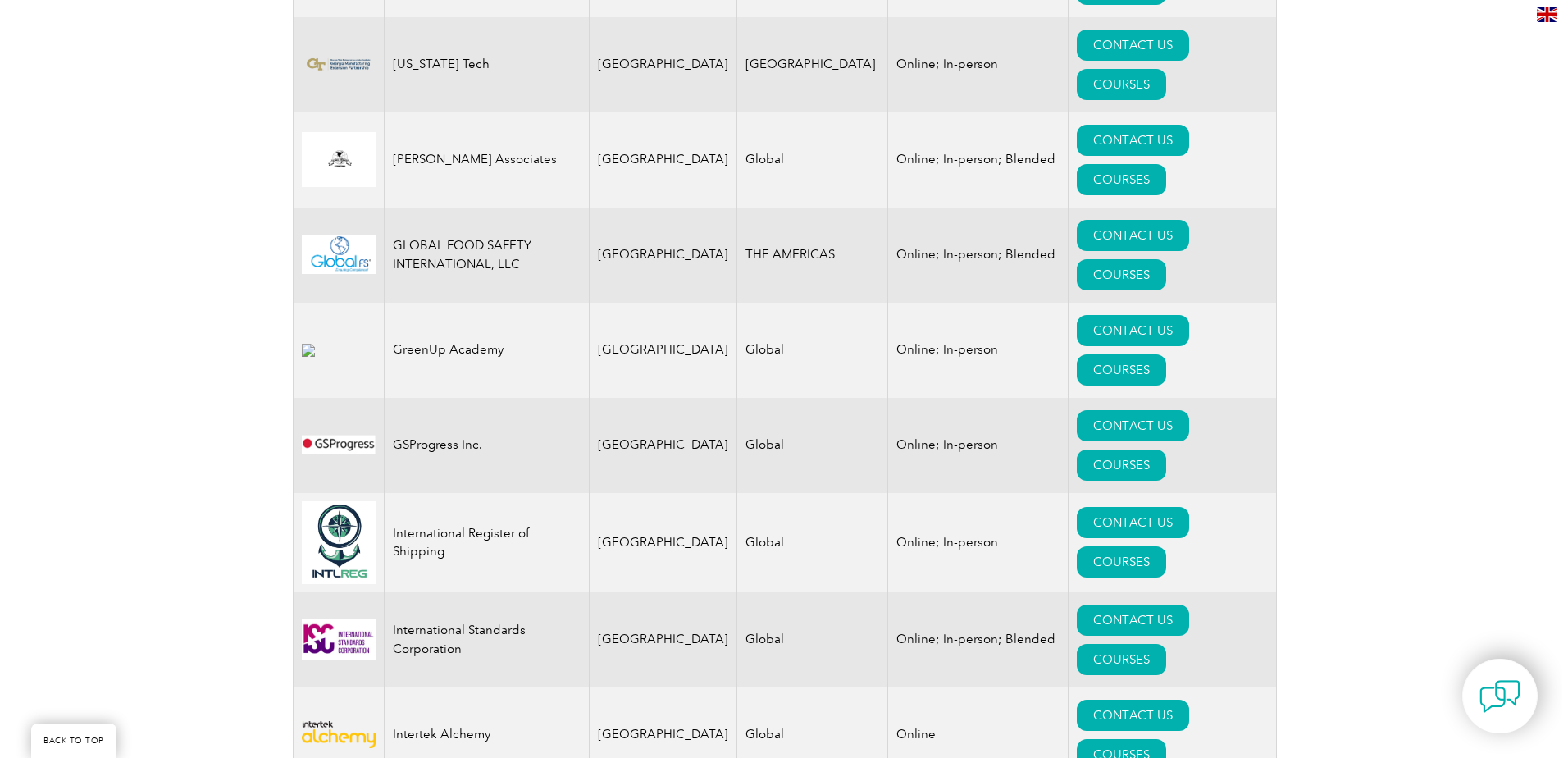
scroll to position [2134, 0]
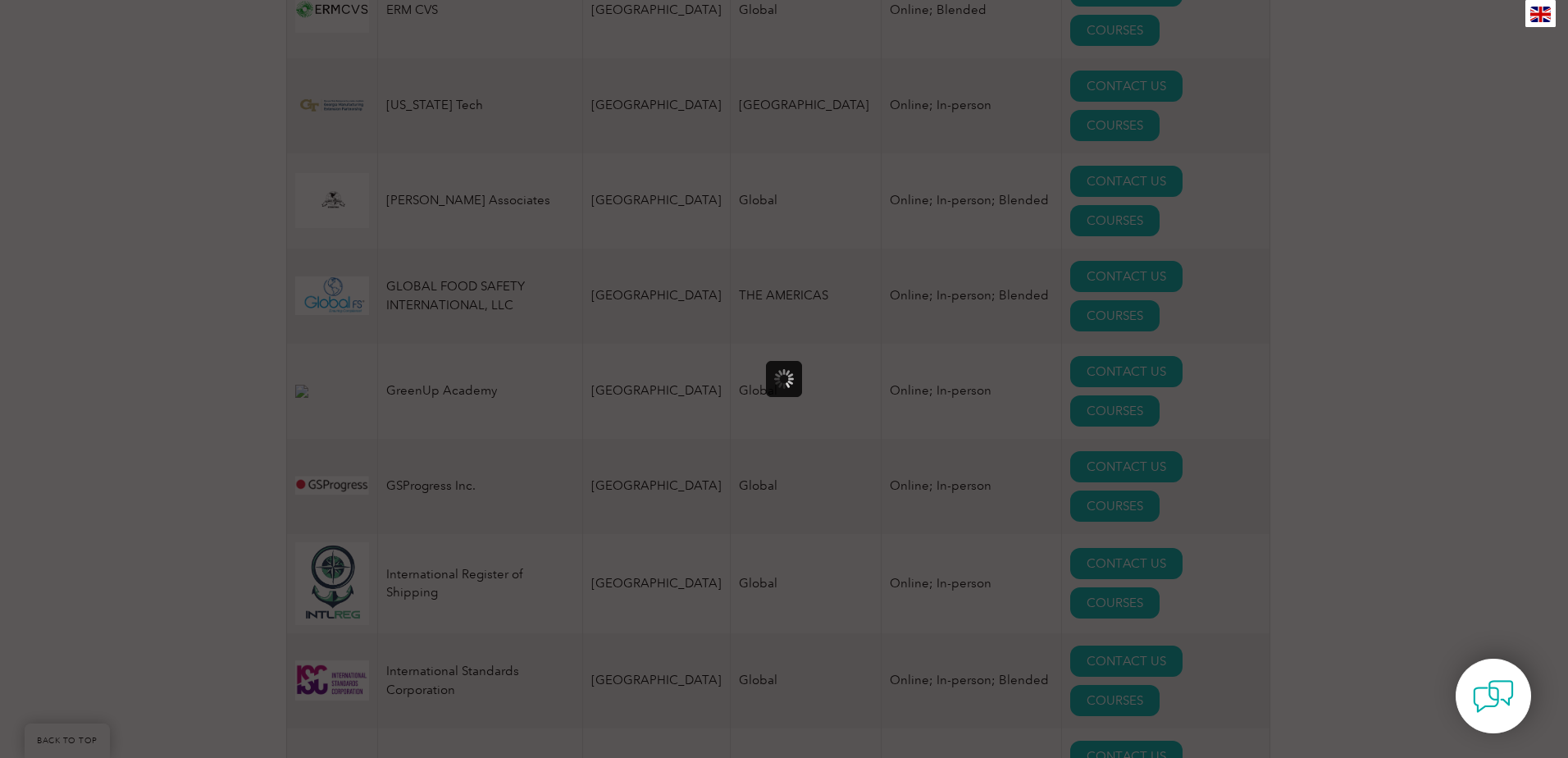
scroll to position [0, 0]
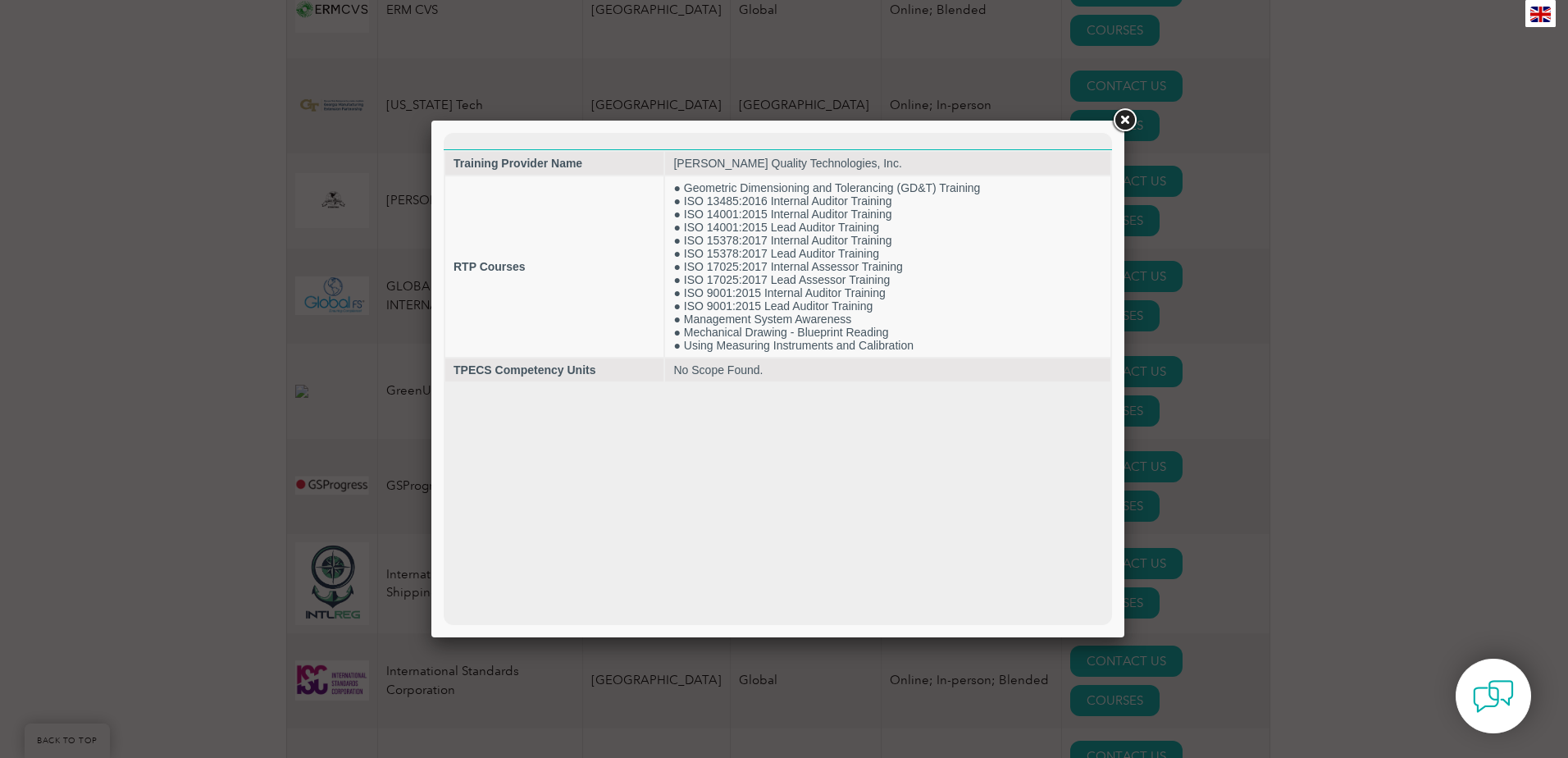
click at [1124, 110] on link at bounding box center [1124, 120] width 29 height 29
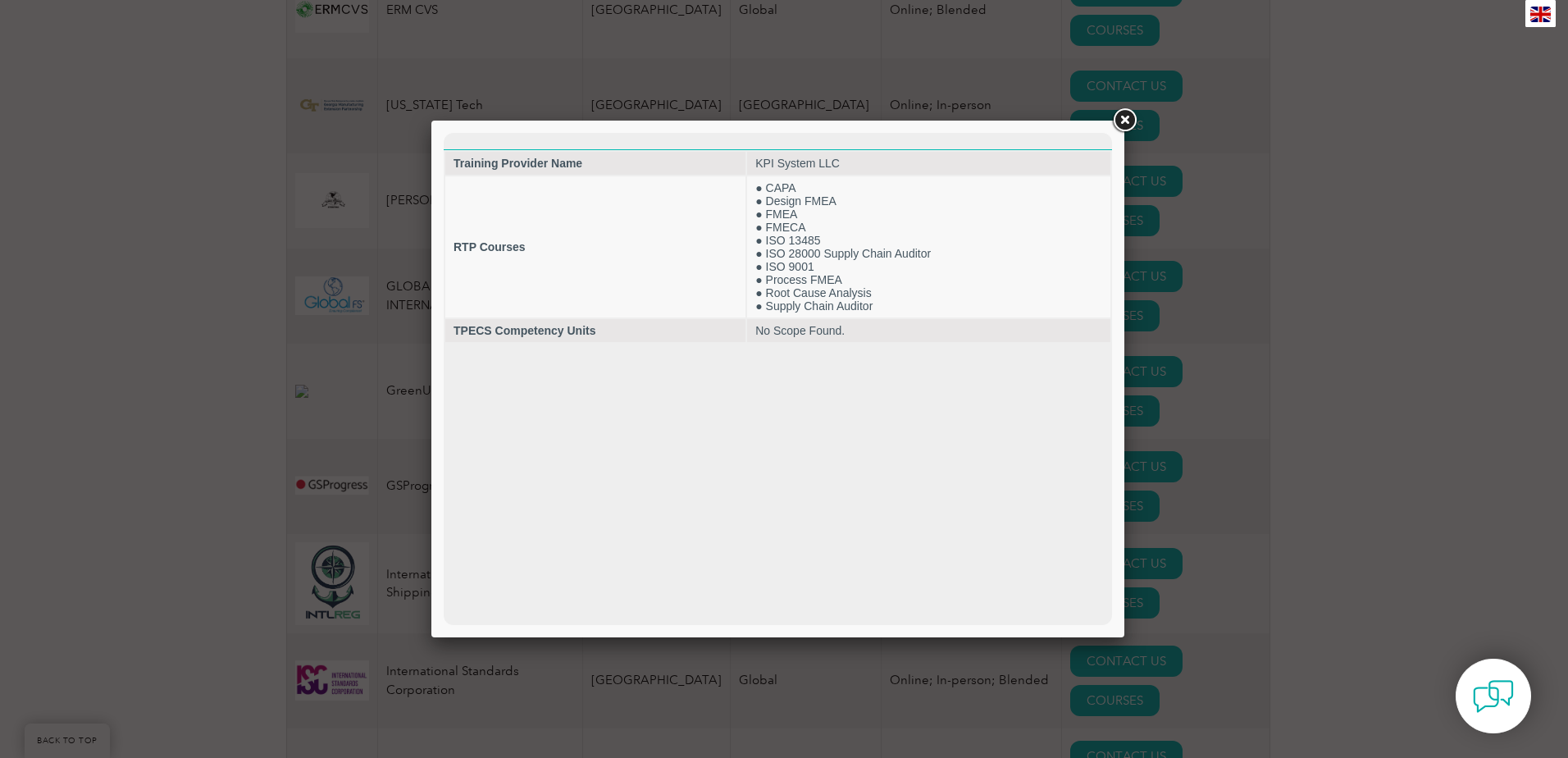
click at [1126, 120] on link at bounding box center [1124, 120] width 29 height 29
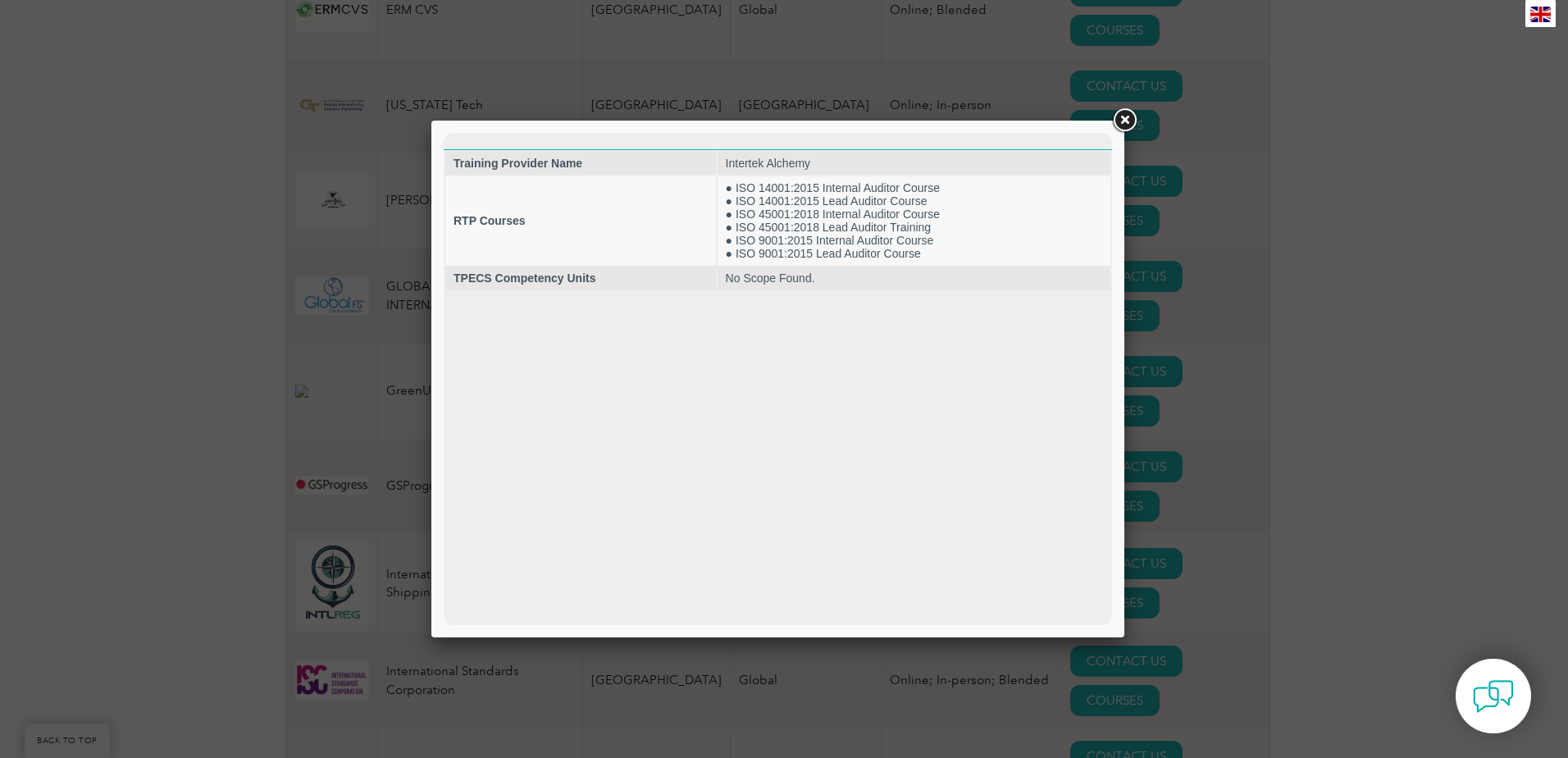
click at [1128, 109] on link at bounding box center [1124, 120] width 29 height 29
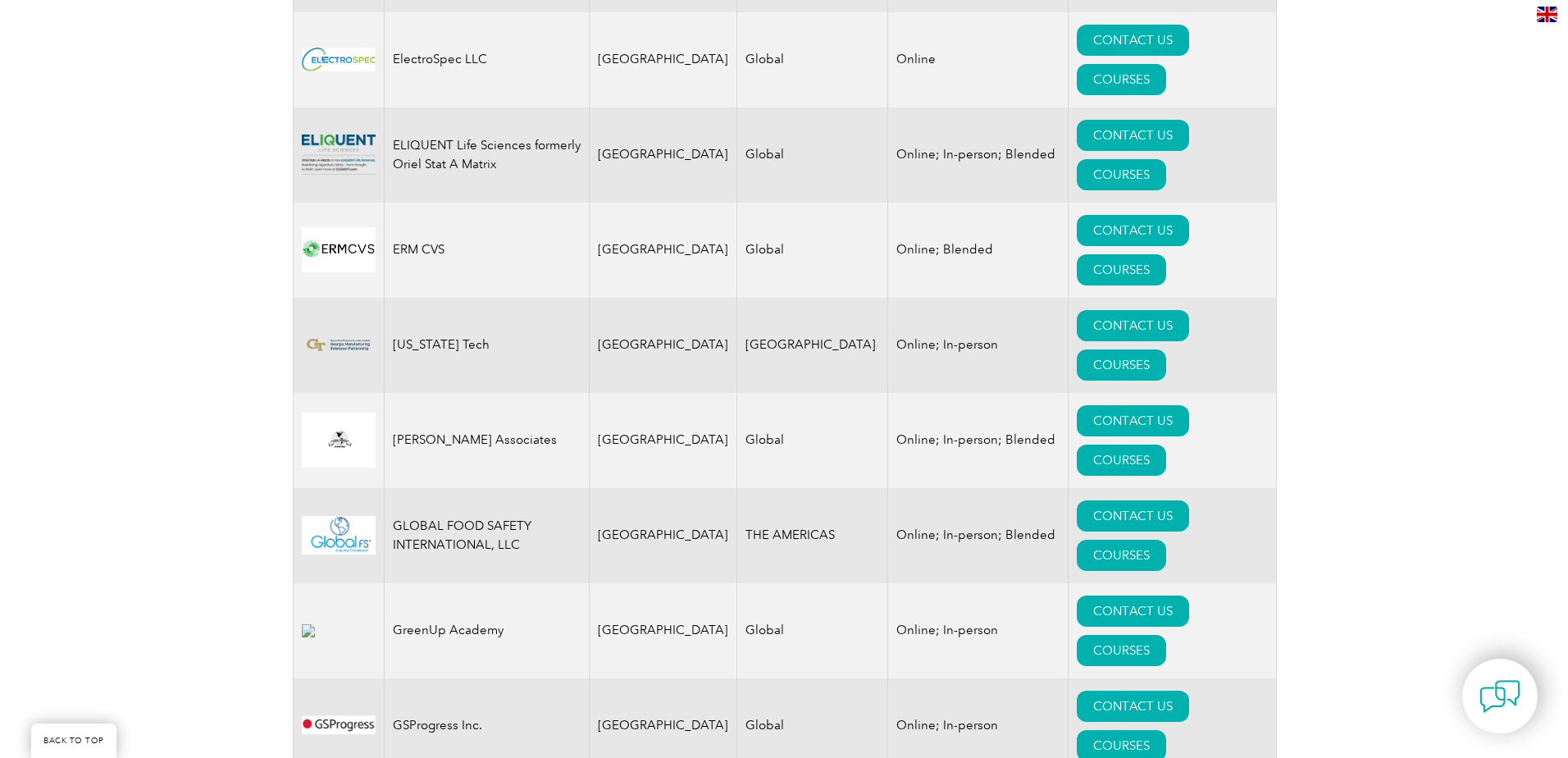
scroll to position [1887, 0]
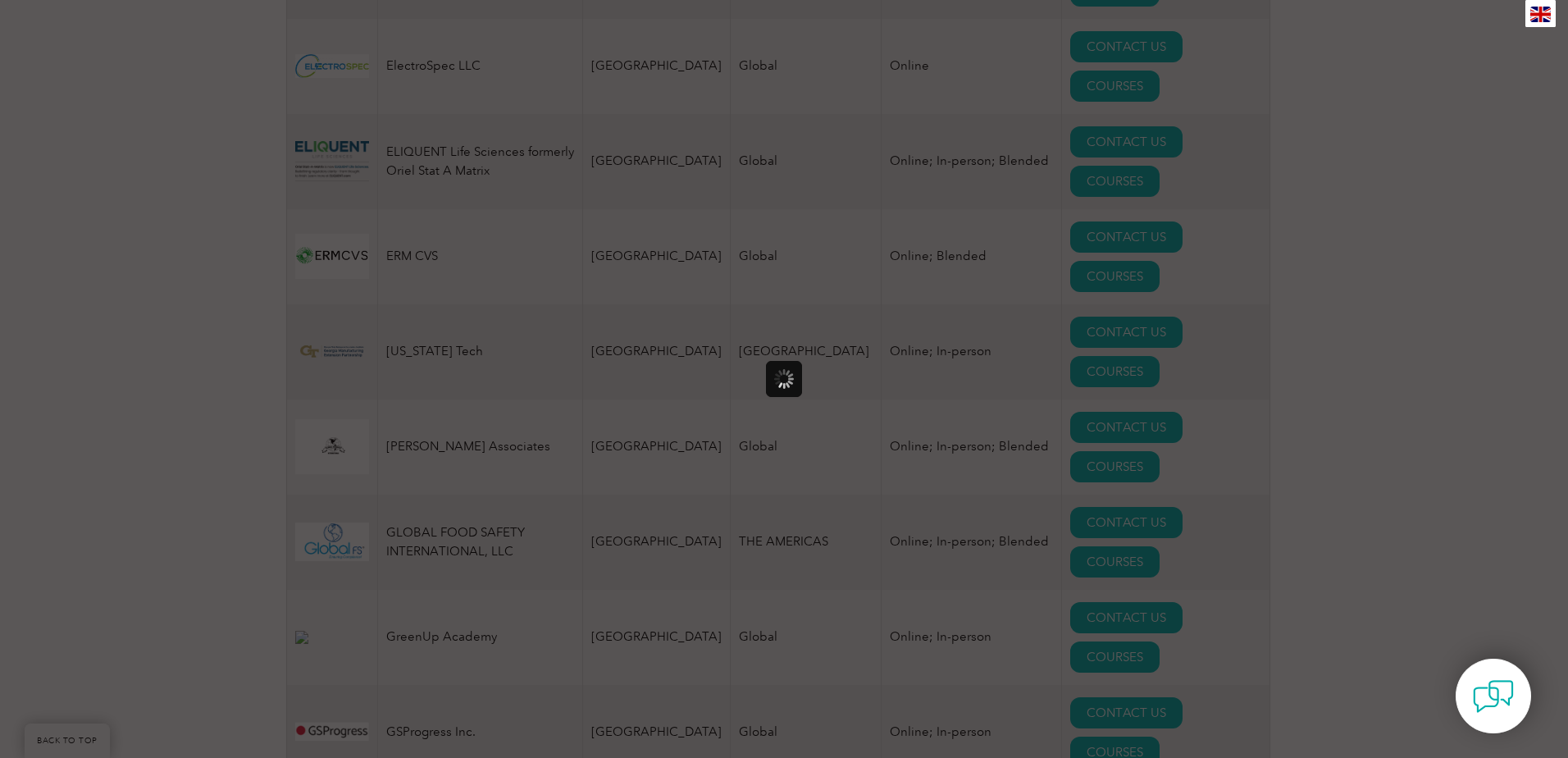
scroll to position [0, 0]
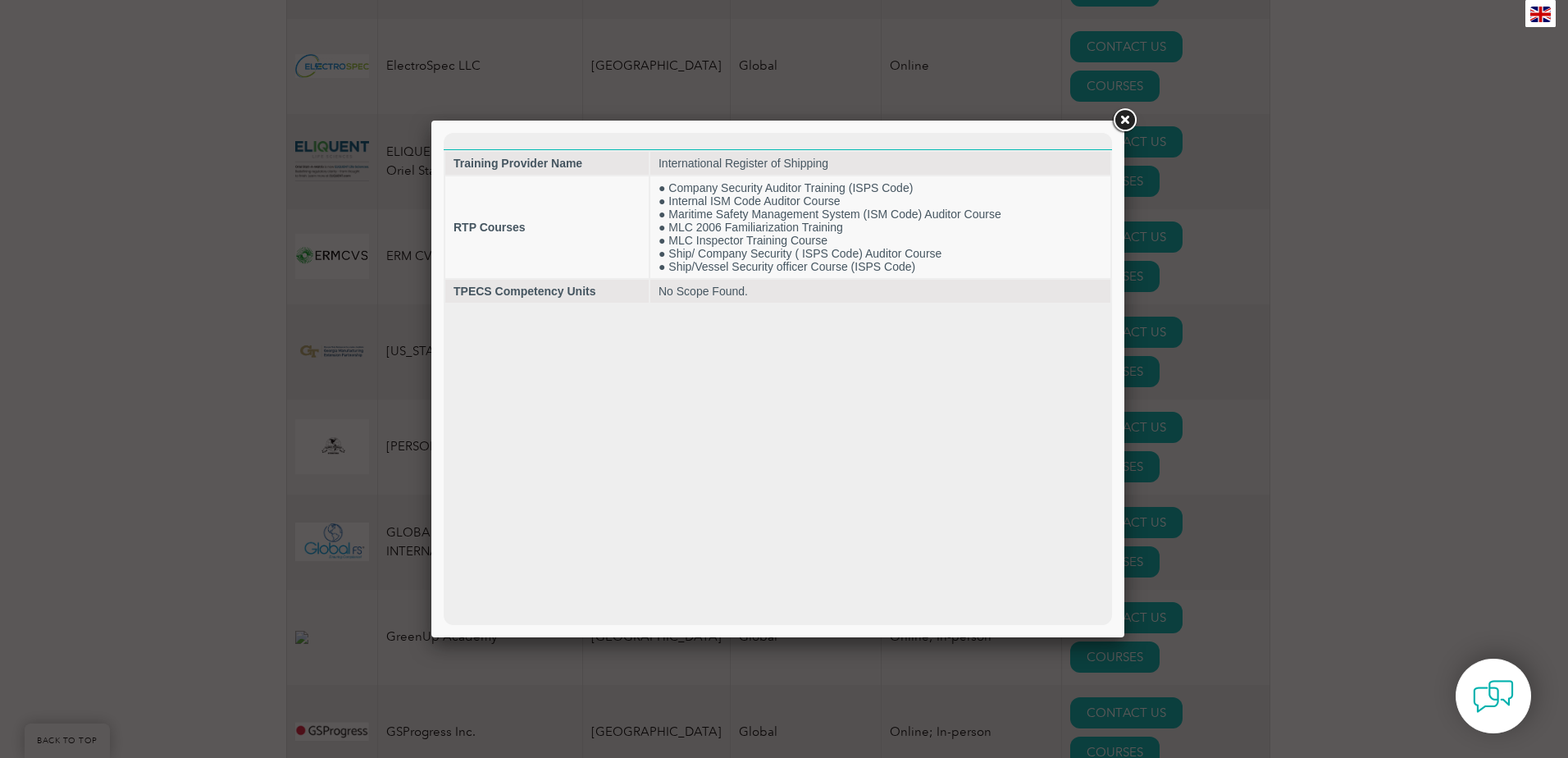
click at [1124, 128] on link at bounding box center [1124, 120] width 29 height 29
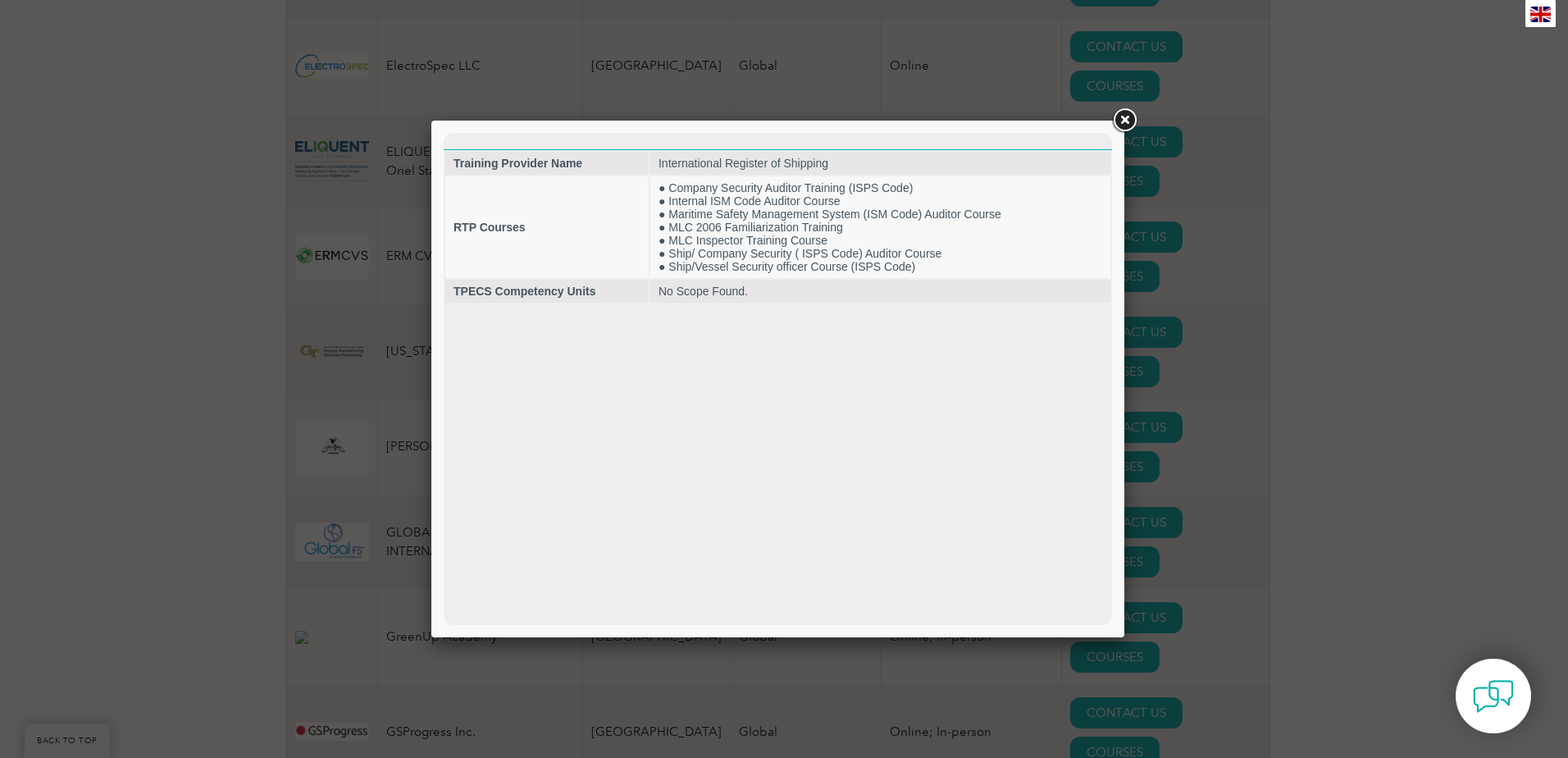
click at [1133, 125] on link at bounding box center [1124, 120] width 29 height 29
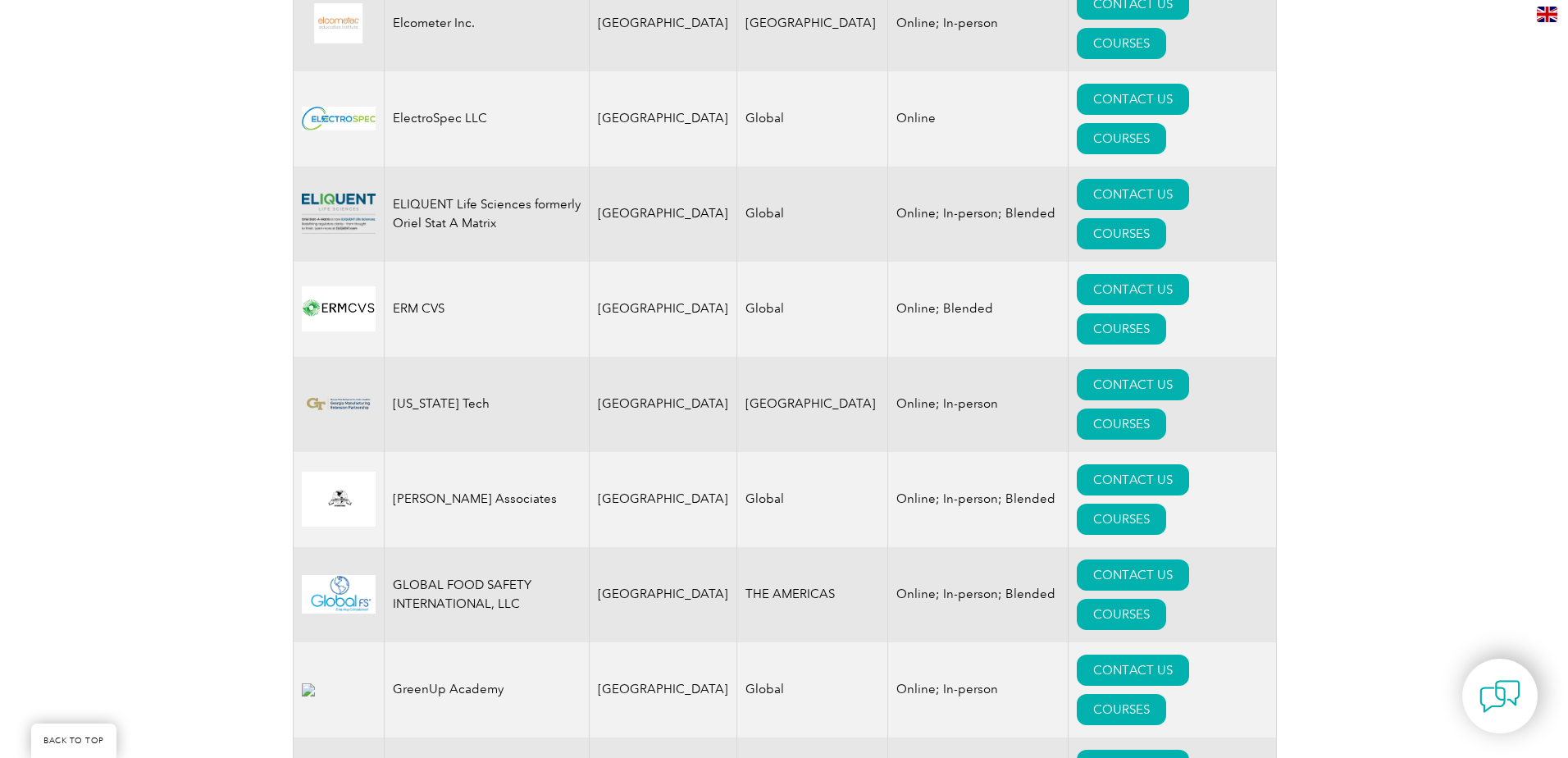
scroll to position [1805, 0]
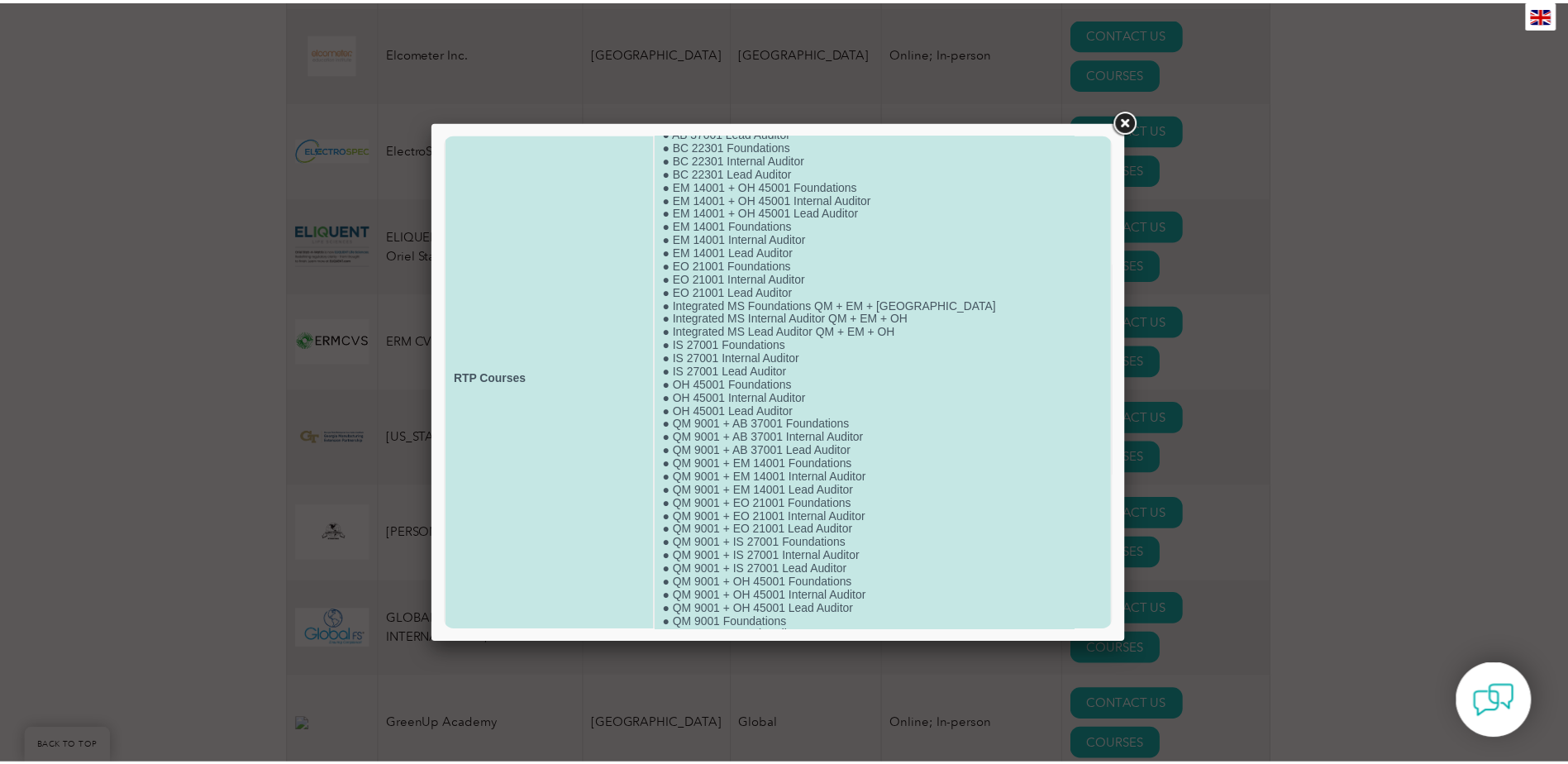
scroll to position [140, 0]
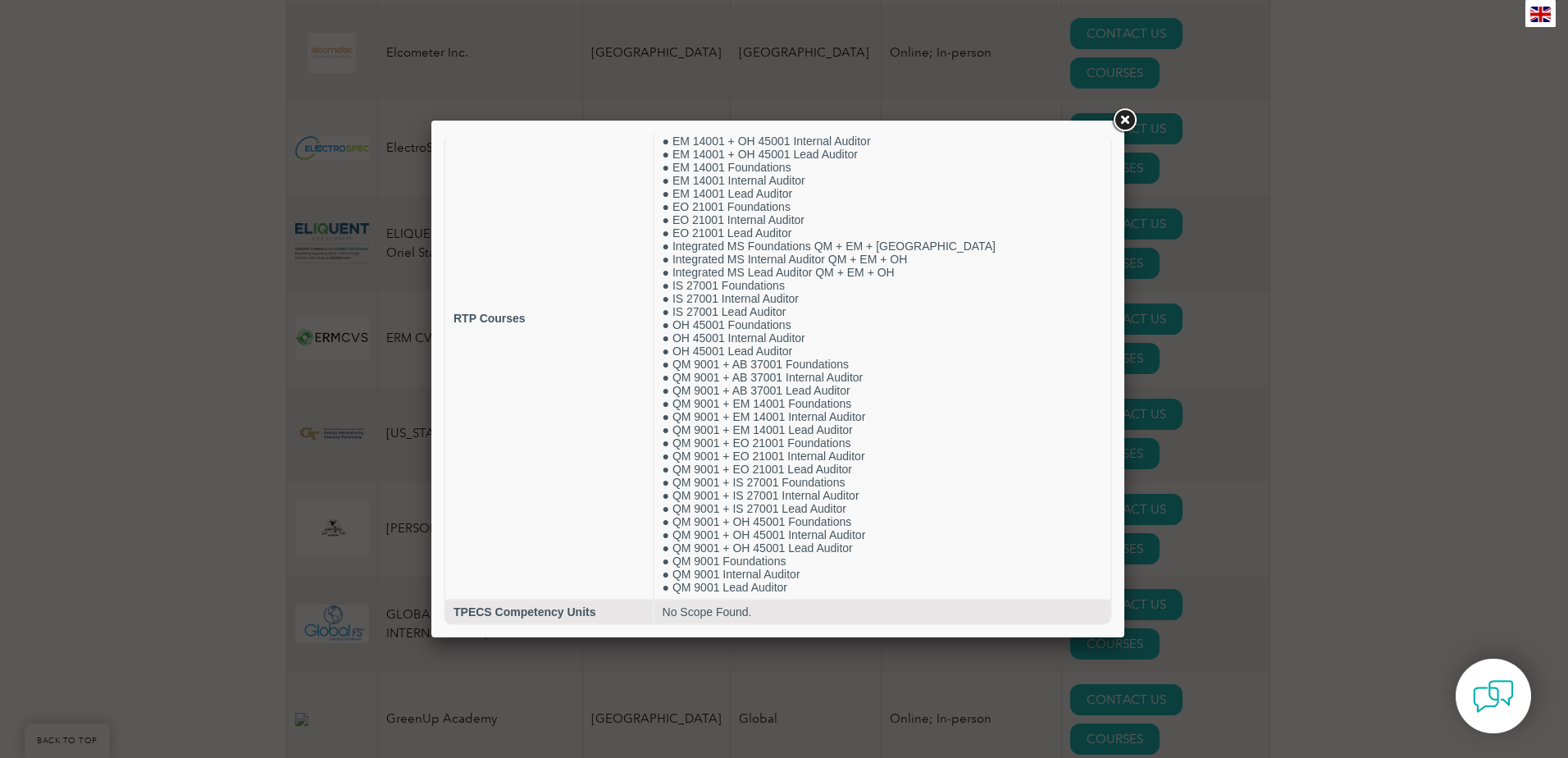
click at [1126, 124] on link at bounding box center [1124, 120] width 29 height 29
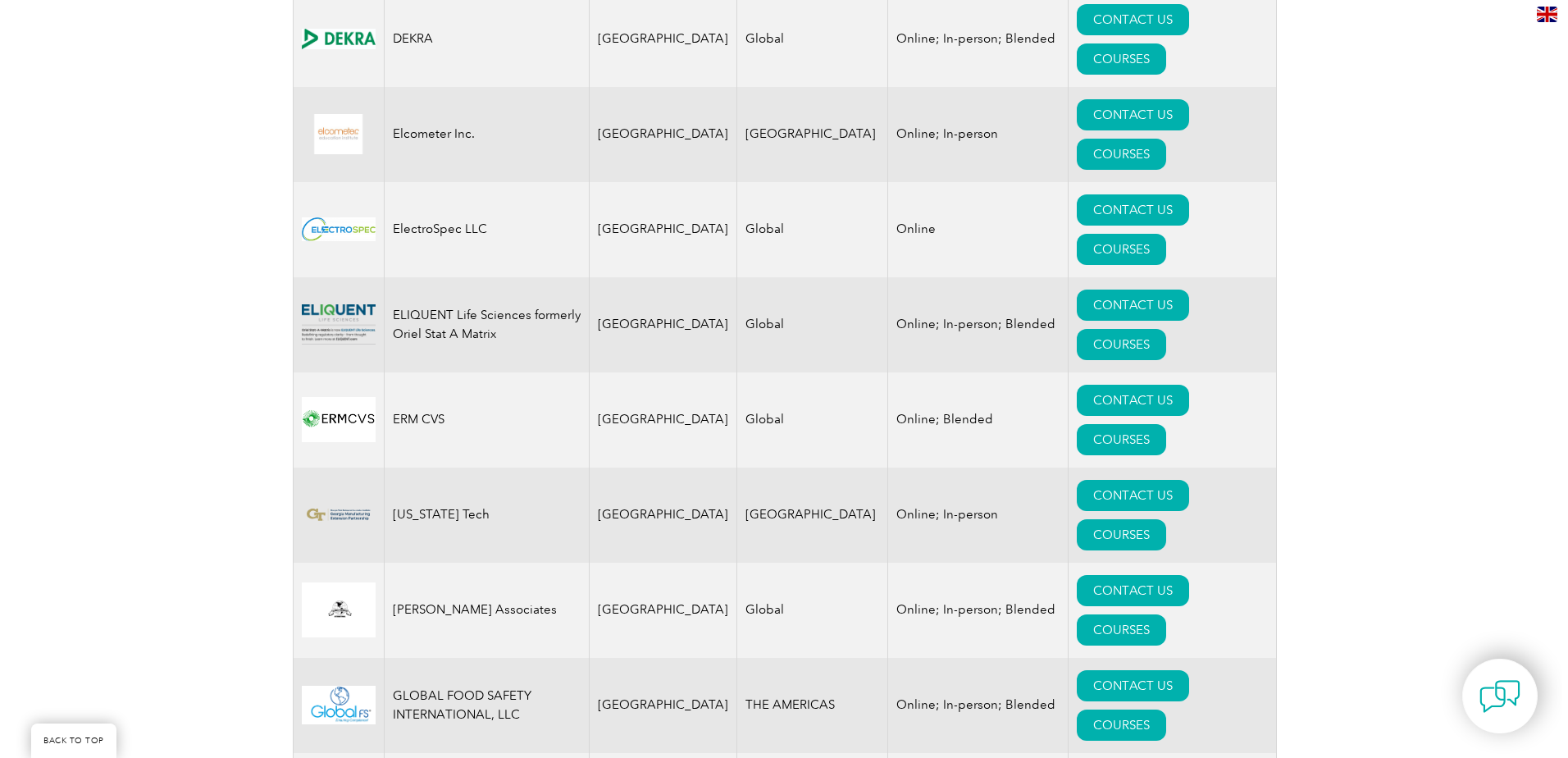
scroll to position [1723, 0]
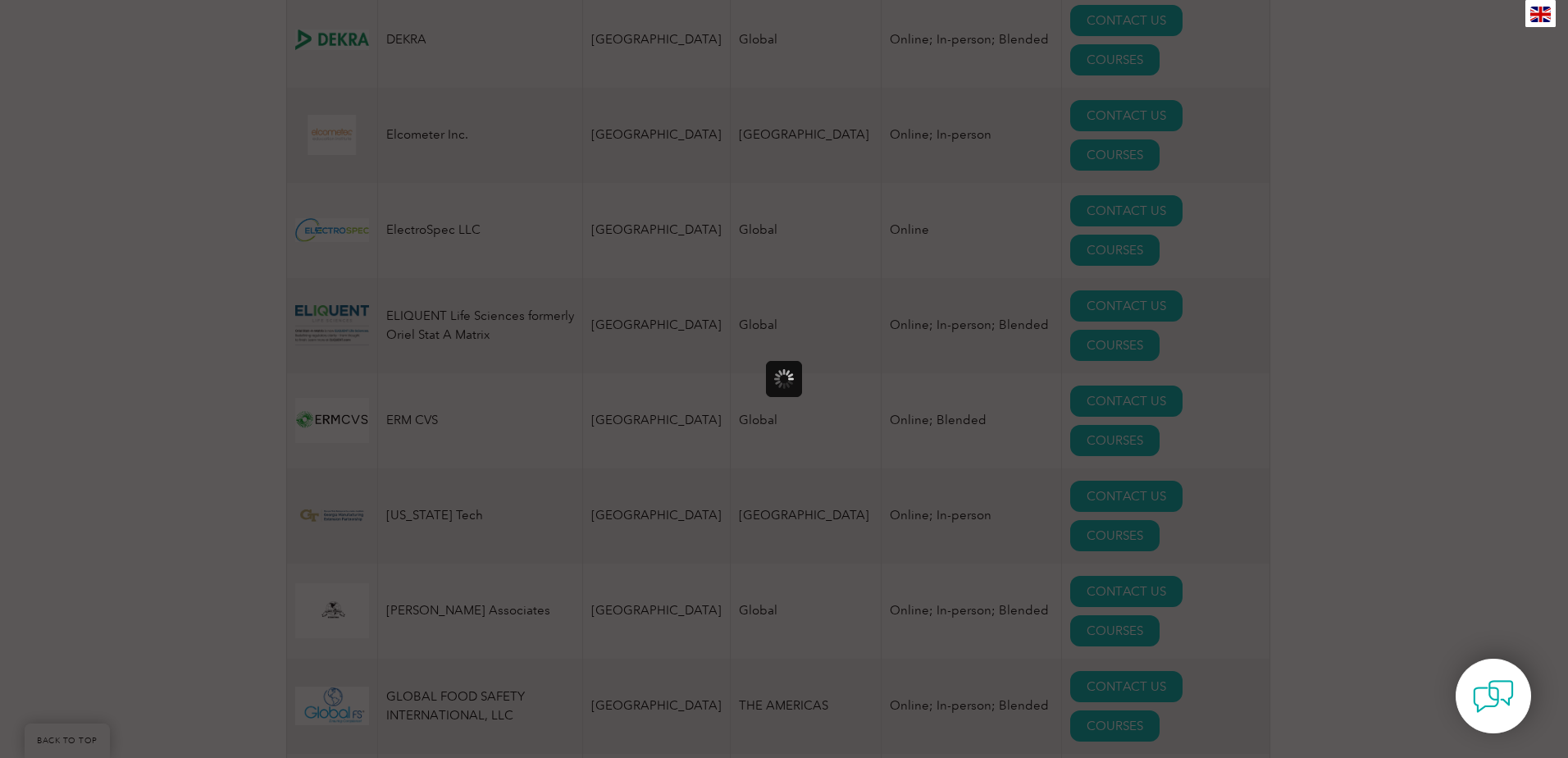
scroll to position [0, 0]
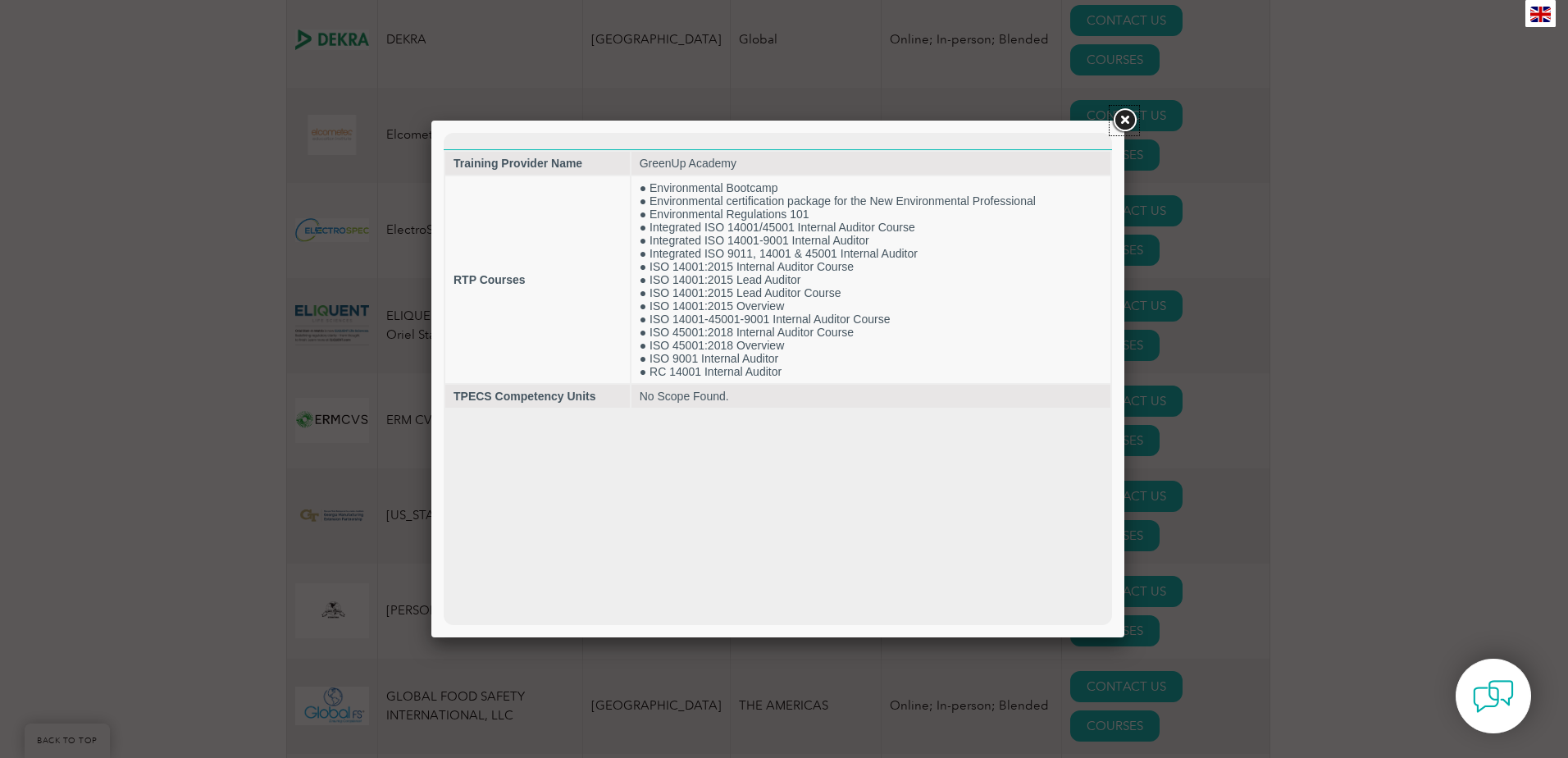
click at [1122, 121] on link at bounding box center [1124, 120] width 29 height 29
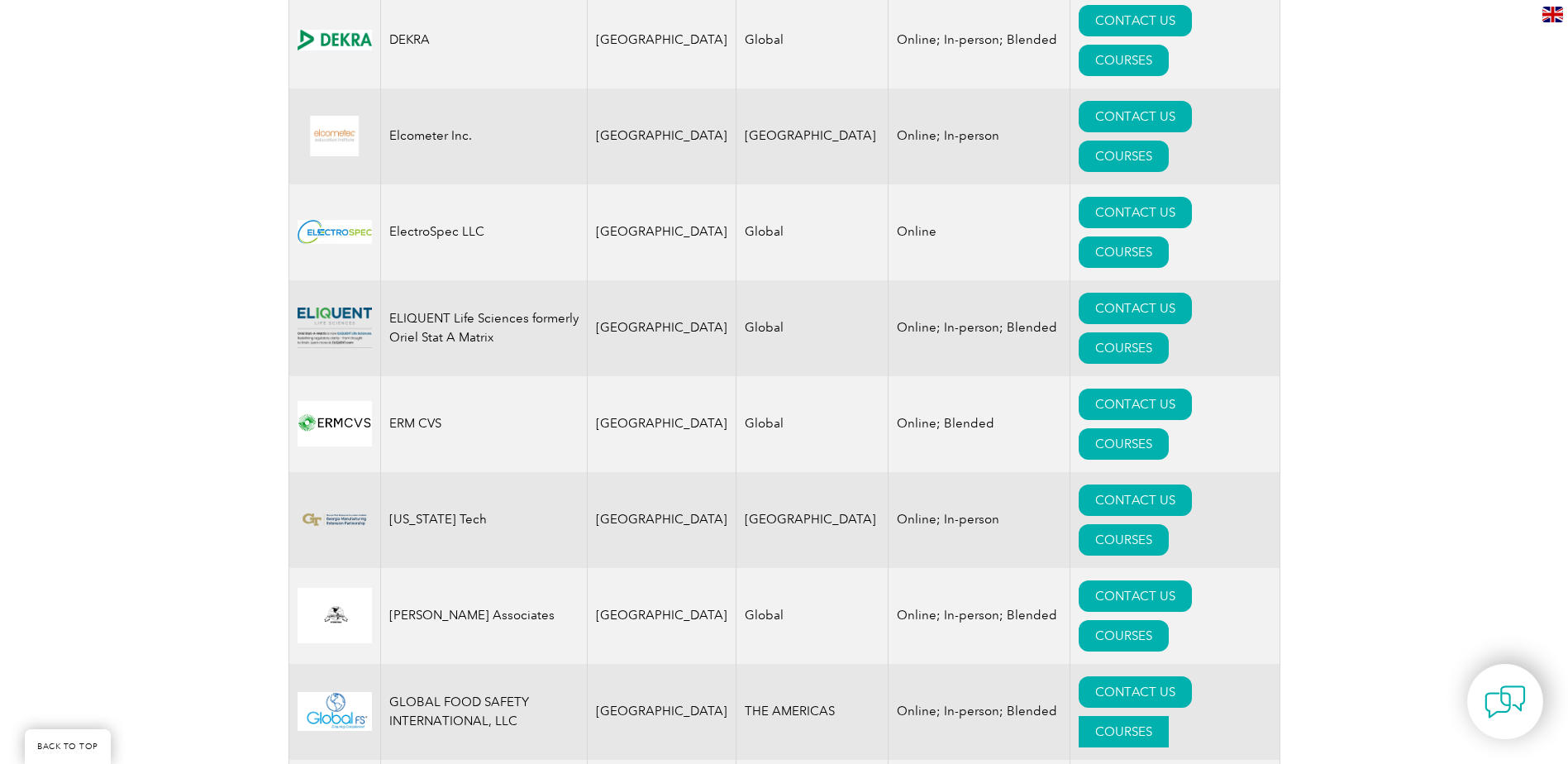
click at [1164, 716] on link "COURSES" at bounding box center [1124, 732] width 90 height 31
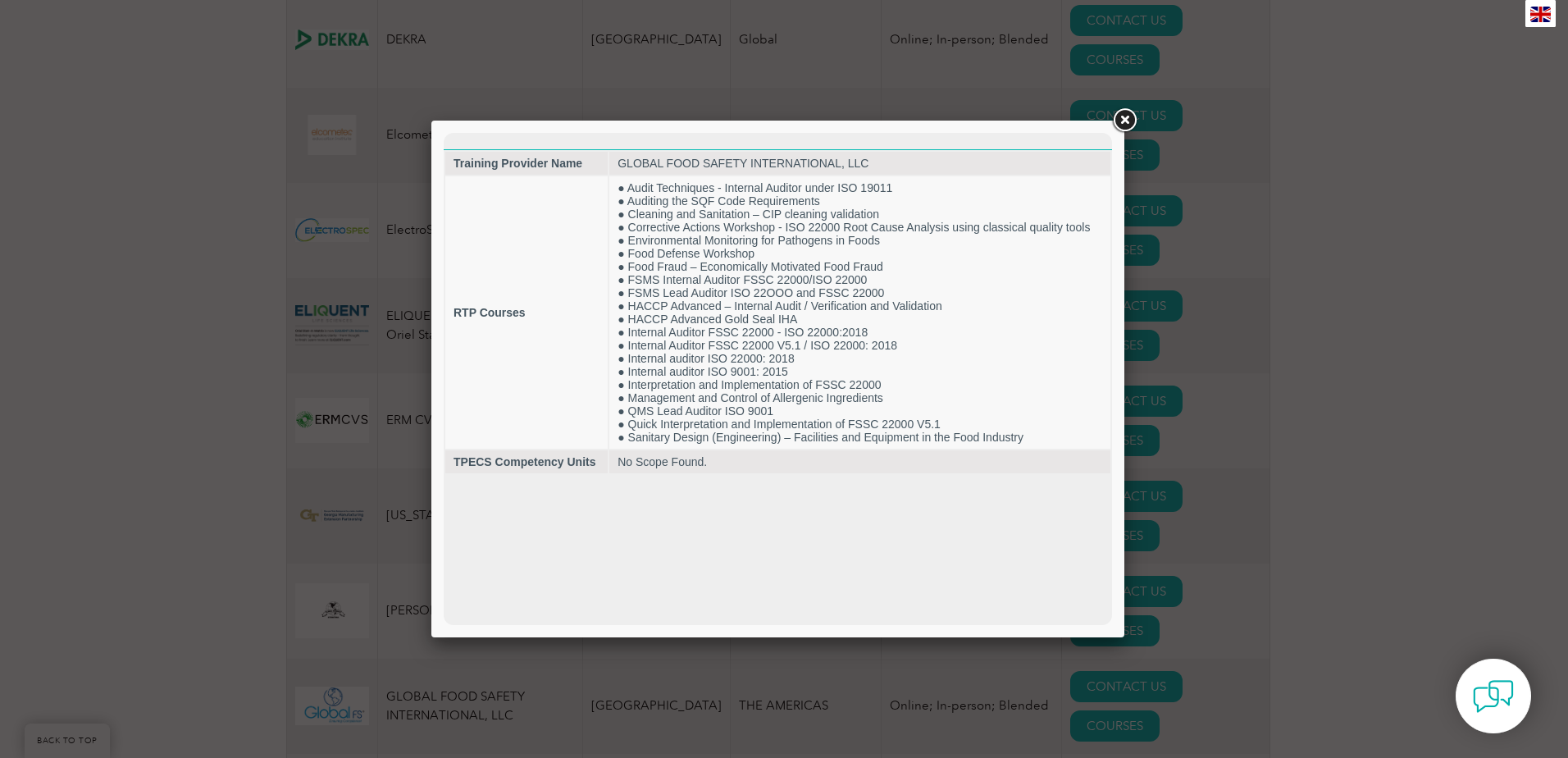
click at [1121, 119] on link at bounding box center [1124, 120] width 29 height 29
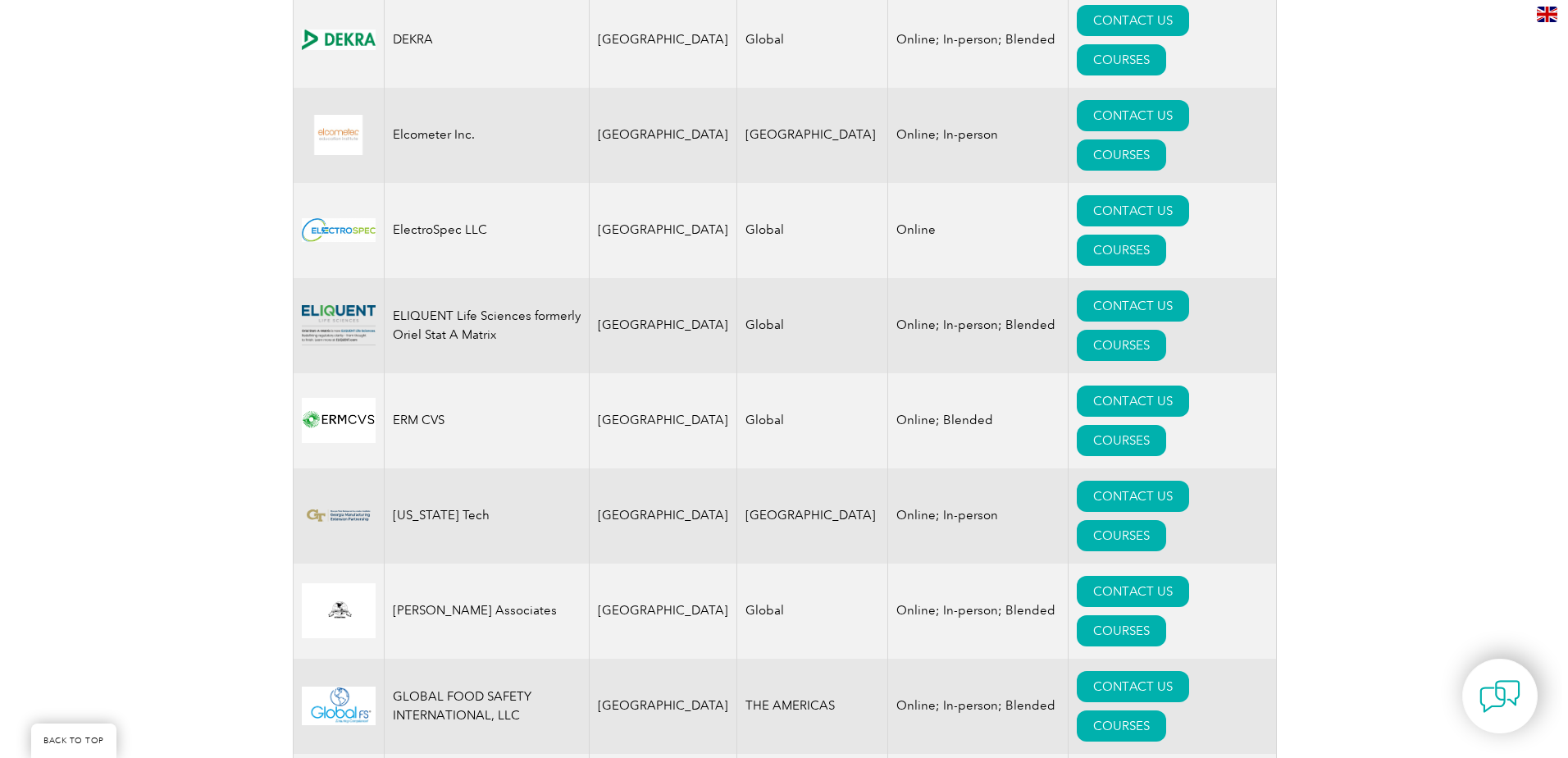
scroll to position [1641, 0]
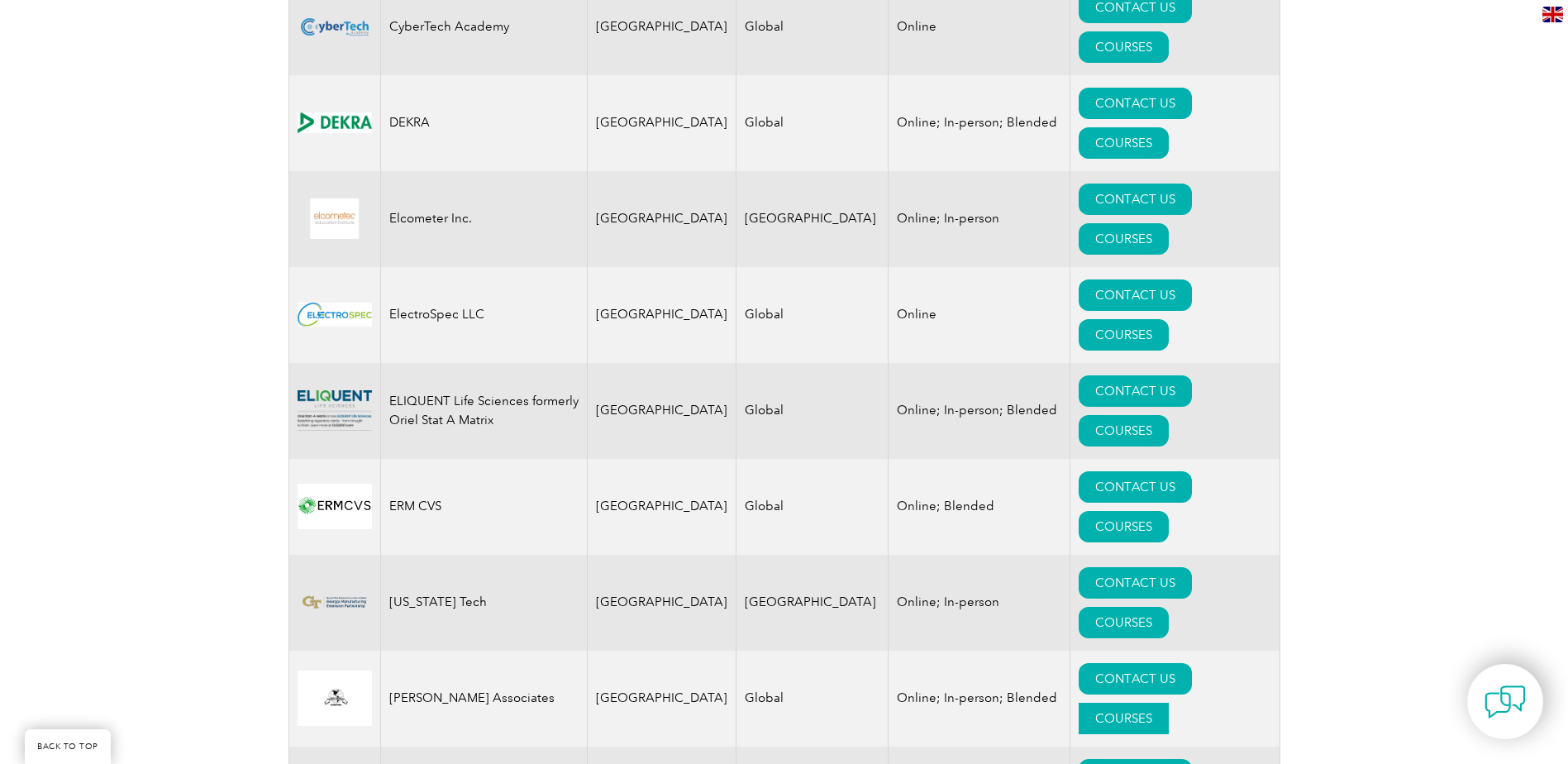
click at [1169, 703] on link "COURSES" at bounding box center [1124, 718] width 90 height 31
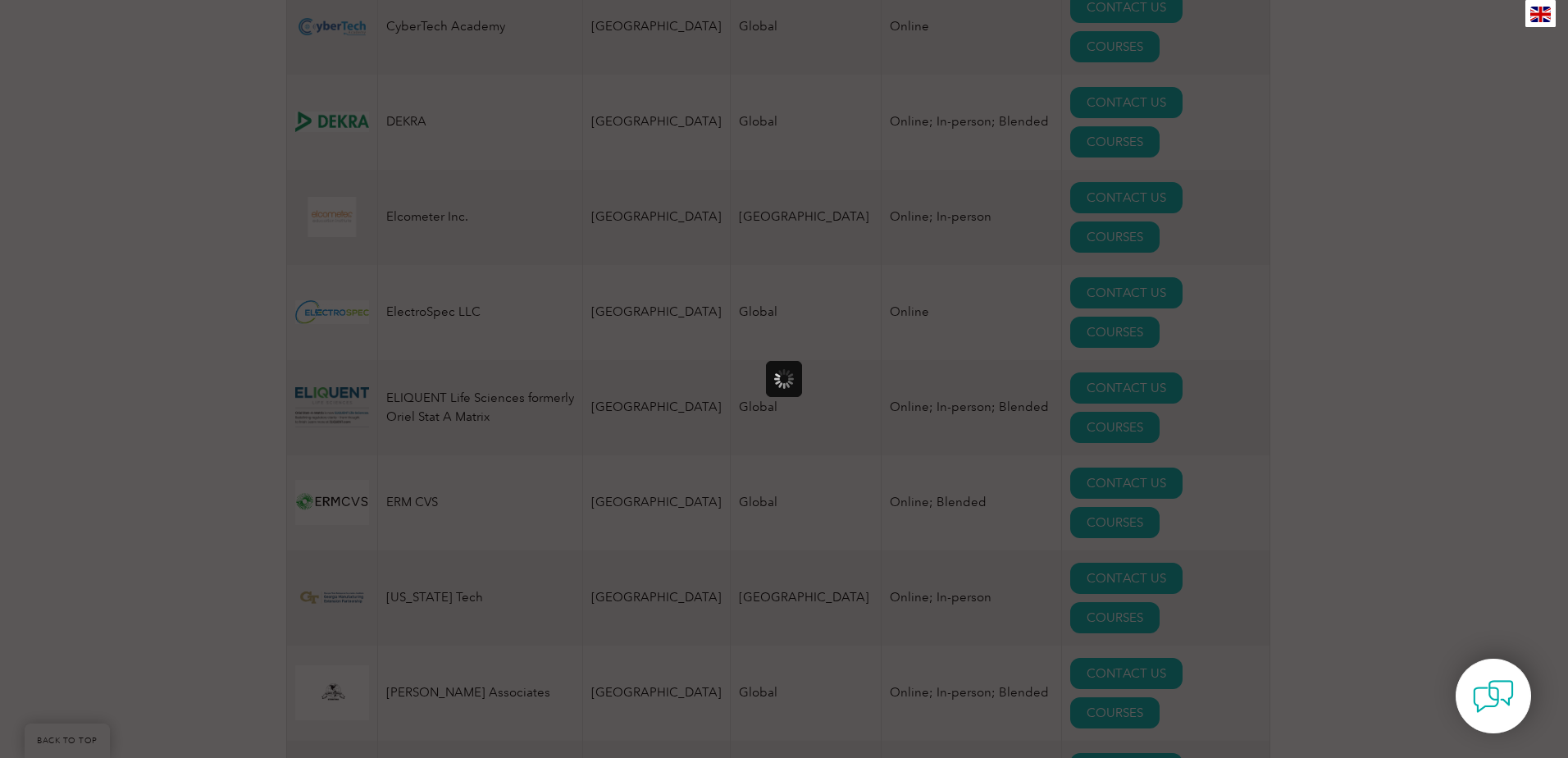
scroll to position [0, 0]
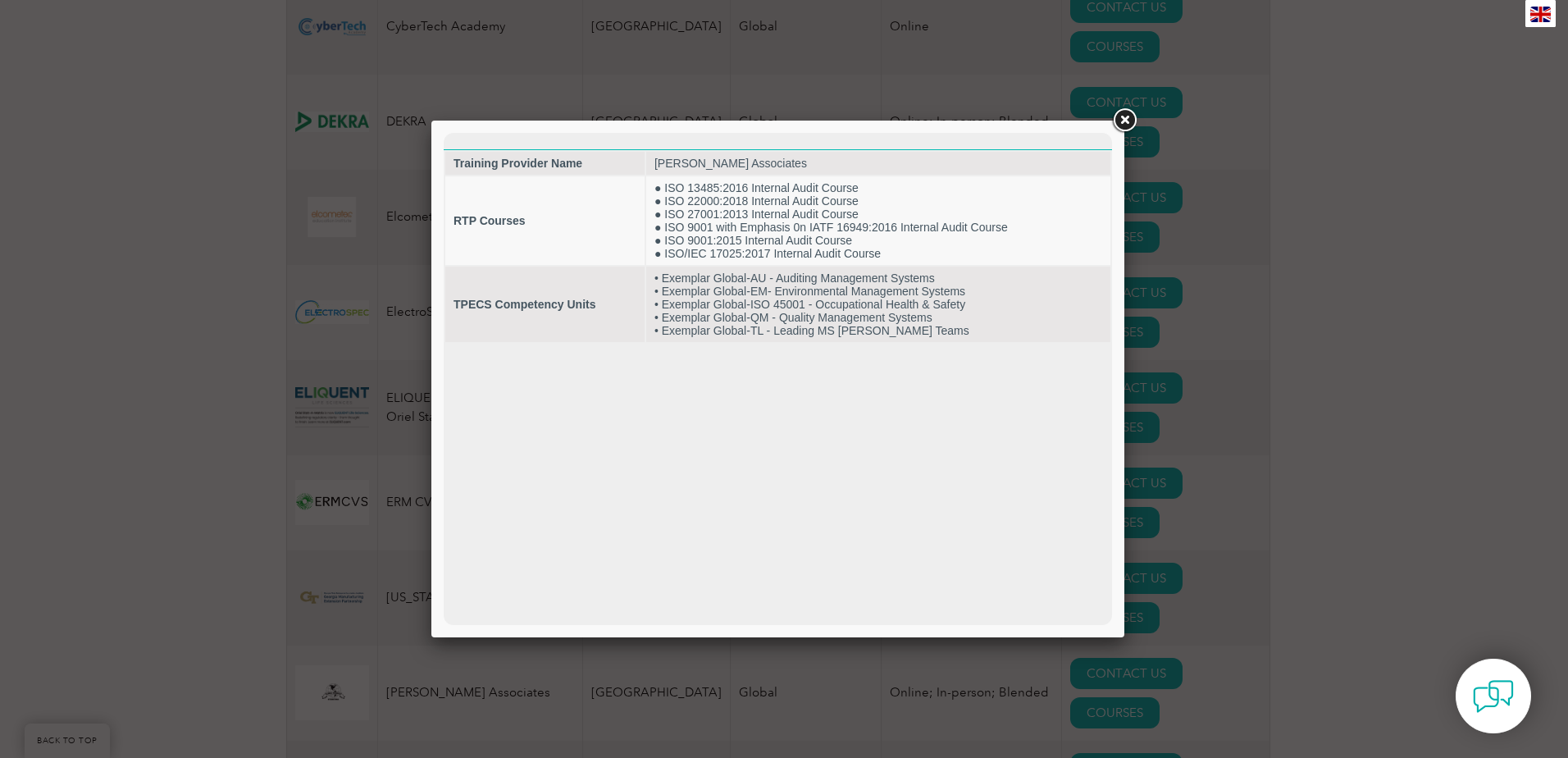
click at [1132, 142] on div at bounding box center [784, 379] width 1568 height 758
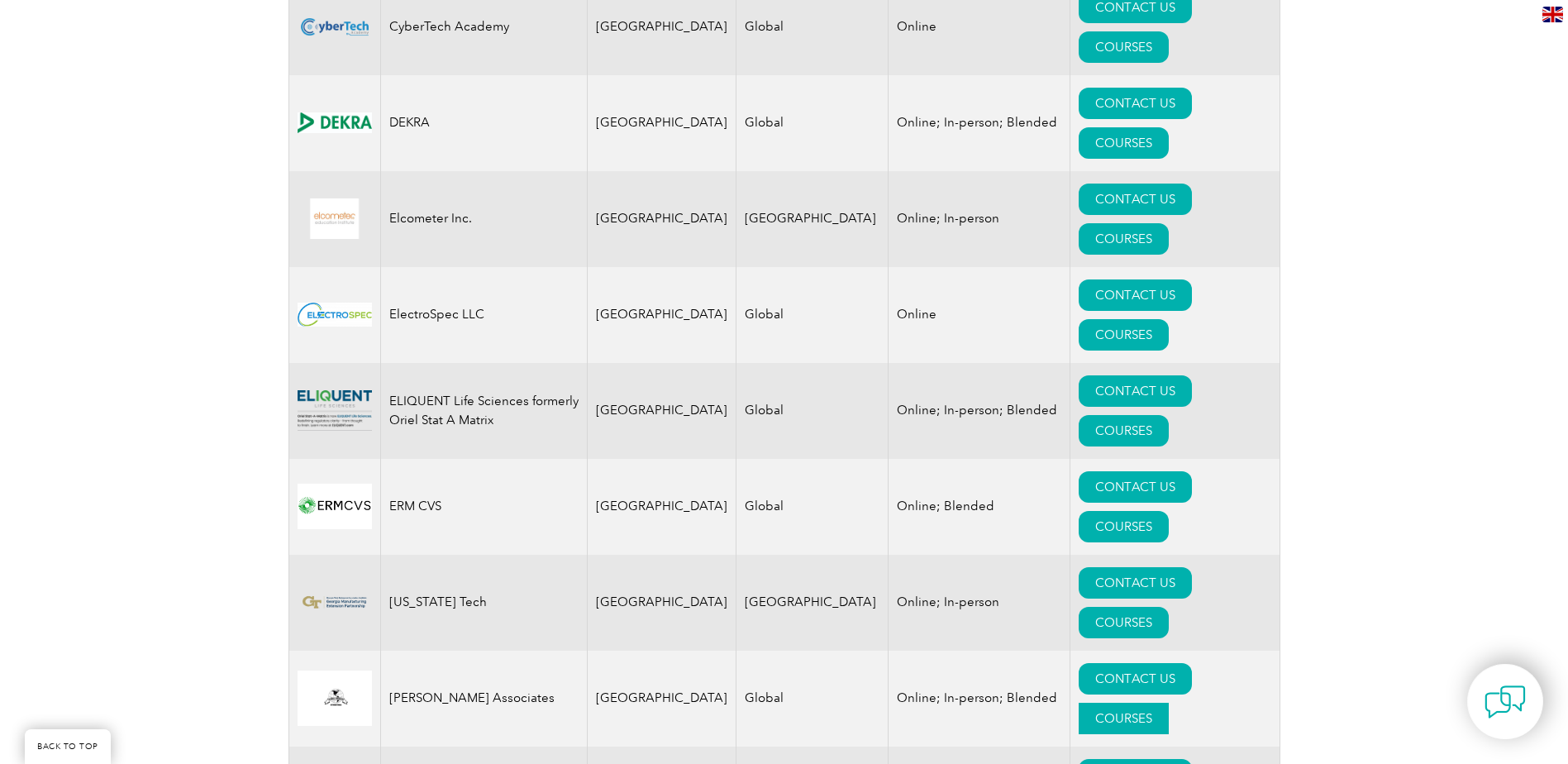
click at [1142, 703] on link "COURSES" at bounding box center [1124, 718] width 90 height 31
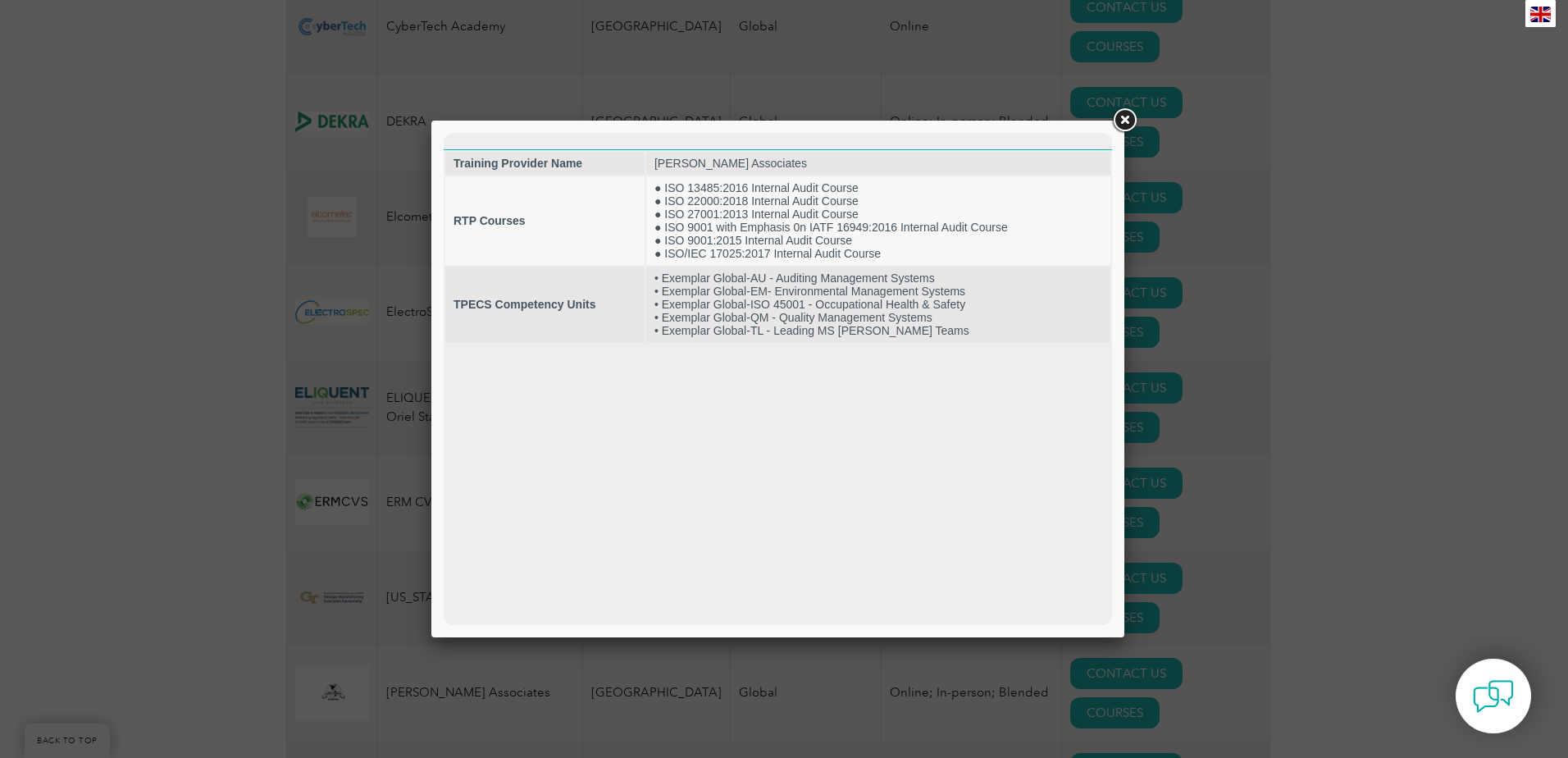
click at [1123, 133] on link at bounding box center [1124, 120] width 29 height 29
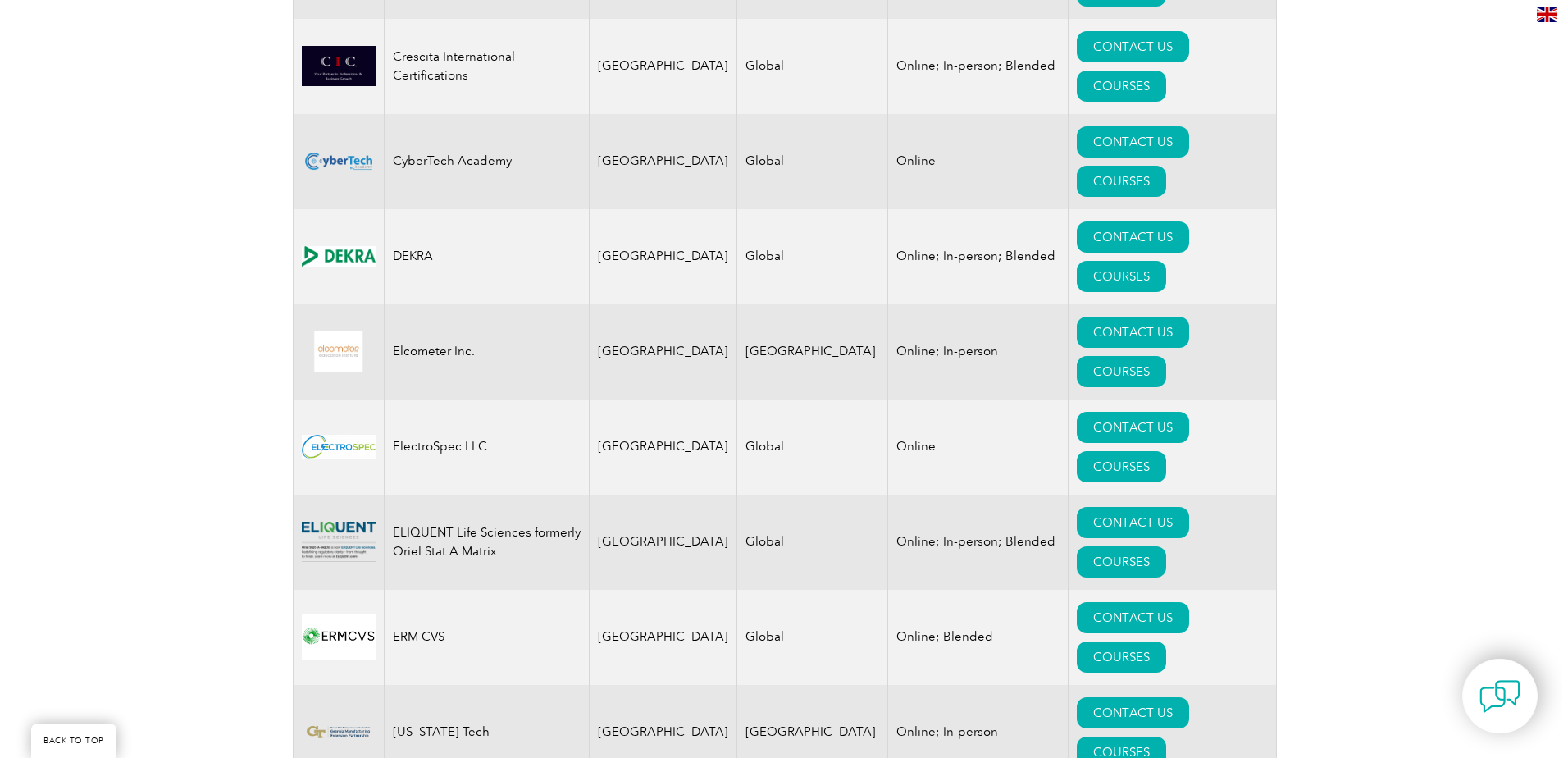
scroll to position [1477, 0]
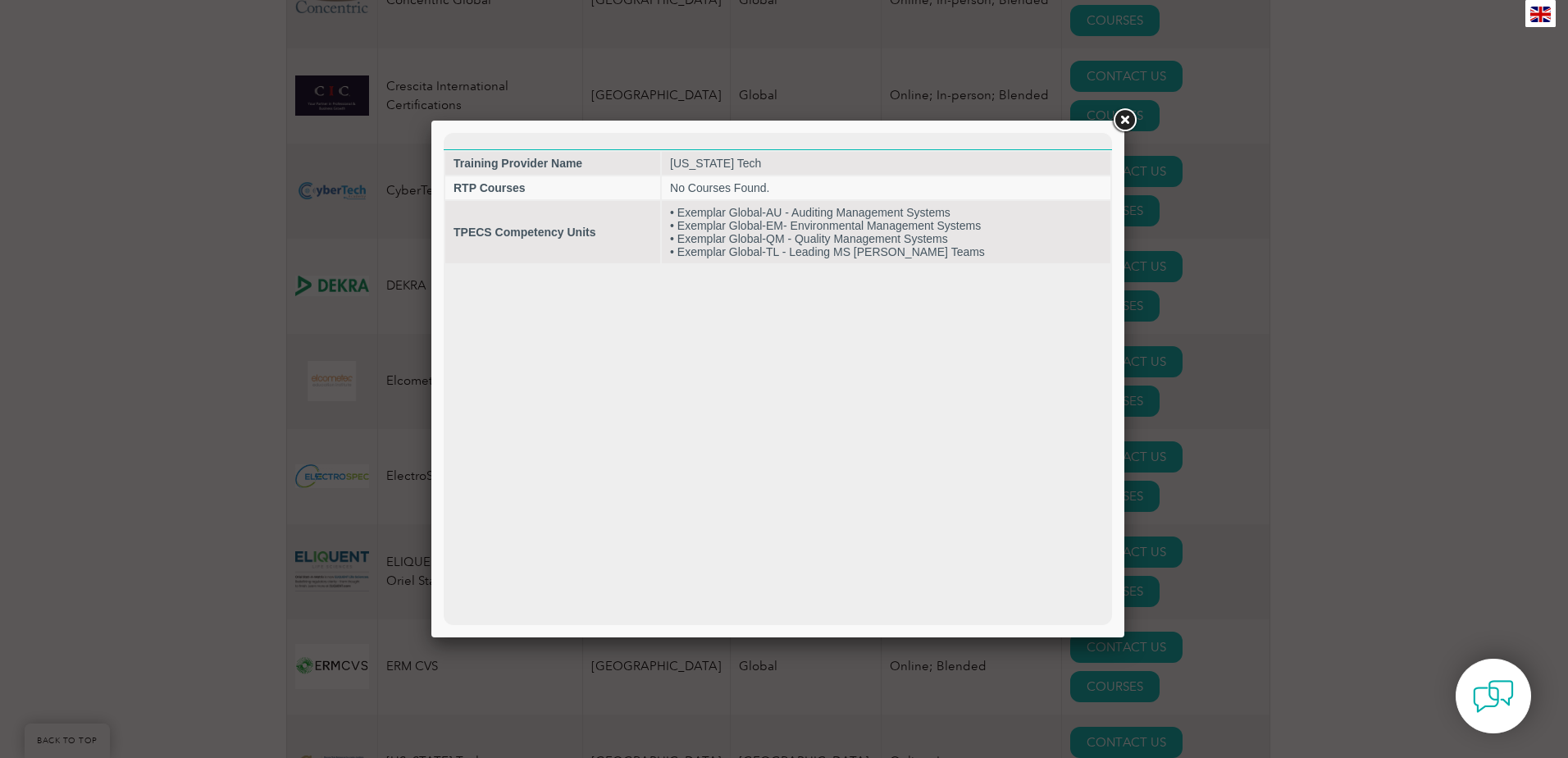
scroll to position [0, 0]
click at [1129, 128] on link at bounding box center [1124, 120] width 29 height 29
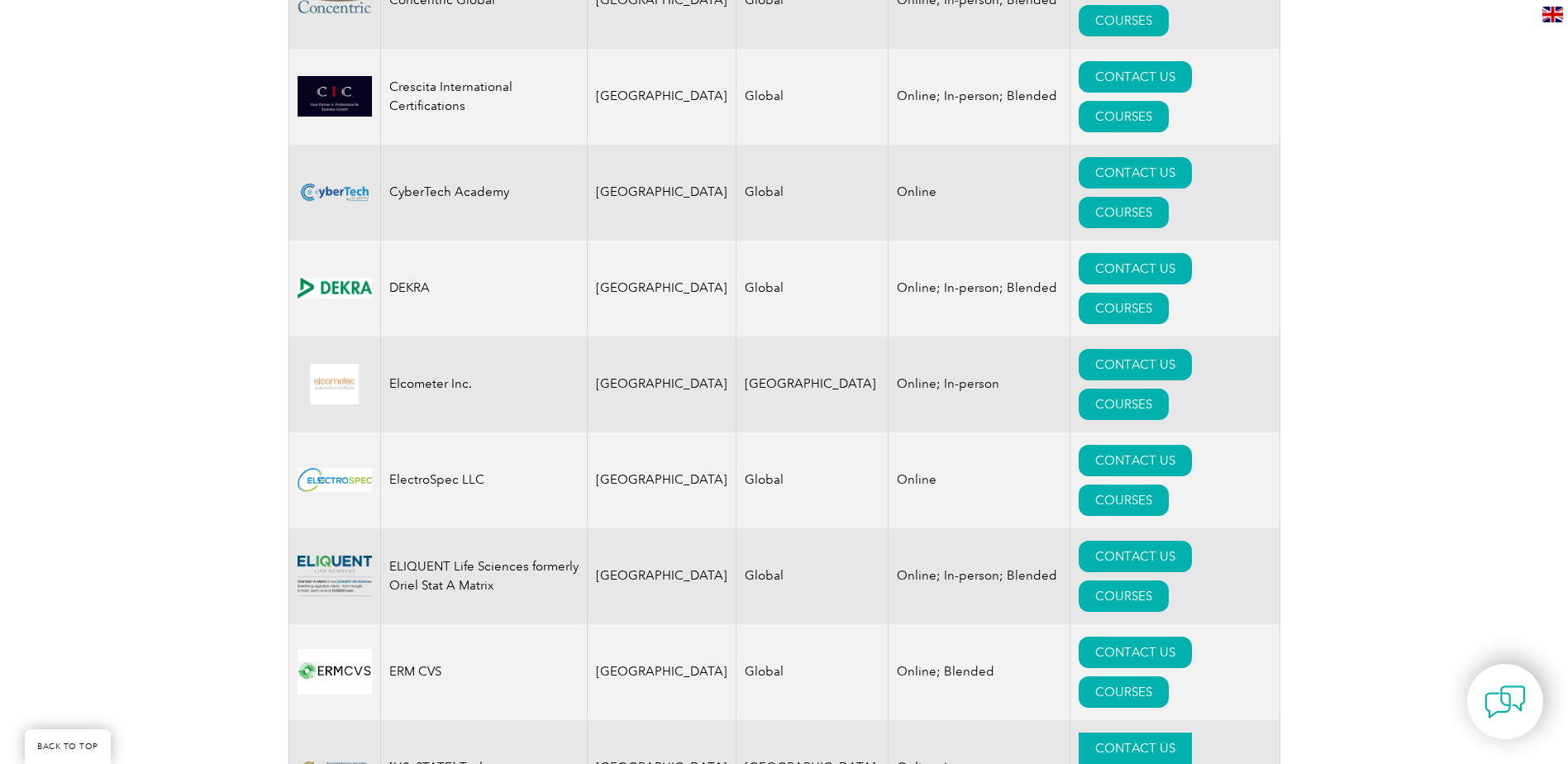
click at [1110, 733] on link "CONTACT US" at bounding box center [1135, 748] width 113 height 31
click at [1169, 677] on link "COURSES" at bounding box center [1124, 692] width 90 height 31
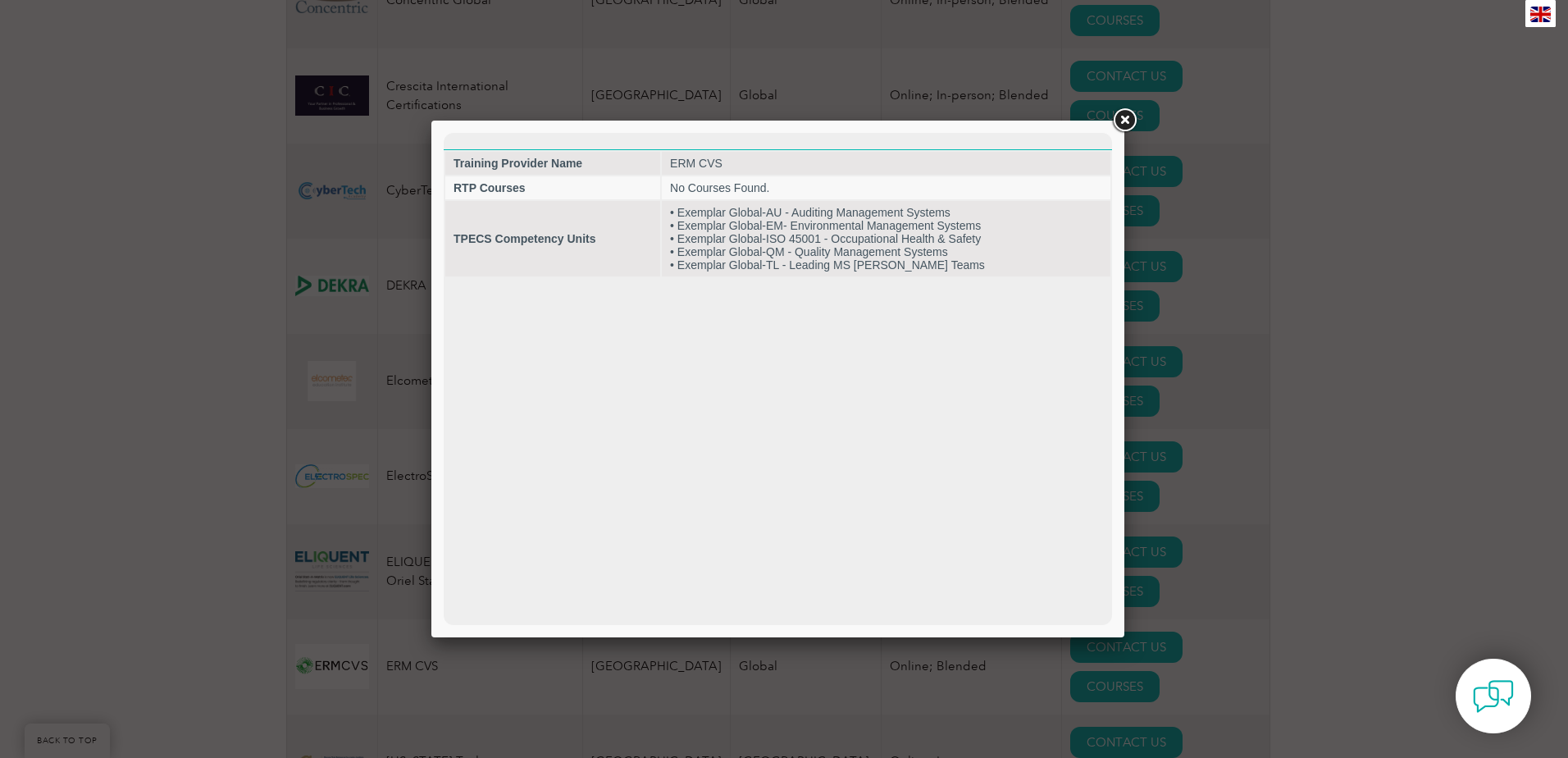
click at [1124, 128] on link at bounding box center [1124, 120] width 29 height 29
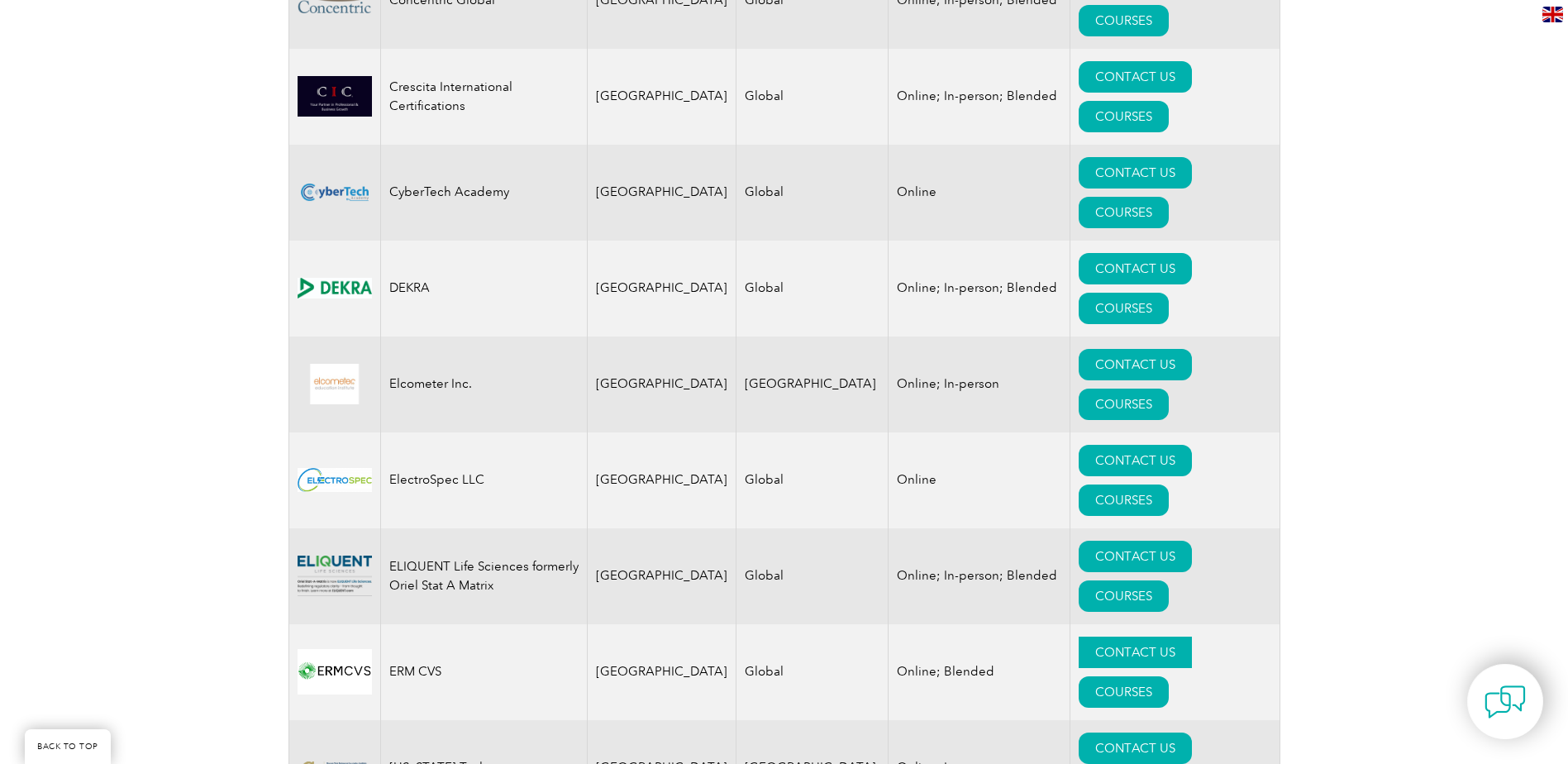
click at [1079, 637] on link "CONTACT US" at bounding box center [1135, 652] width 113 height 31
click at [1149, 581] on link "COURSES" at bounding box center [1124, 596] width 90 height 31
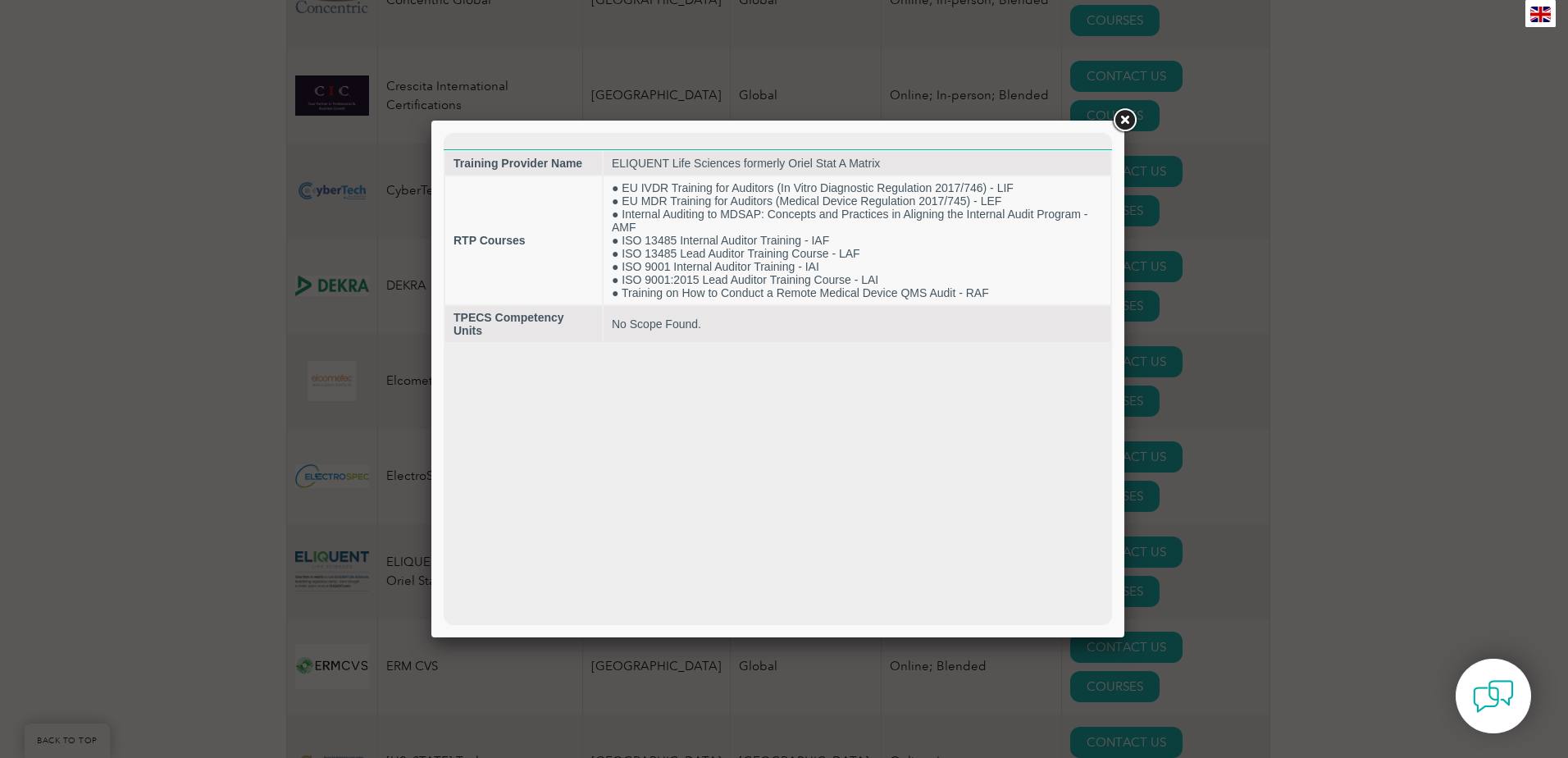
click at [1115, 111] on link at bounding box center [1124, 120] width 29 height 29
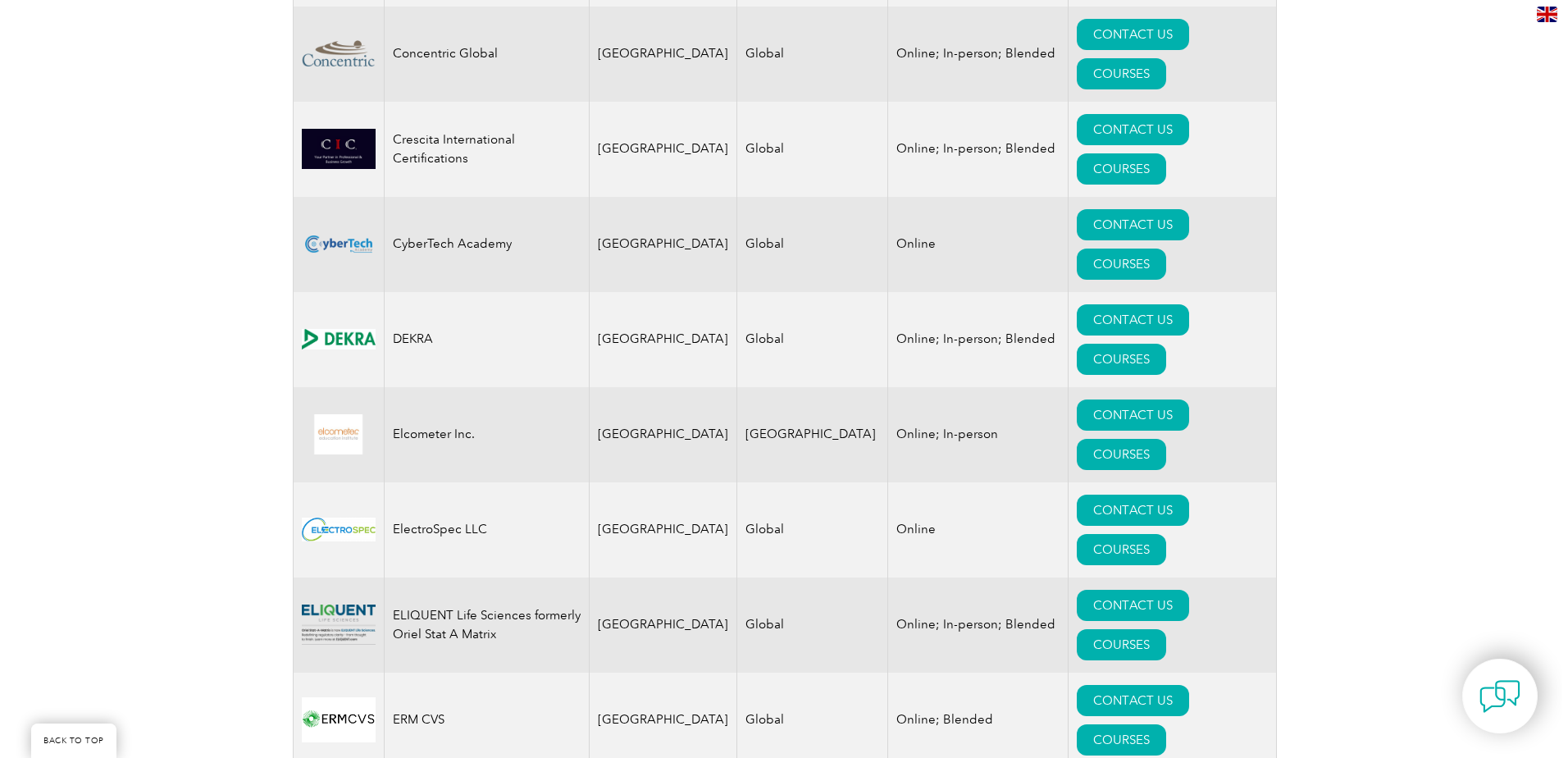
scroll to position [1395, 0]
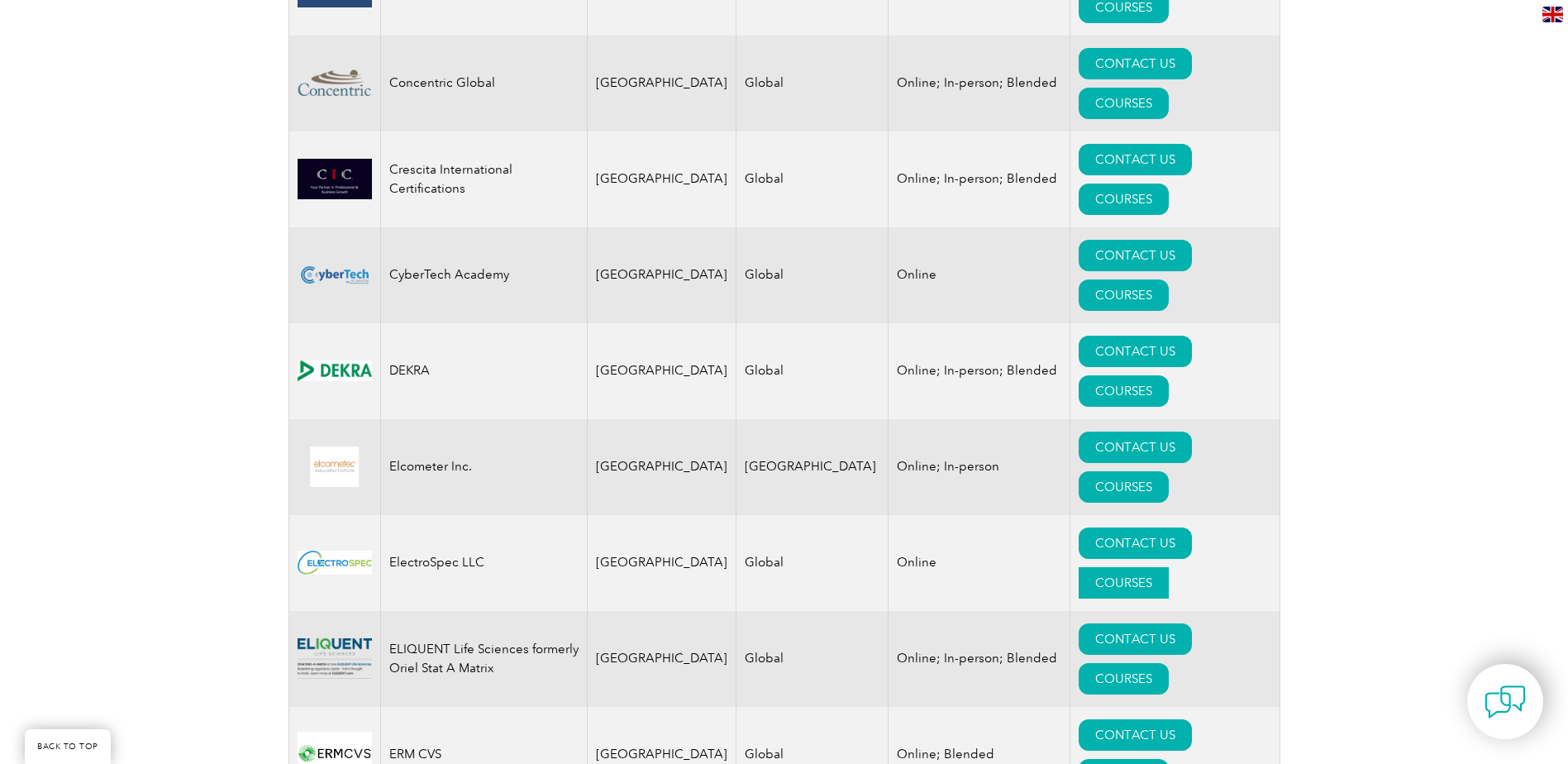
click at [1155, 567] on link "COURSES" at bounding box center [1124, 583] width 90 height 31
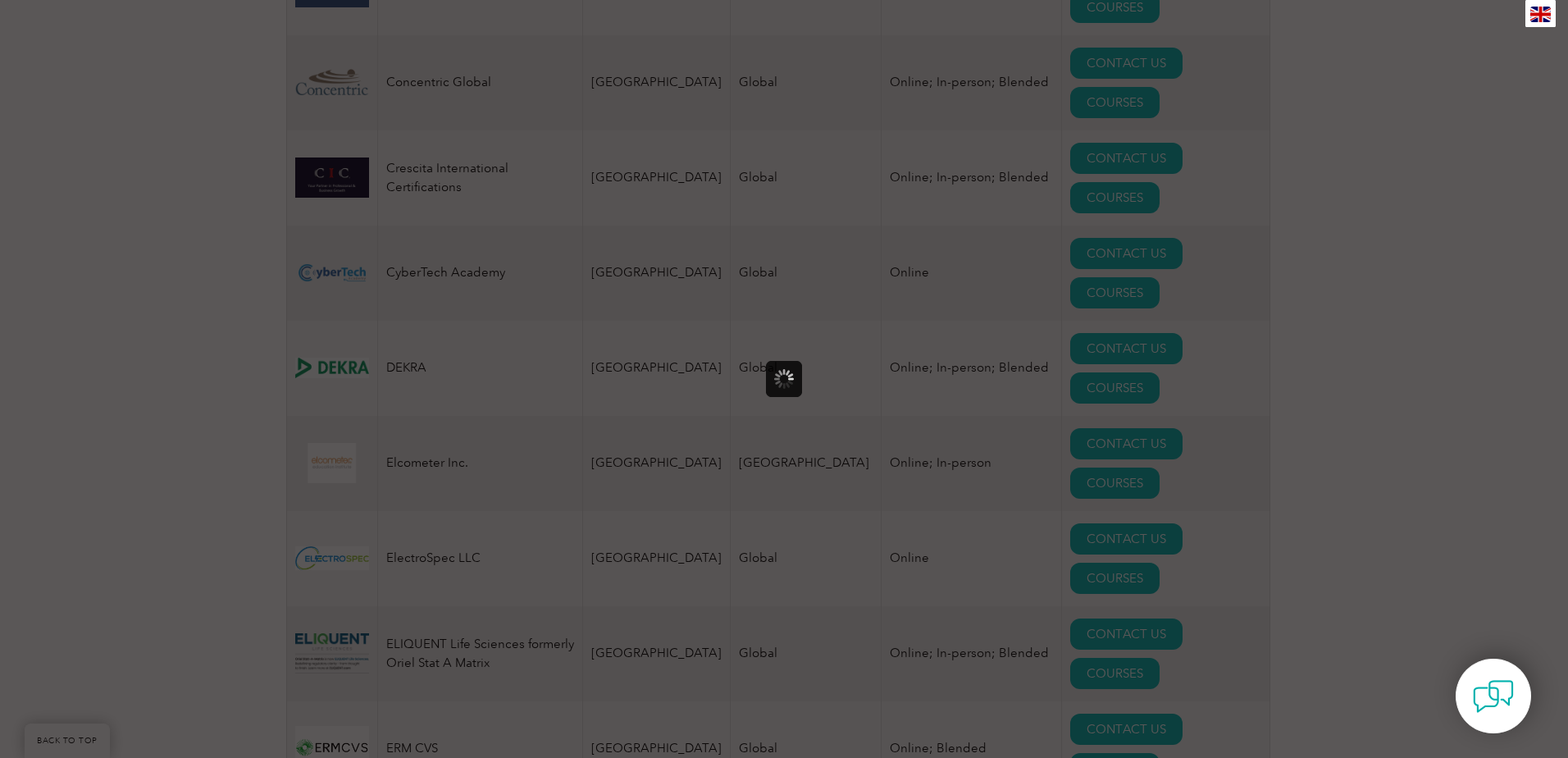
scroll to position [0, 0]
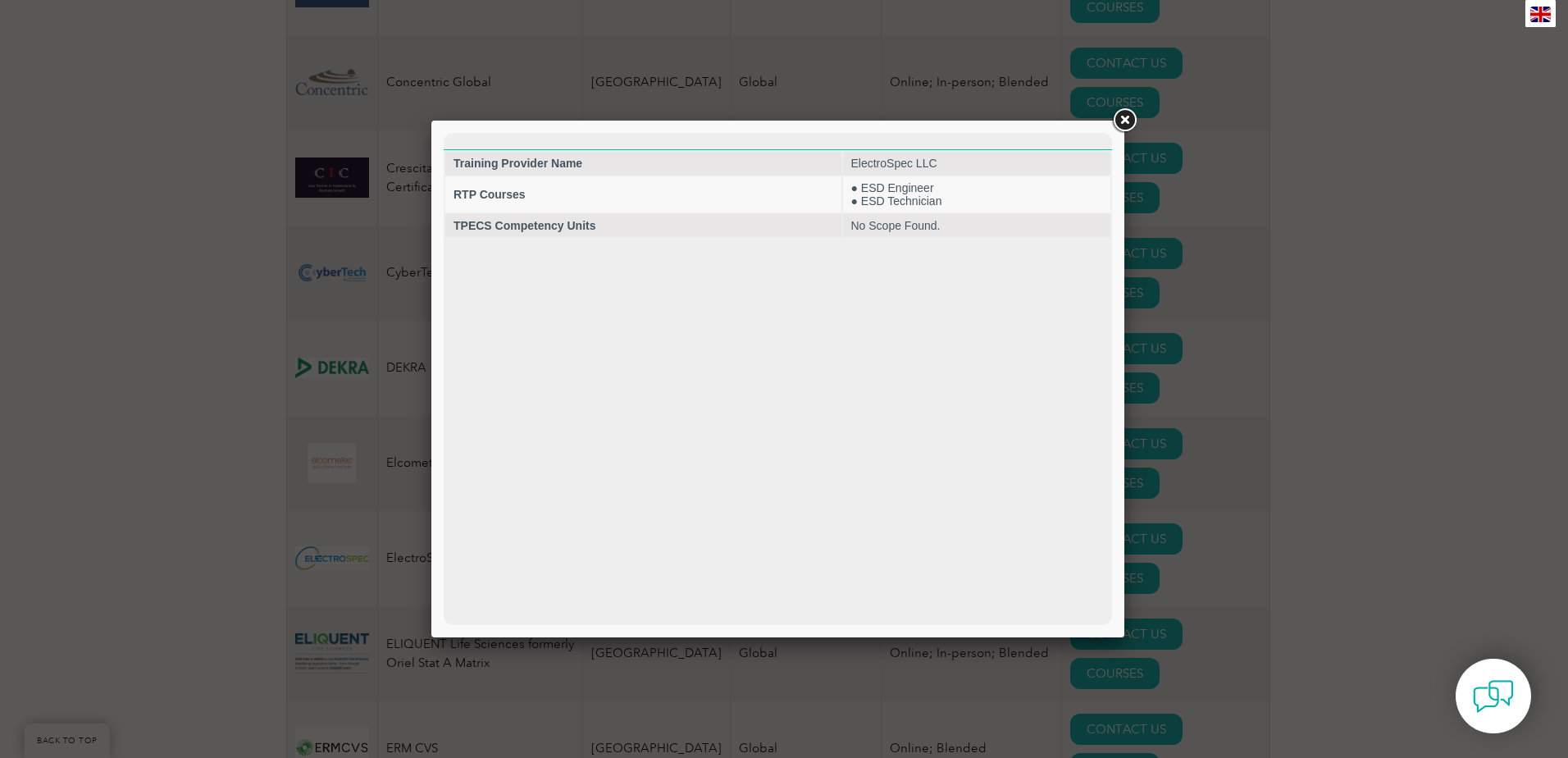
click at [1117, 129] on link at bounding box center [1124, 120] width 29 height 29
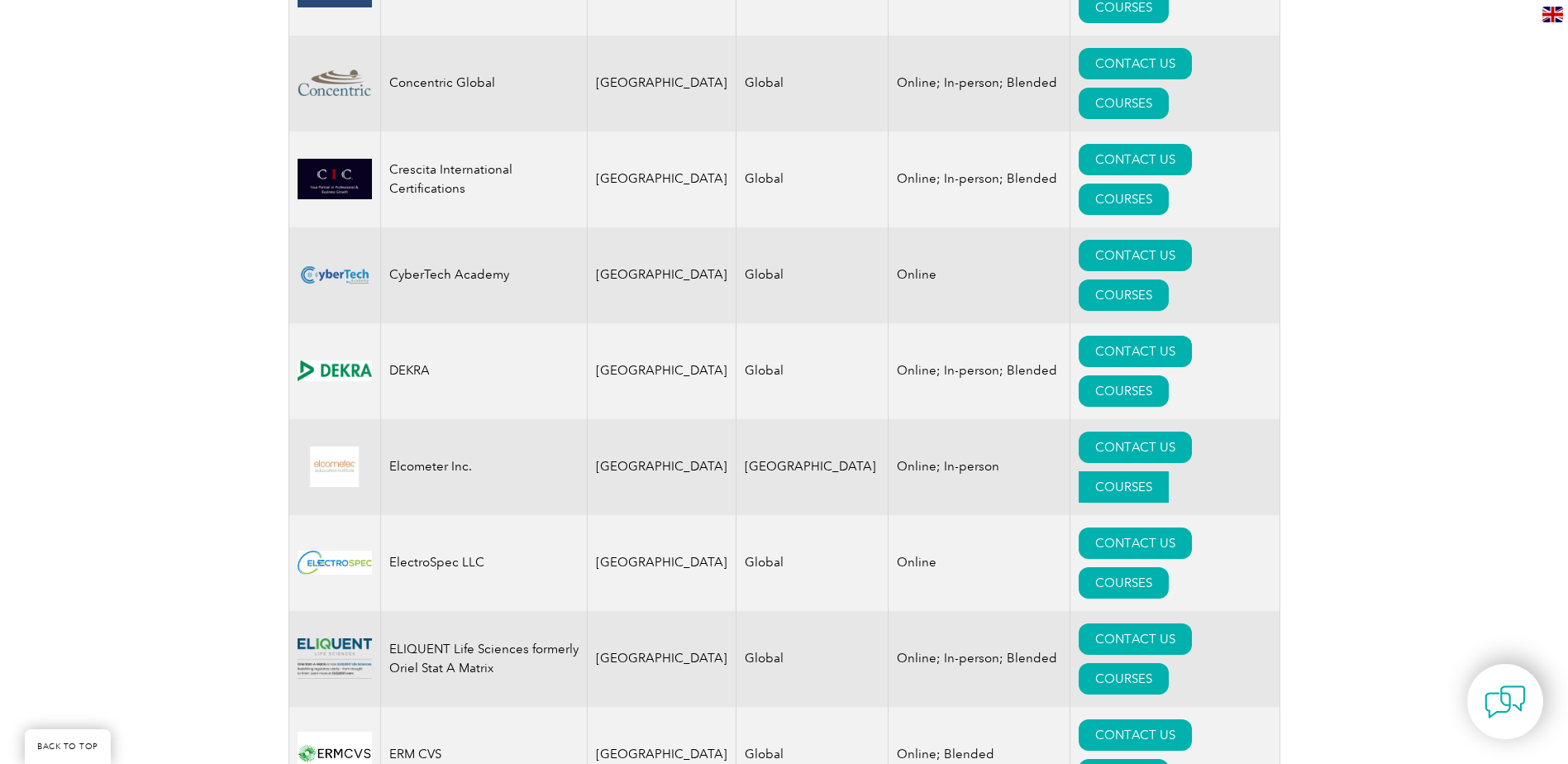
click at [1163, 471] on link "COURSES" at bounding box center [1124, 487] width 90 height 31
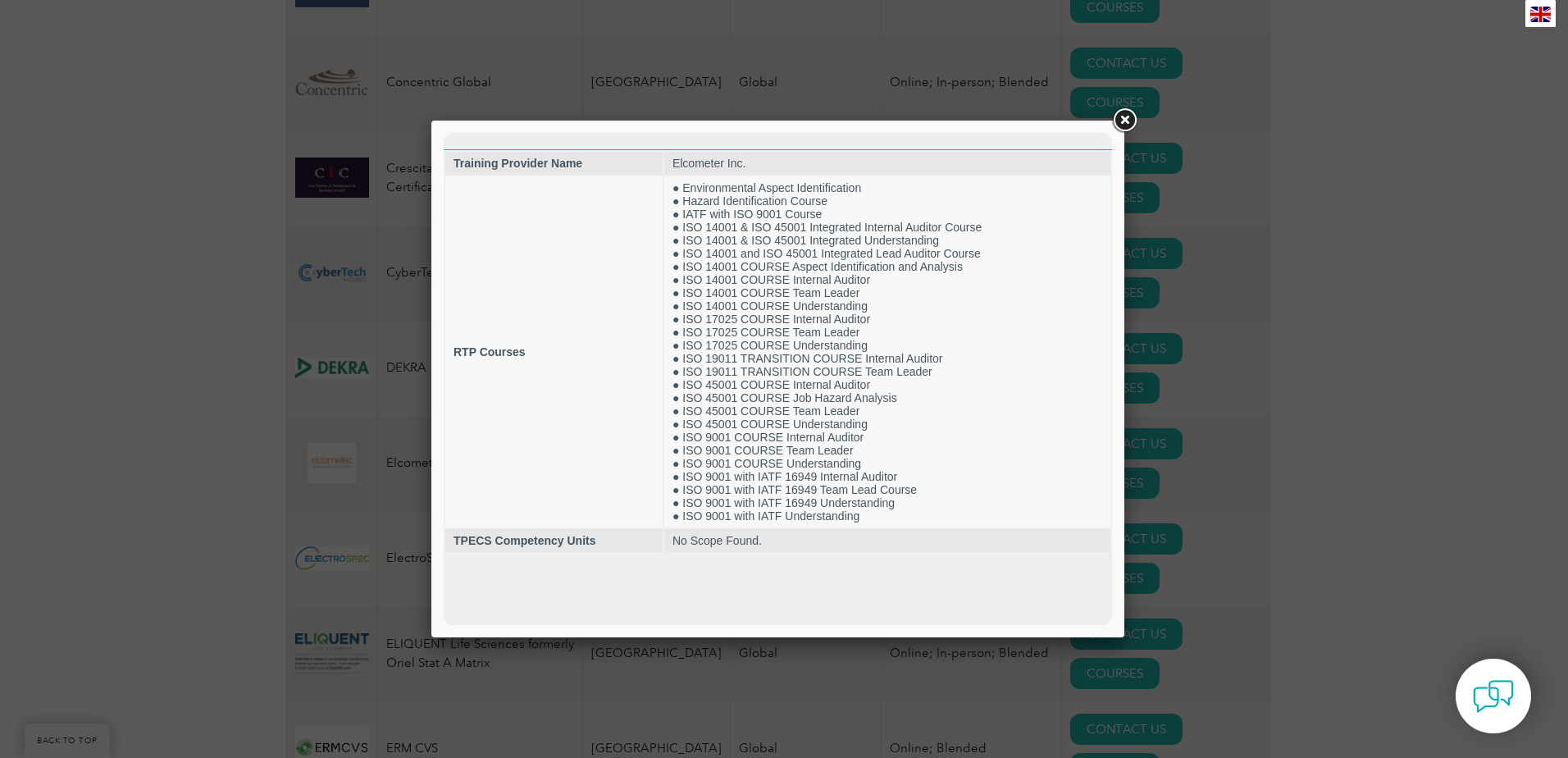
click at [1125, 106] on link at bounding box center [1124, 120] width 29 height 29
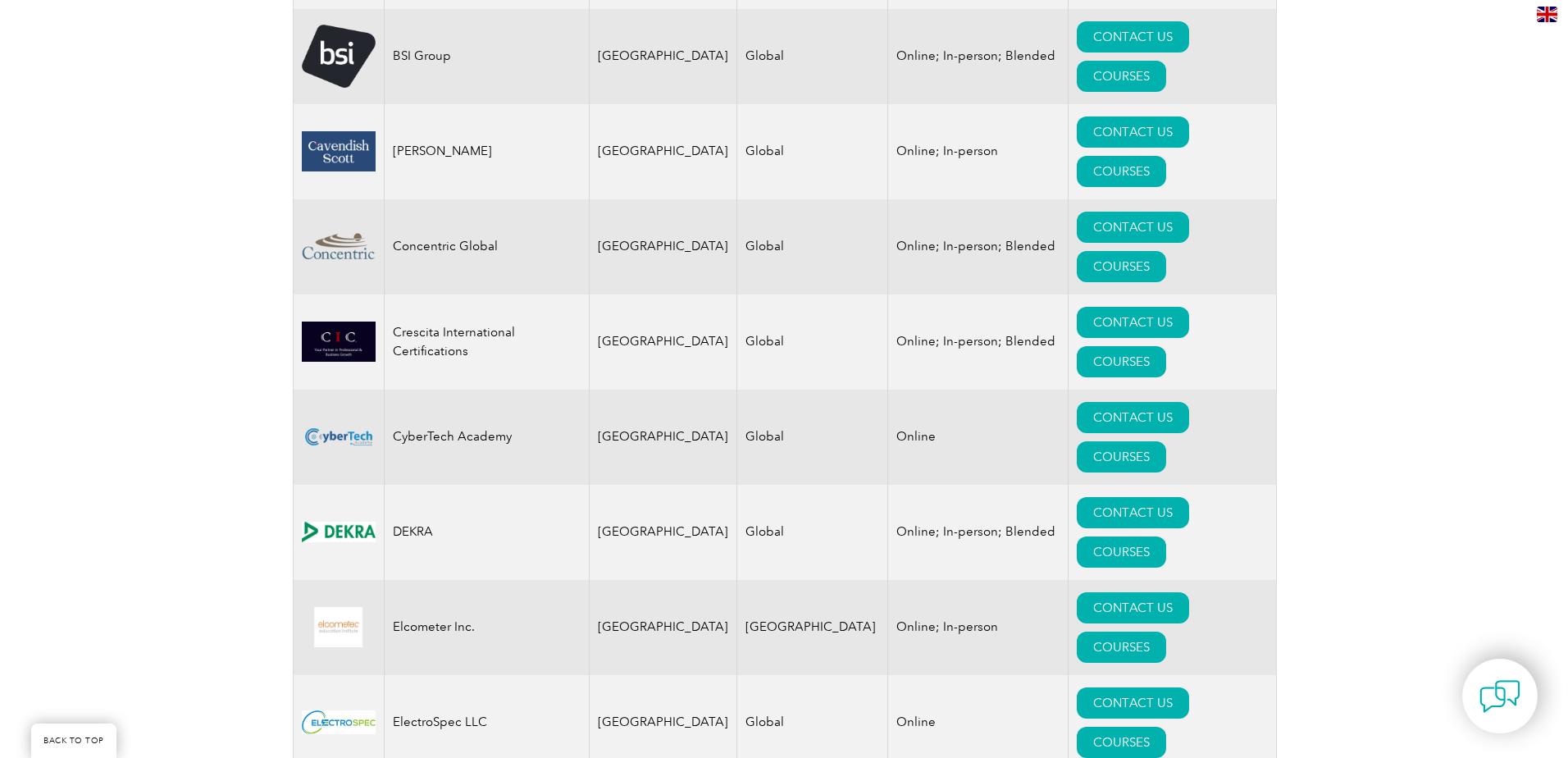
scroll to position [1148, 0]
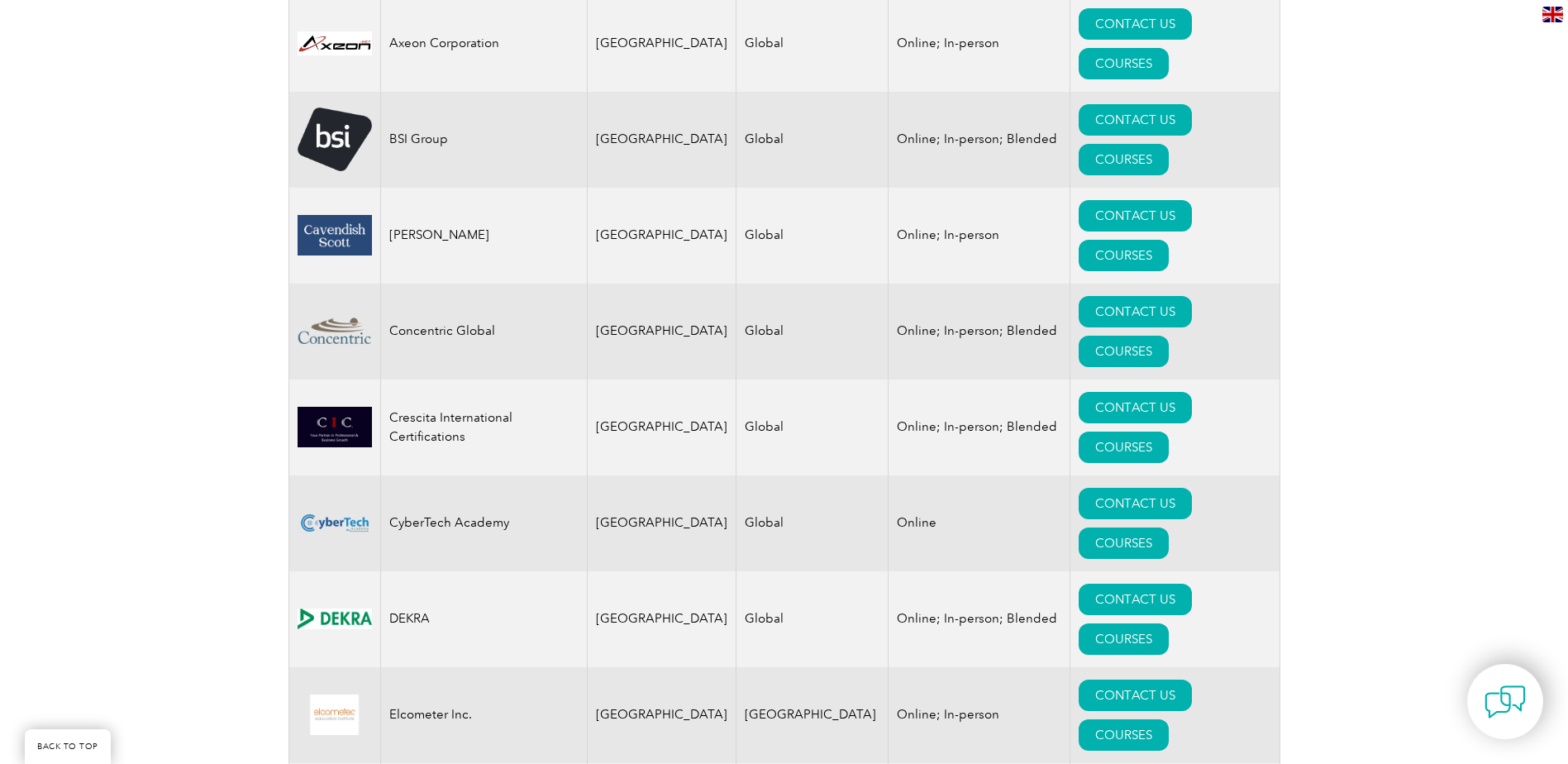
click at [1131, 667] on td "CONTACT US COURSES" at bounding box center [1174, 715] width 210 height 96
click at [1140, 719] on link "COURSES" at bounding box center [1124, 735] width 90 height 31
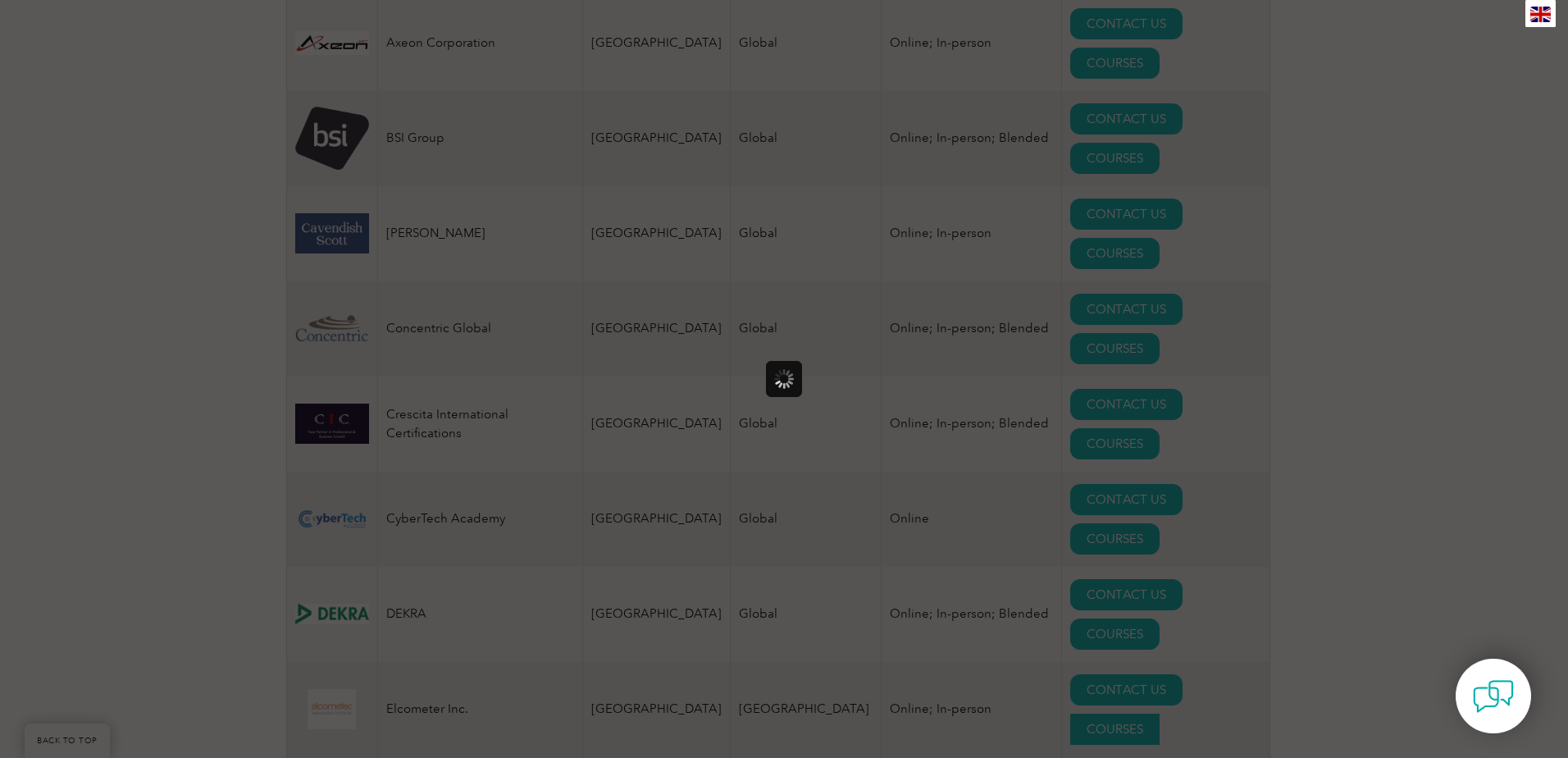
scroll to position [0, 0]
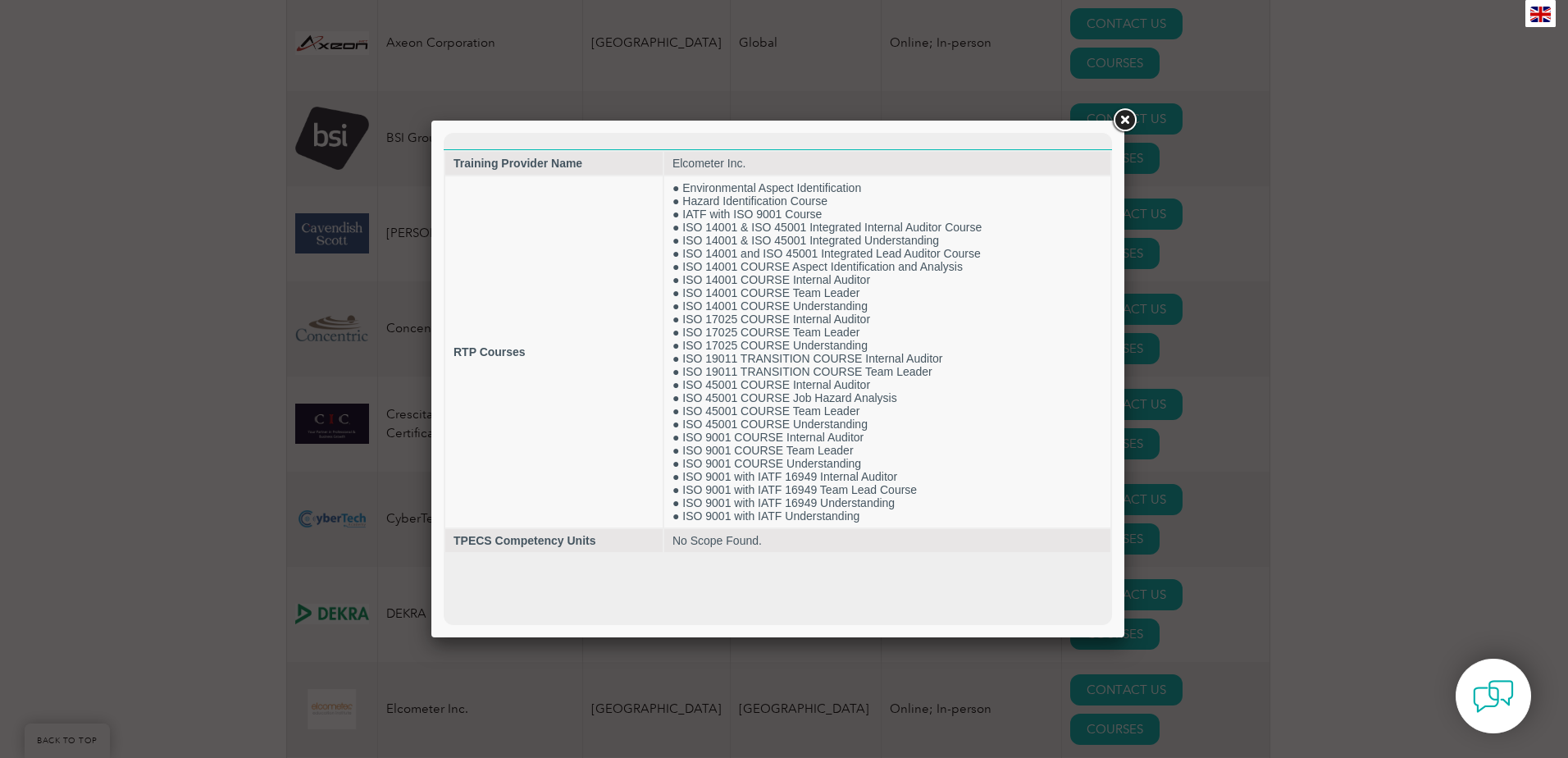
click at [1123, 124] on link at bounding box center [1124, 120] width 29 height 29
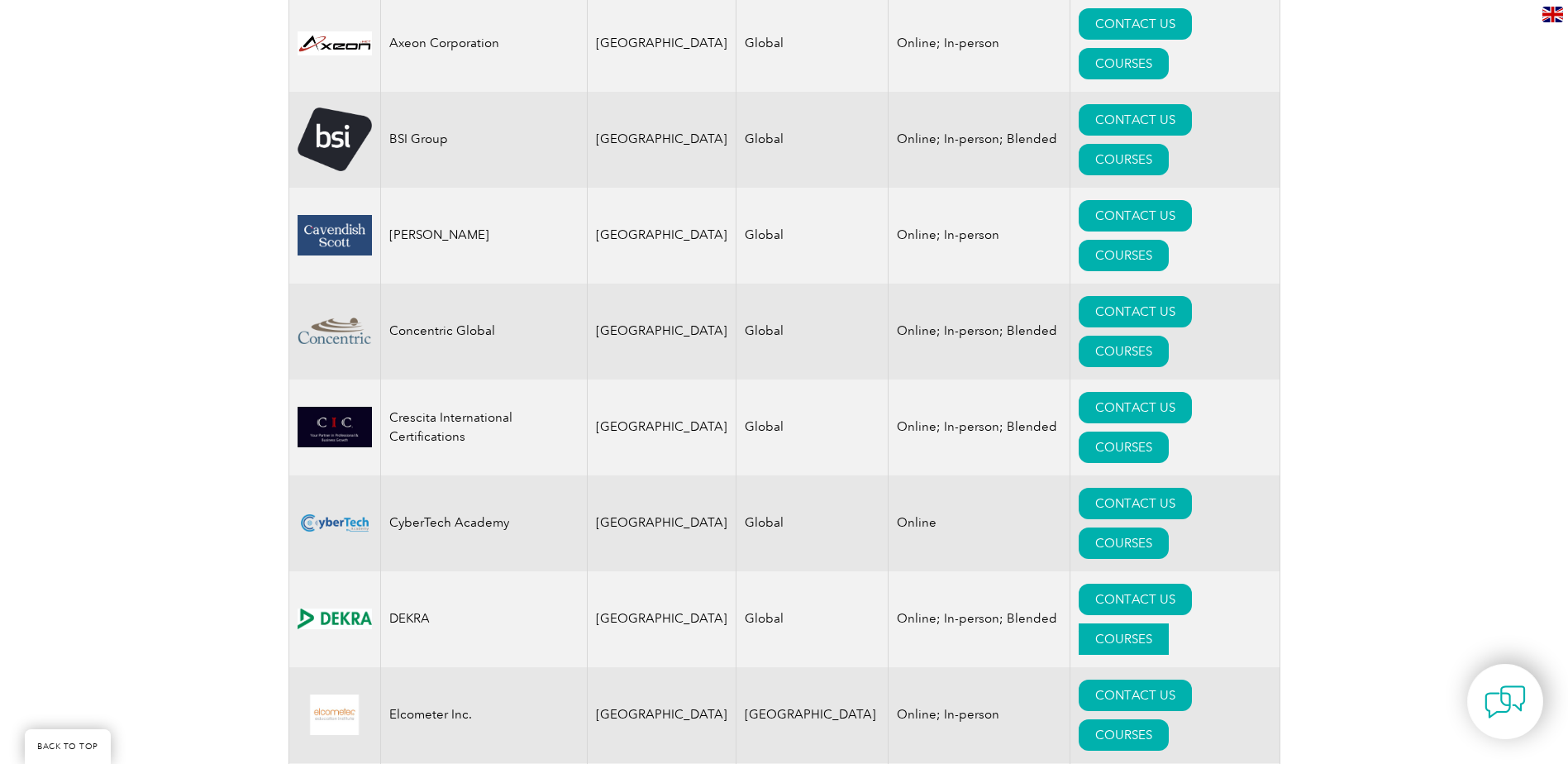
click at [1169, 623] on link "COURSES" at bounding box center [1124, 639] width 90 height 31
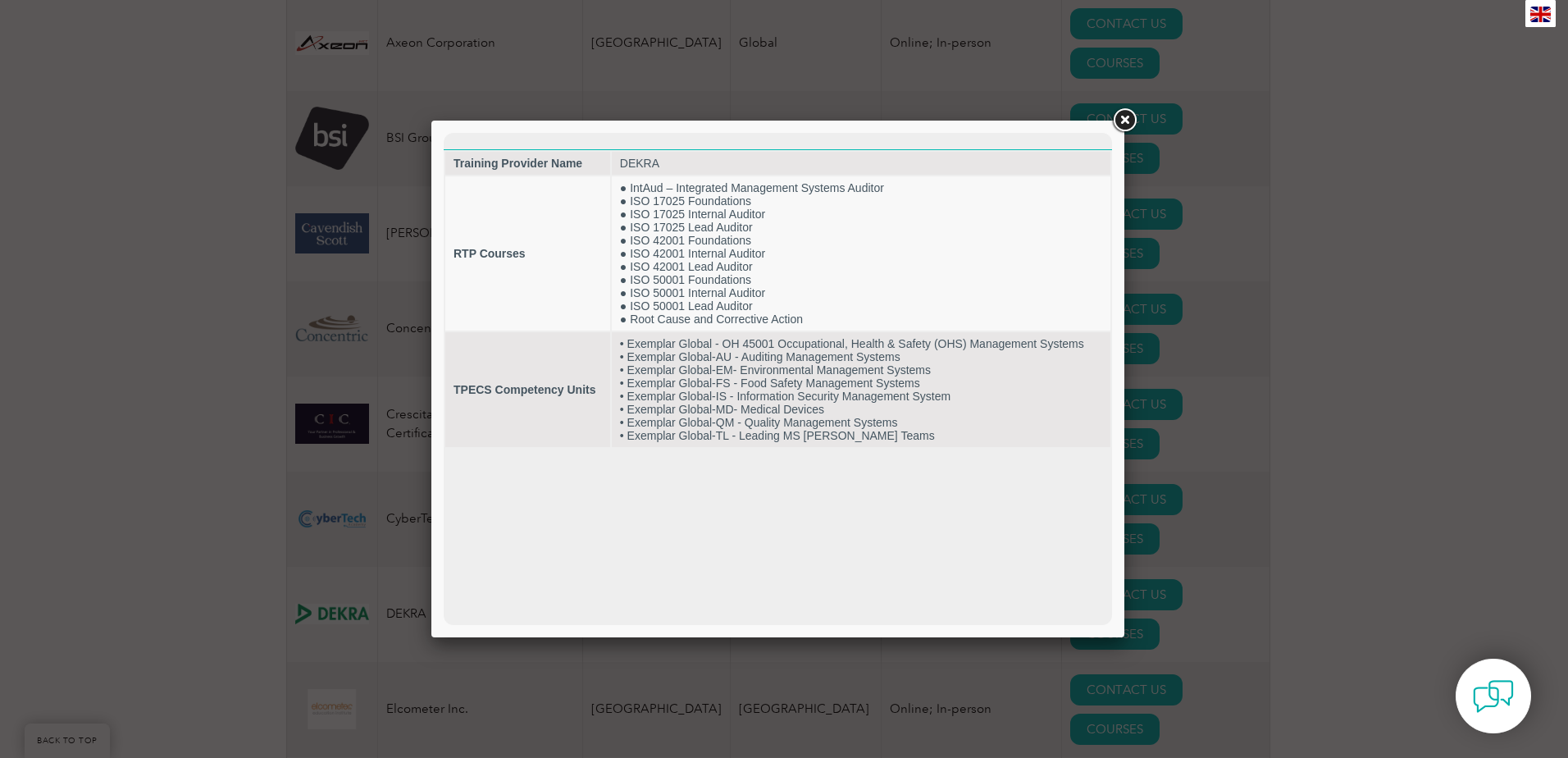
click at [1121, 119] on link at bounding box center [1124, 120] width 29 height 29
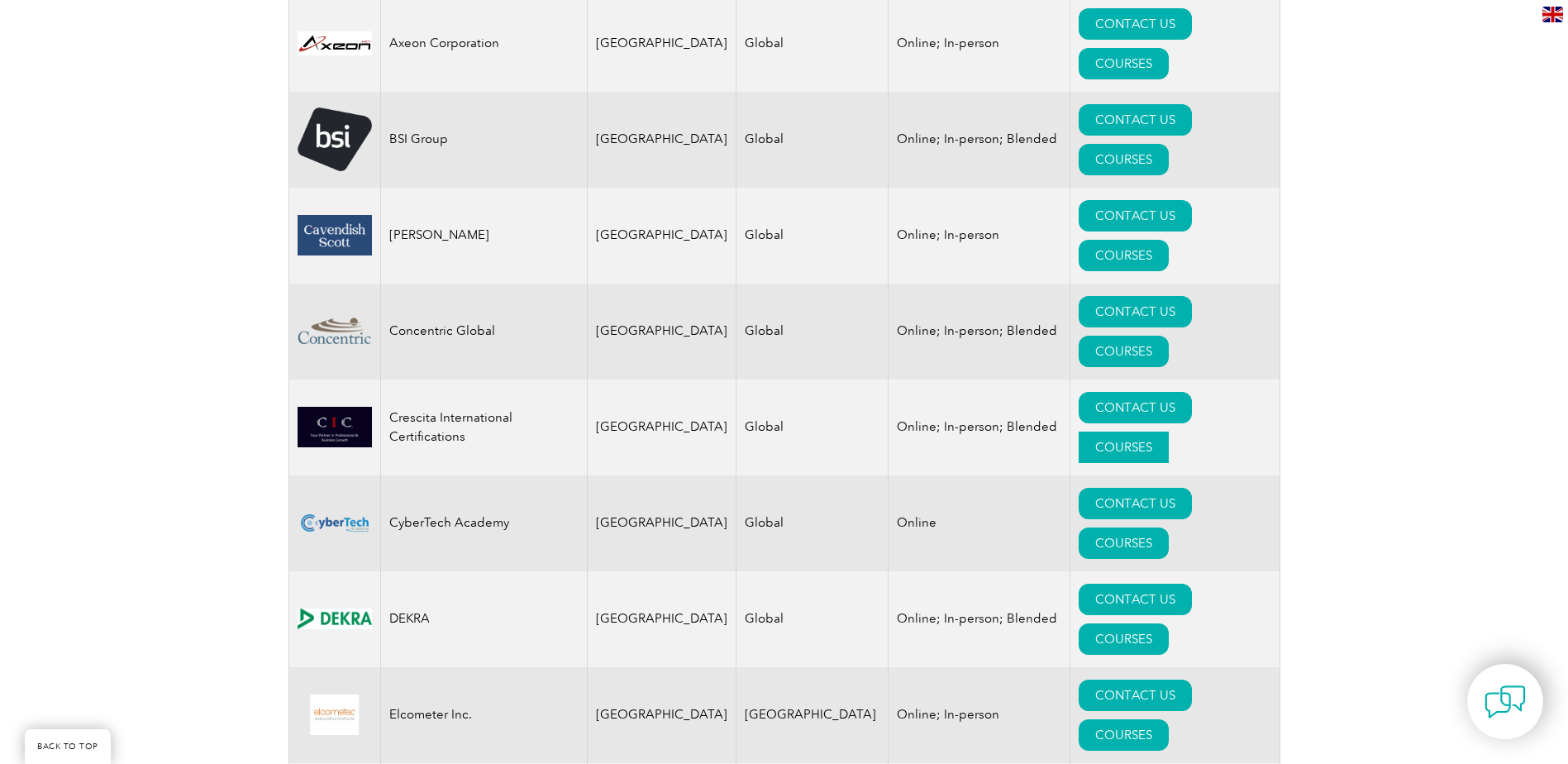
click at [1159, 431] on link "COURSES" at bounding box center [1124, 447] width 90 height 31
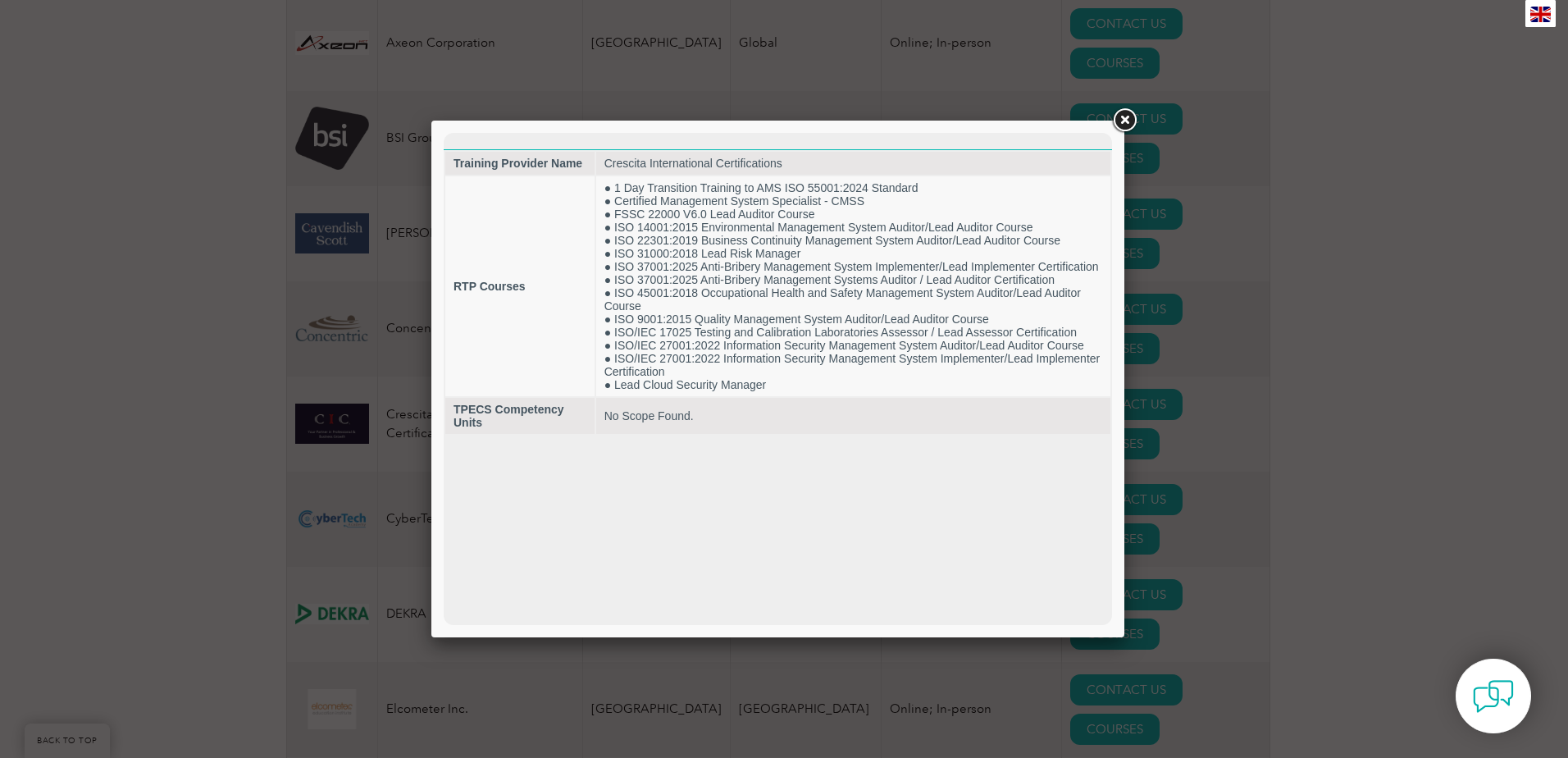
click at [1130, 123] on link at bounding box center [1124, 120] width 29 height 29
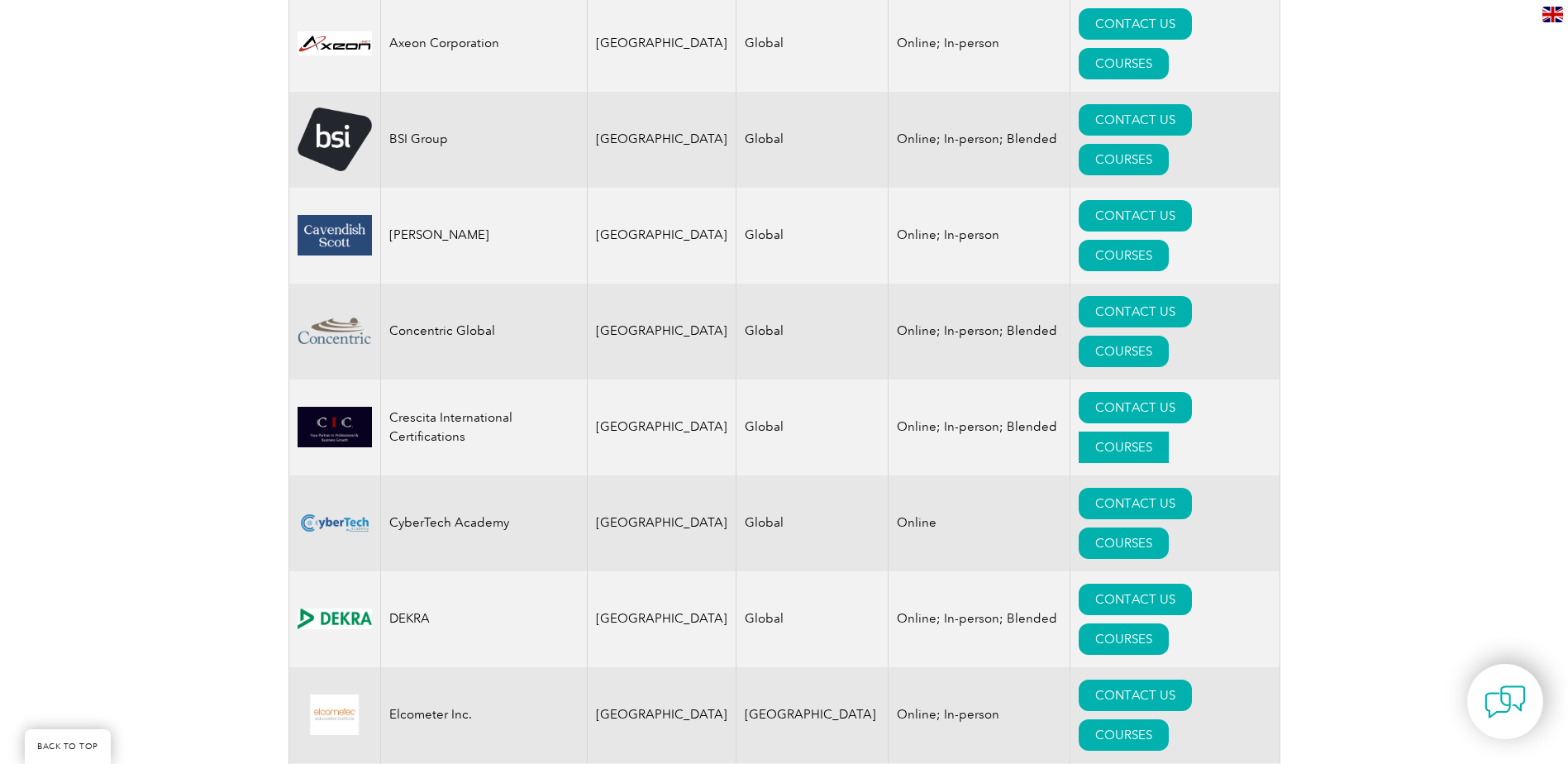
click at [1169, 431] on link "COURSES" at bounding box center [1124, 447] width 90 height 31
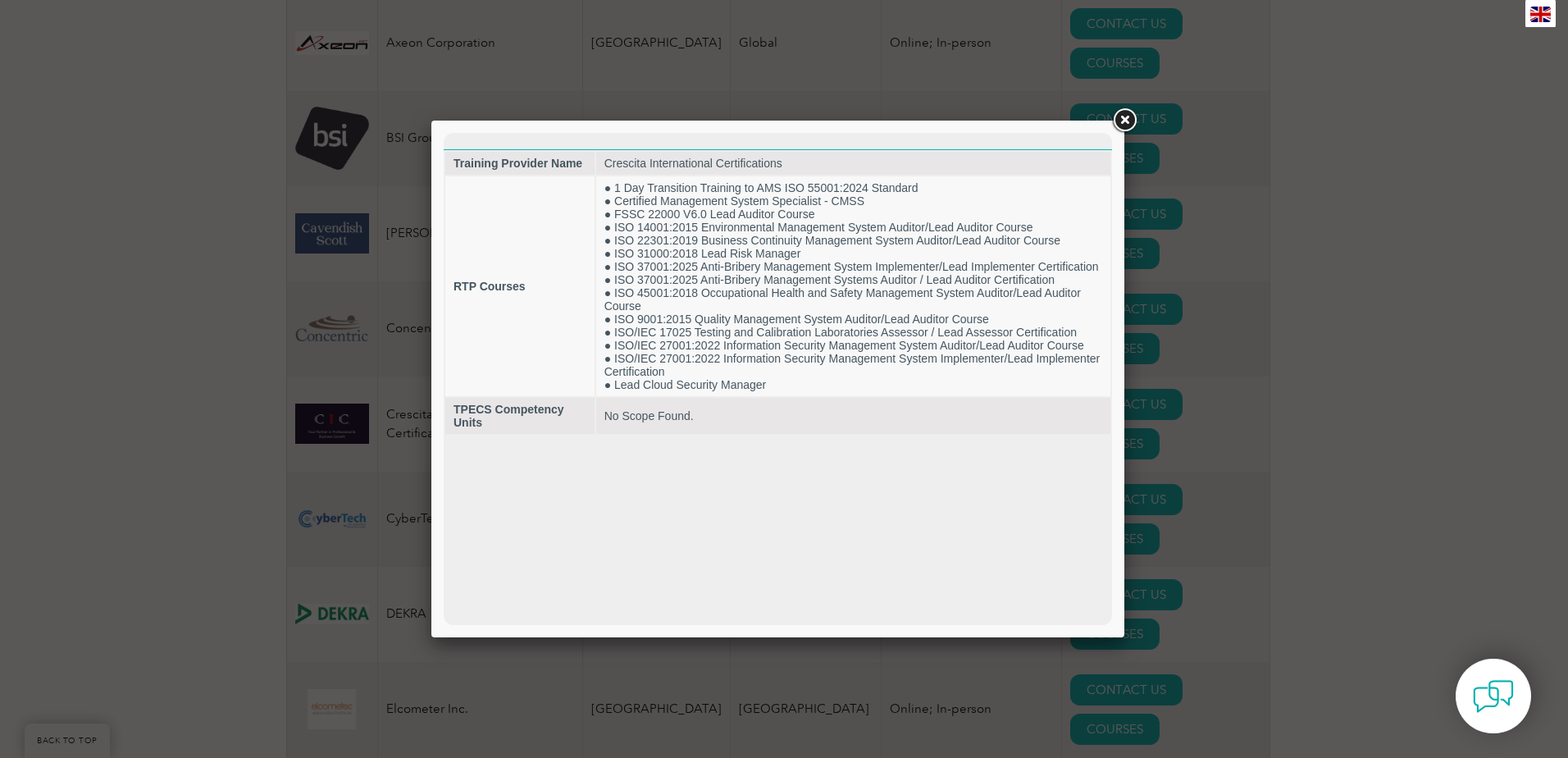
click at [1122, 124] on link at bounding box center [1124, 120] width 29 height 29
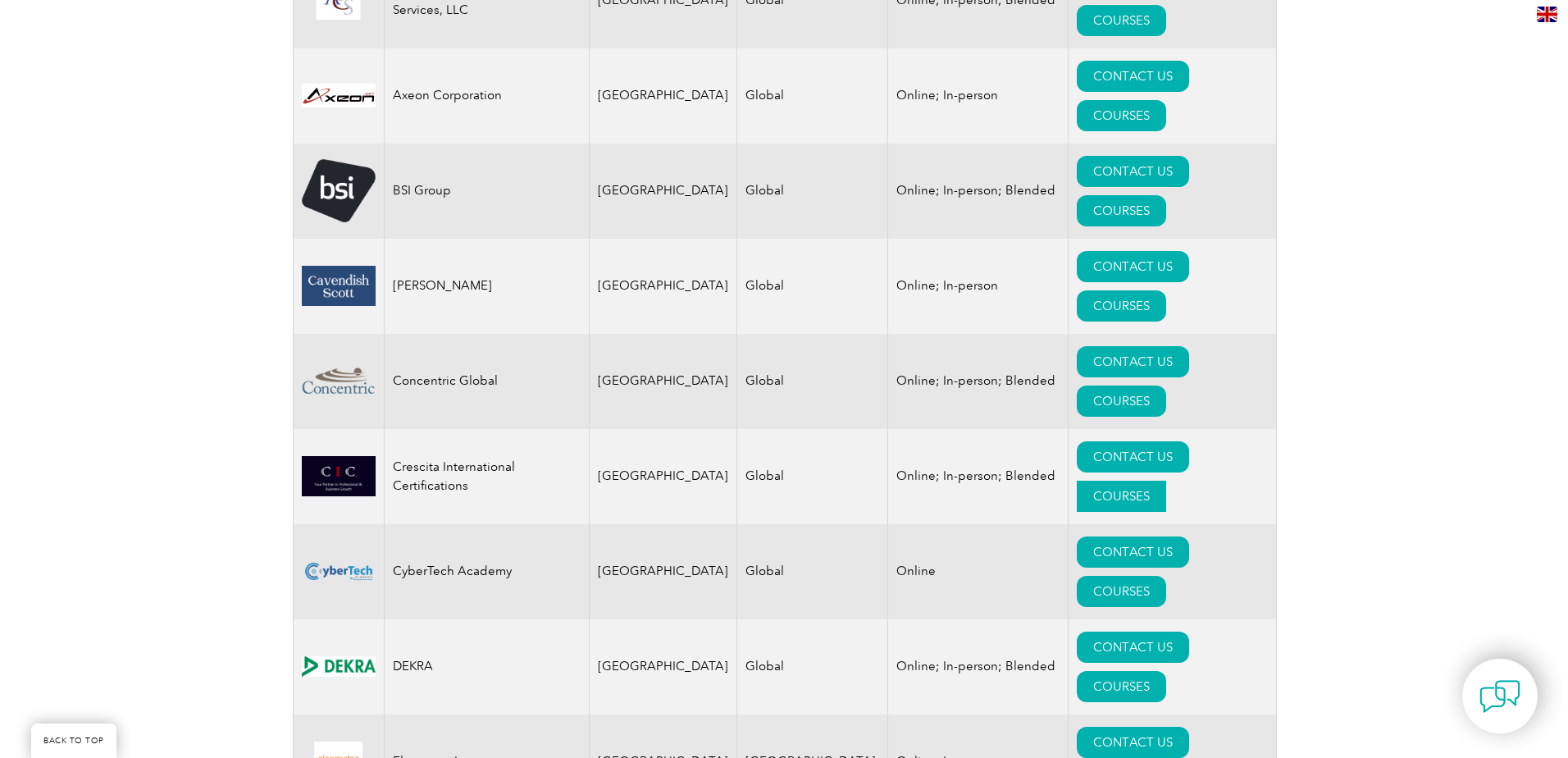
scroll to position [1066, 0]
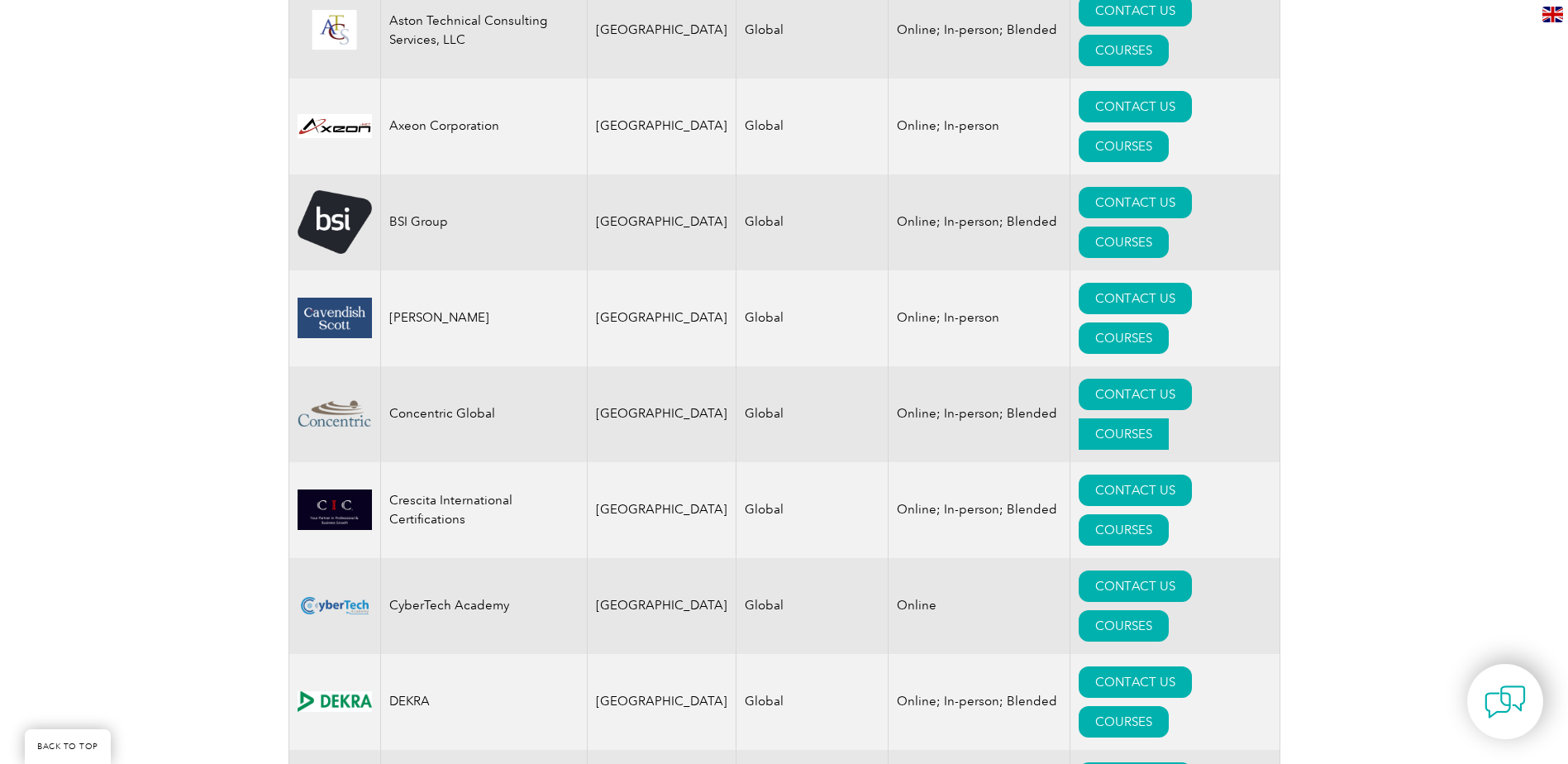
click at [1169, 418] on link "COURSES" at bounding box center [1124, 433] width 90 height 31
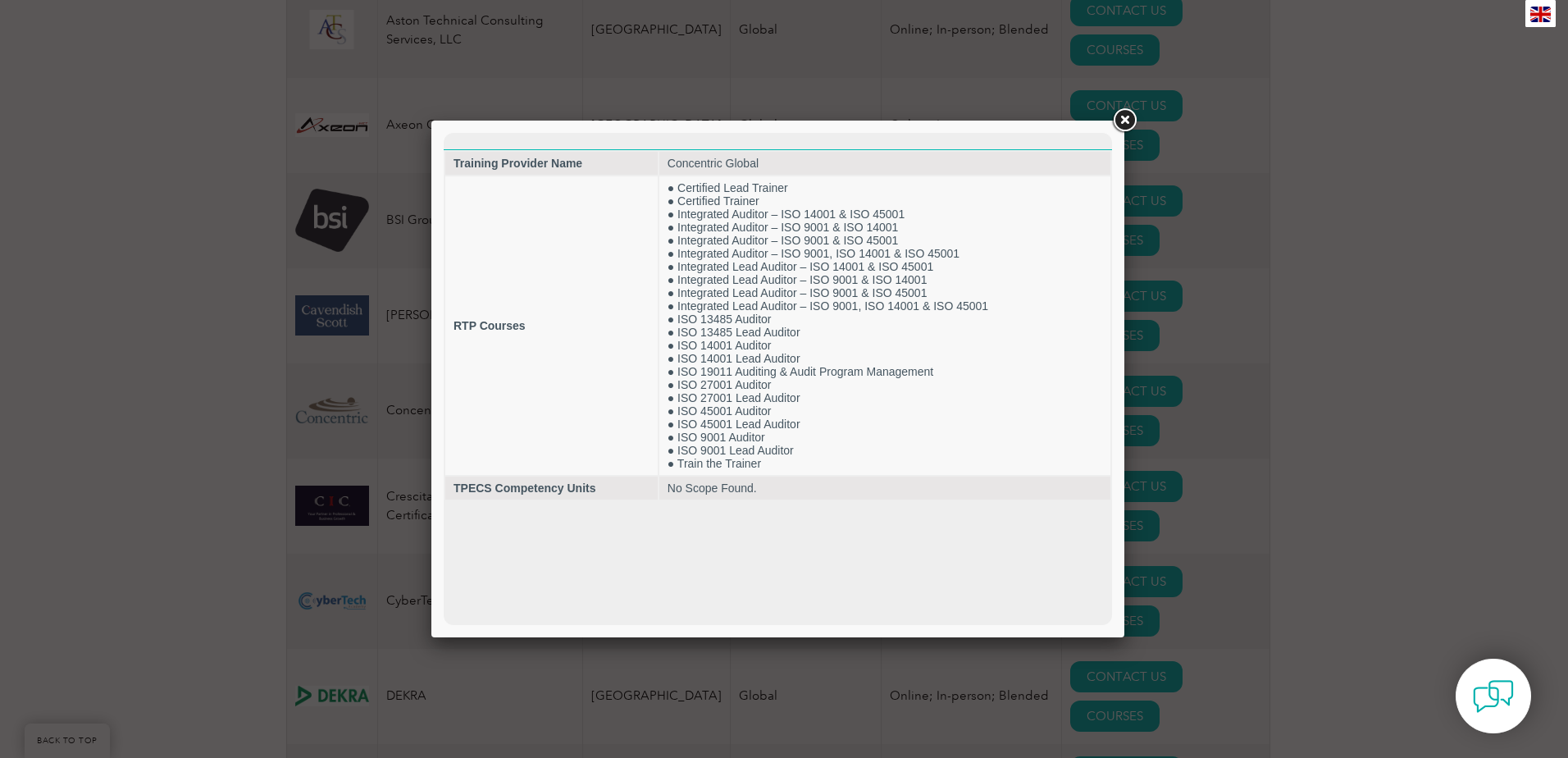
scroll to position [0, 0]
click at [1124, 127] on link at bounding box center [1124, 120] width 29 height 29
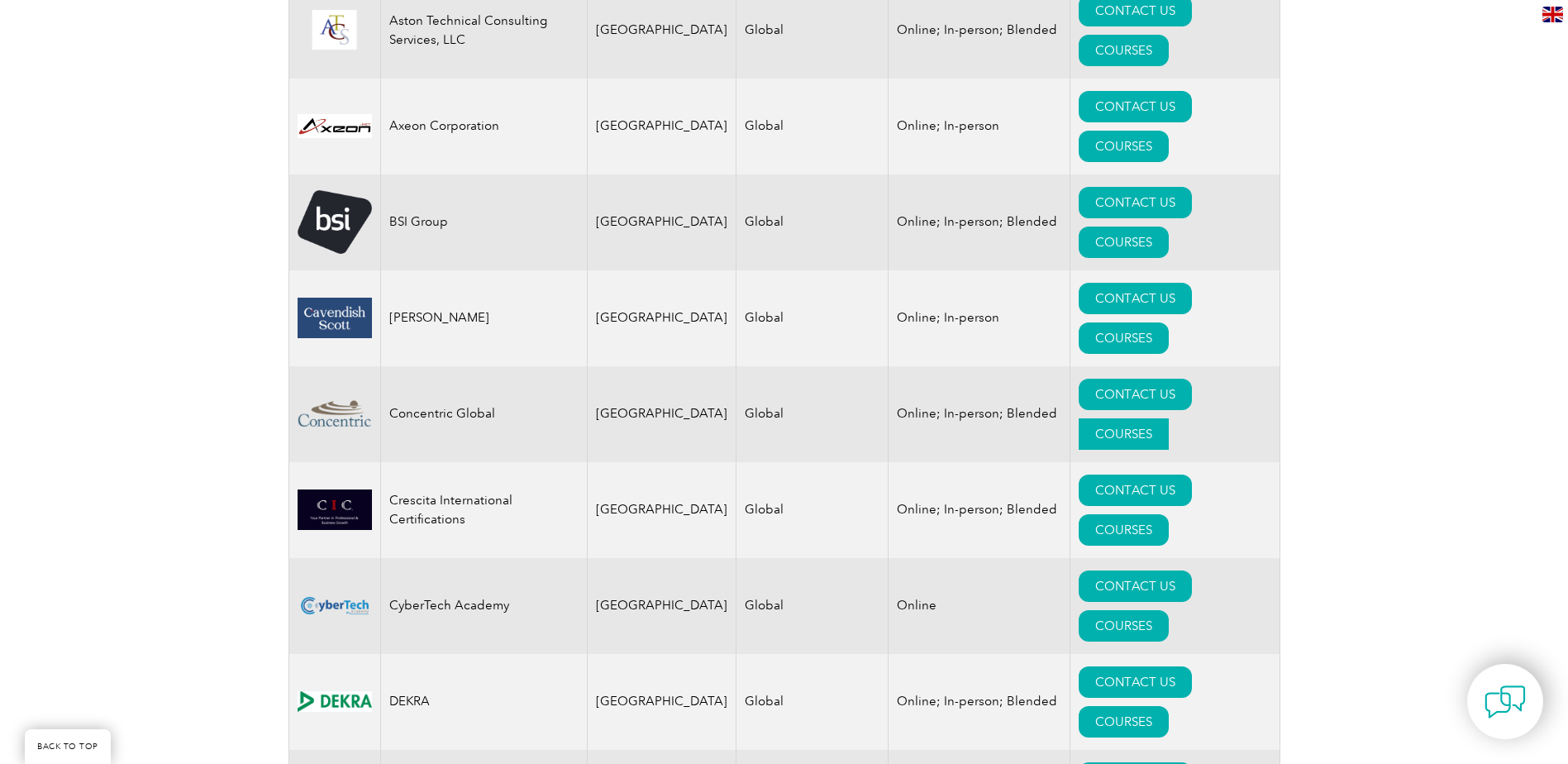
click at [1169, 418] on link "COURSES" at bounding box center [1124, 433] width 90 height 31
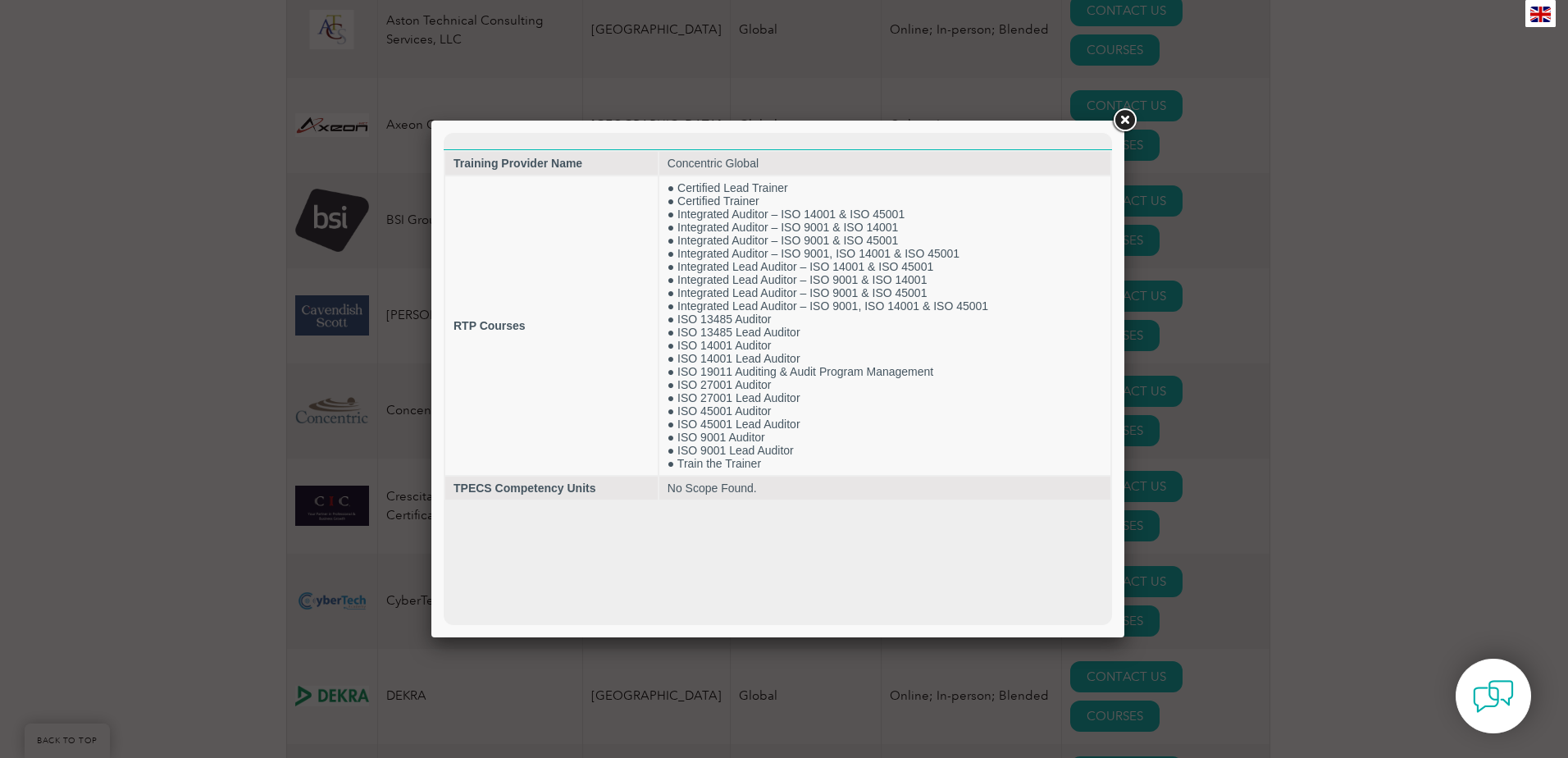
click at [1119, 122] on link at bounding box center [1124, 120] width 29 height 29
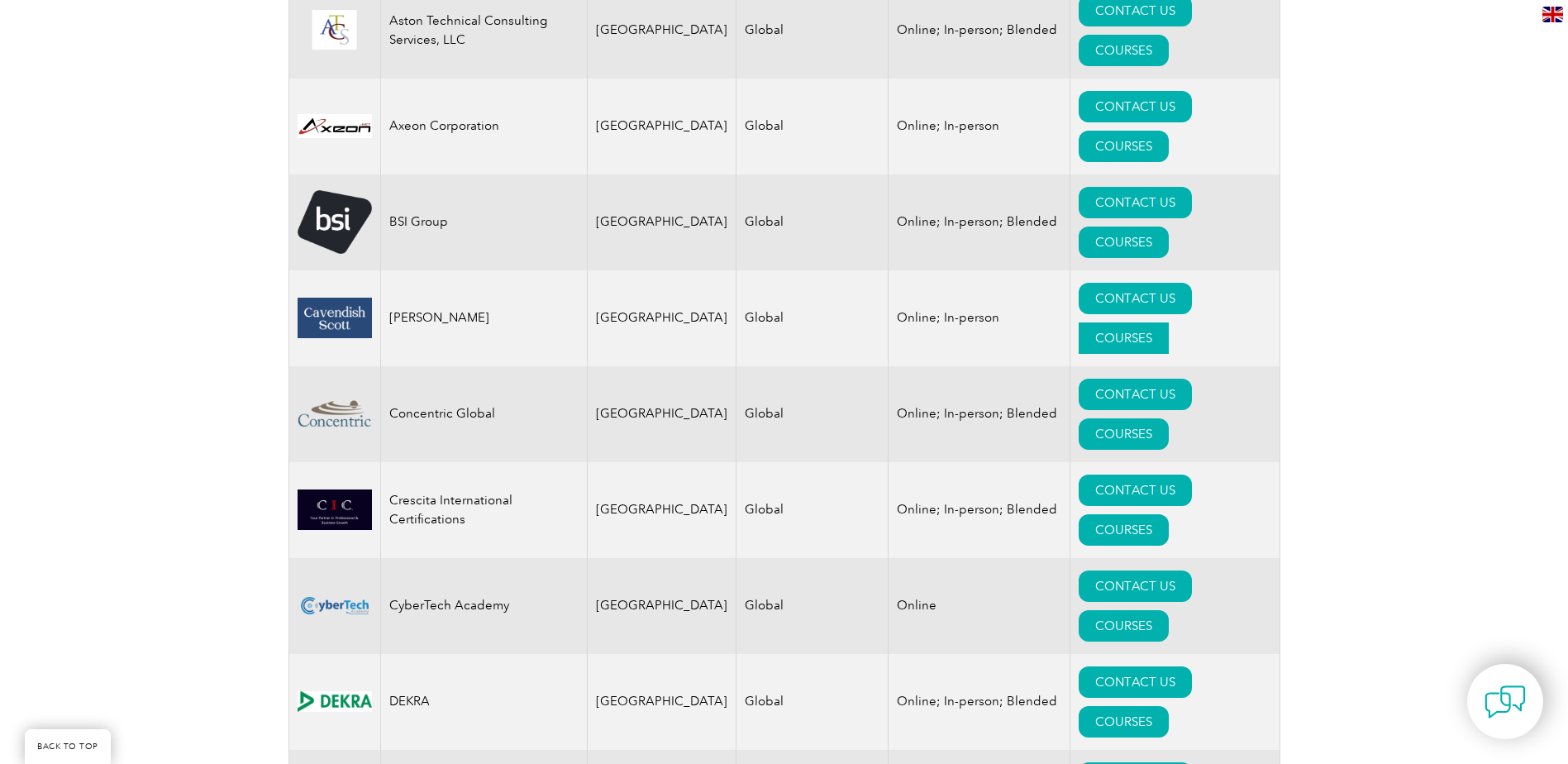
click at [1169, 322] on link "COURSES" at bounding box center [1124, 337] width 90 height 31
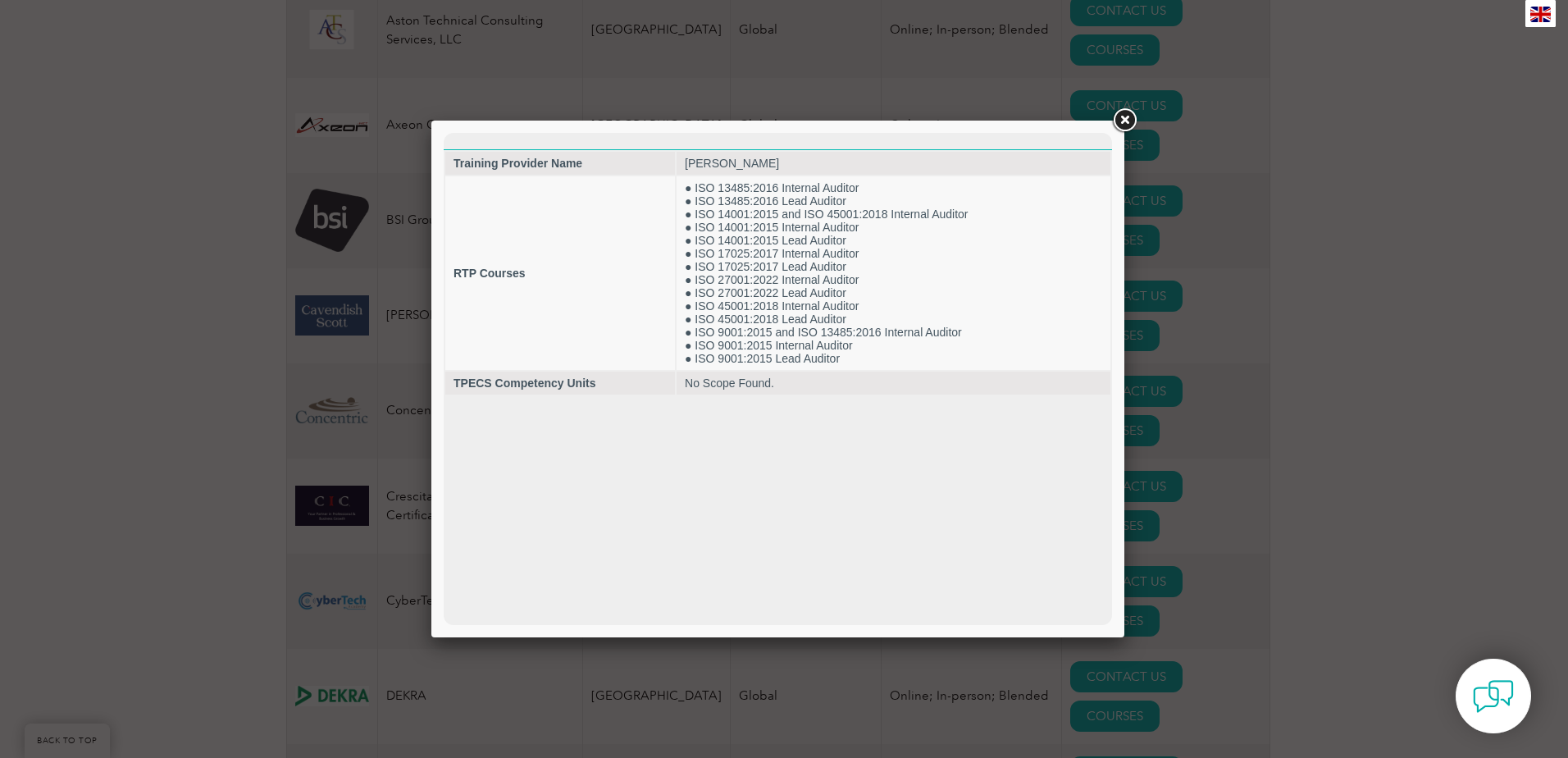
click at [1122, 124] on link at bounding box center [1124, 120] width 29 height 29
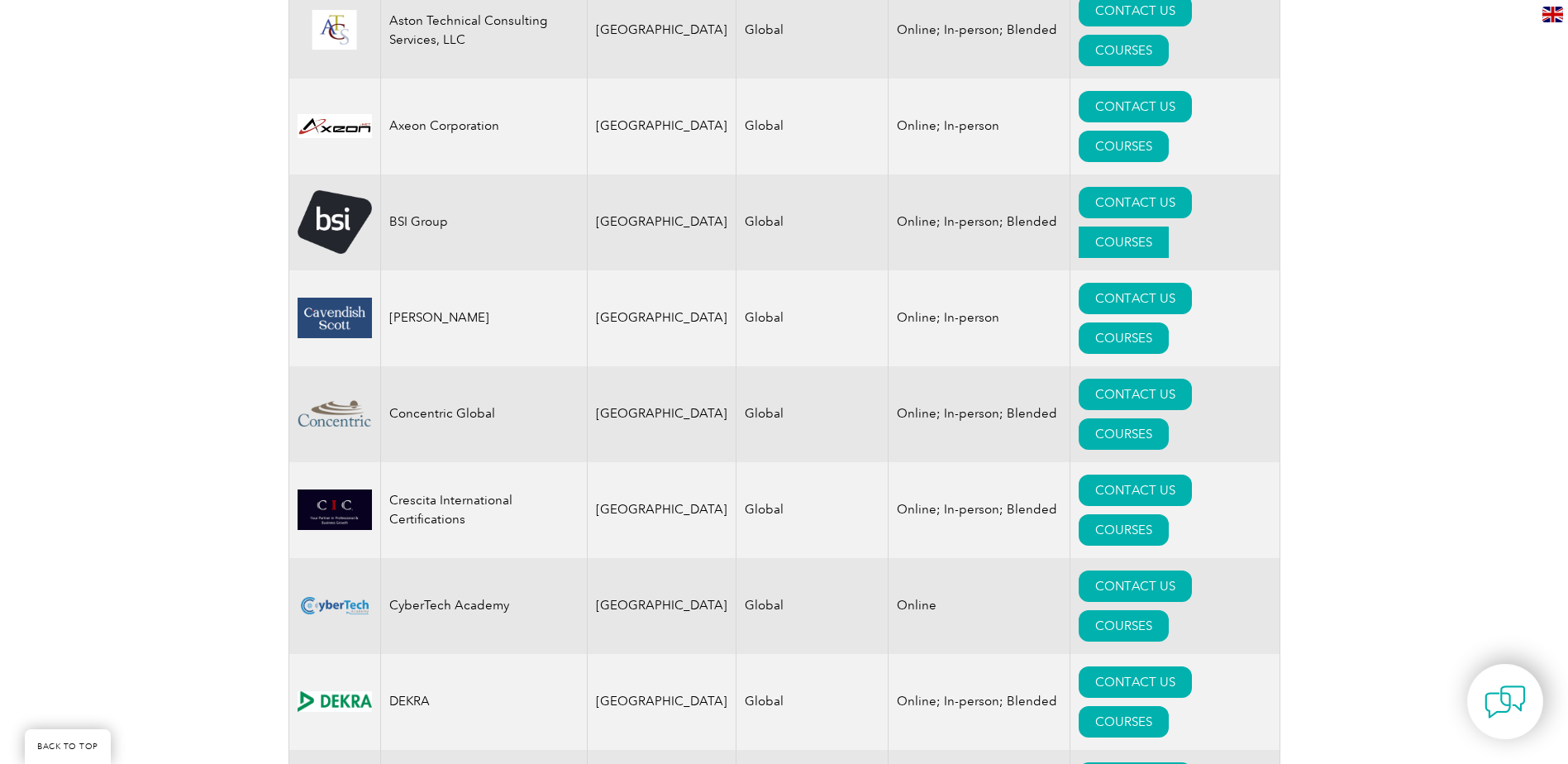
click at [1163, 226] on link "COURSES" at bounding box center [1124, 241] width 90 height 31
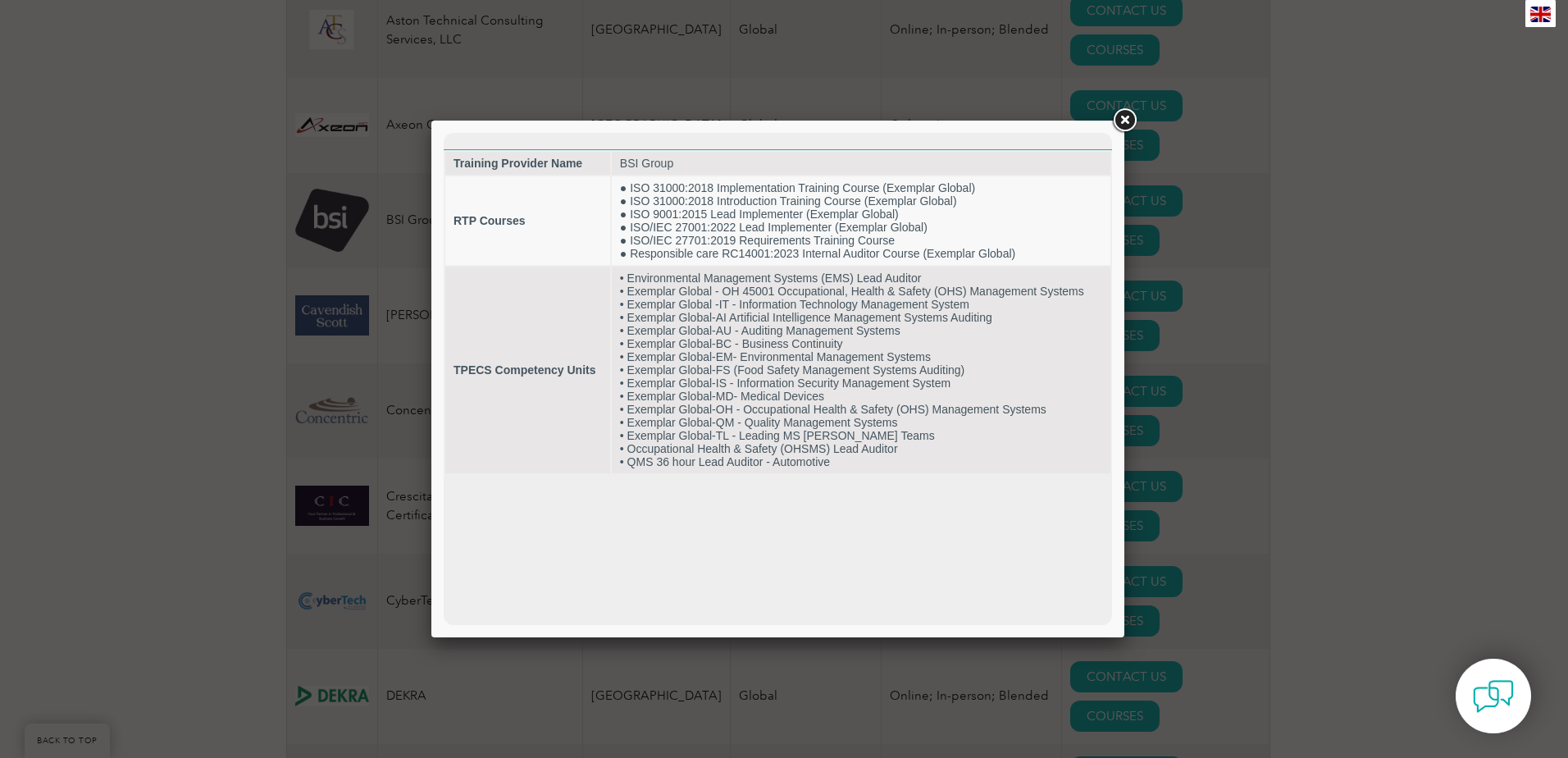
click at [1097, 111] on div at bounding box center [784, 379] width 1568 height 758
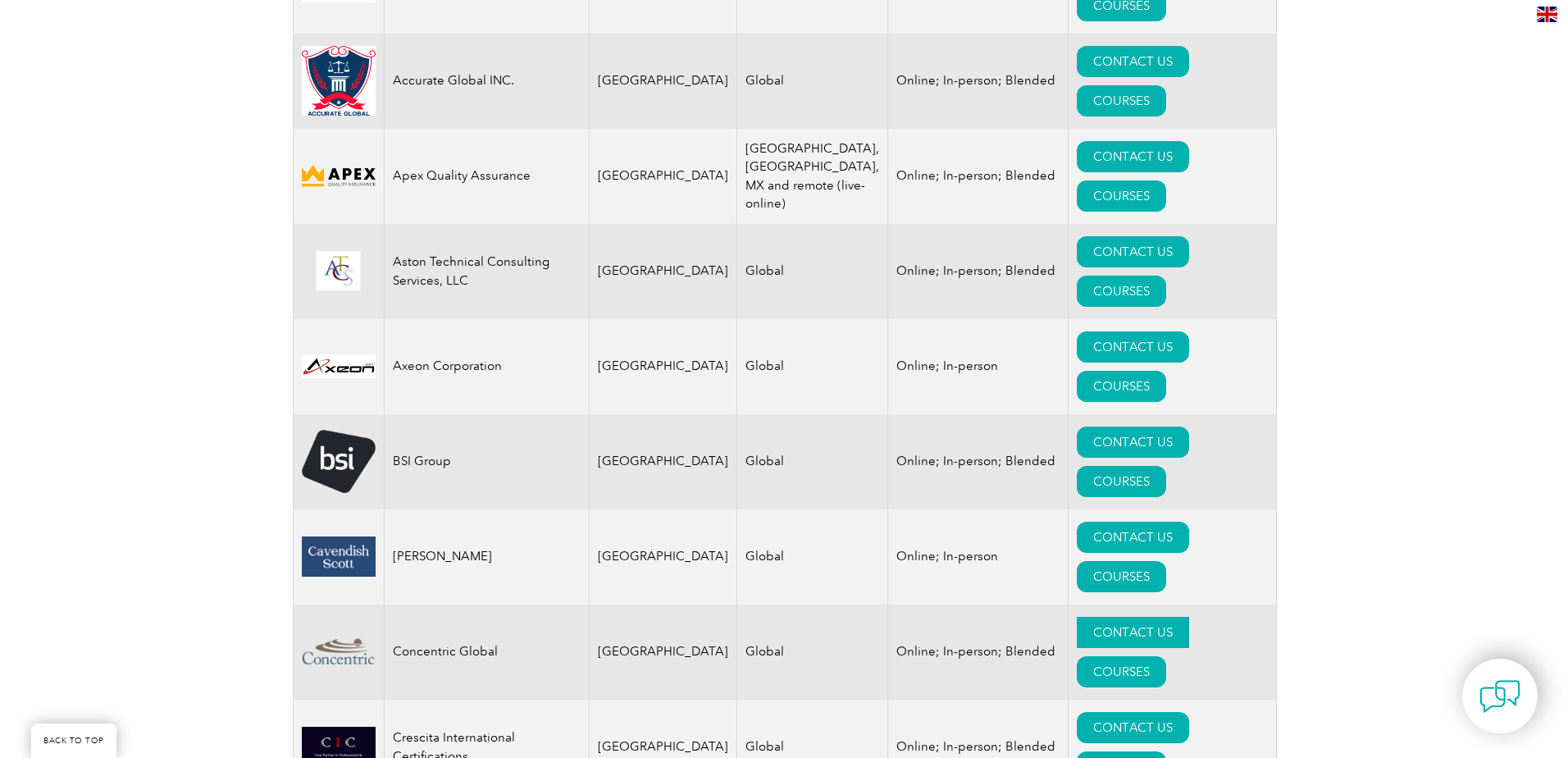
scroll to position [820, 0]
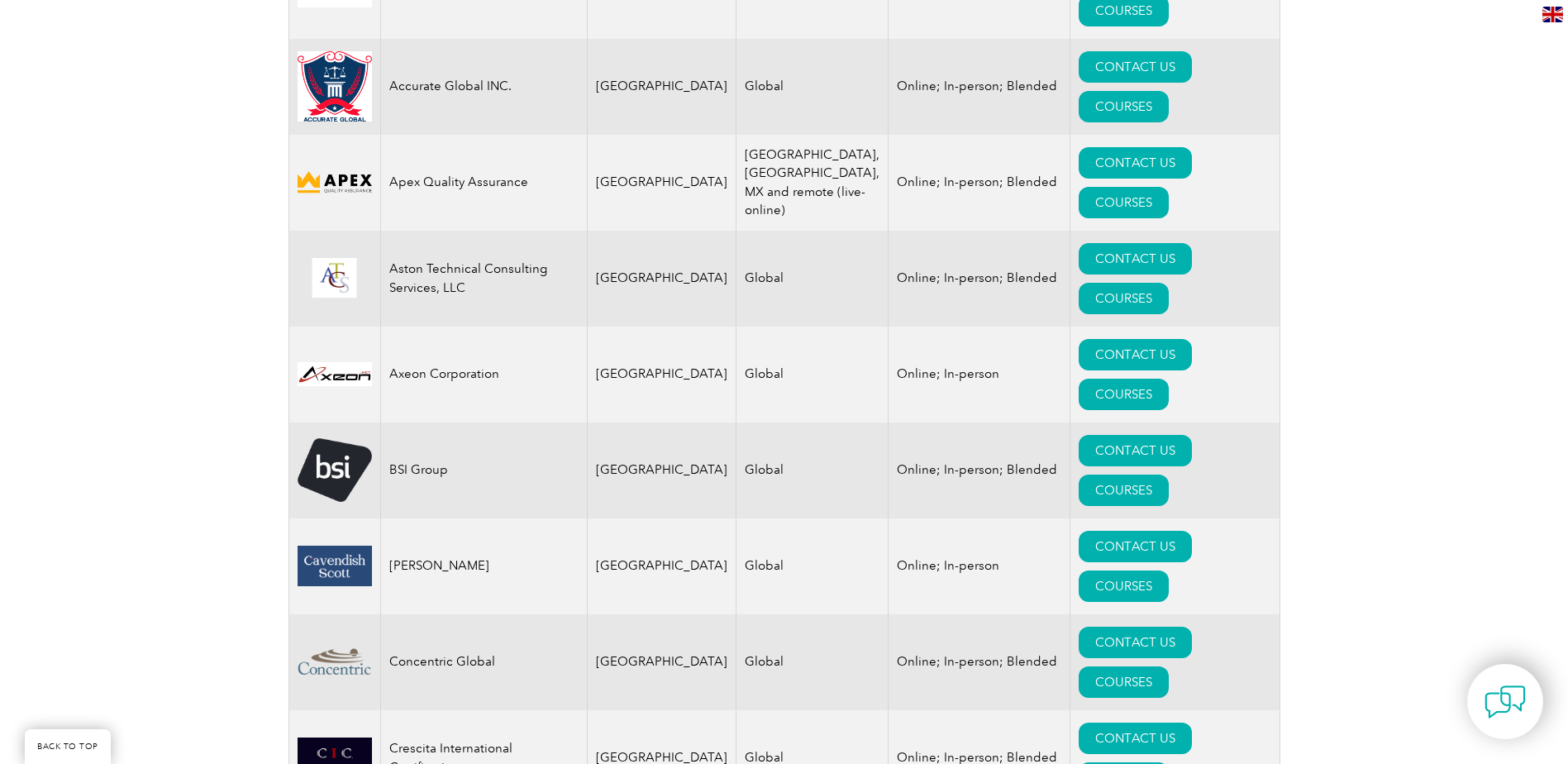
click at [1200, 327] on td "CONTACT US COURSES" at bounding box center [1174, 374] width 210 height 96
click at [1169, 379] on link "COURSES" at bounding box center [1124, 394] width 90 height 31
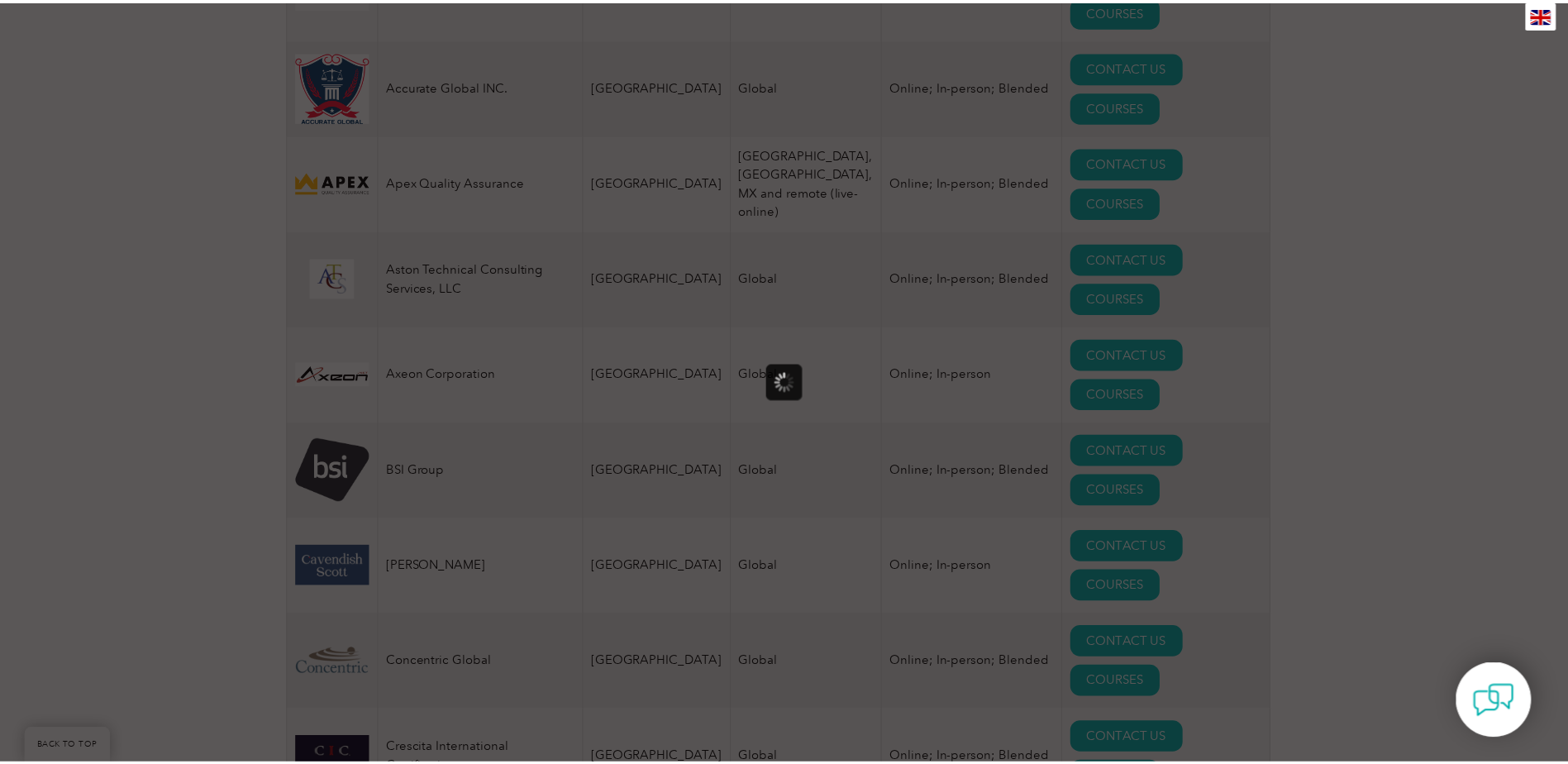
scroll to position [0, 0]
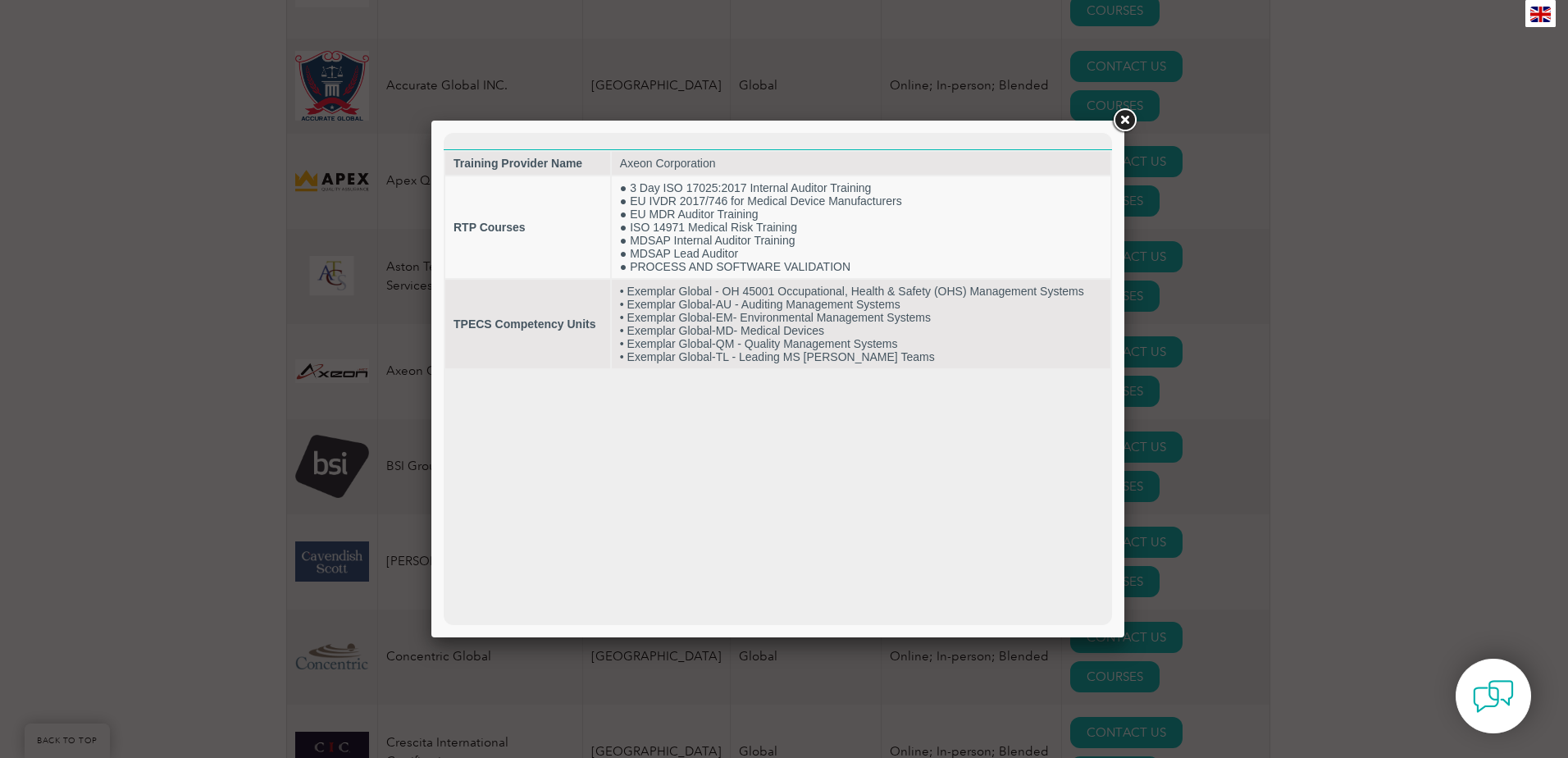
click at [1106, 117] on div at bounding box center [784, 379] width 1568 height 758
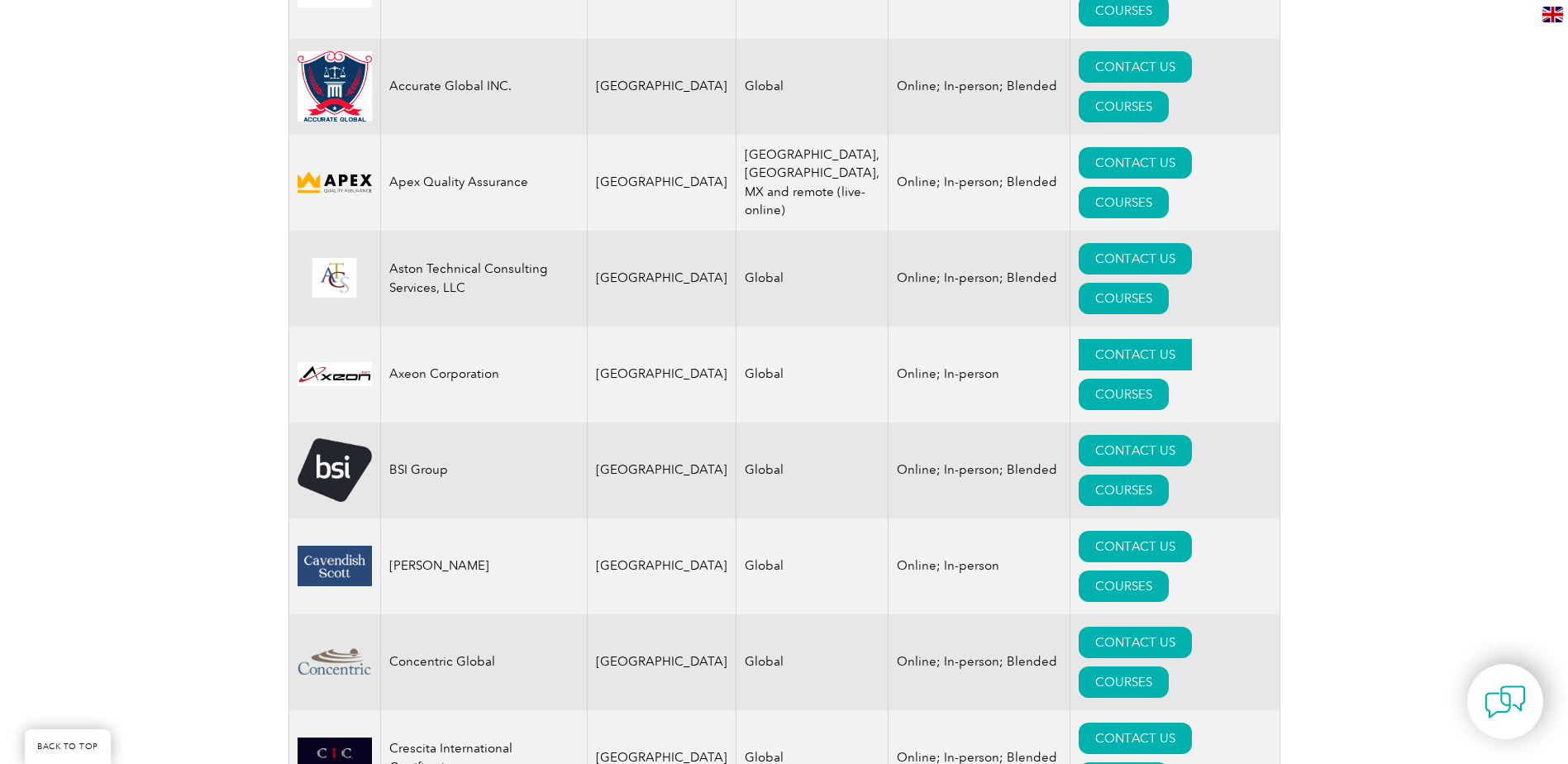
click at [1112, 339] on link "CONTACT US" at bounding box center [1135, 354] width 113 height 31
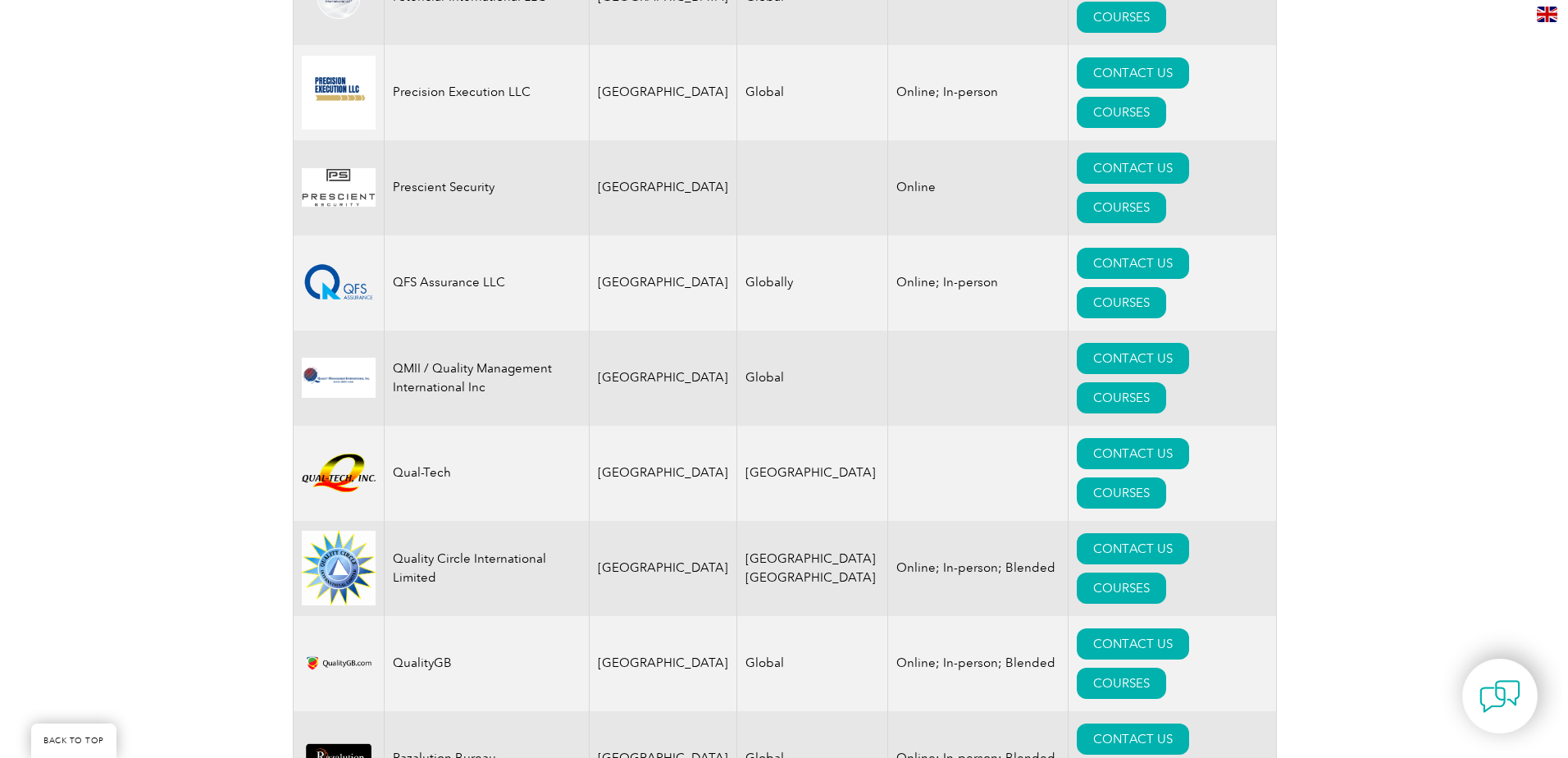
scroll to position [3939, 0]
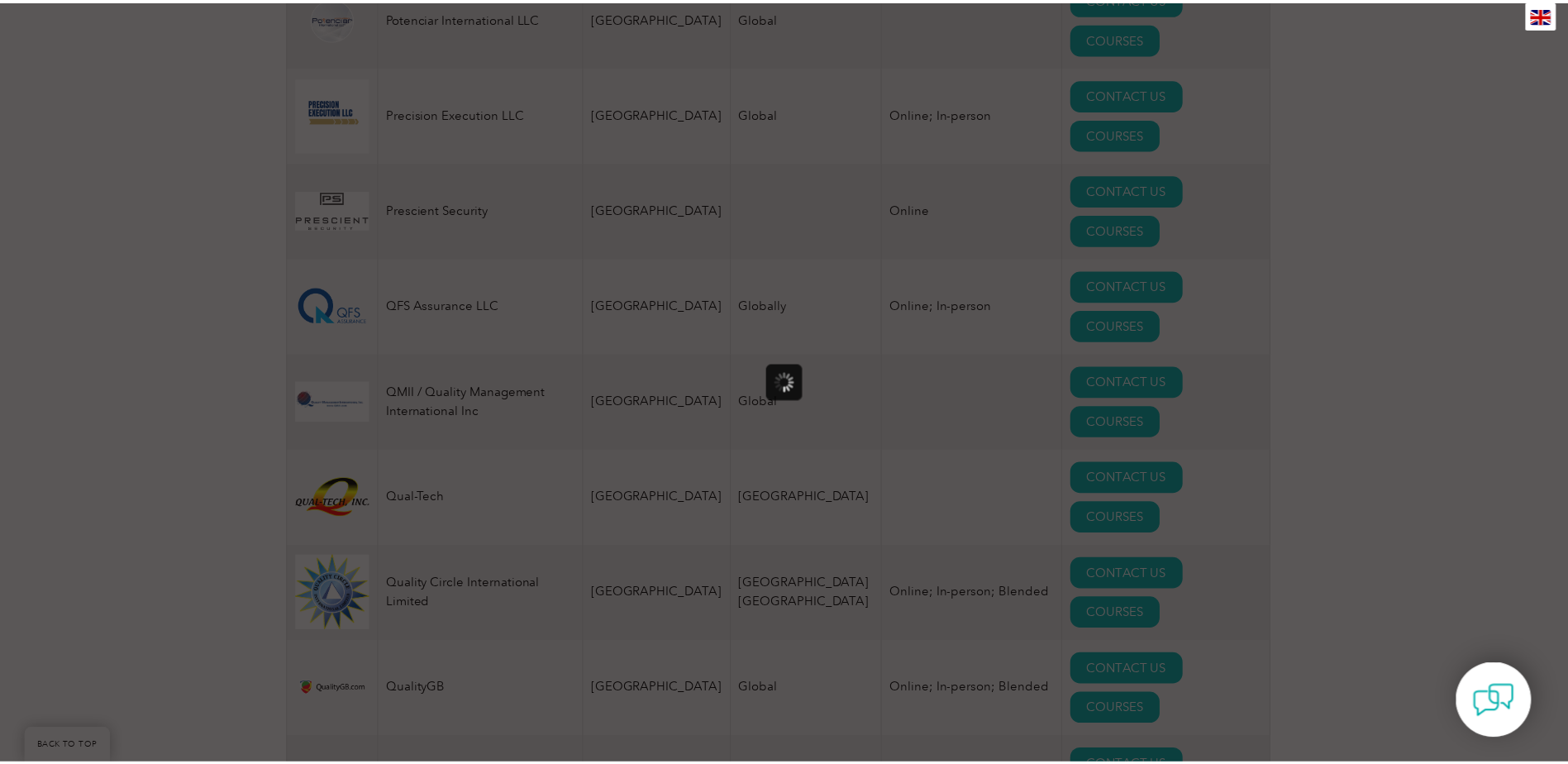
scroll to position [0, 0]
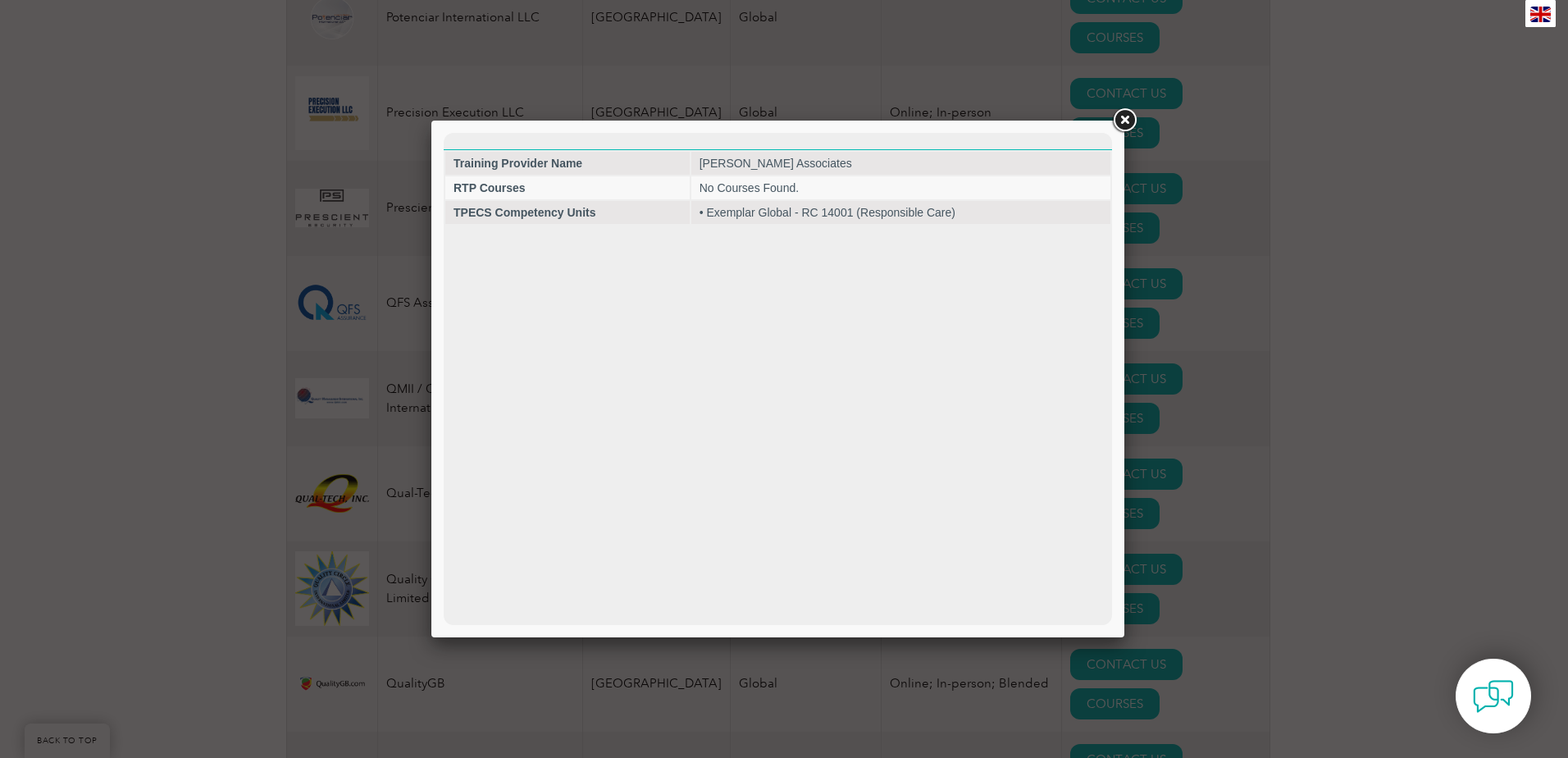
click at [1122, 117] on link at bounding box center [1124, 120] width 29 height 29
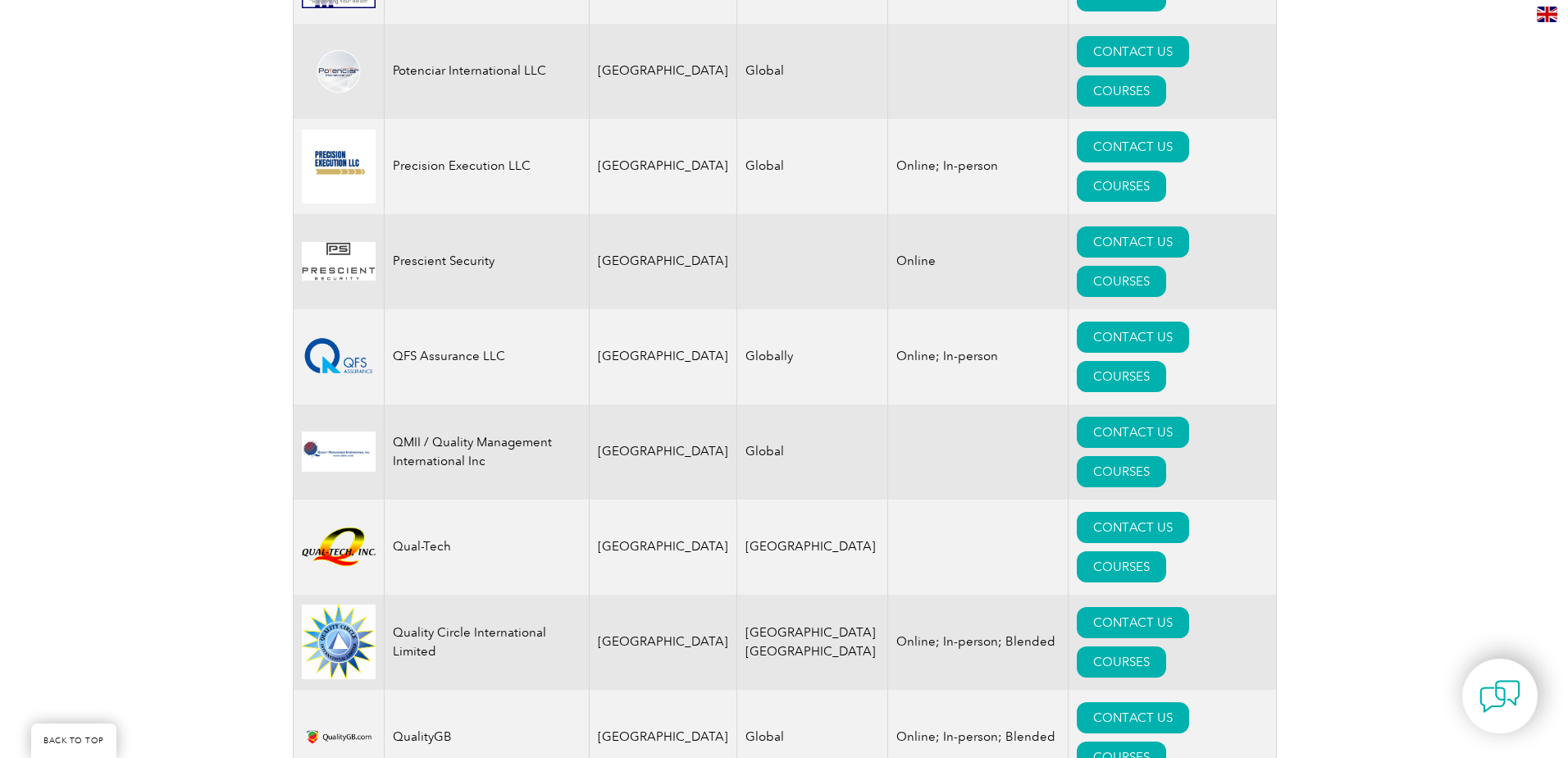
scroll to position [3857, 0]
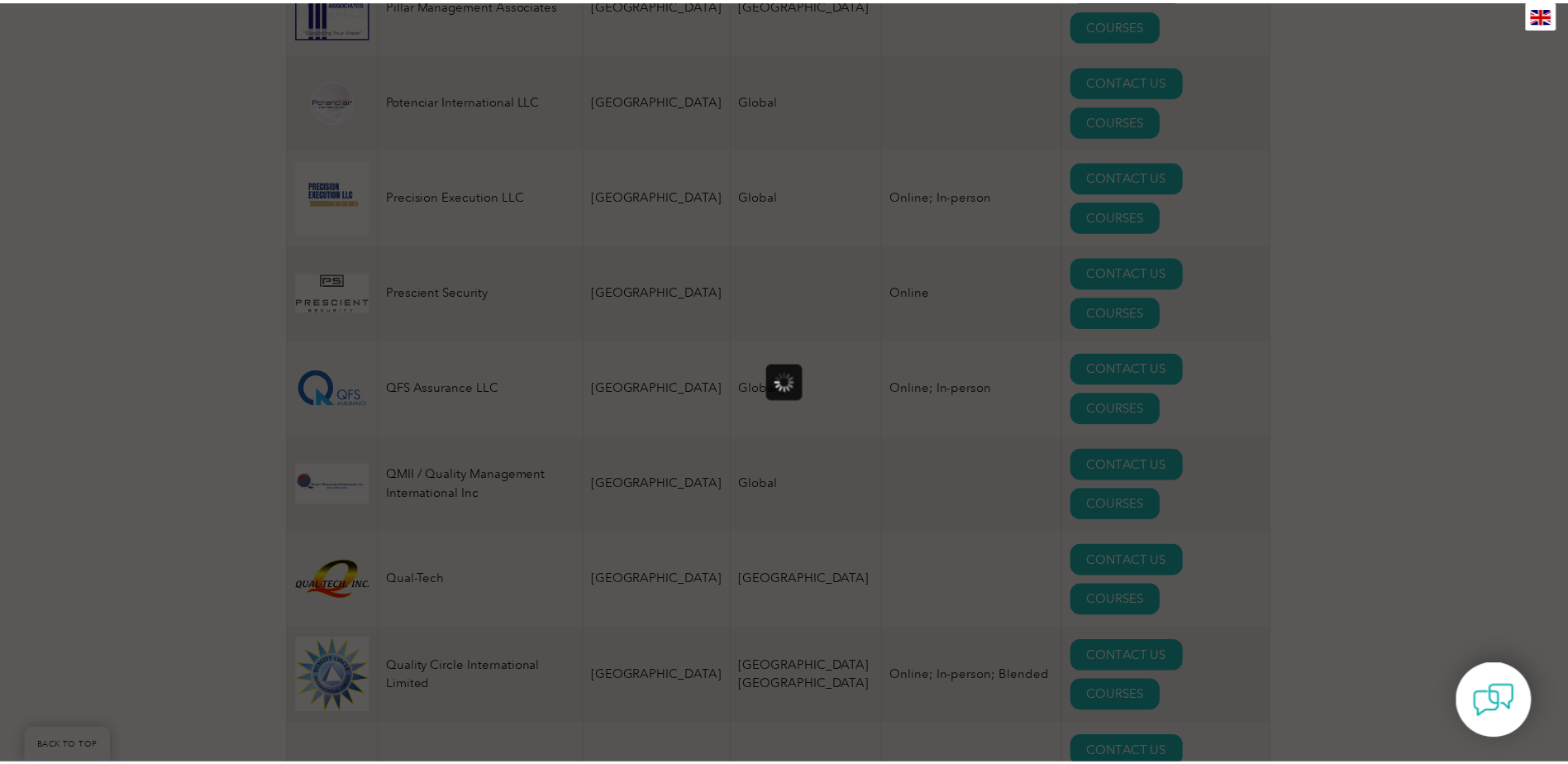
scroll to position [0, 0]
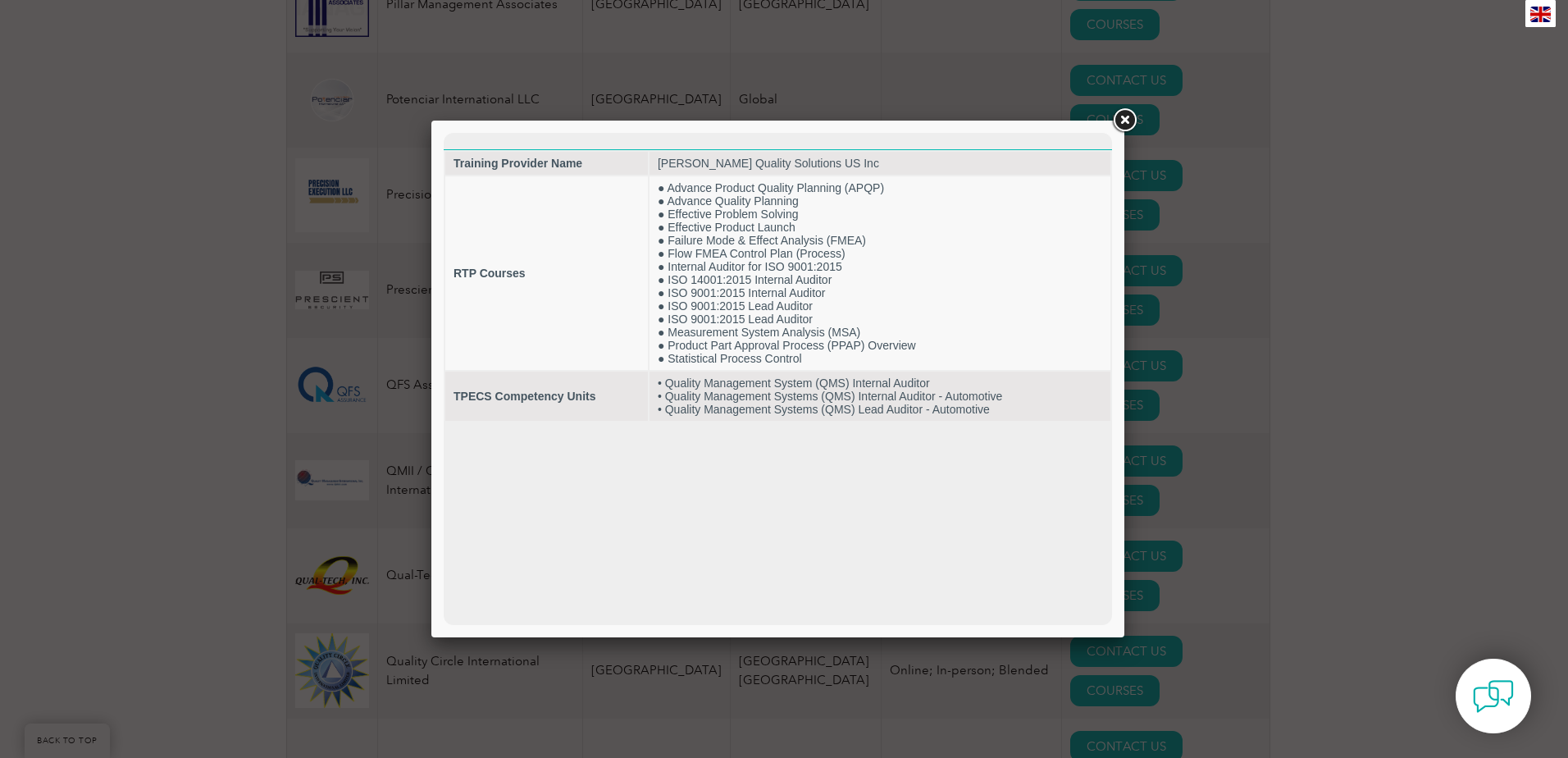
click at [1129, 136] on div at bounding box center [784, 379] width 1568 height 758
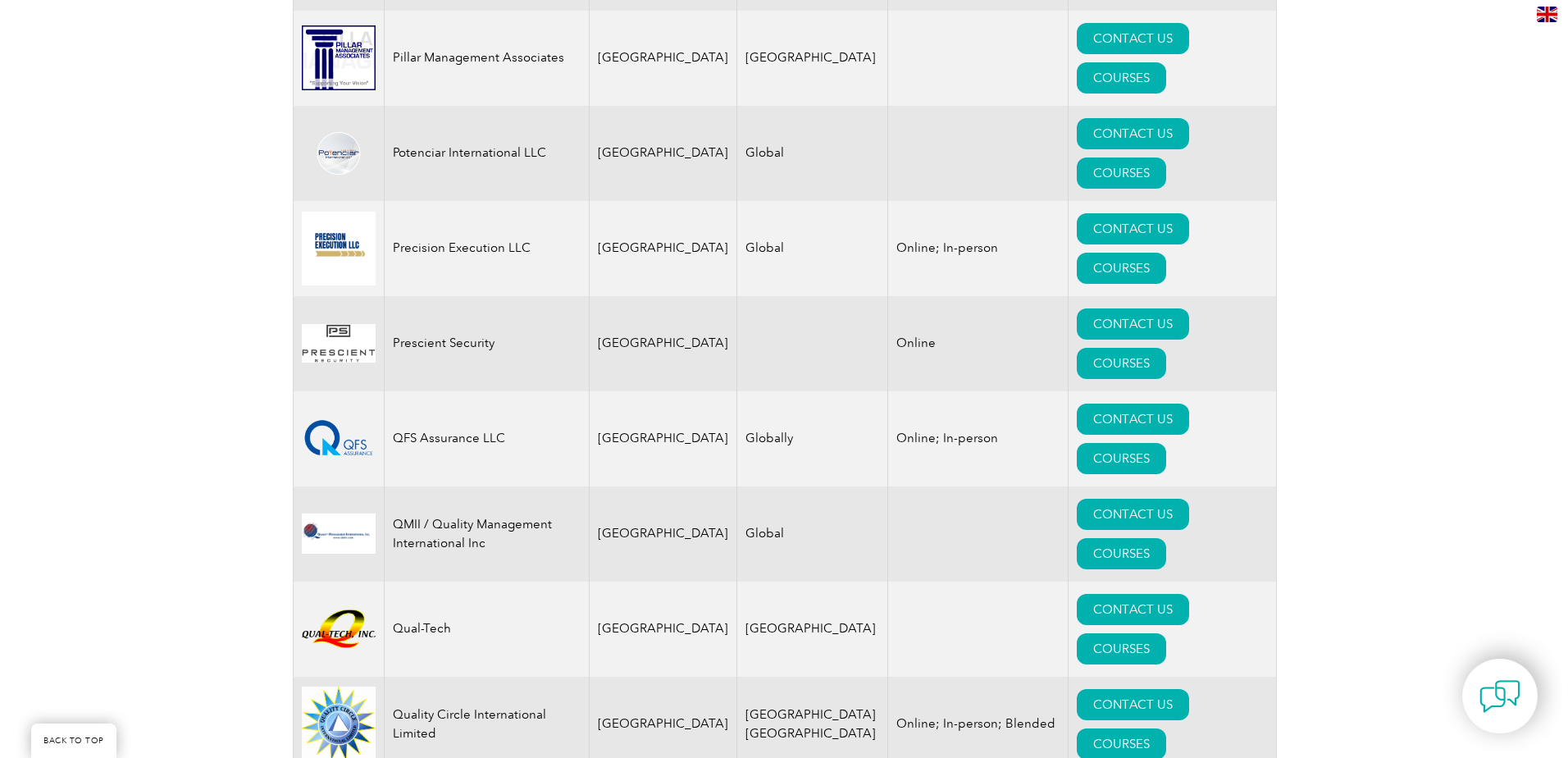
scroll to position [3774, 0]
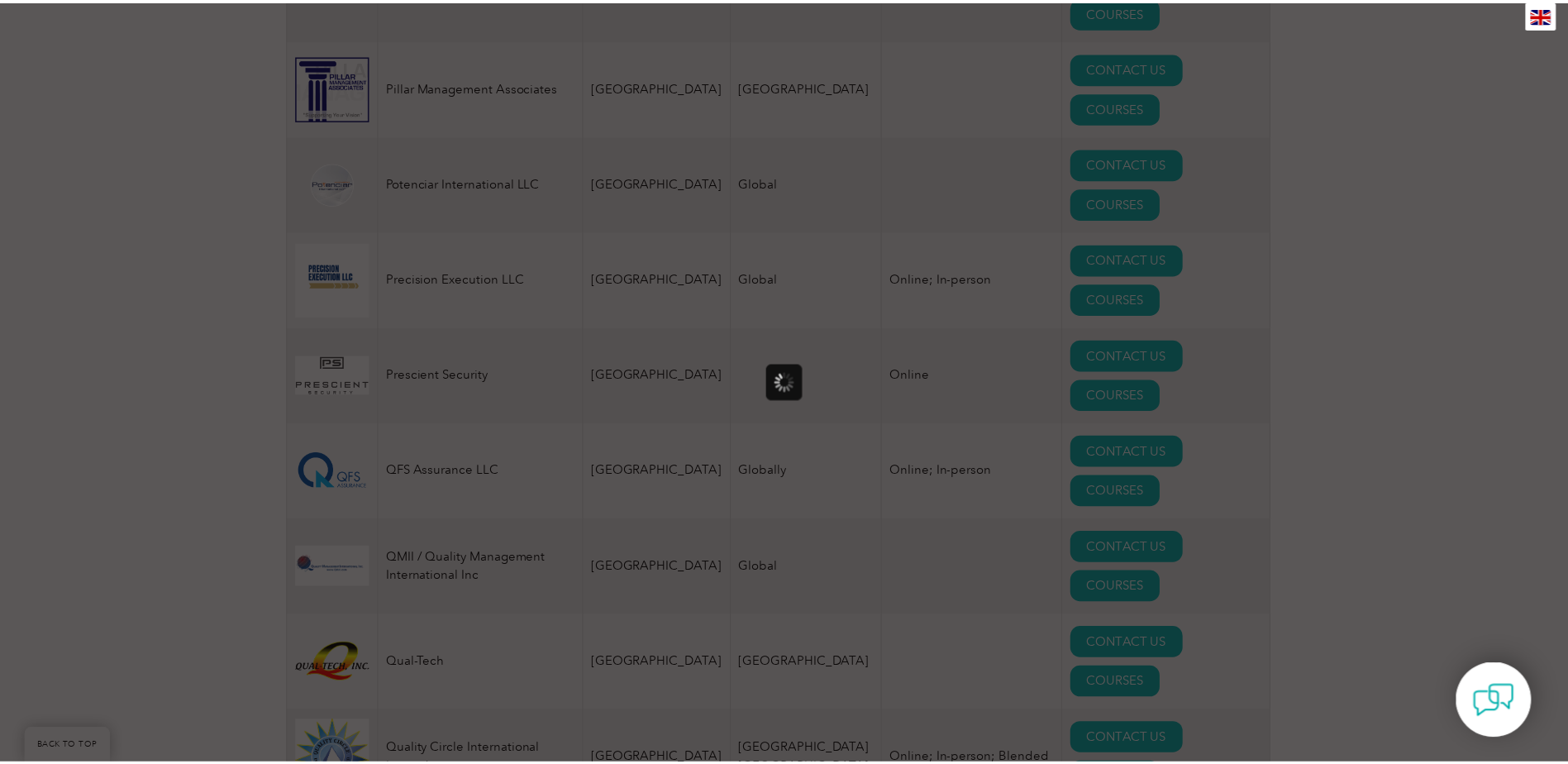
scroll to position [0, 0]
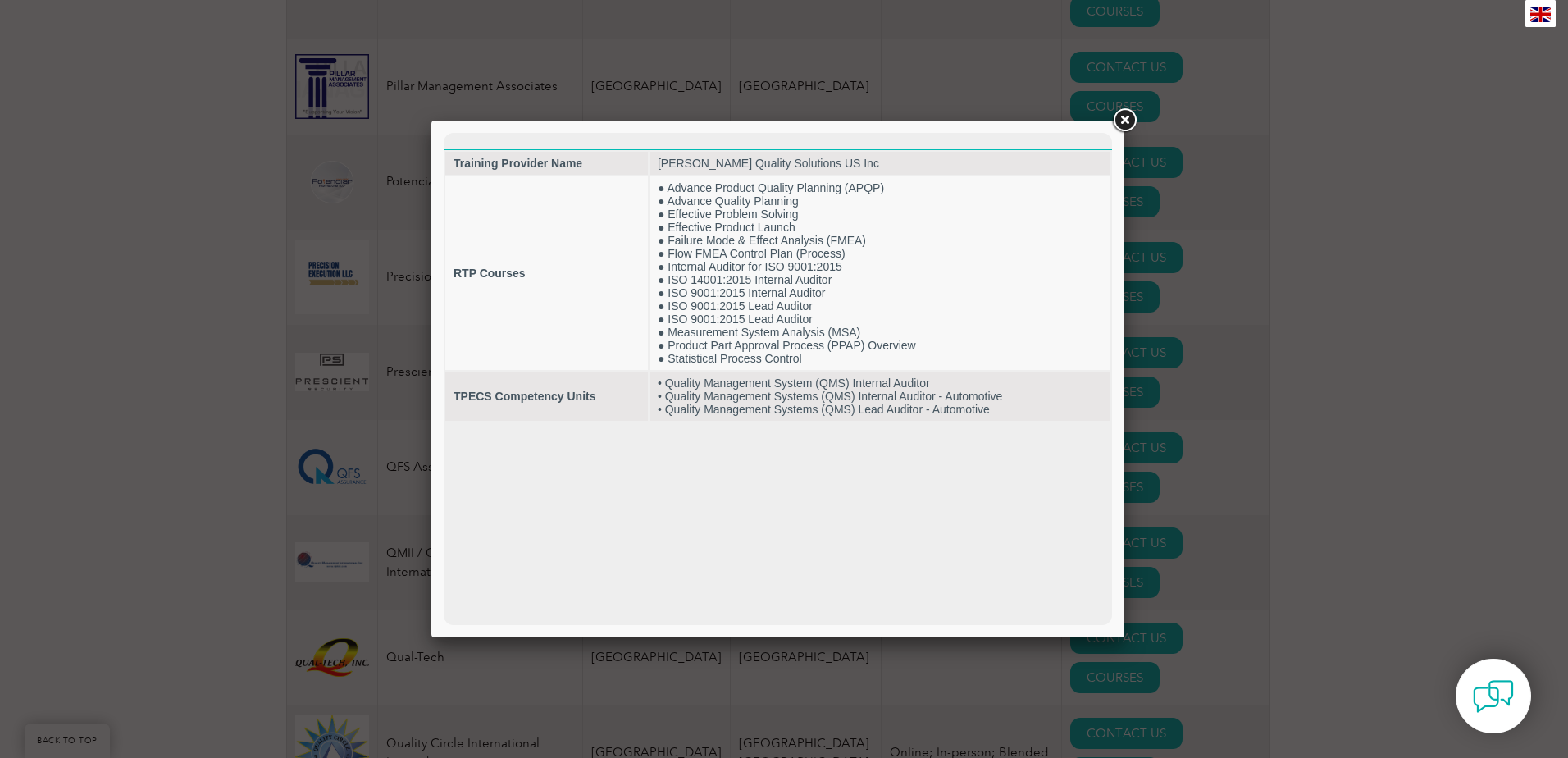
click at [1123, 120] on link at bounding box center [1124, 120] width 29 height 29
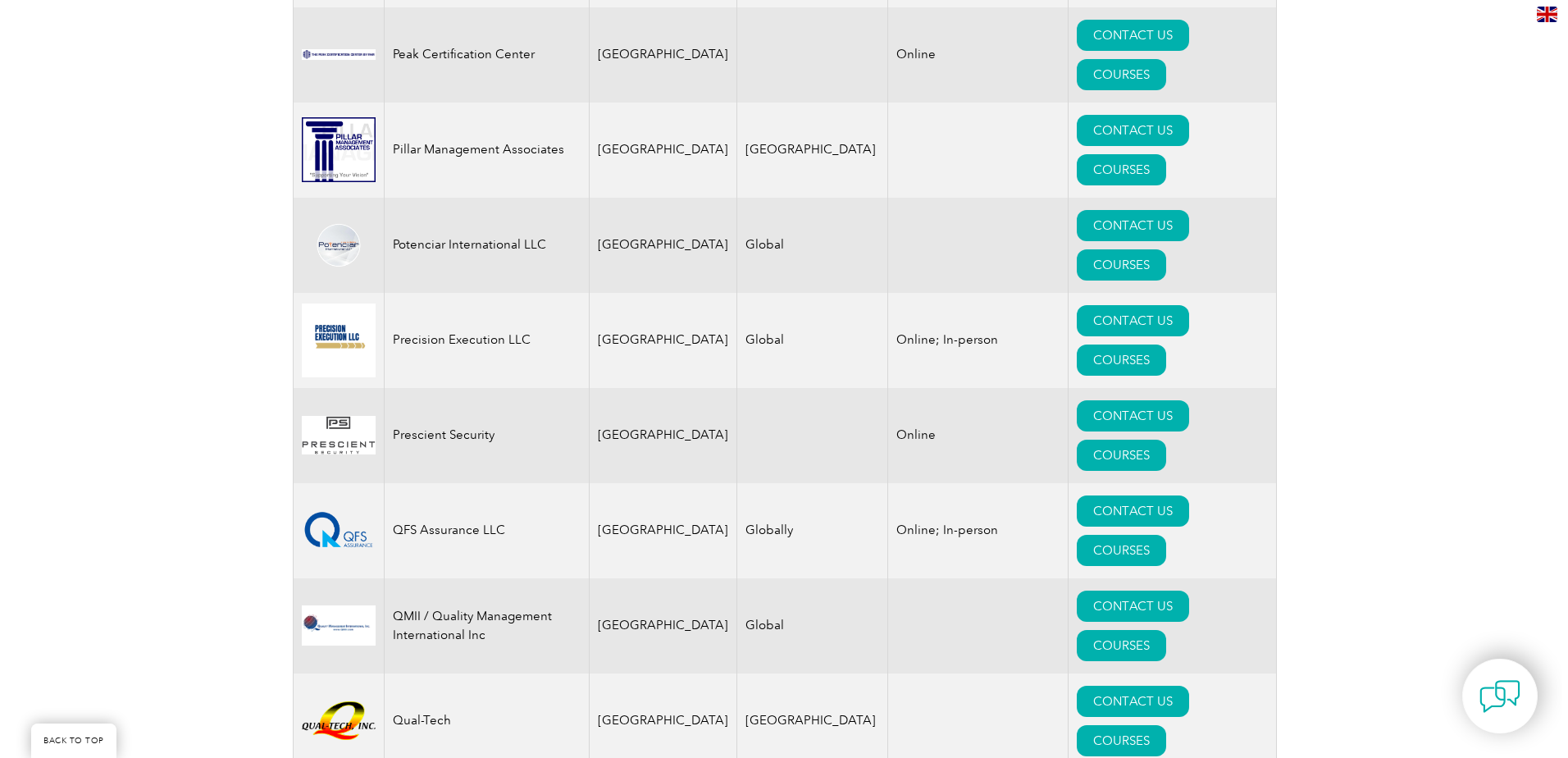
scroll to position [3692, 0]
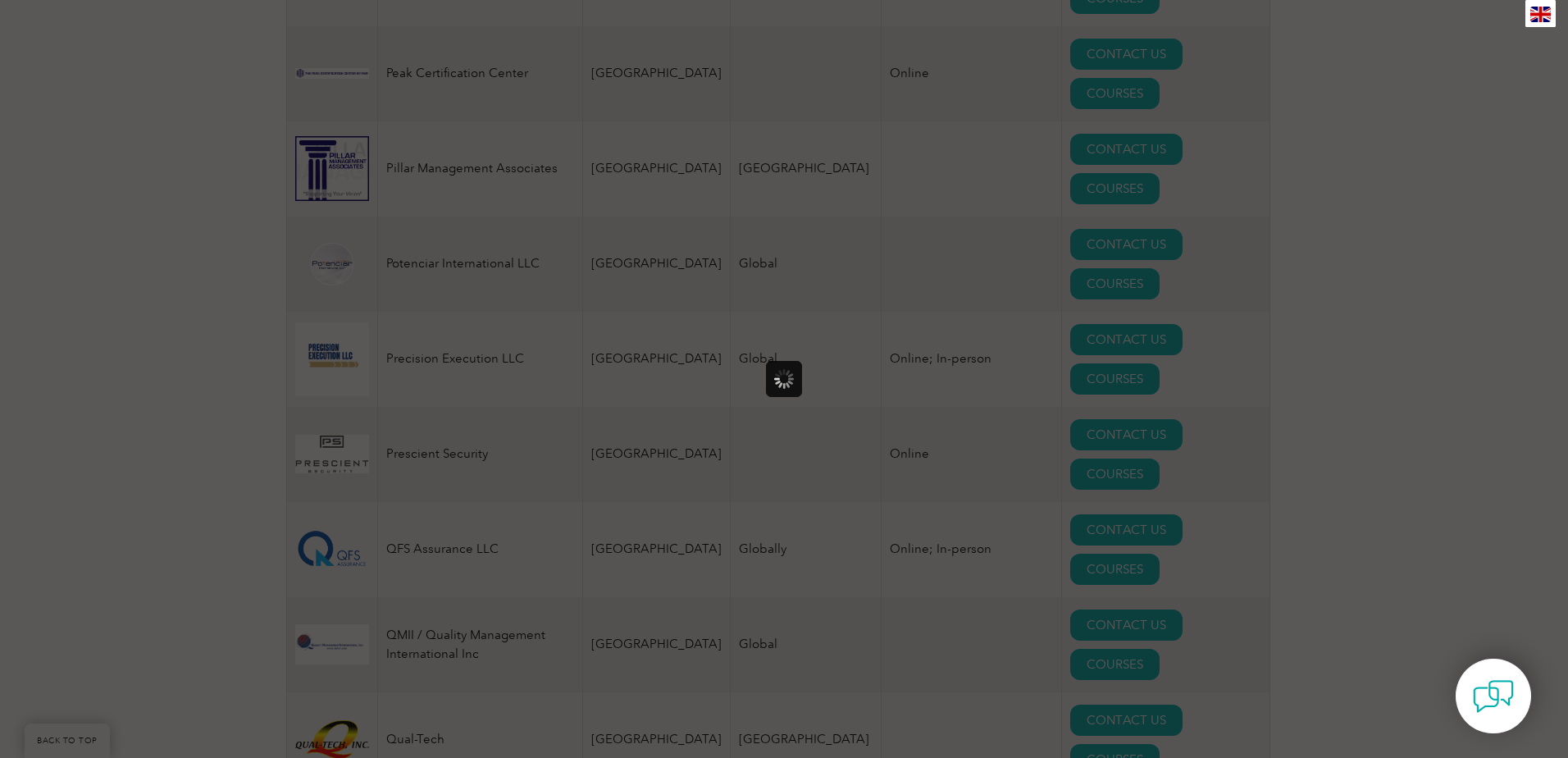
scroll to position [0, 0]
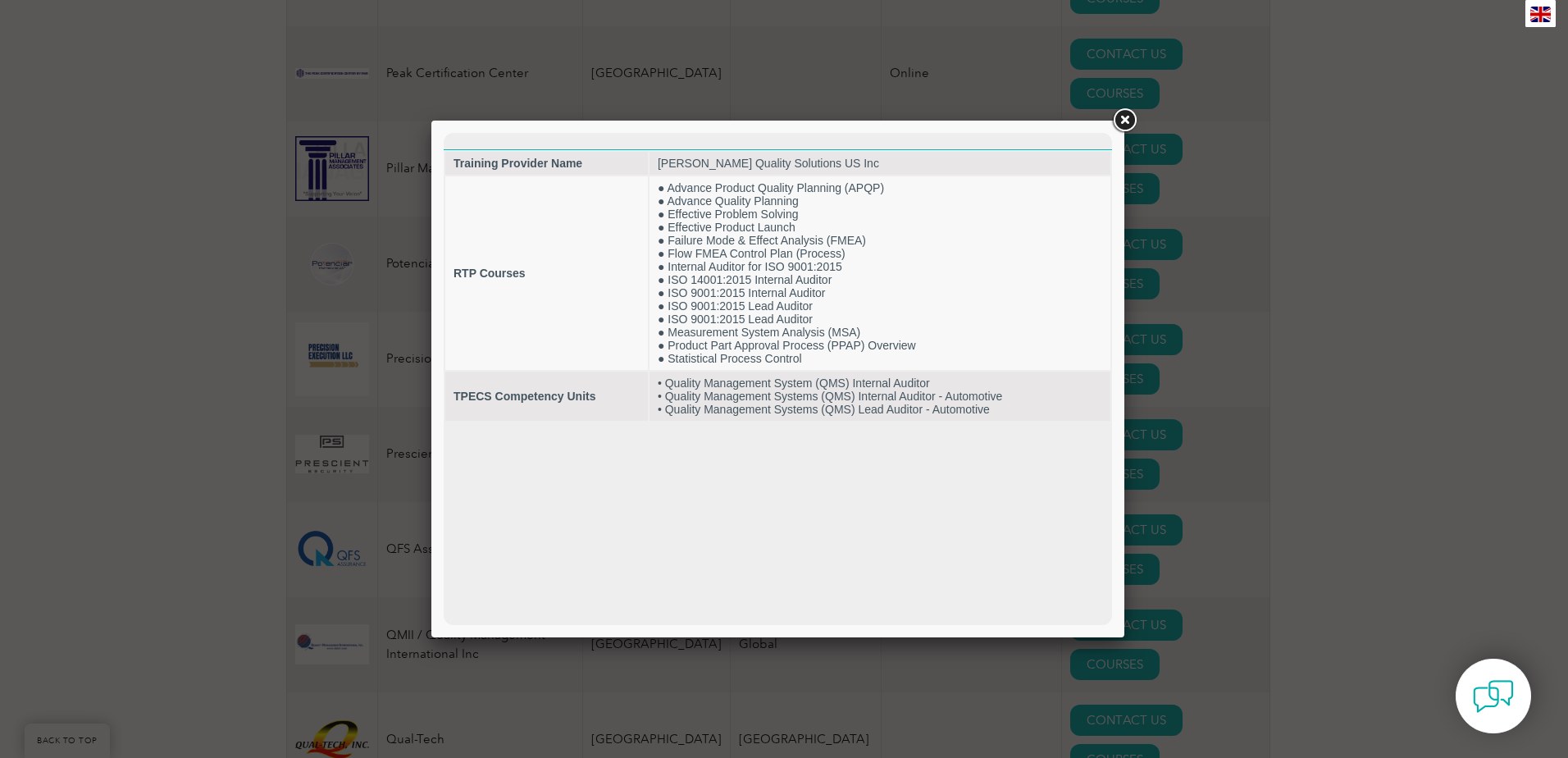
click at [1122, 124] on link at bounding box center [1124, 120] width 29 height 29
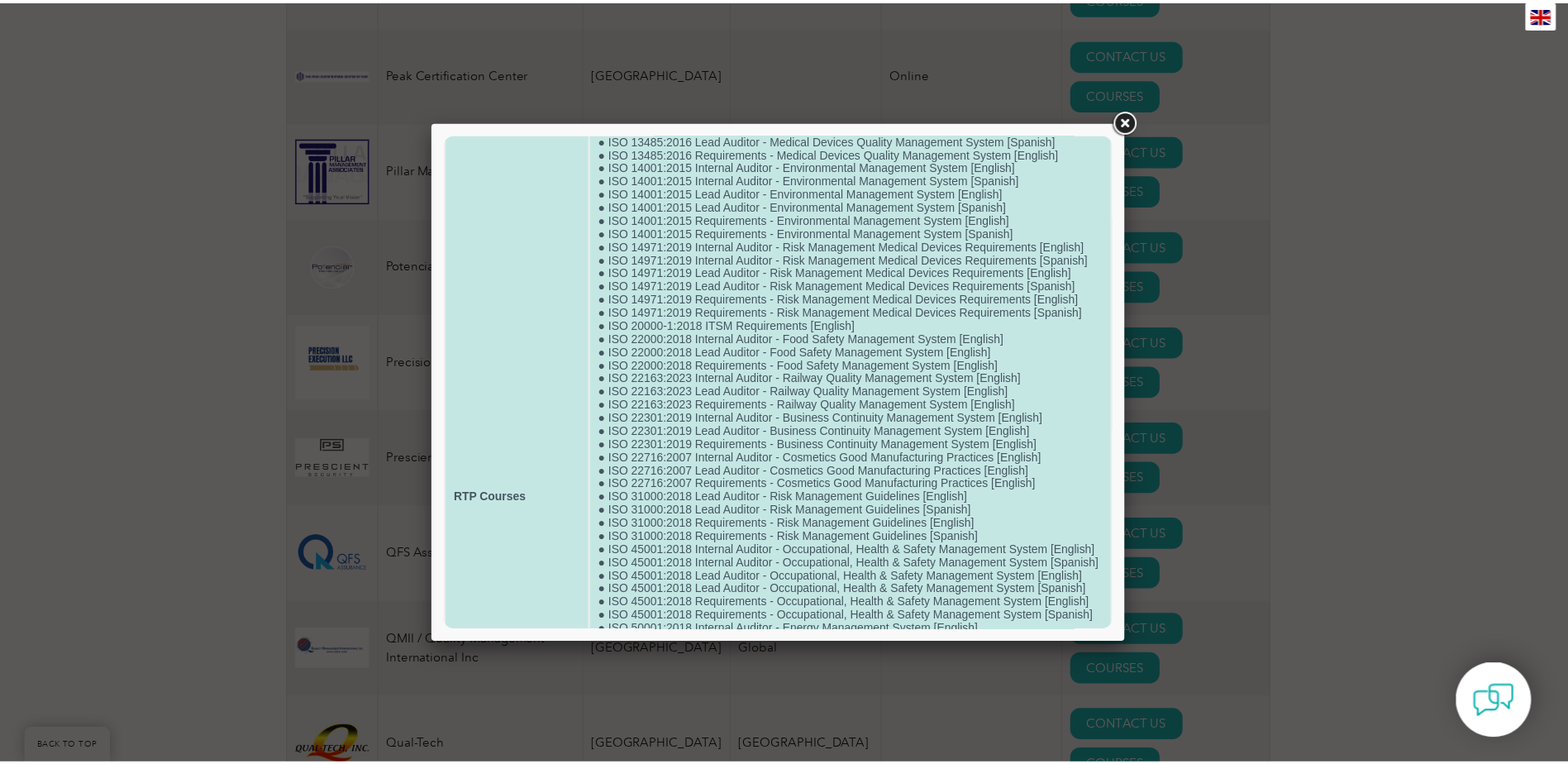
scroll to position [298, 0]
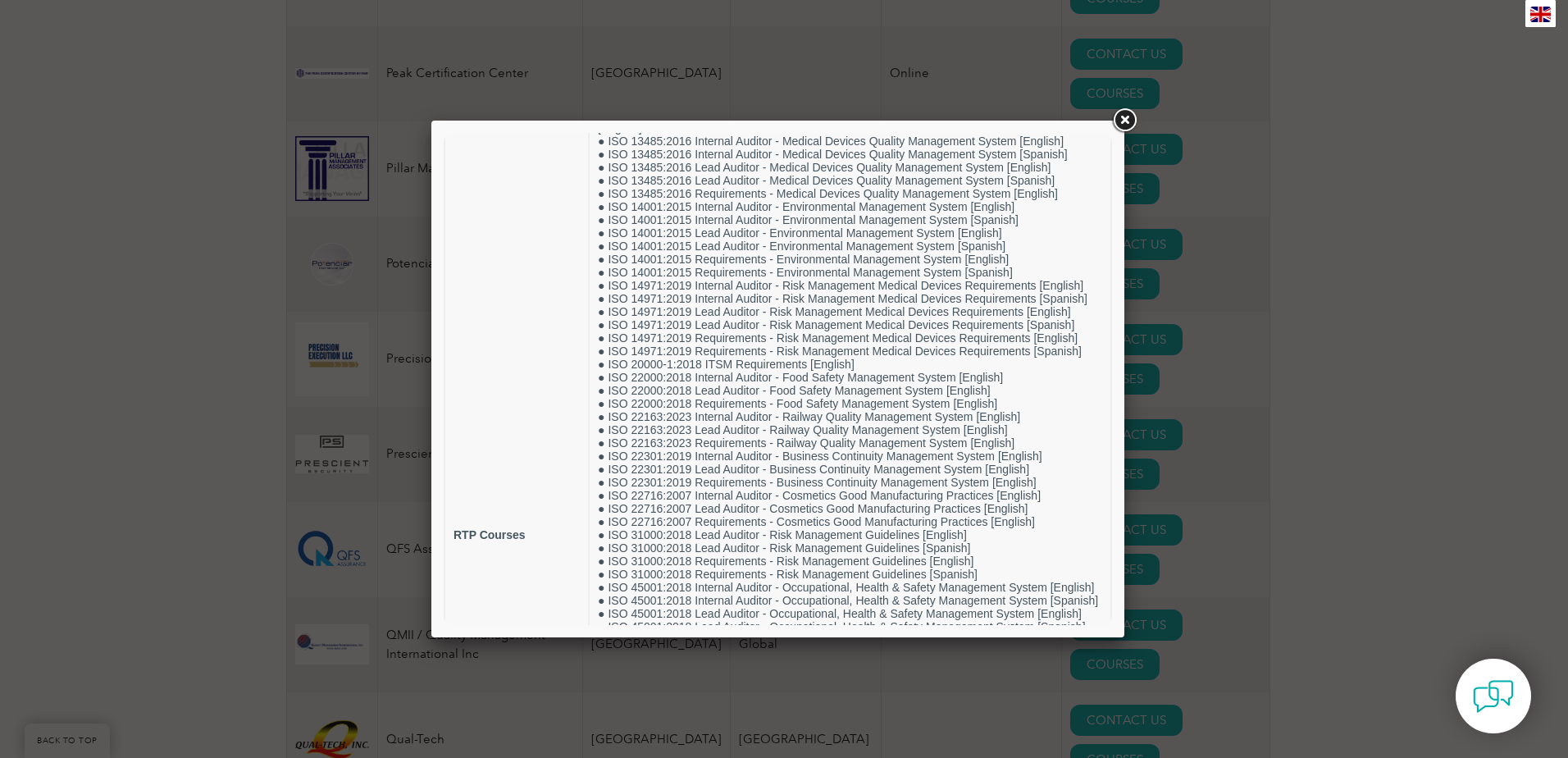
click at [1240, 253] on div at bounding box center [784, 379] width 1568 height 758
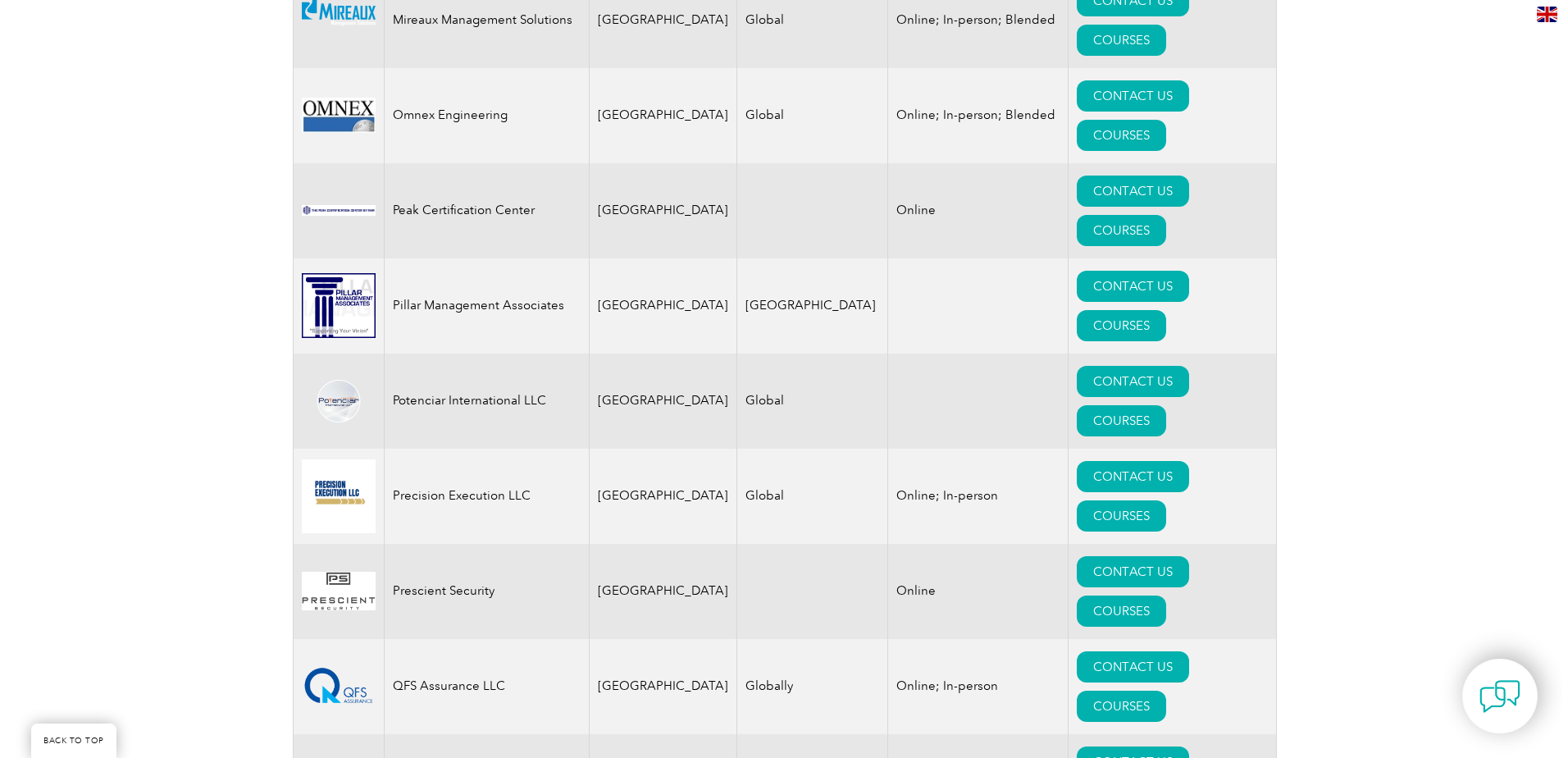
scroll to position [3528, 0]
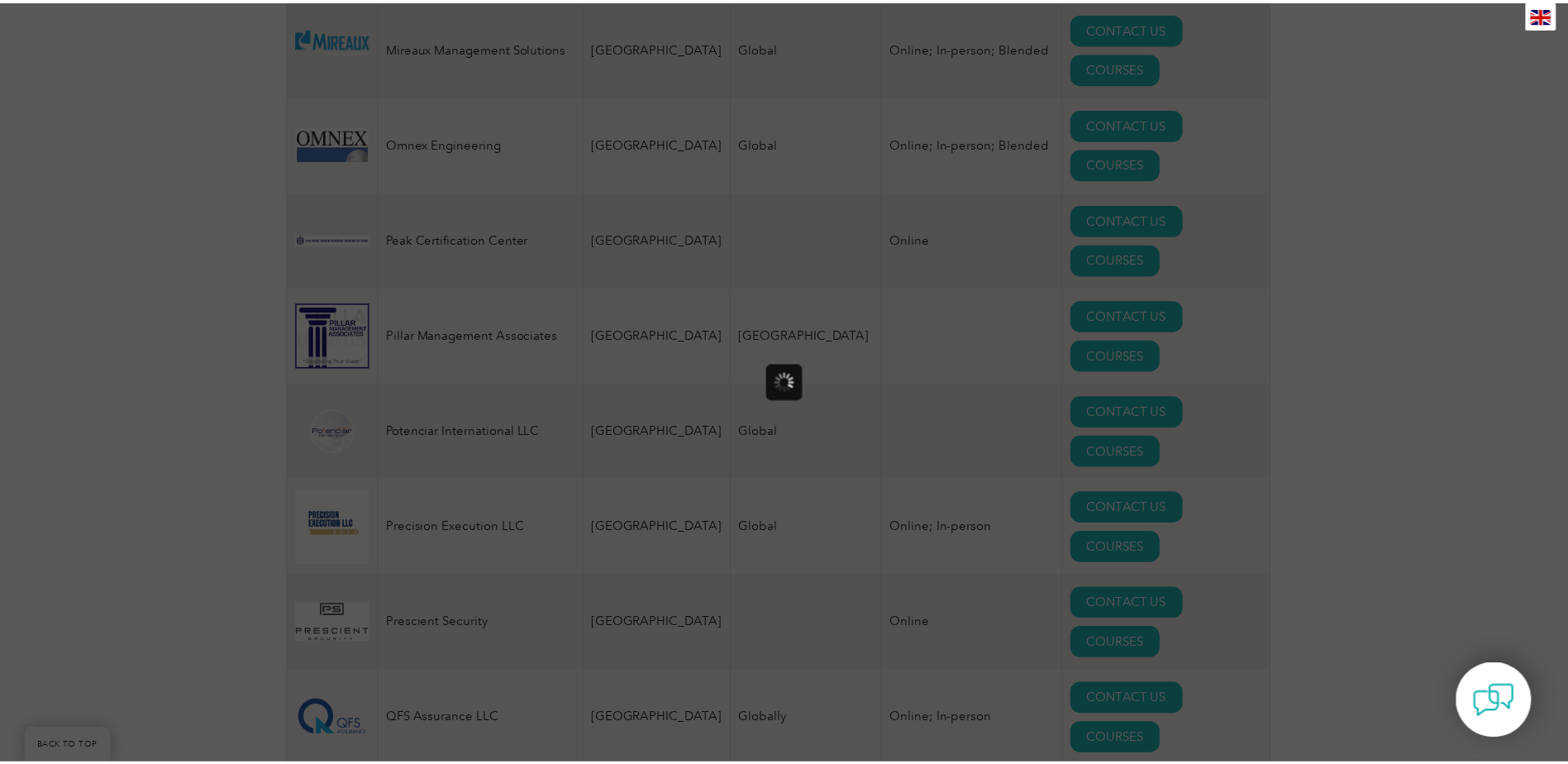
scroll to position [0, 0]
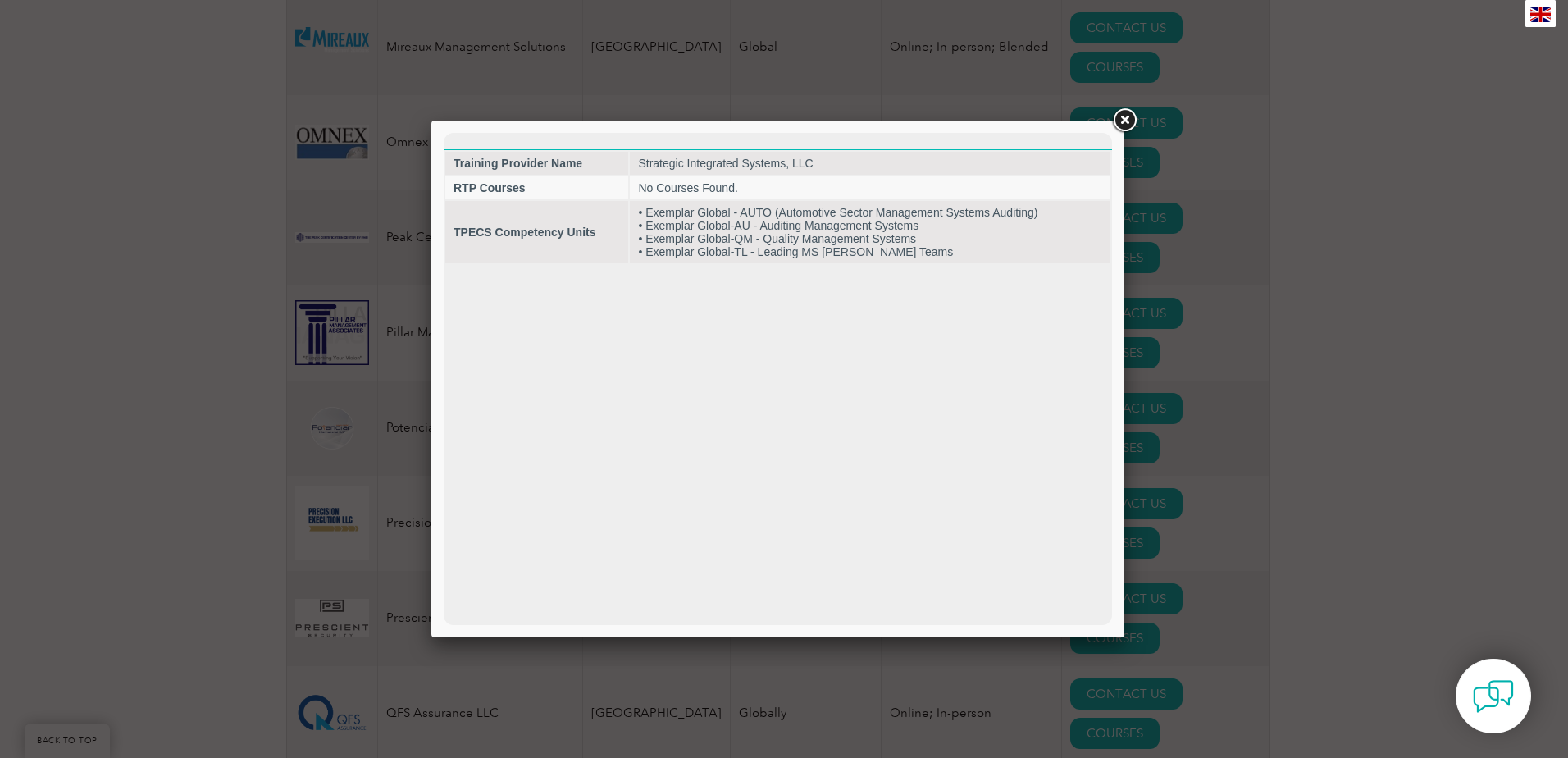
click at [1114, 125] on link at bounding box center [1124, 120] width 29 height 29
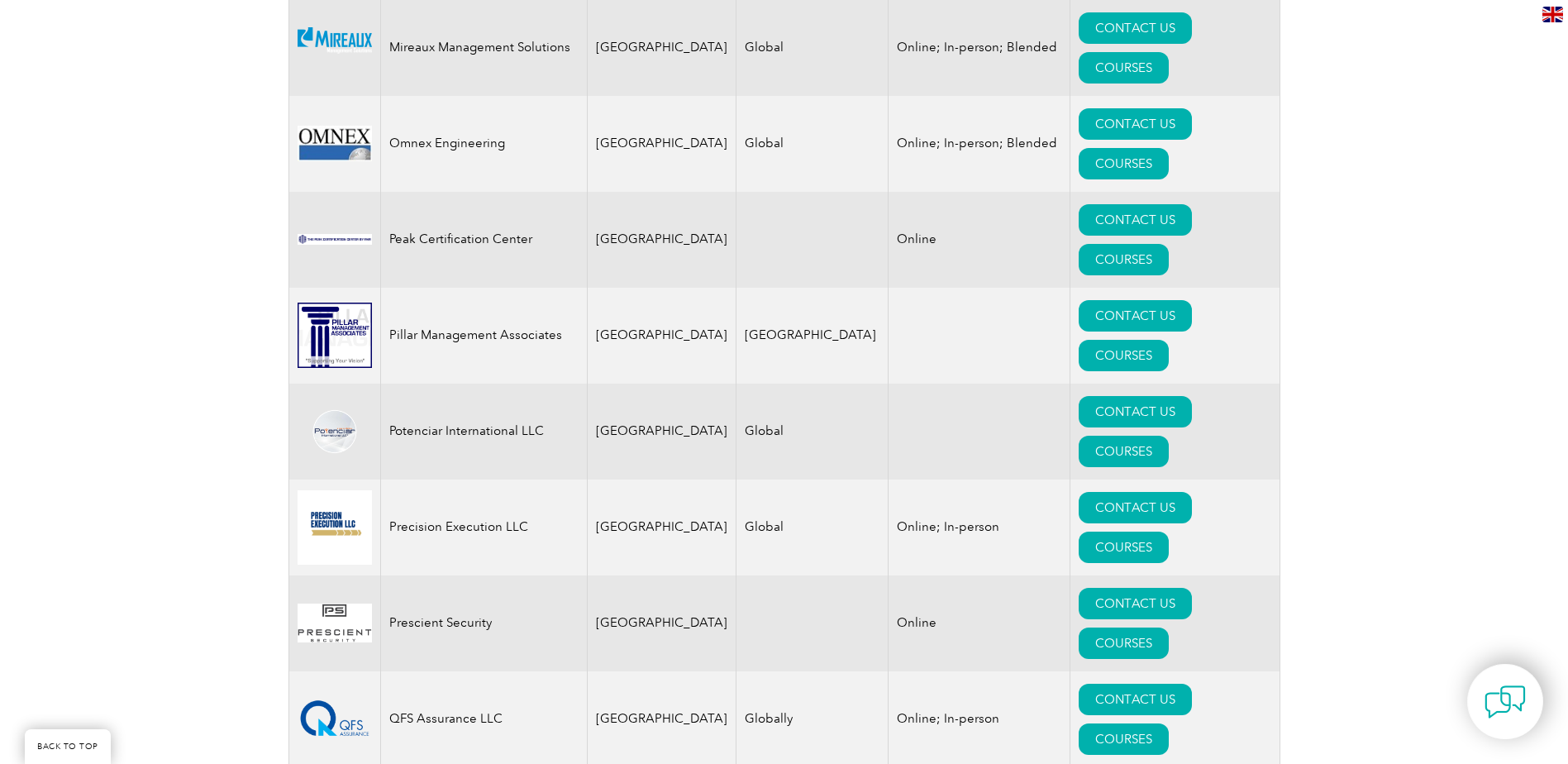
drag, startPoint x: 877, startPoint y: 440, endPoint x: 887, endPoint y: 424, distance: 18.9
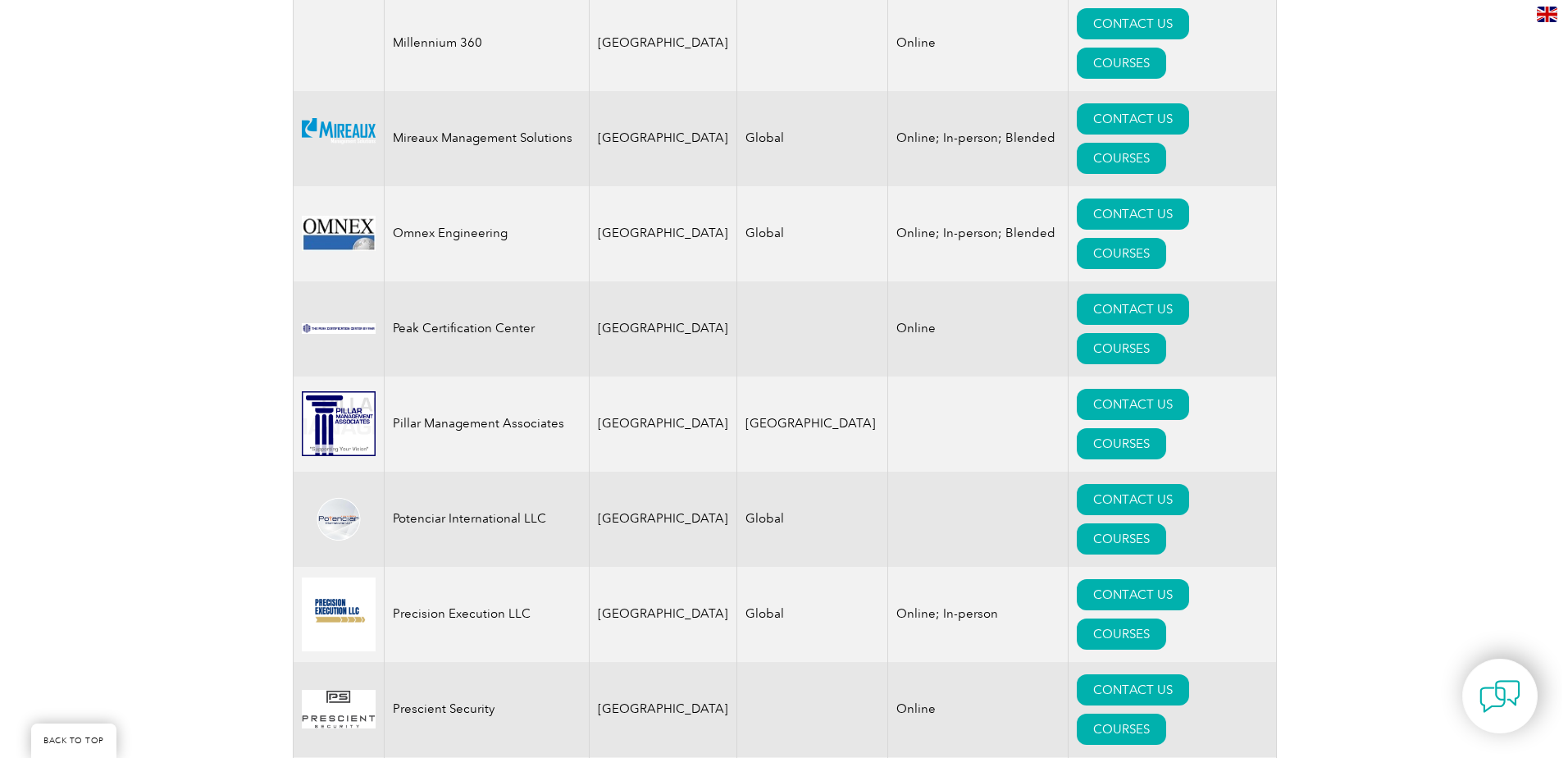
scroll to position [3364, 0]
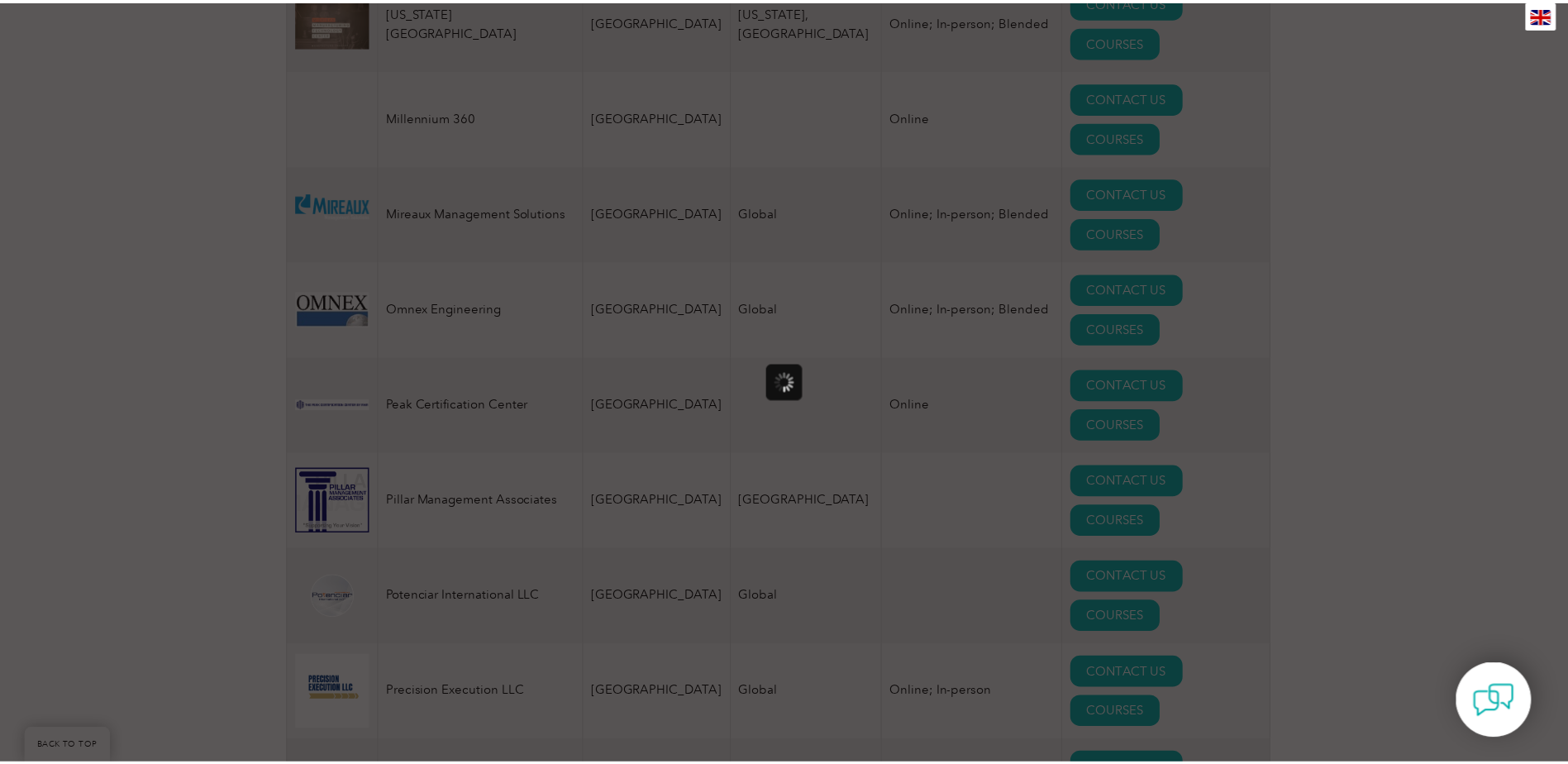
scroll to position [0, 0]
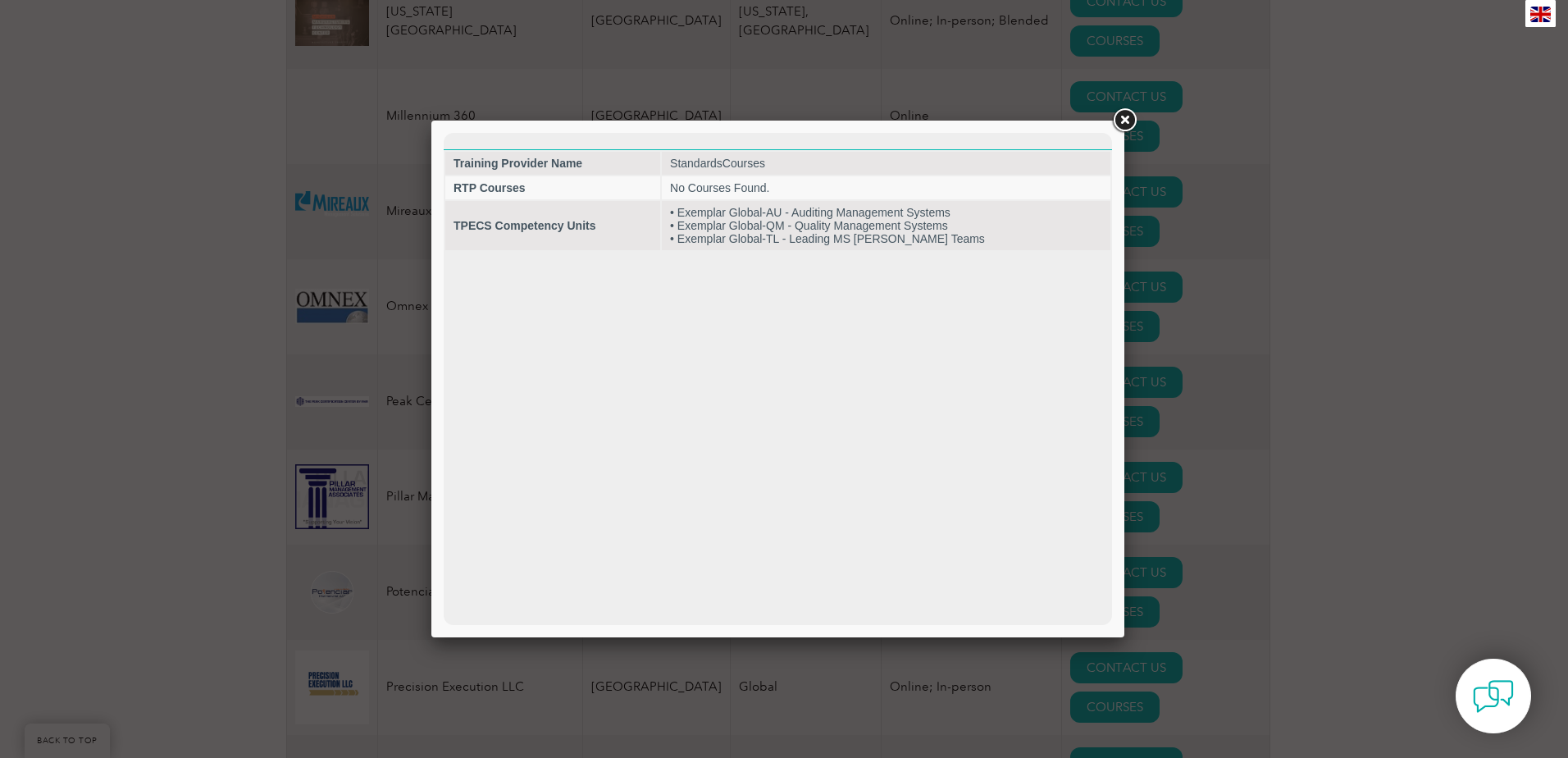
click at [1134, 117] on link at bounding box center [1124, 120] width 29 height 29
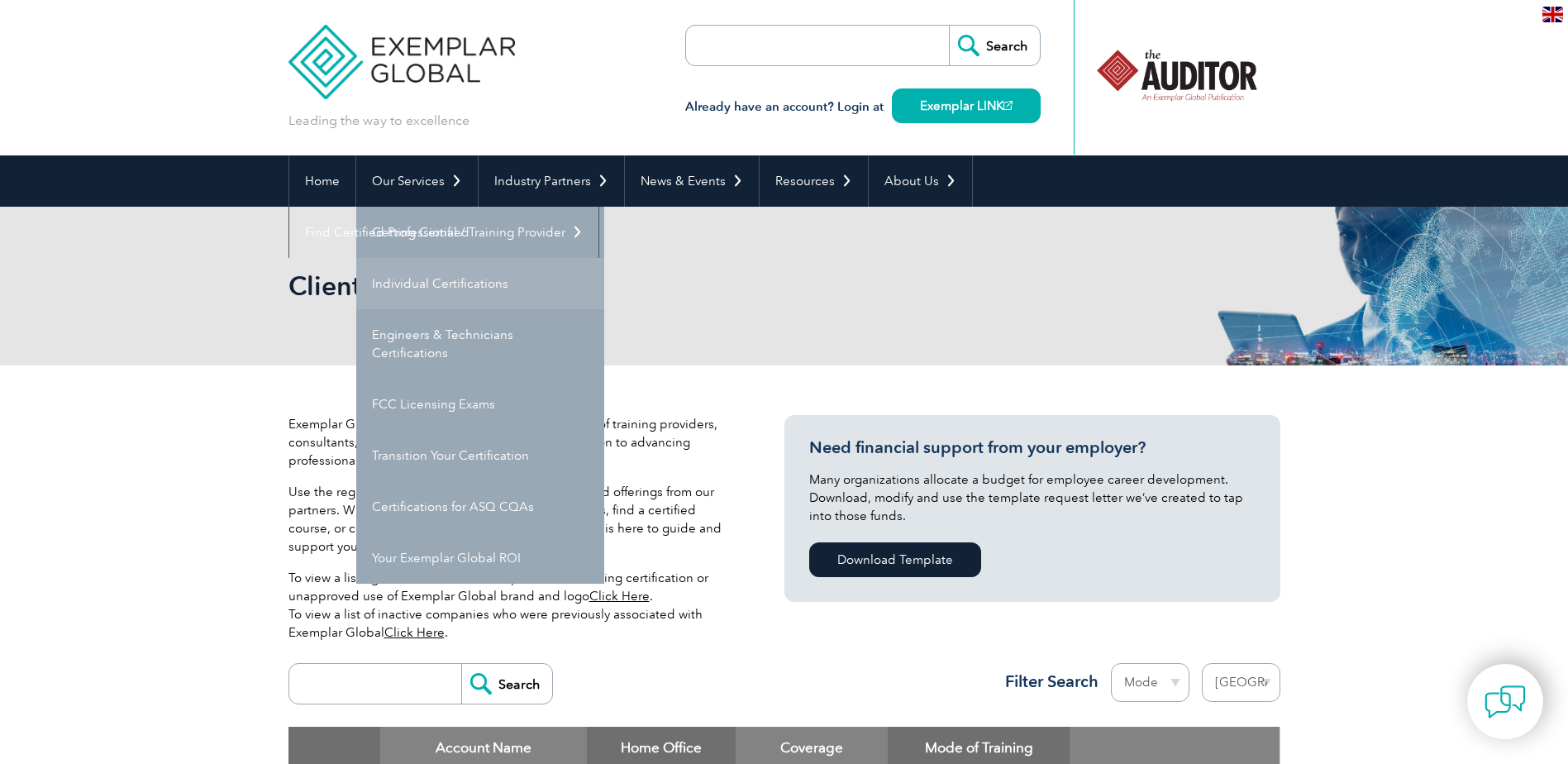
click at [445, 277] on link "Individual Certifications" at bounding box center [480, 284] width 248 height 51
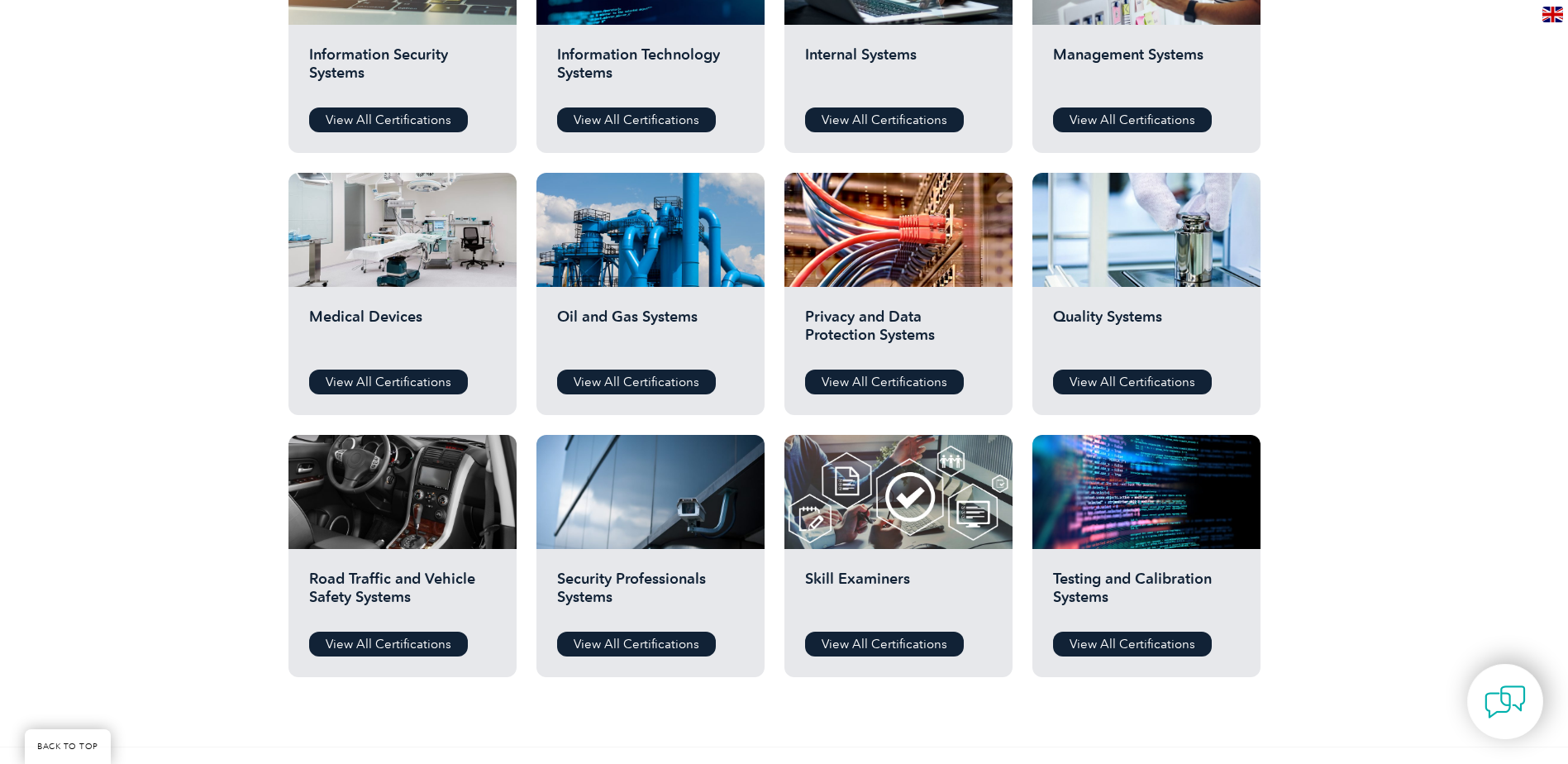
scroll to position [992, 0]
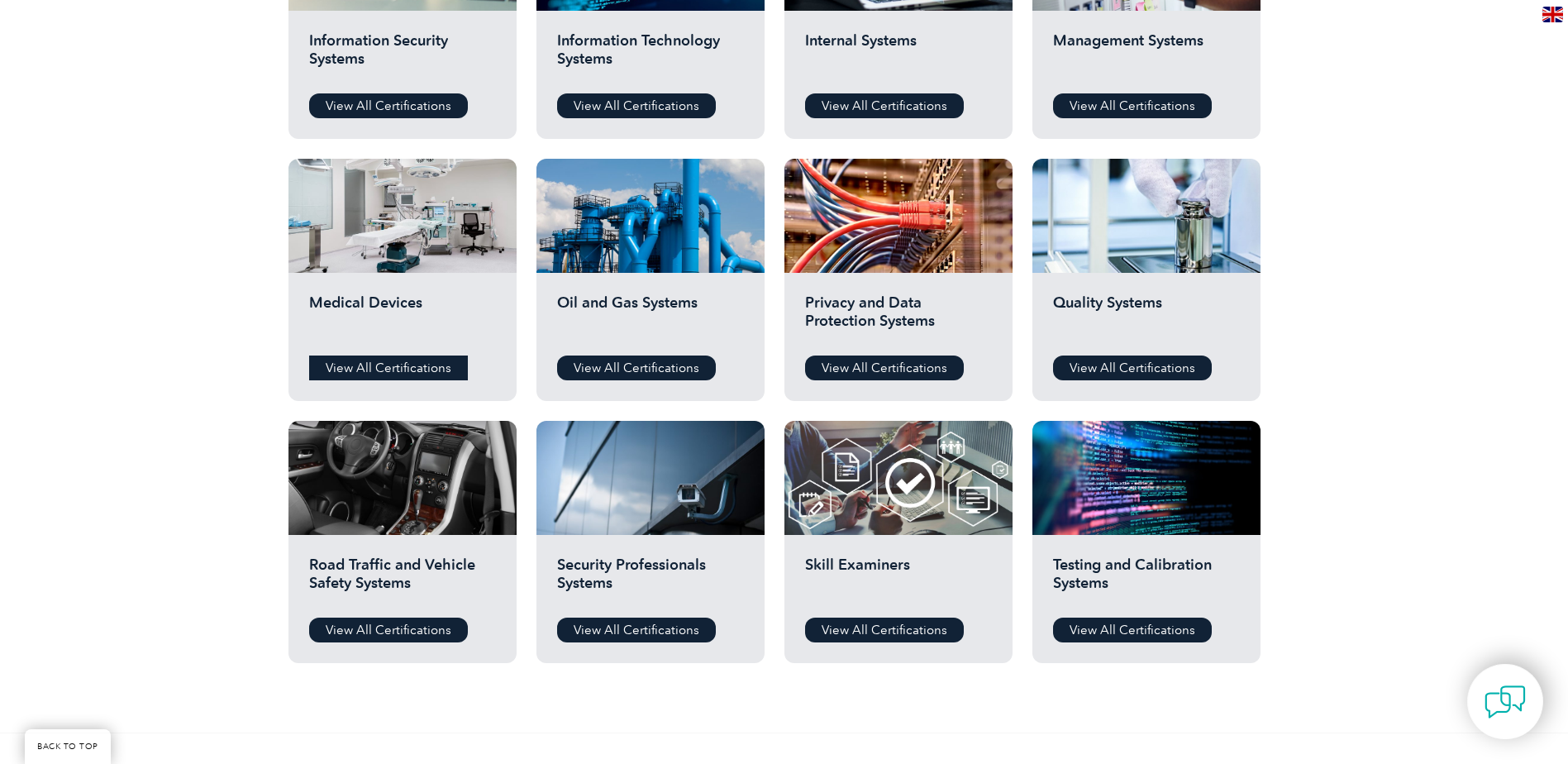
click at [425, 364] on link "View All Certifications" at bounding box center [388, 368] width 159 height 25
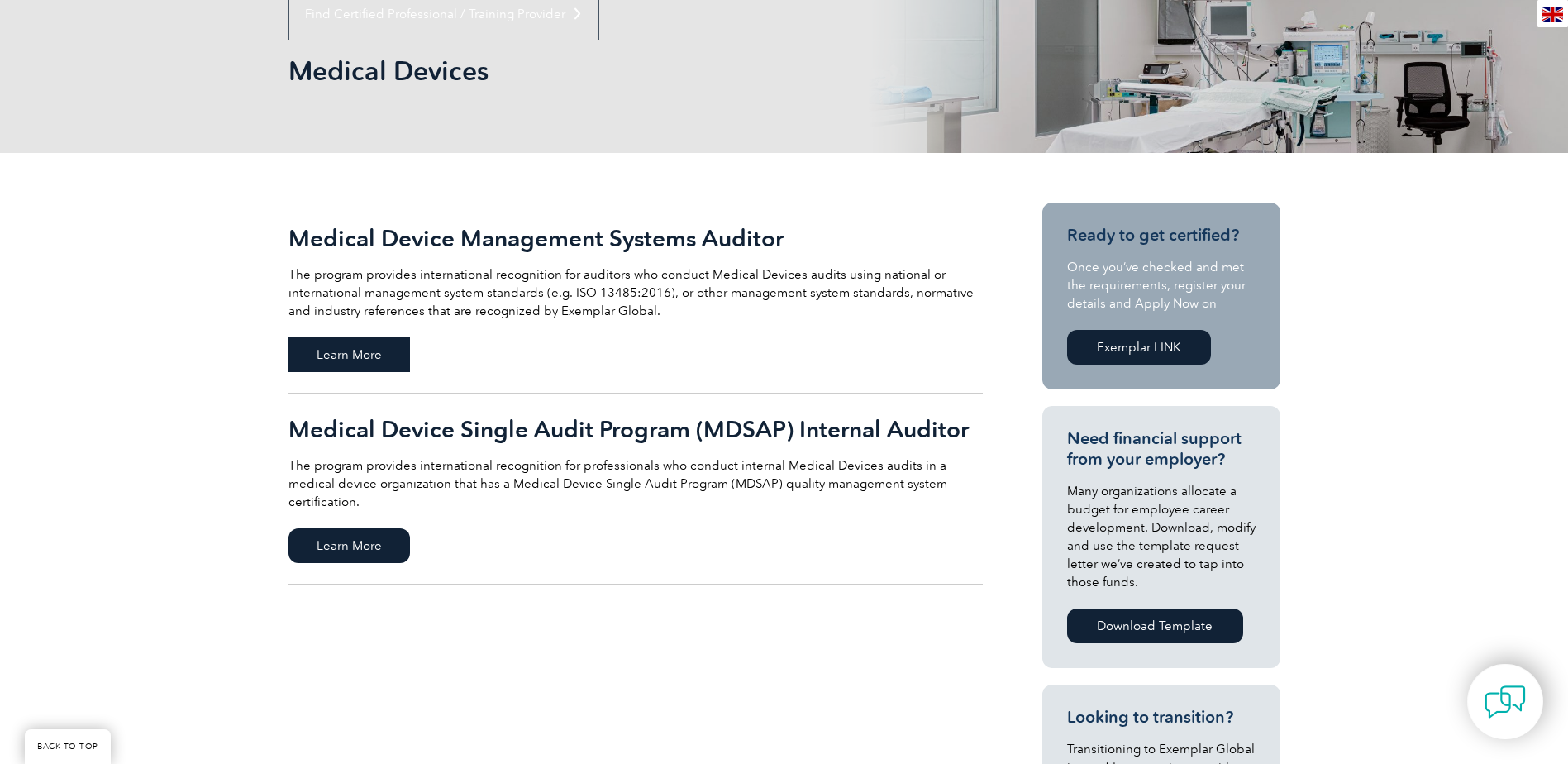
scroll to position [248, 0]
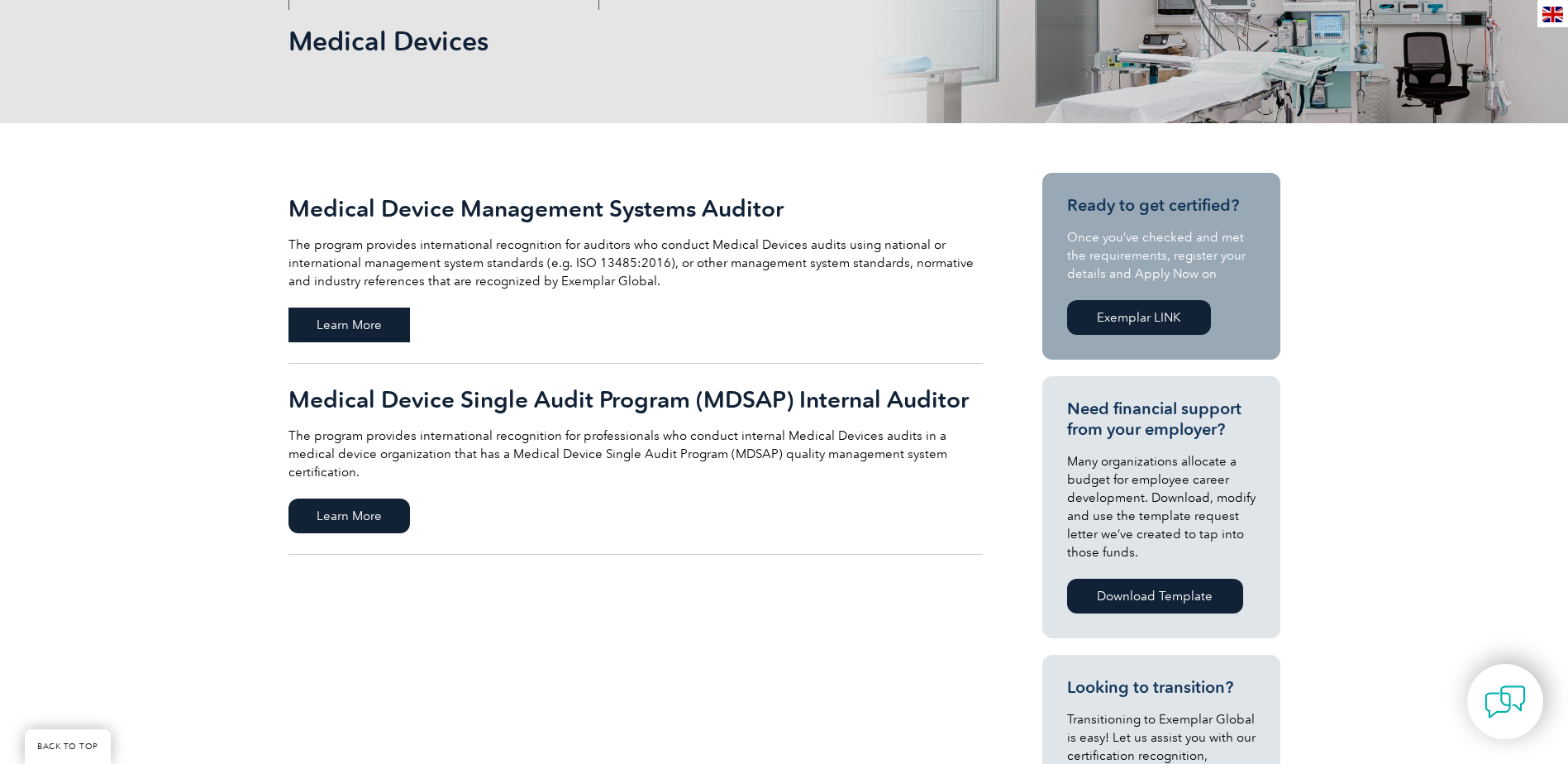
click at [368, 326] on span "Learn More" at bounding box center [349, 325] width 122 height 35
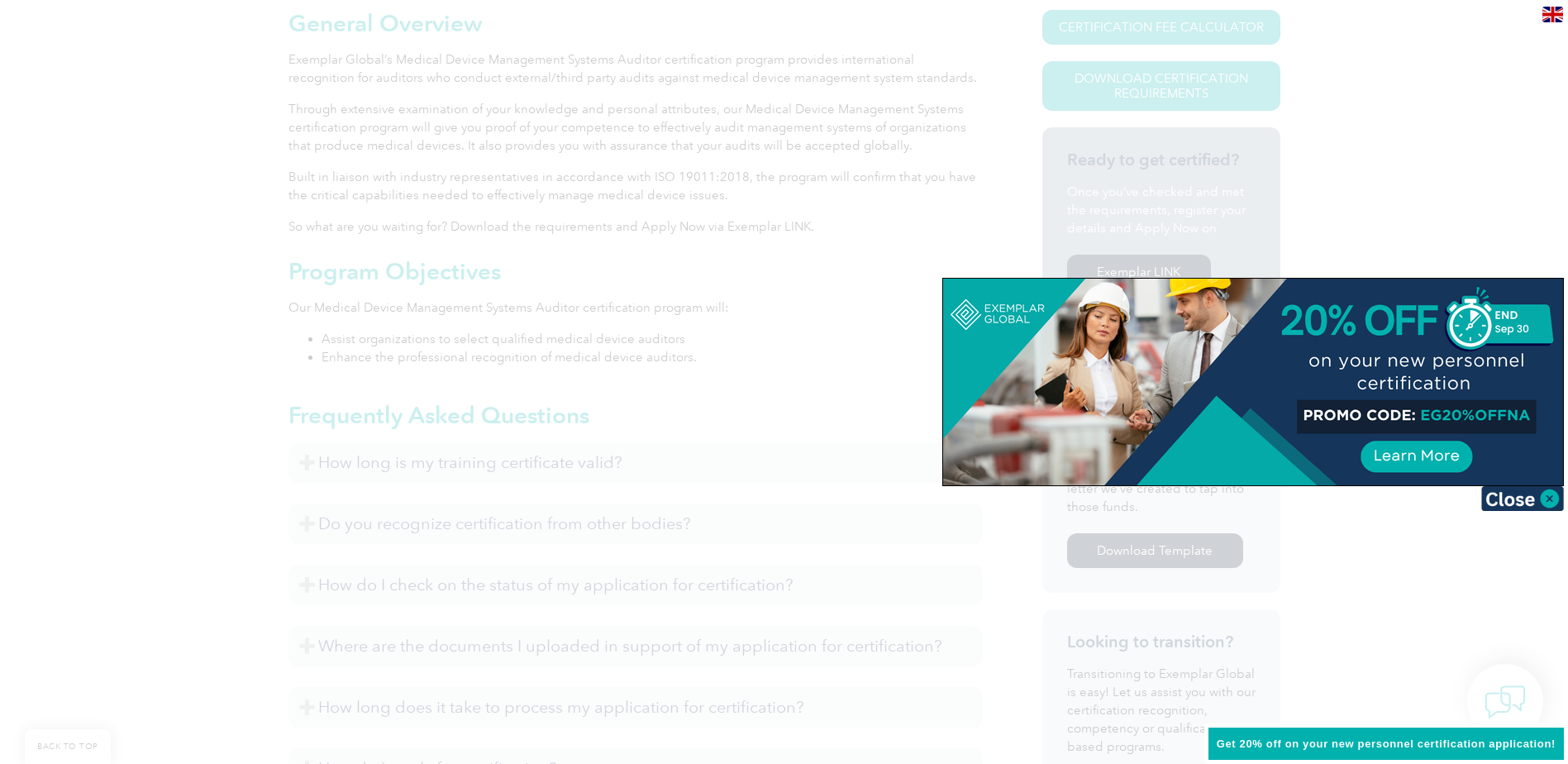
scroll to position [661, 0]
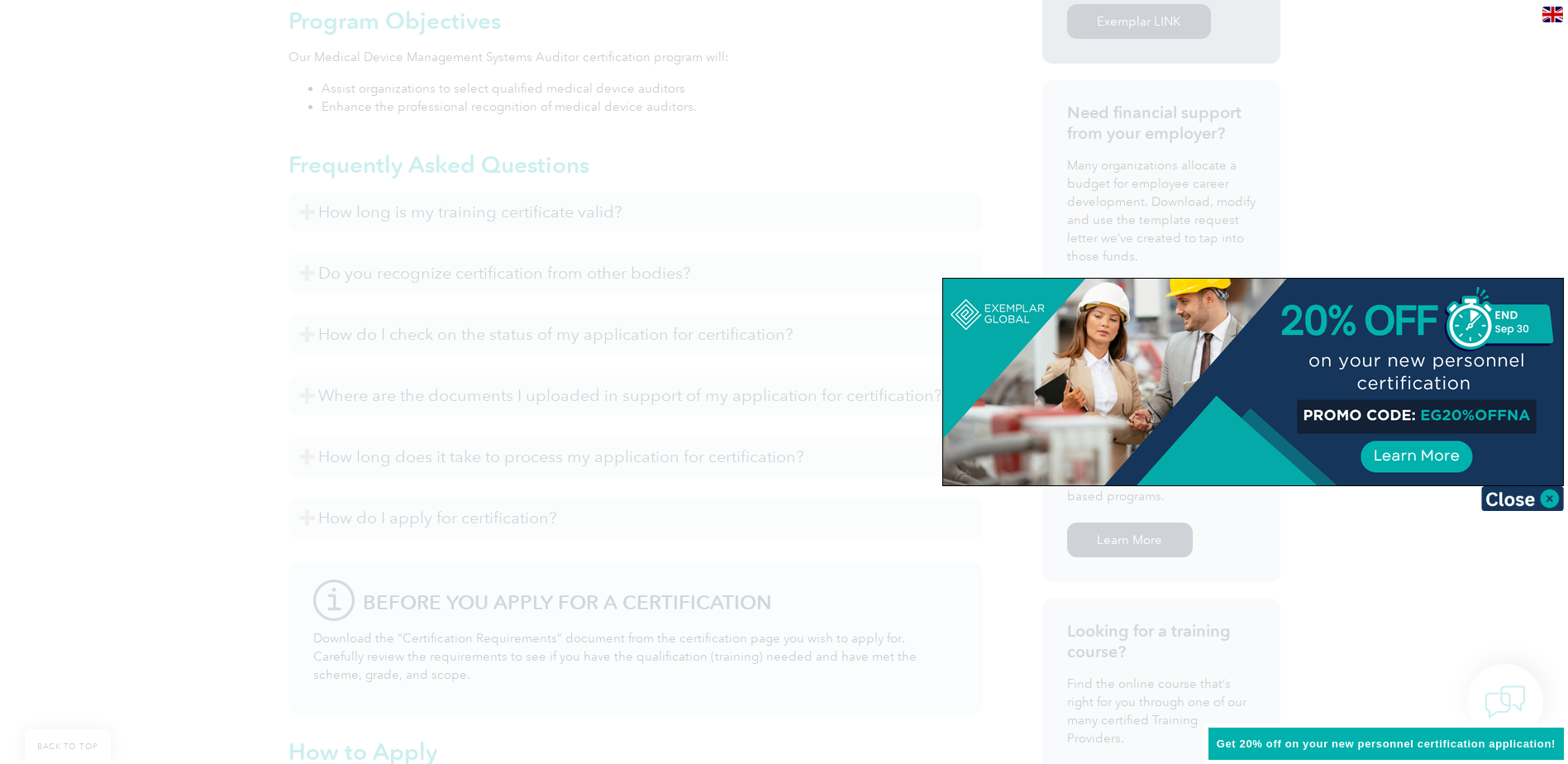
click at [1409, 170] on div at bounding box center [784, 382] width 1568 height 764
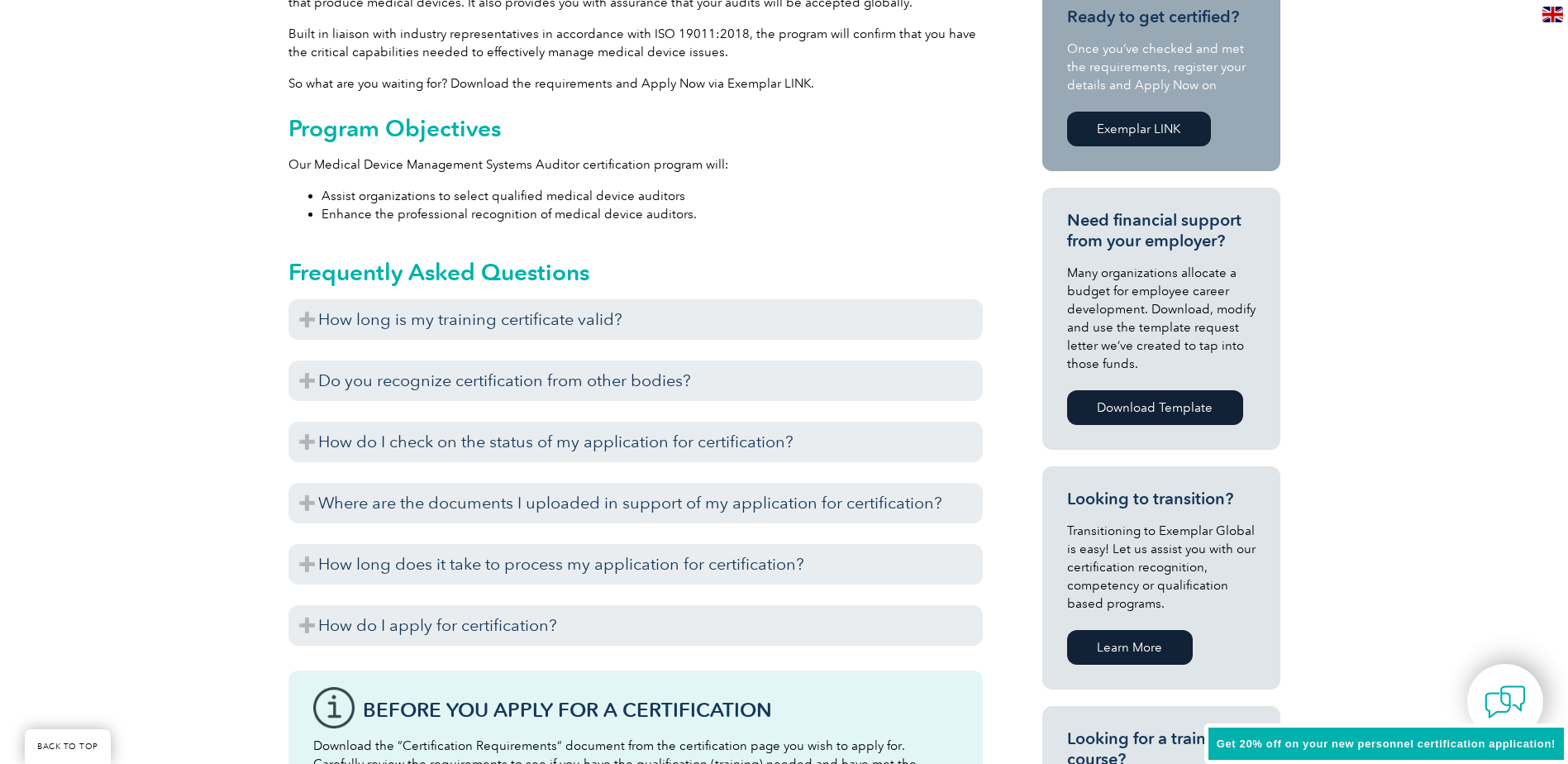
scroll to position [579, 0]
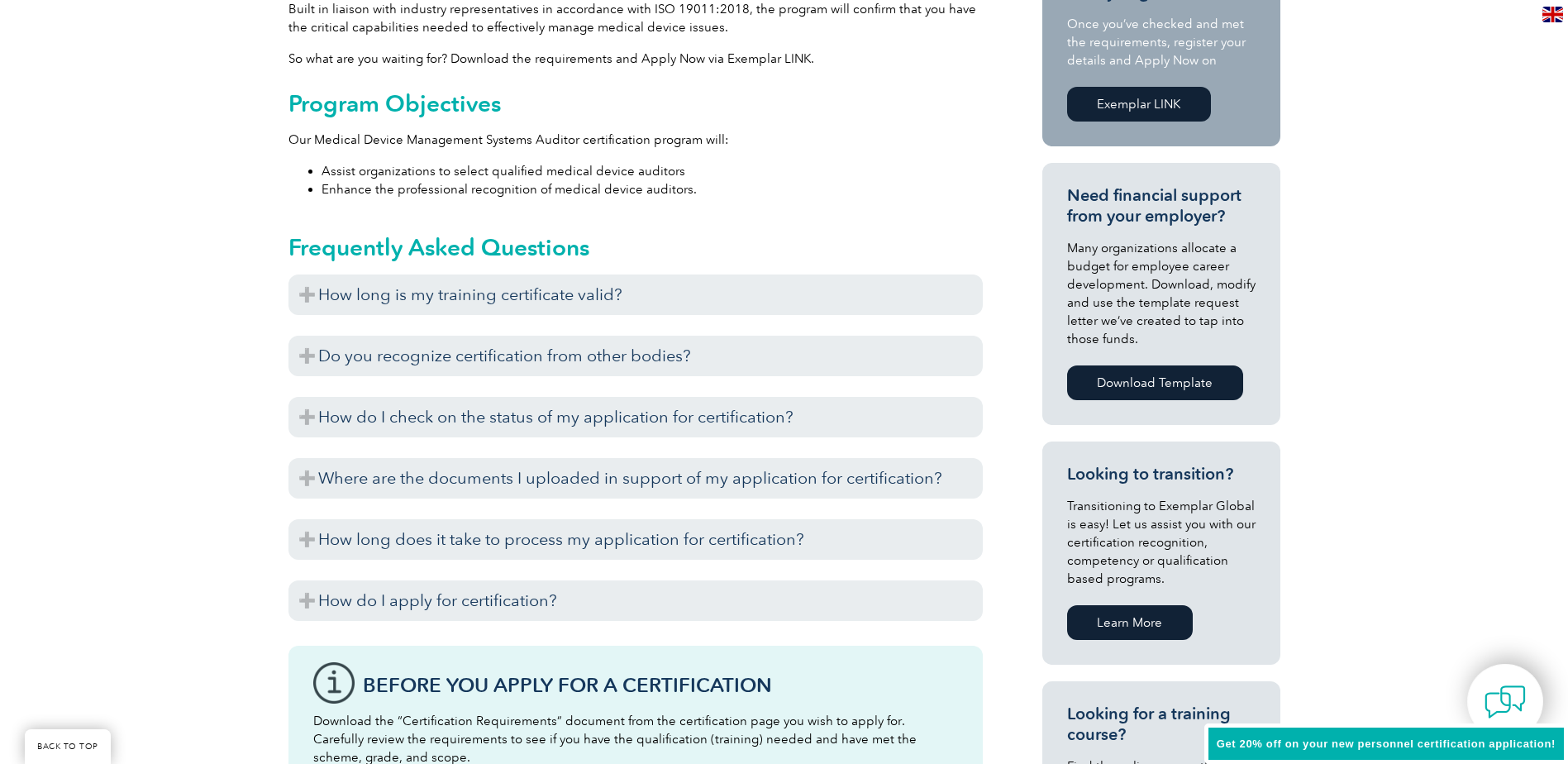
click at [708, 288] on h3 "How long is my training certificate valid?" at bounding box center [635, 295] width 694 height 41
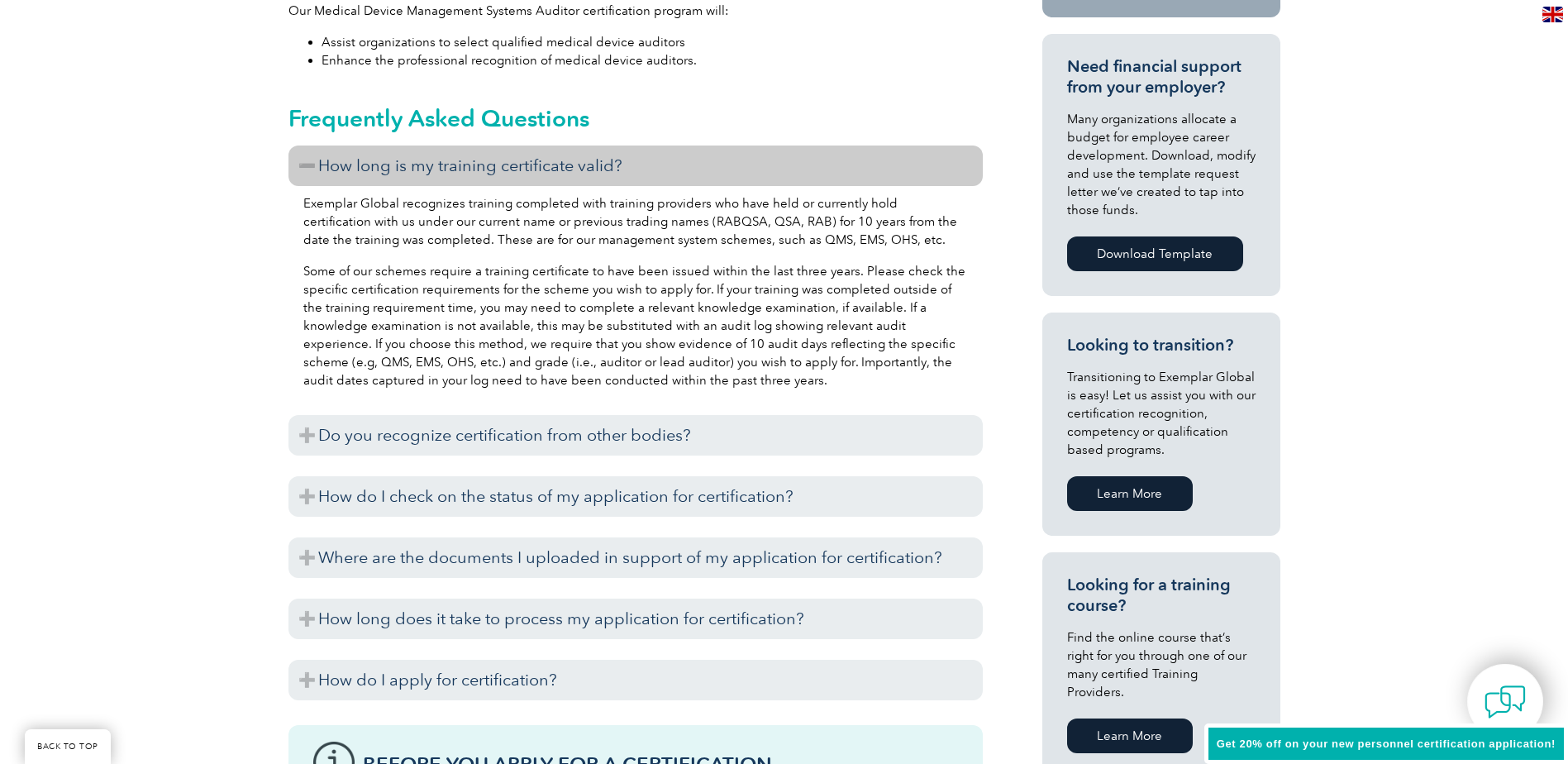
scroll to position [744, 0]
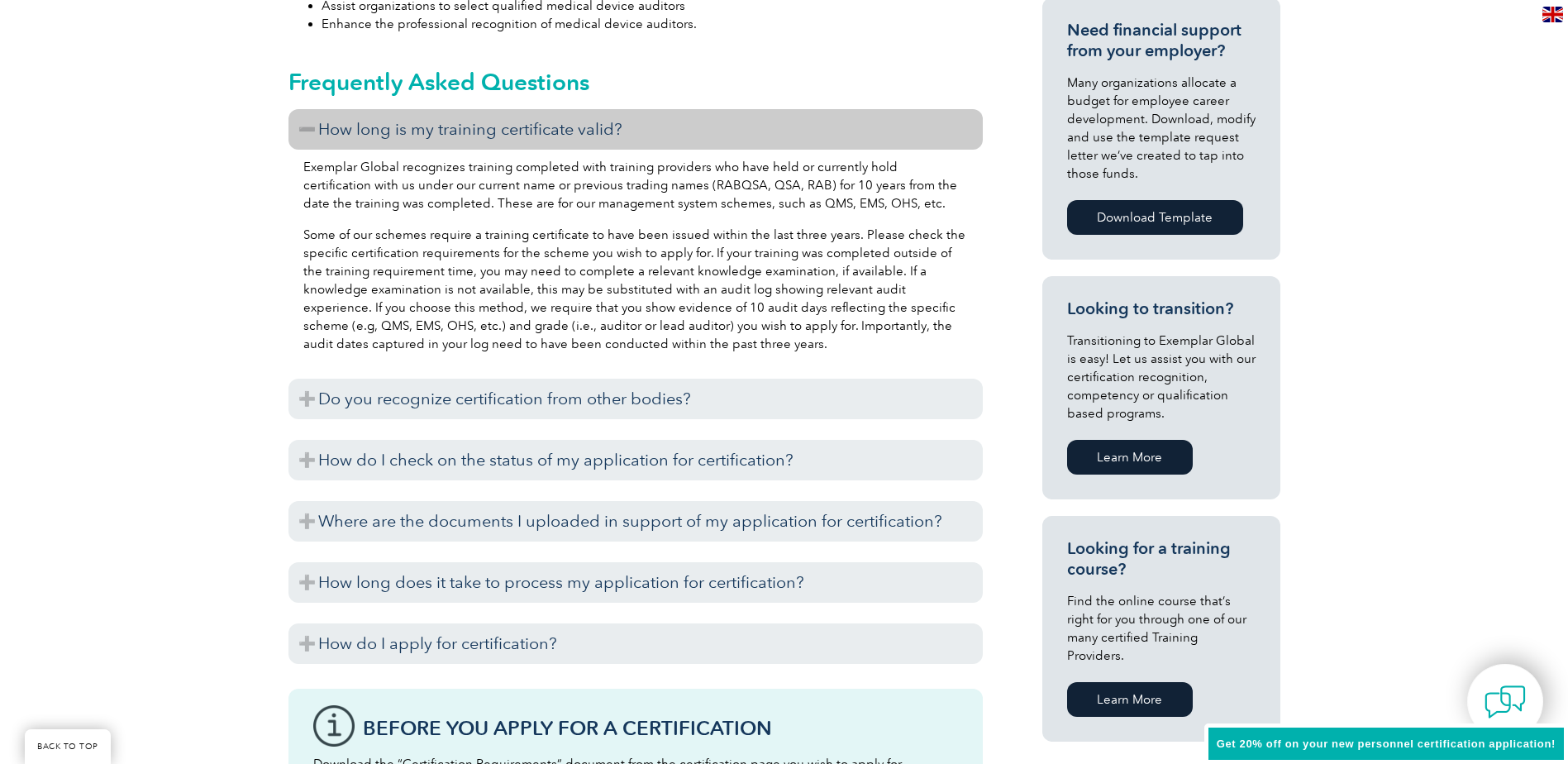
click at [745, 372] on div "How long is my training certificate valid? Exemplar Global recognizes training …" at bounding box center [635, 391] width 694 height 563
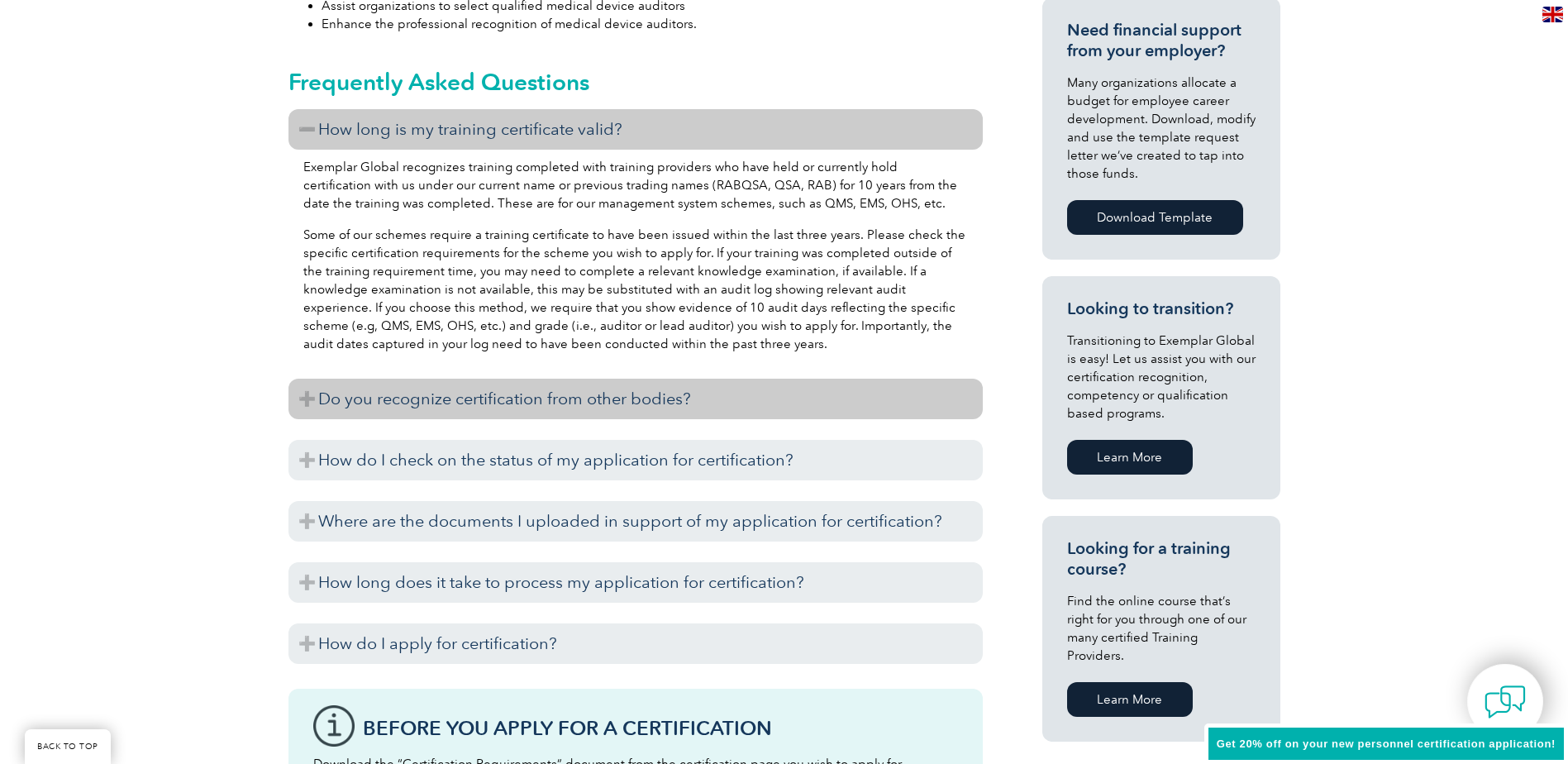
click at [749, 391] on h3 "Do you recognize certification from other bodies?" at bounding box center [635, 399] width 694 height 41
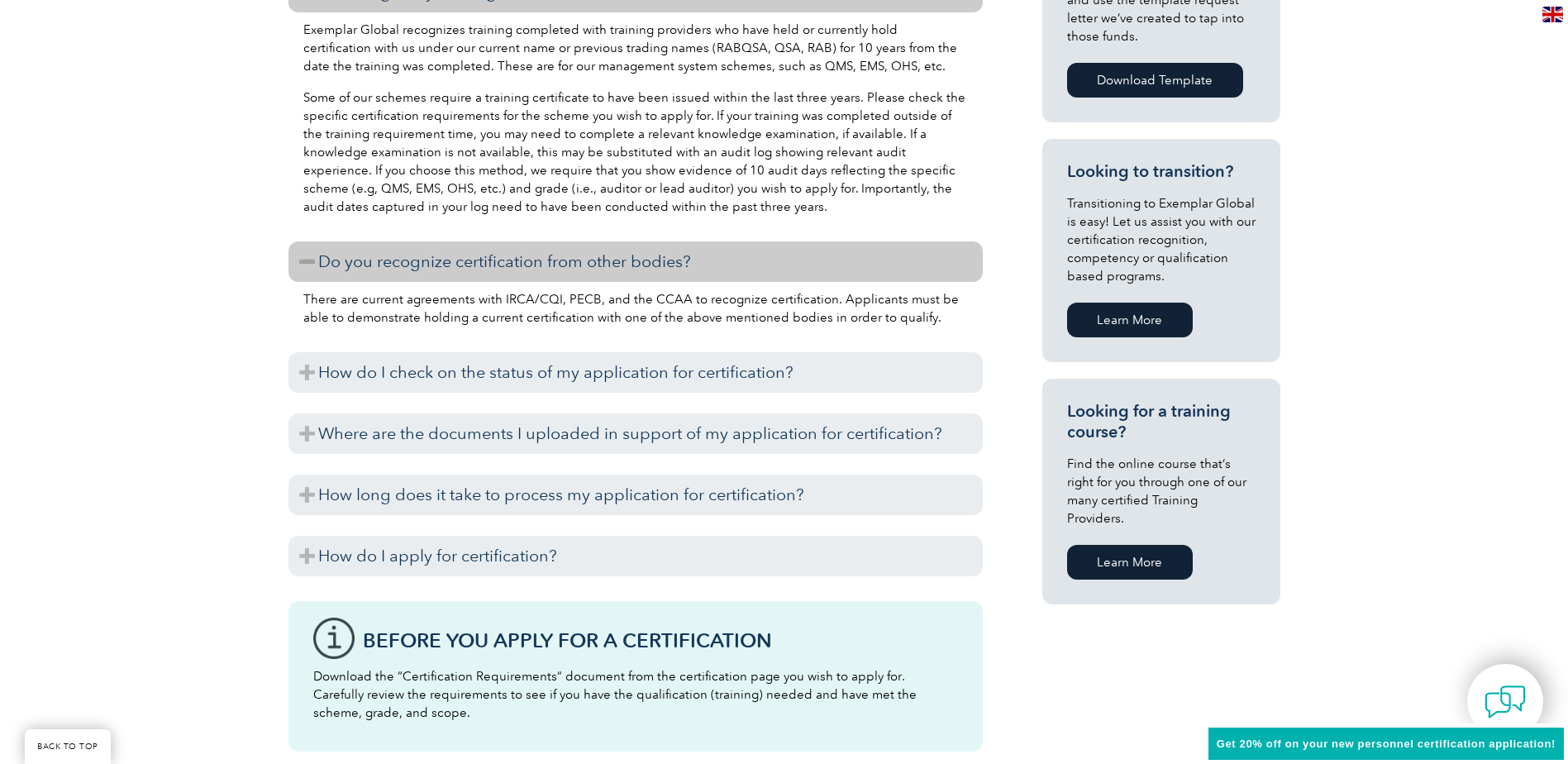
scroll to position [909, 0]
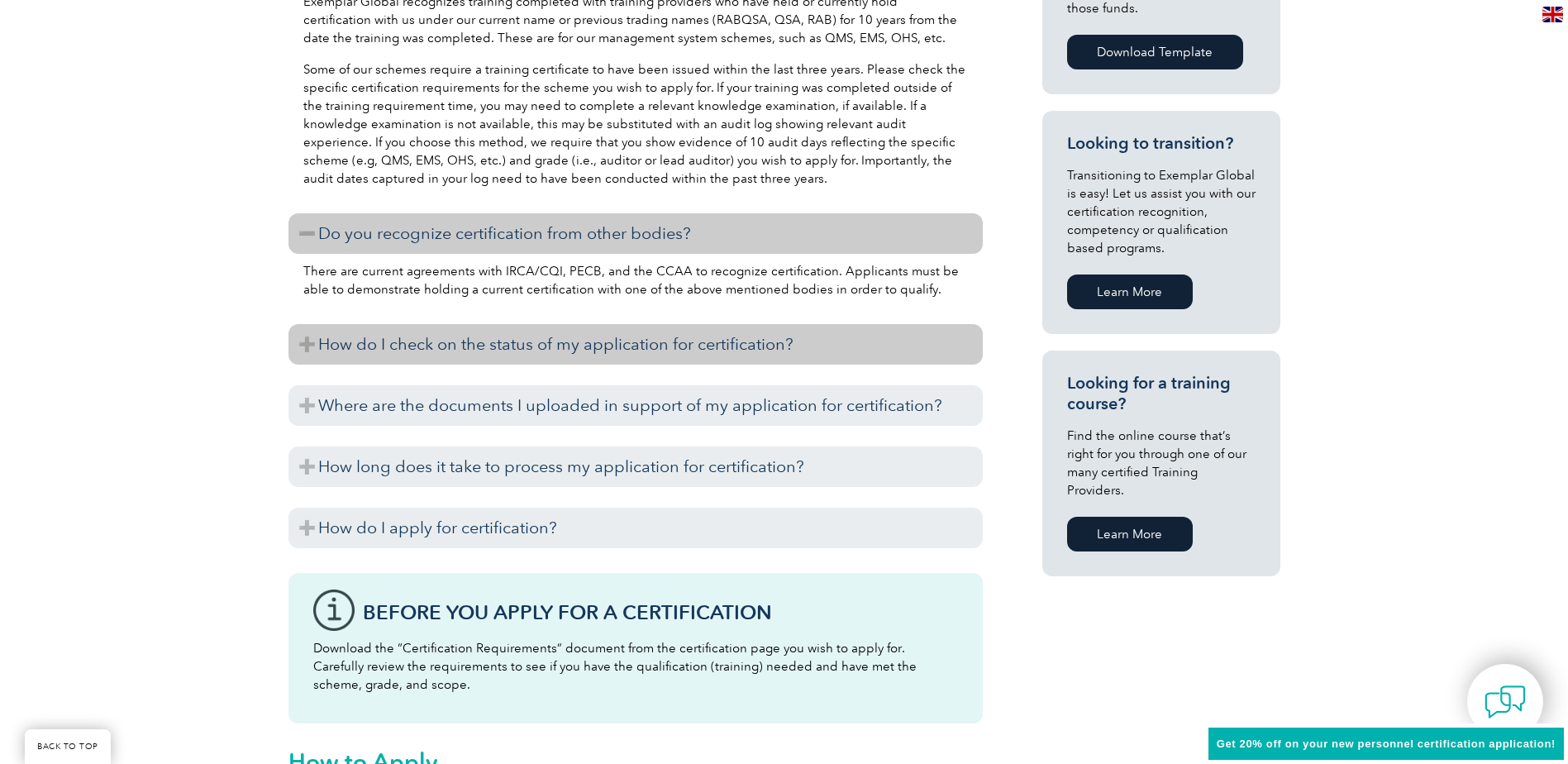
click at [742, 359] on h3 "How do I check on the status of my application for certification?" at bounding box center [635, 344] width 694 height 41
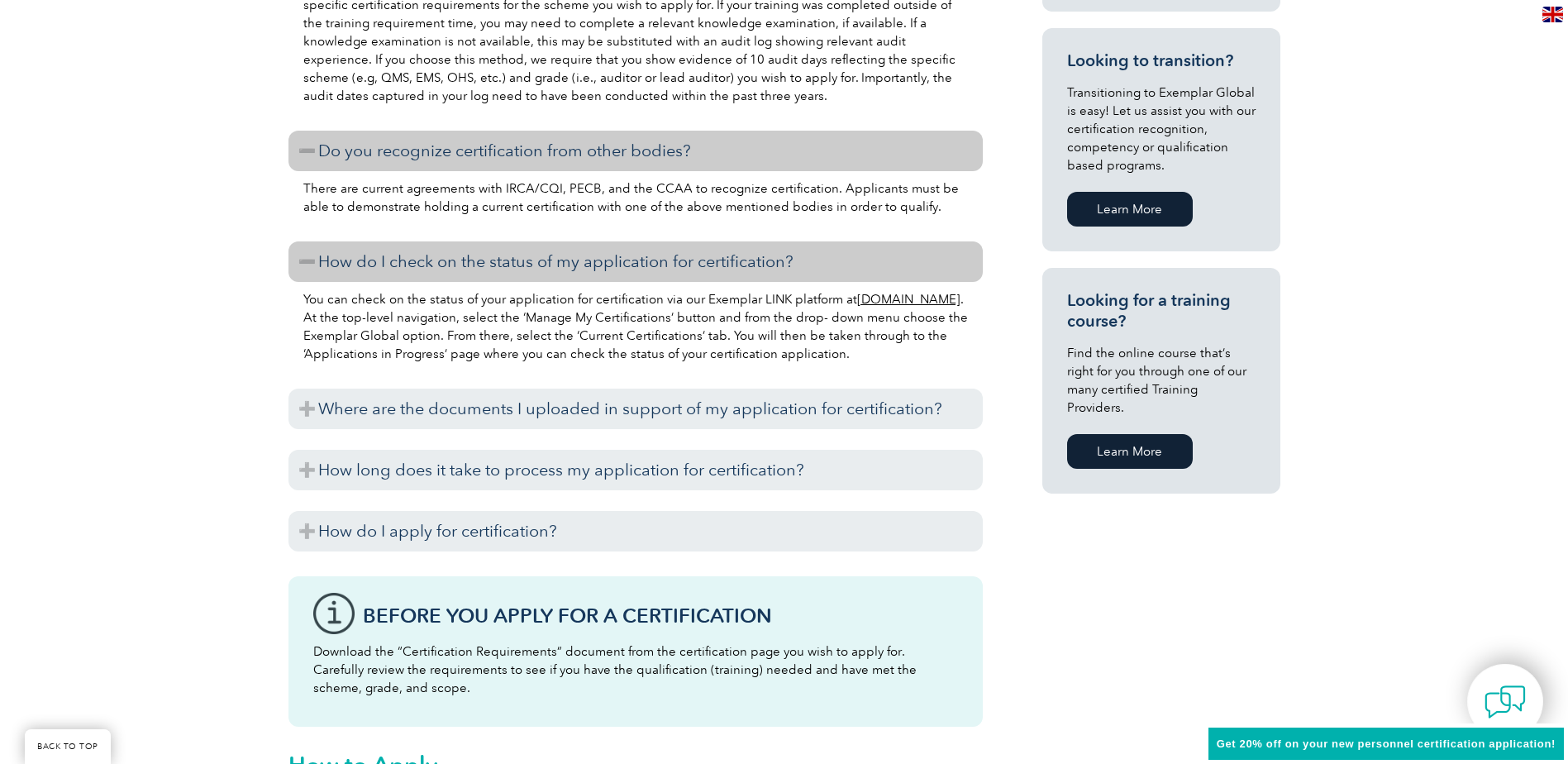
scroll to position [1075, 0]
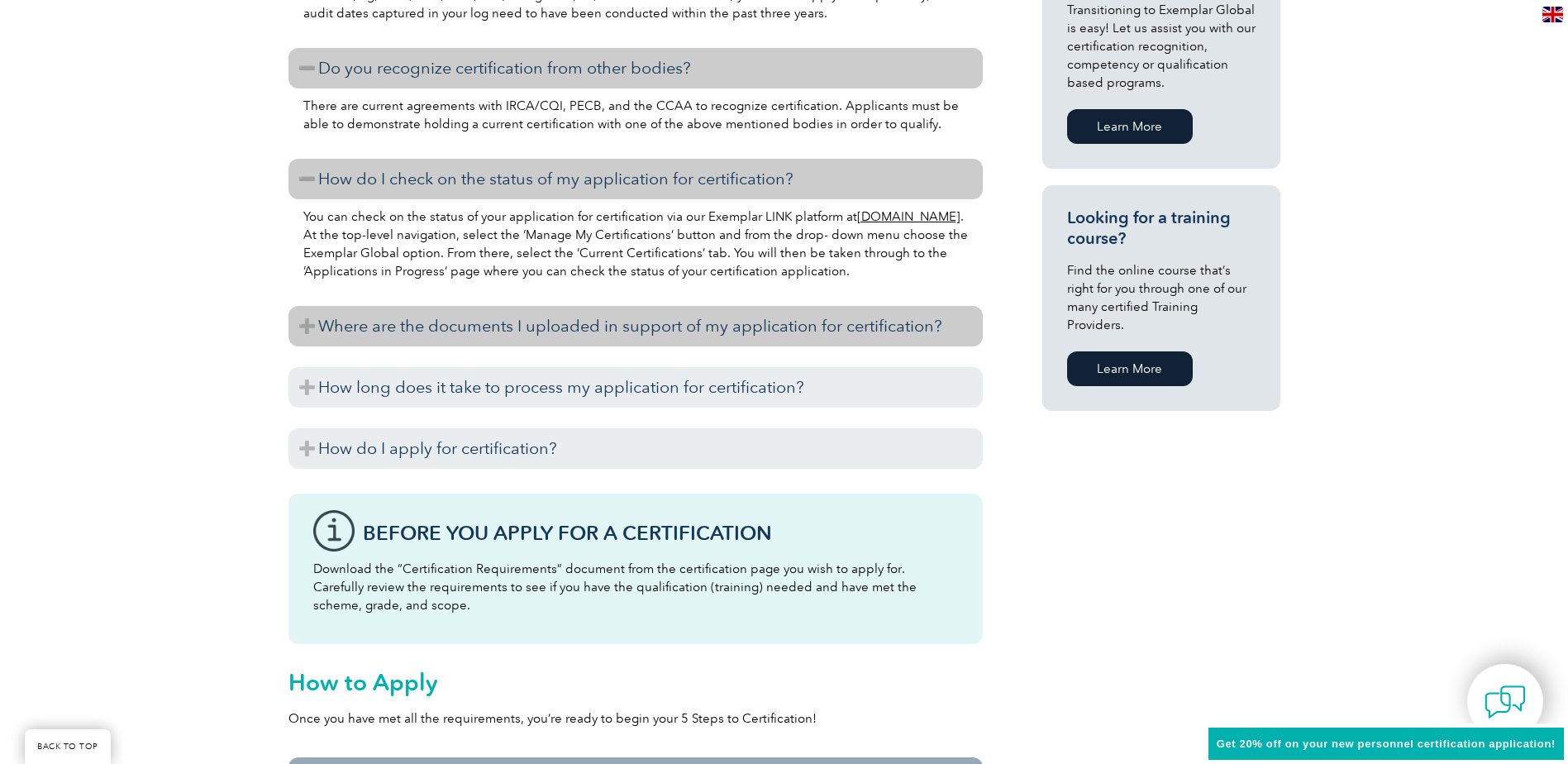
click at [734, 326] on h3 "Where are the documents I uploaded in support of my application for certificati…" at bounding box center [635, 326] width 694 height 41
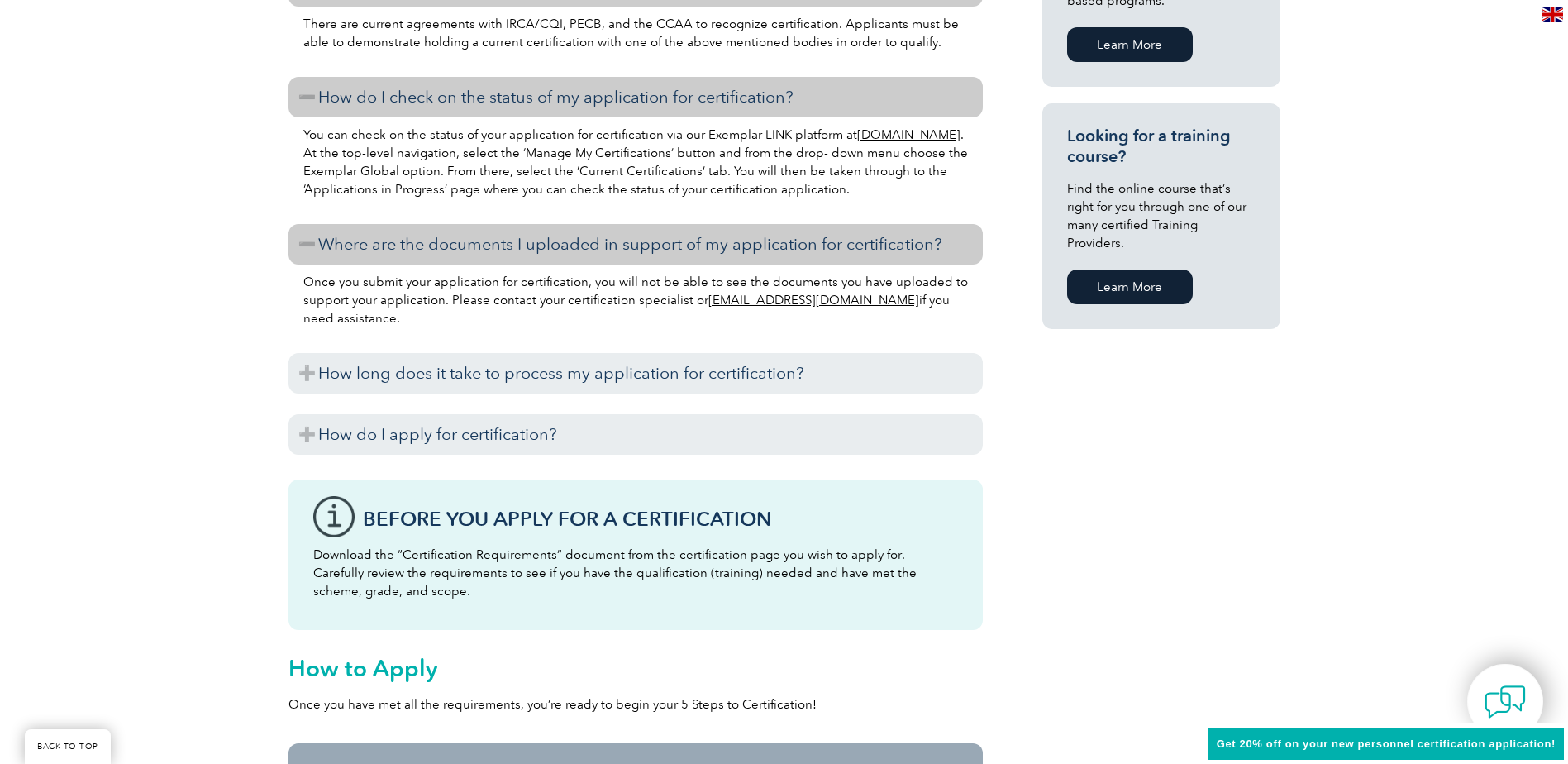
scroll to position [1157, 0]
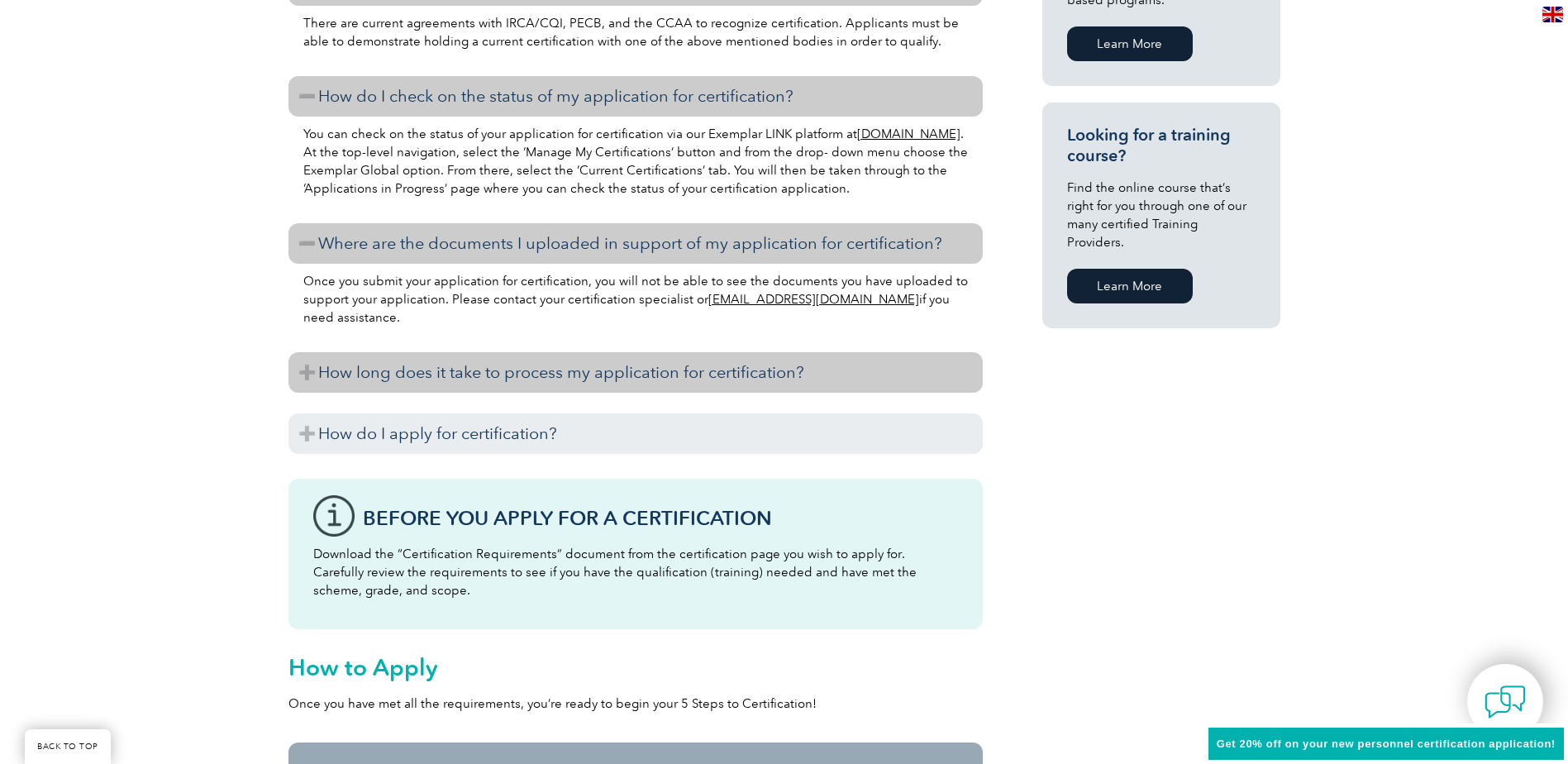
click at [749, 370] on h3 "How long does it take to process my application for certification?" at bounding box center [635, 372] width 694 height 41
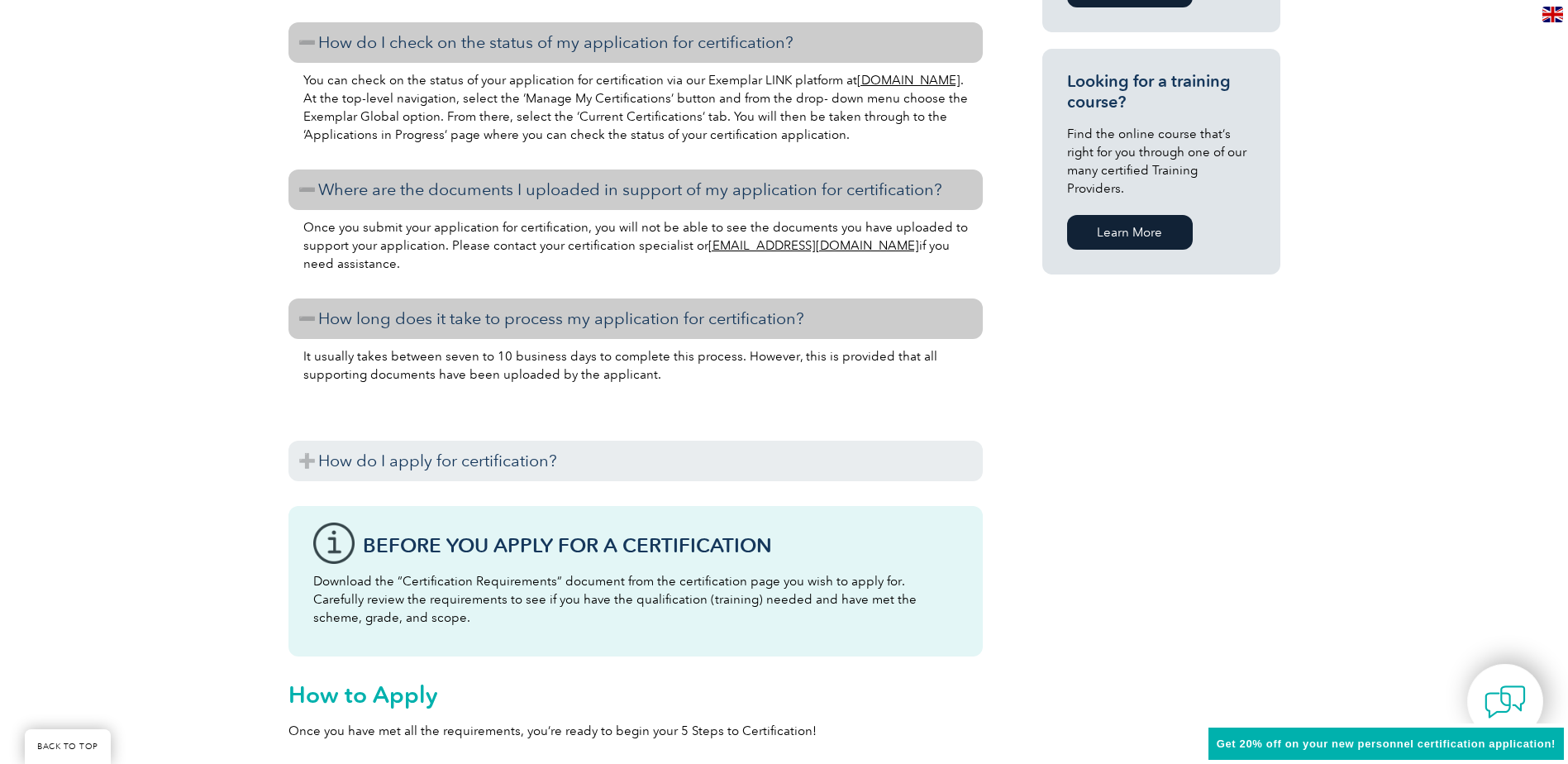
scroll to position [1240, 0]
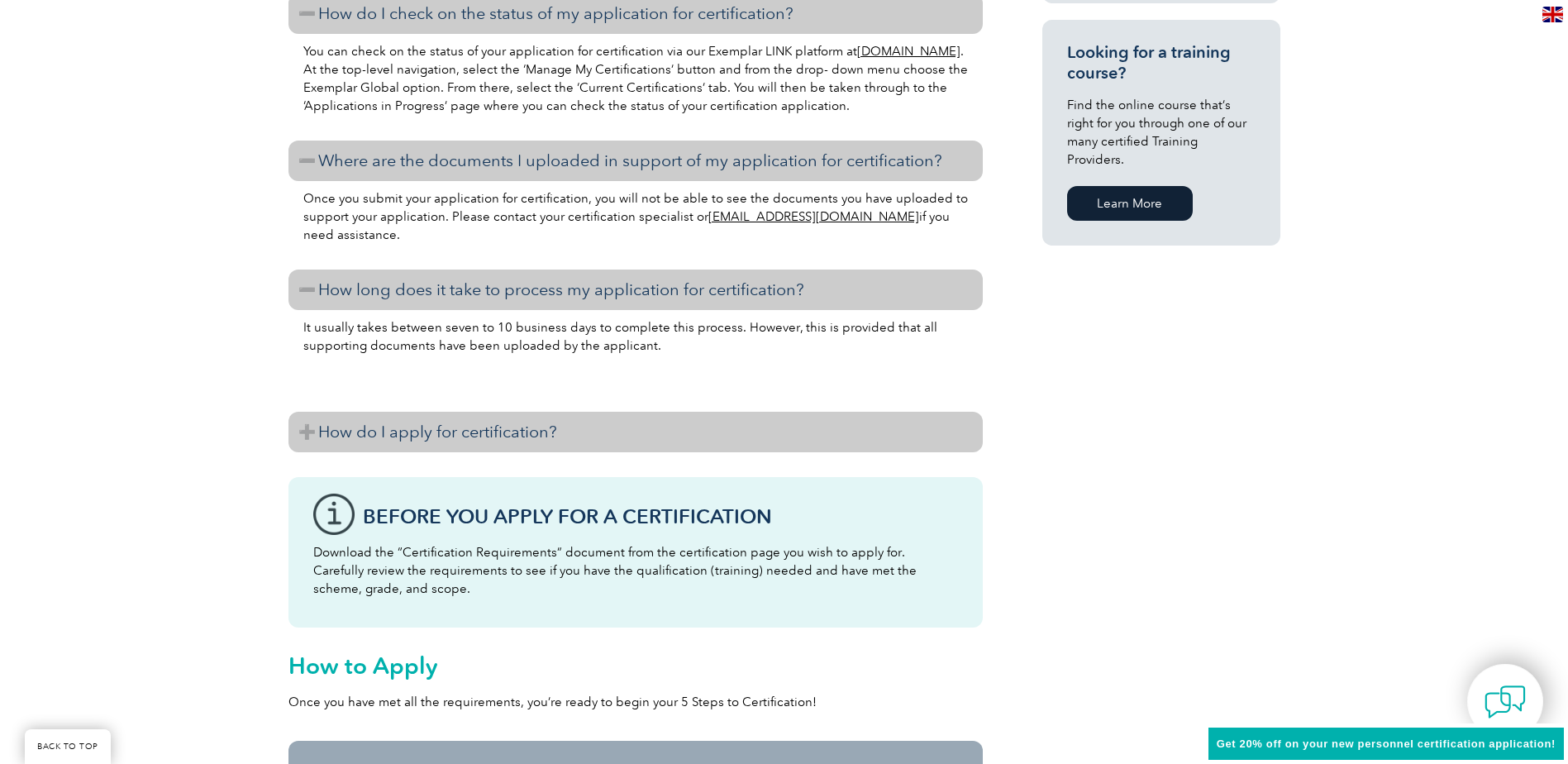
click at [756, 430] on h3 "How do I apply for certification?" at bounding box center [635, 431] width 694 height 41
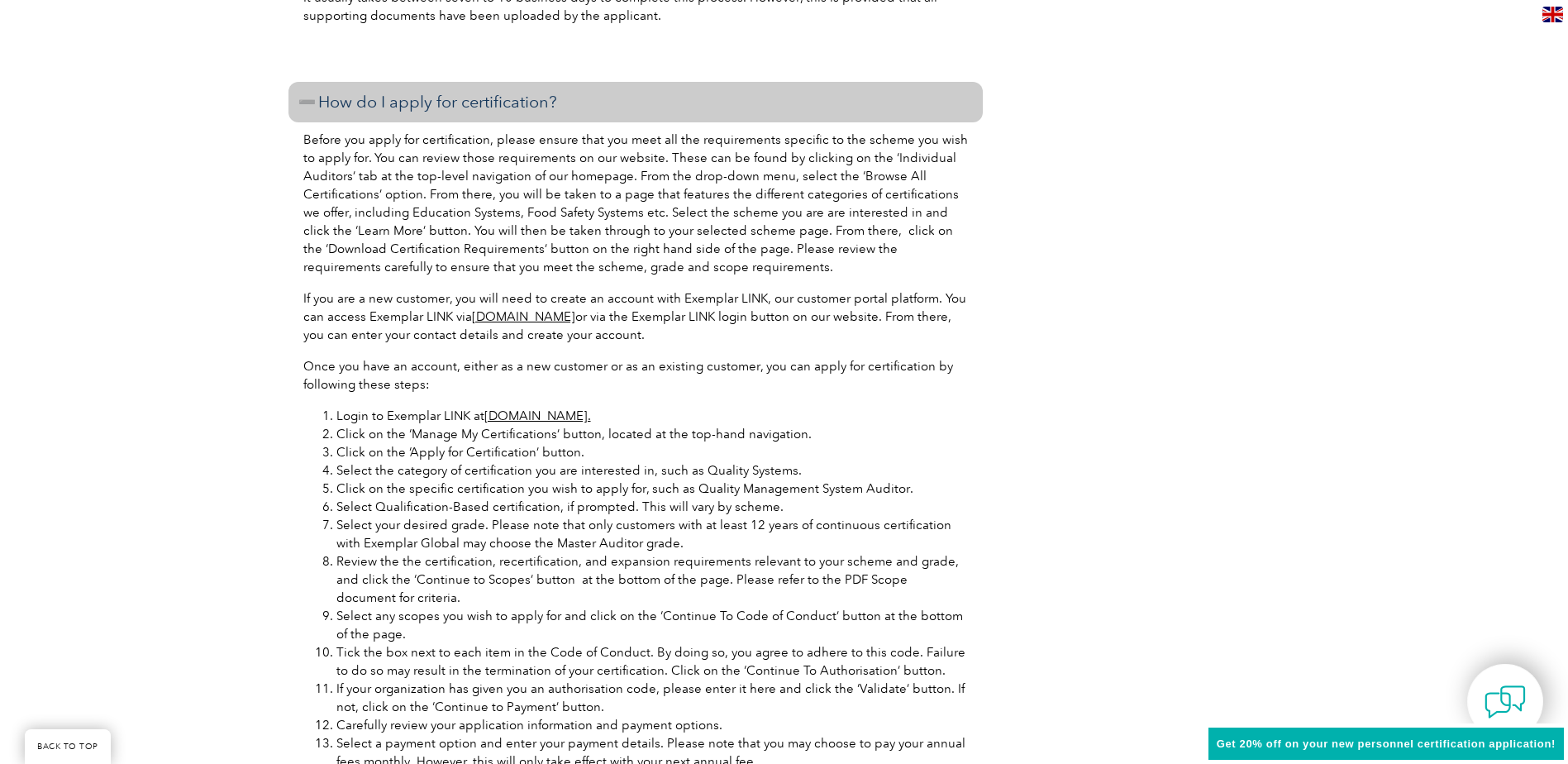
scroll to position [1572, 0]
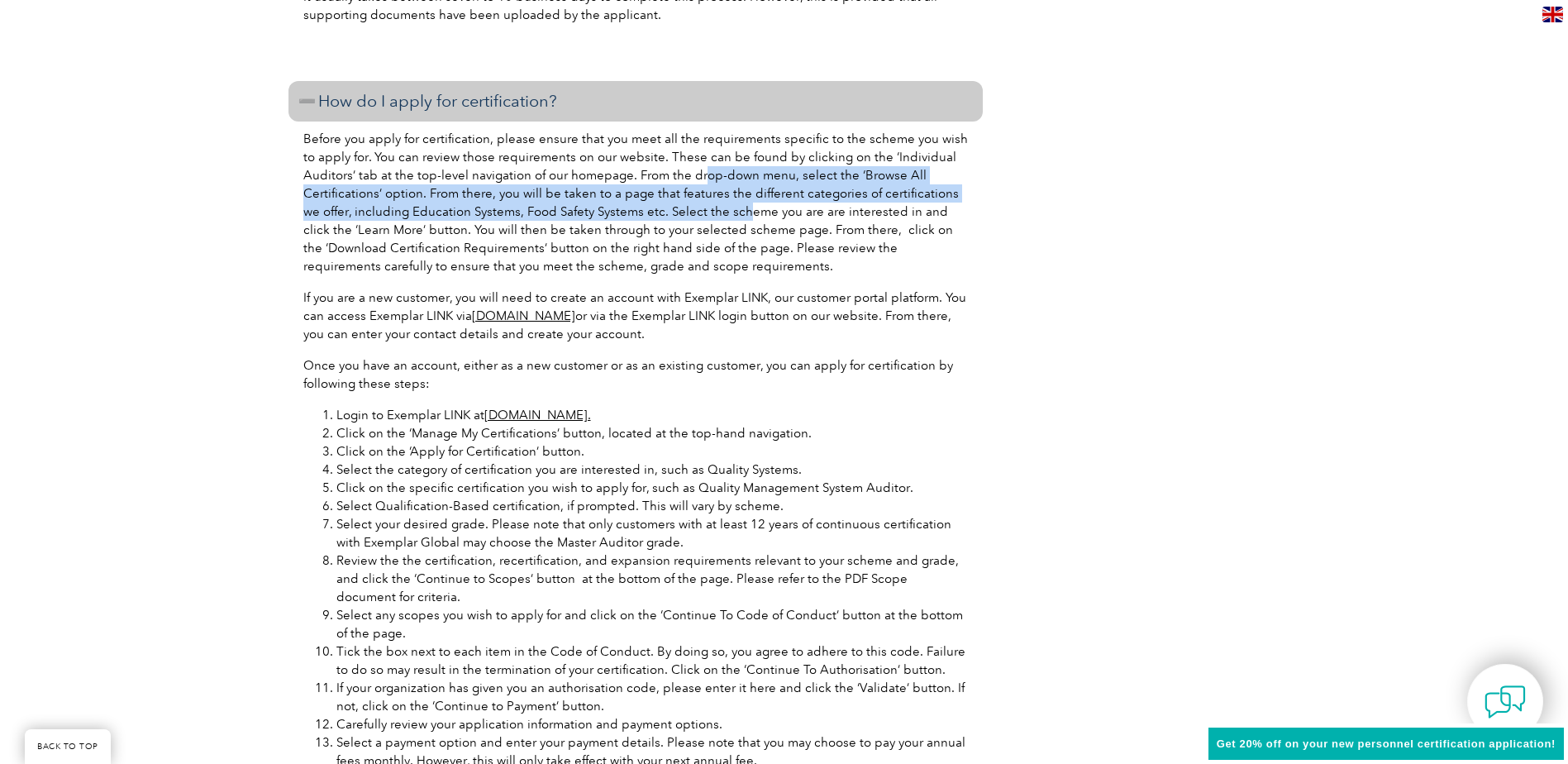
drag, startPoint x: 698, startPoint y: 172, endPoint x: 720, endPoint y: 206, distance: 40.5
click at [720, 206] on p "Before you apply for certification, please ensure that you meet all the require…" at bounding box center [635, 202] width 665 height 145
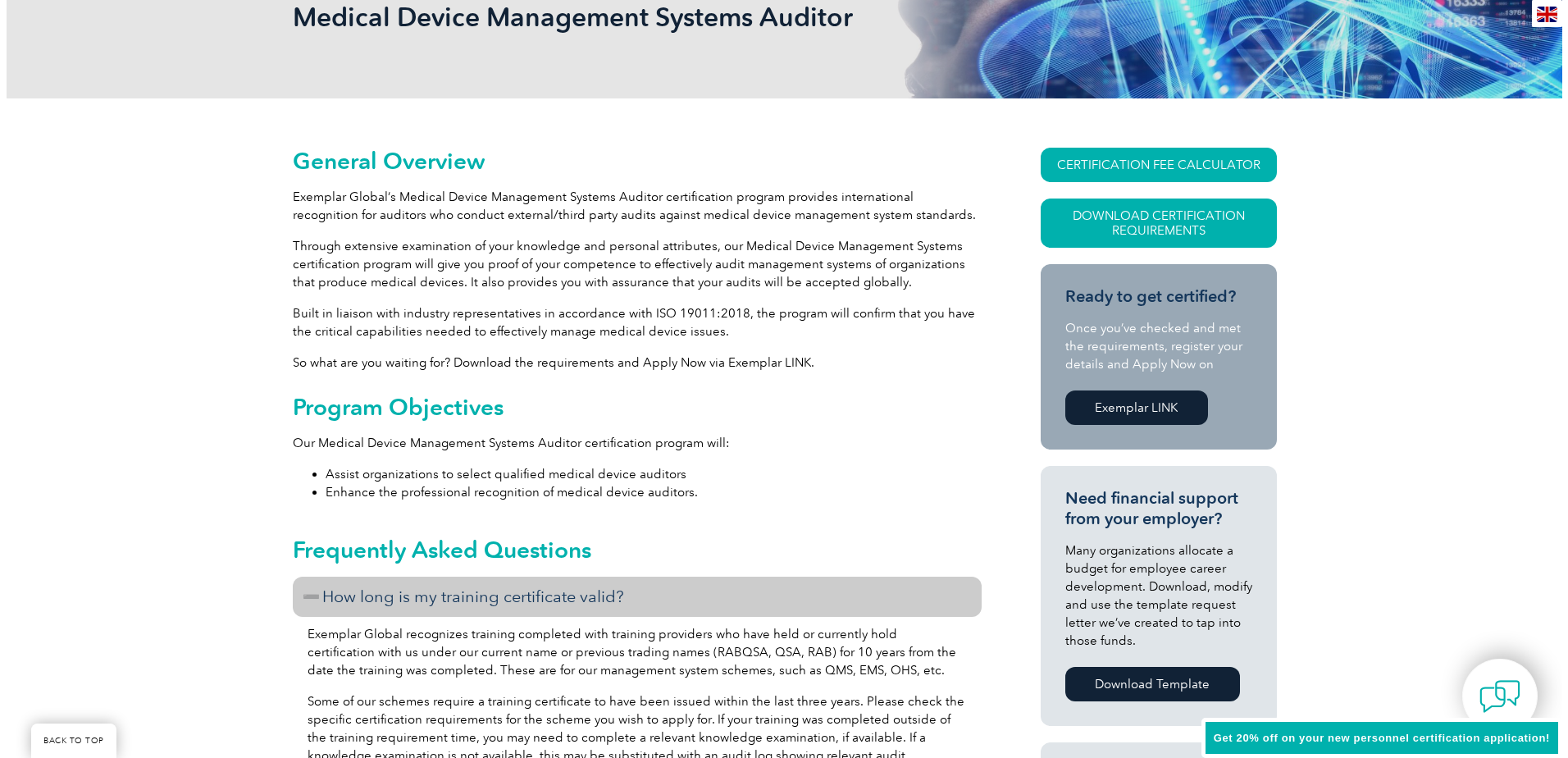
scroll to position [246, 0]
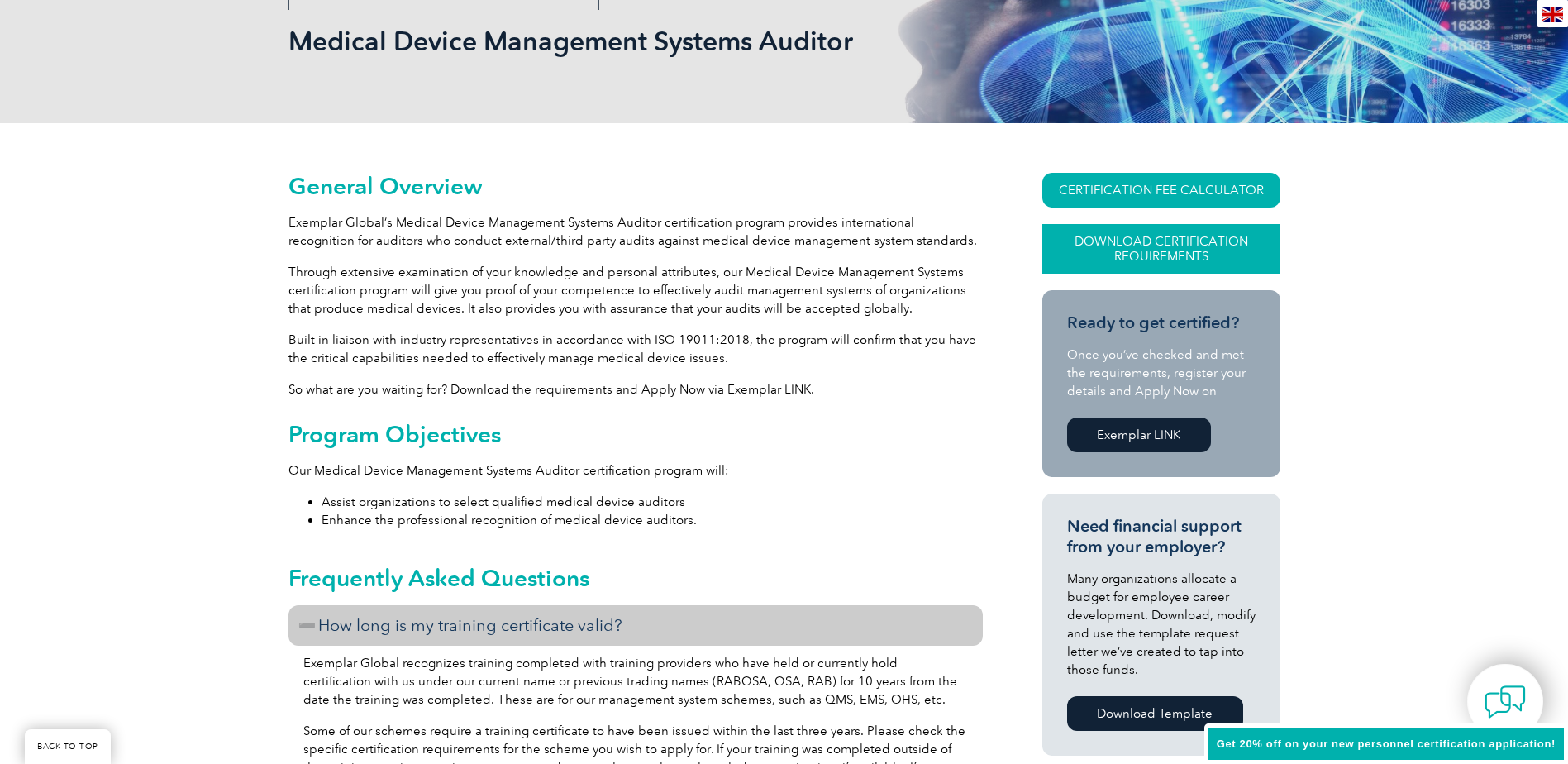
click at [1101, 258] on link "Download Certification Requirements" at bounding box center [1161, 249] width 238 height 49
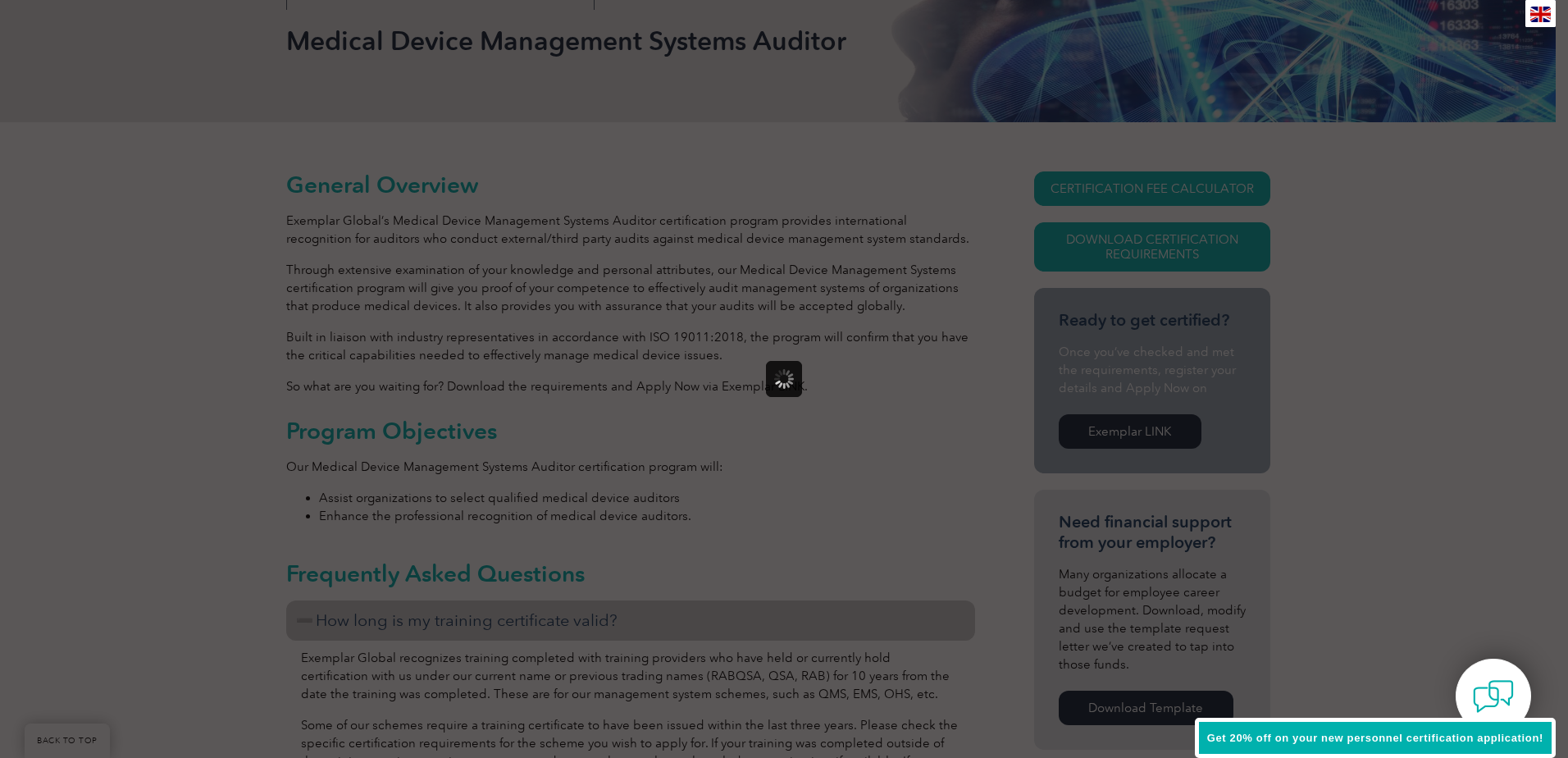
scroll to position [0, 0]
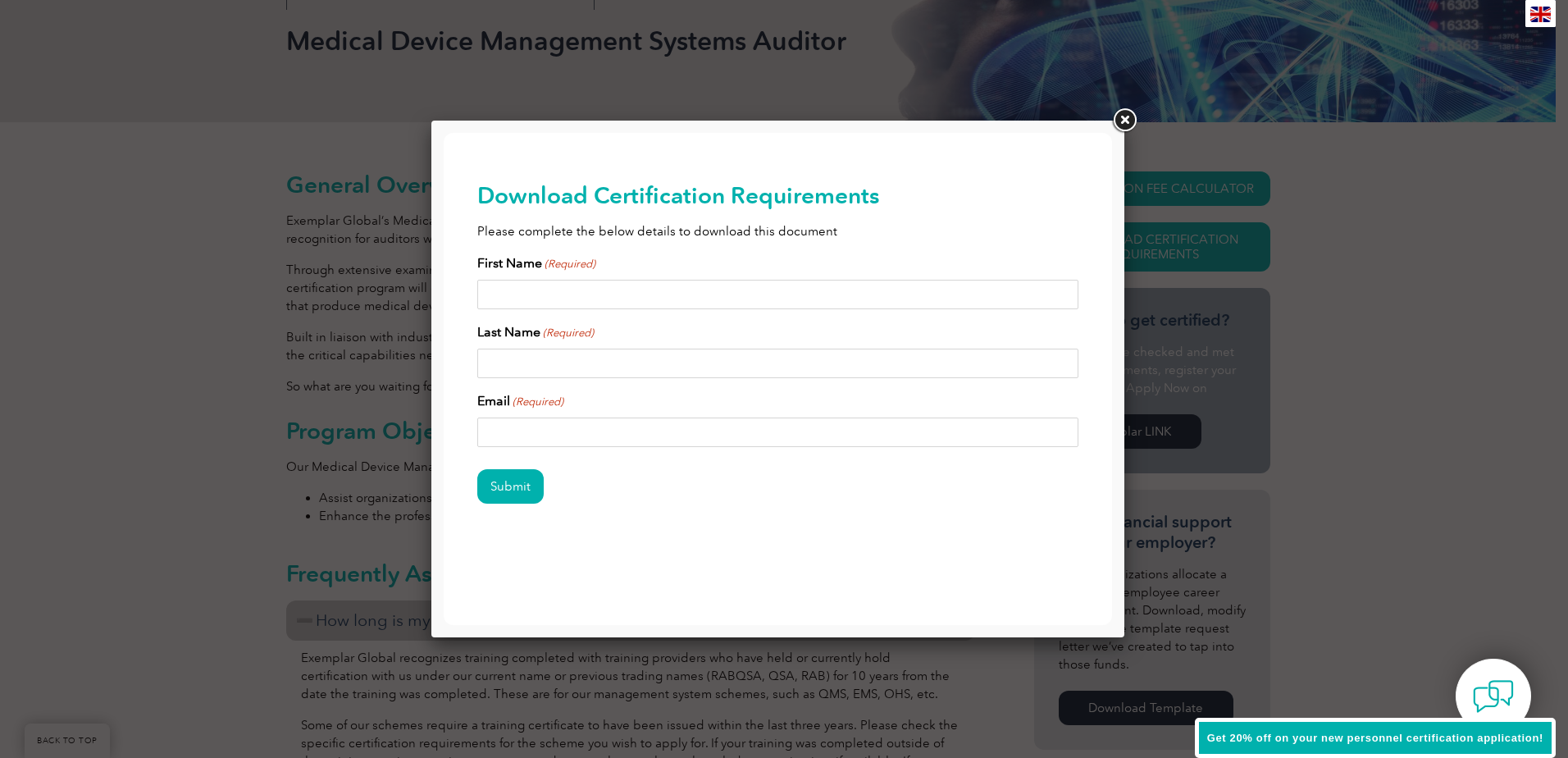
click at [1125, 121] on link at bounding box center [1124, 120] width 29 height 29
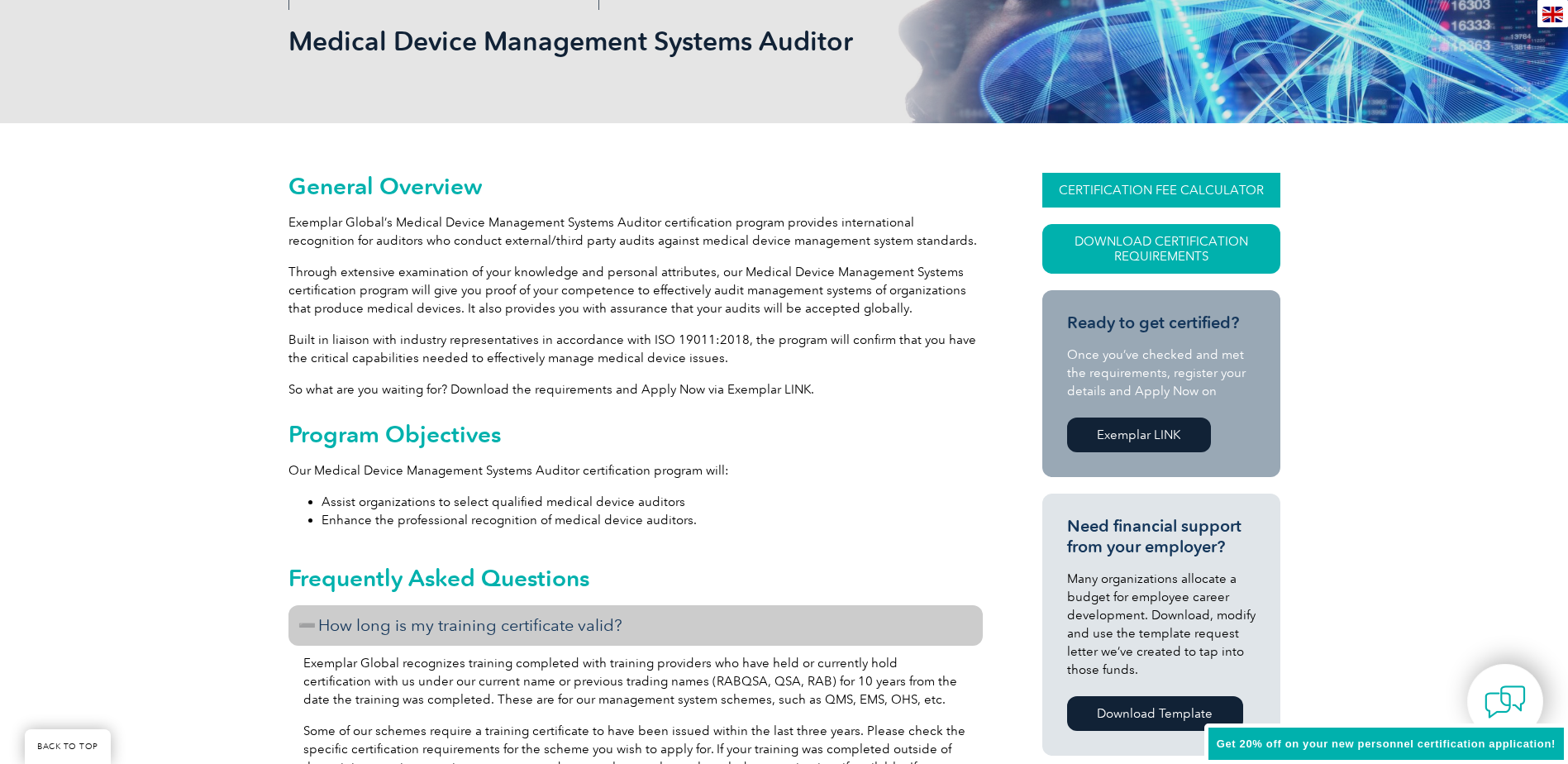
click at [1170, 187] on link "CERTIFICATION FEE CALCULATOR" at bounding box center [1161, 190] width 238 height 35
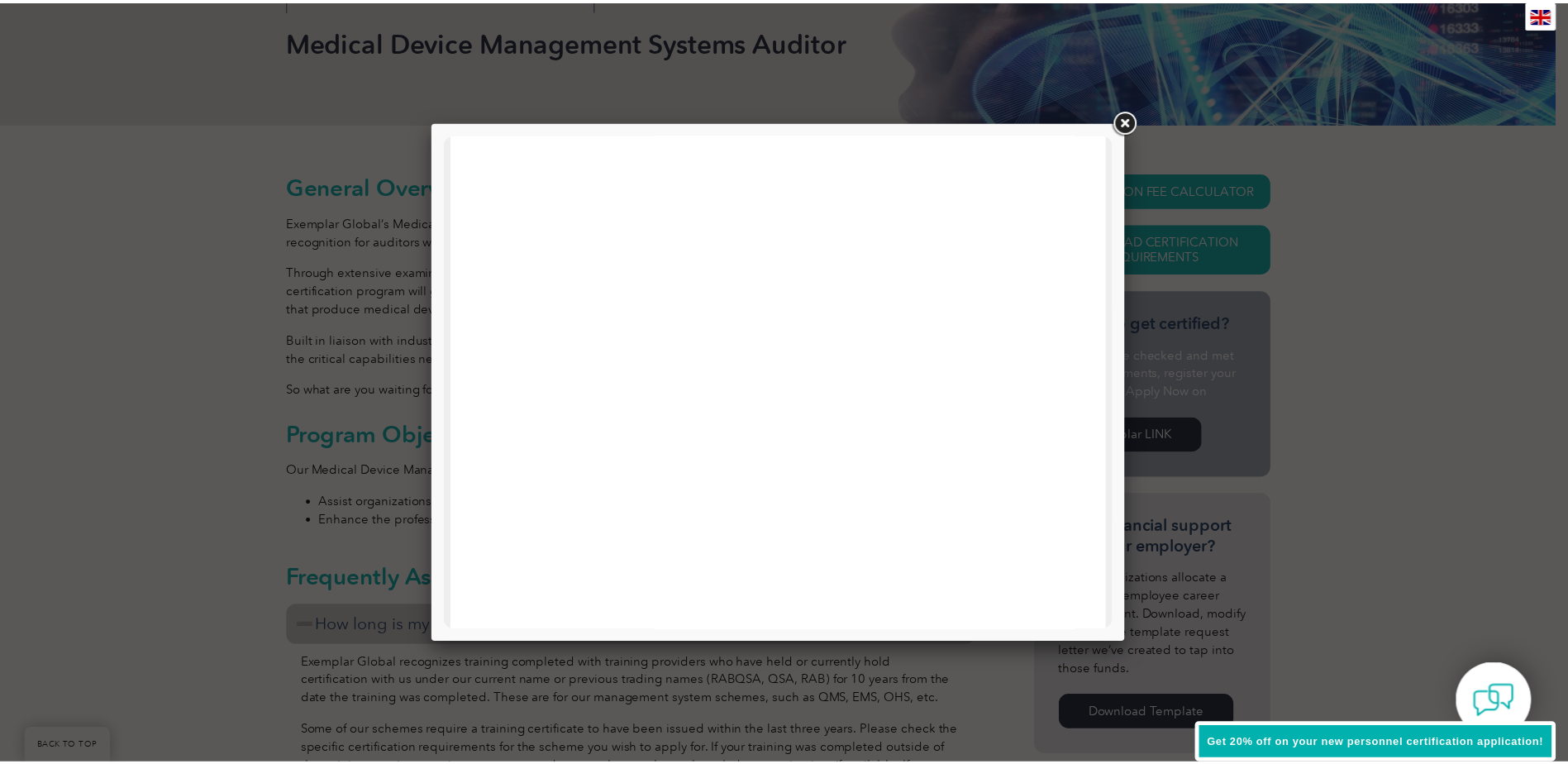
scroll to position [248, 0]
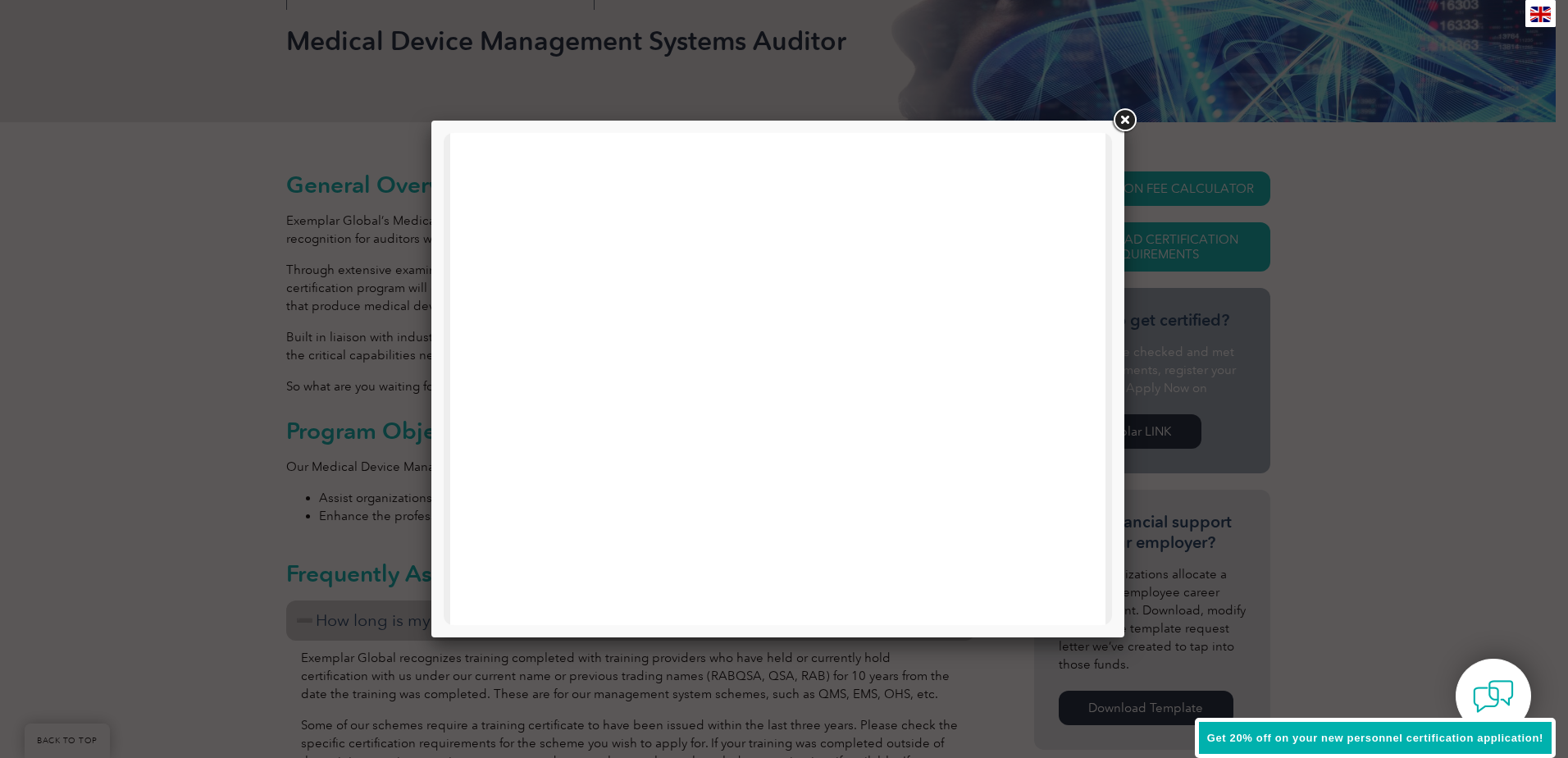
click at [1124, 119] on link at bounding box center [1124, 120] width 29 height 29
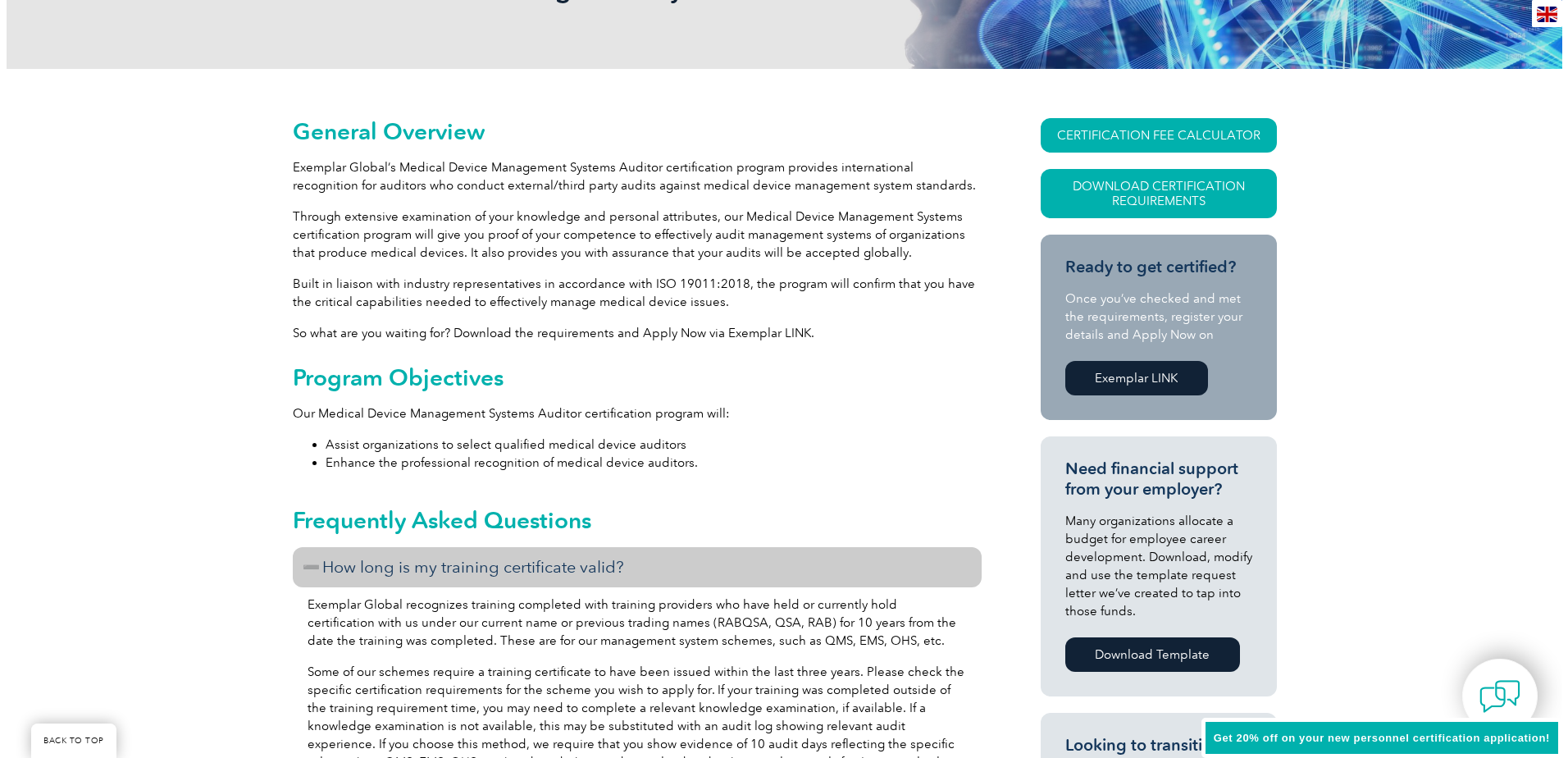
scroll to position [328, 0]
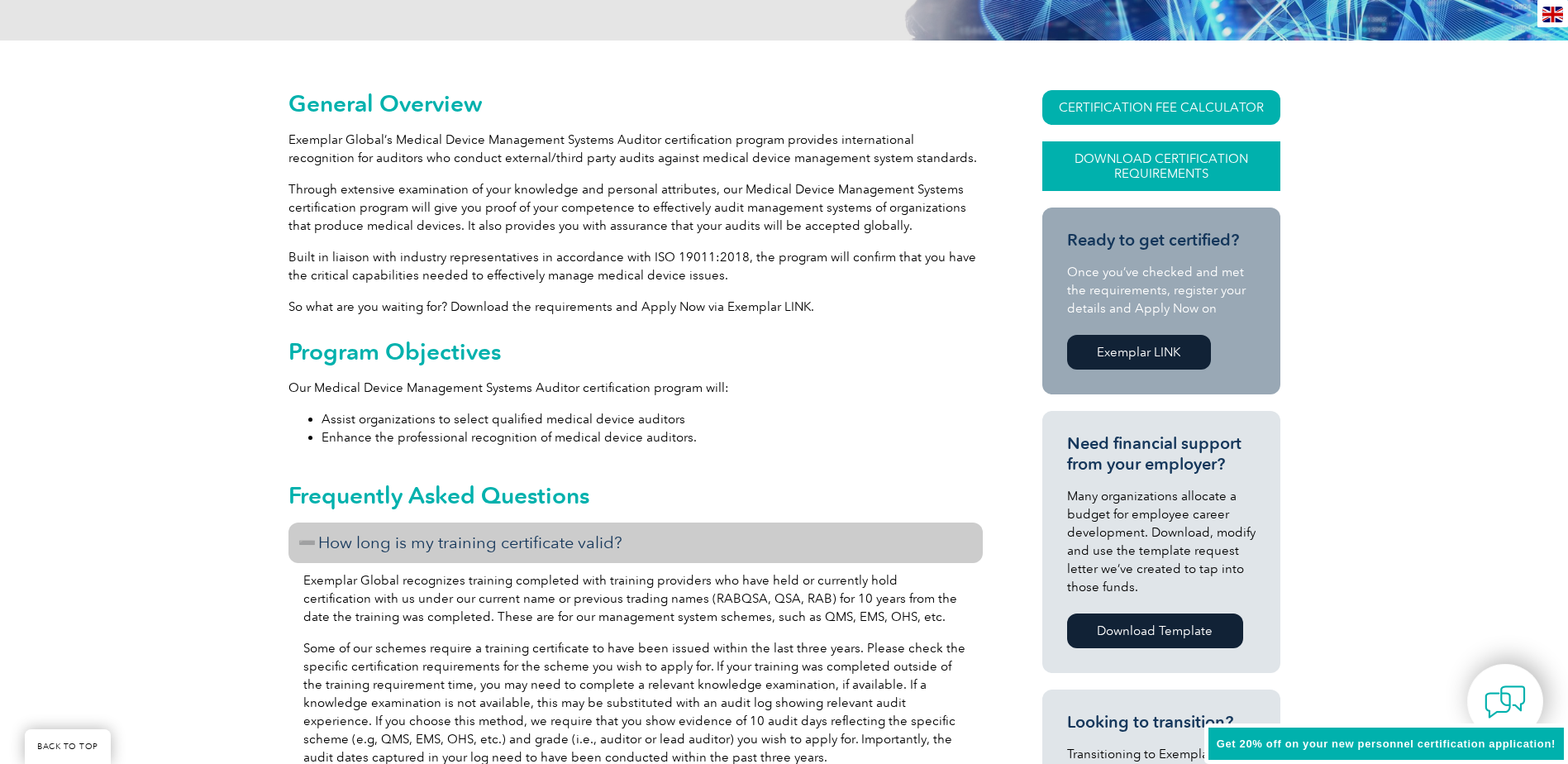
click at [1189, 181] on link "Download Certification Requirements" at bounding box center [1161, 166] width 238 height 49
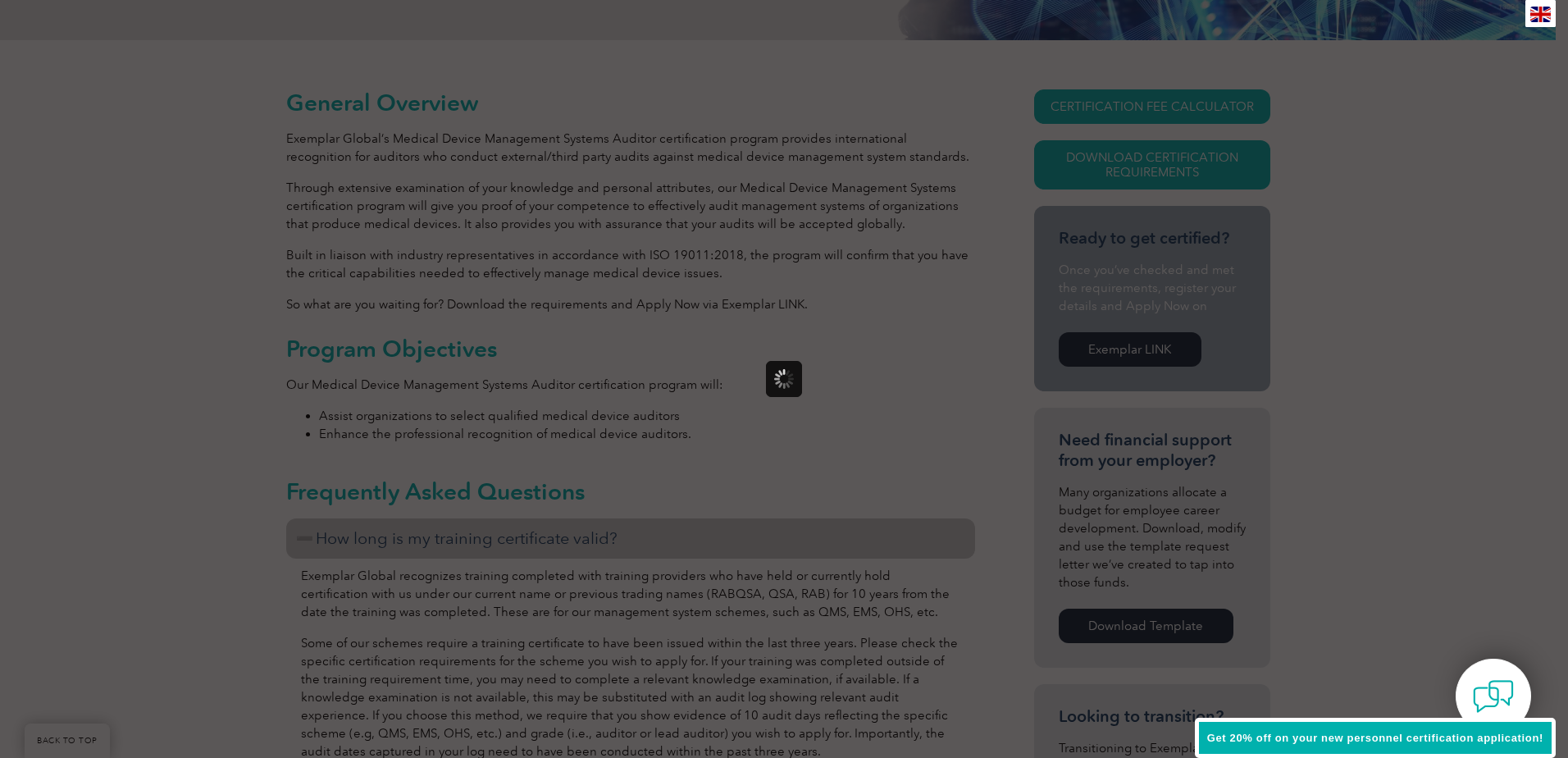
scroll to position [0, 0]
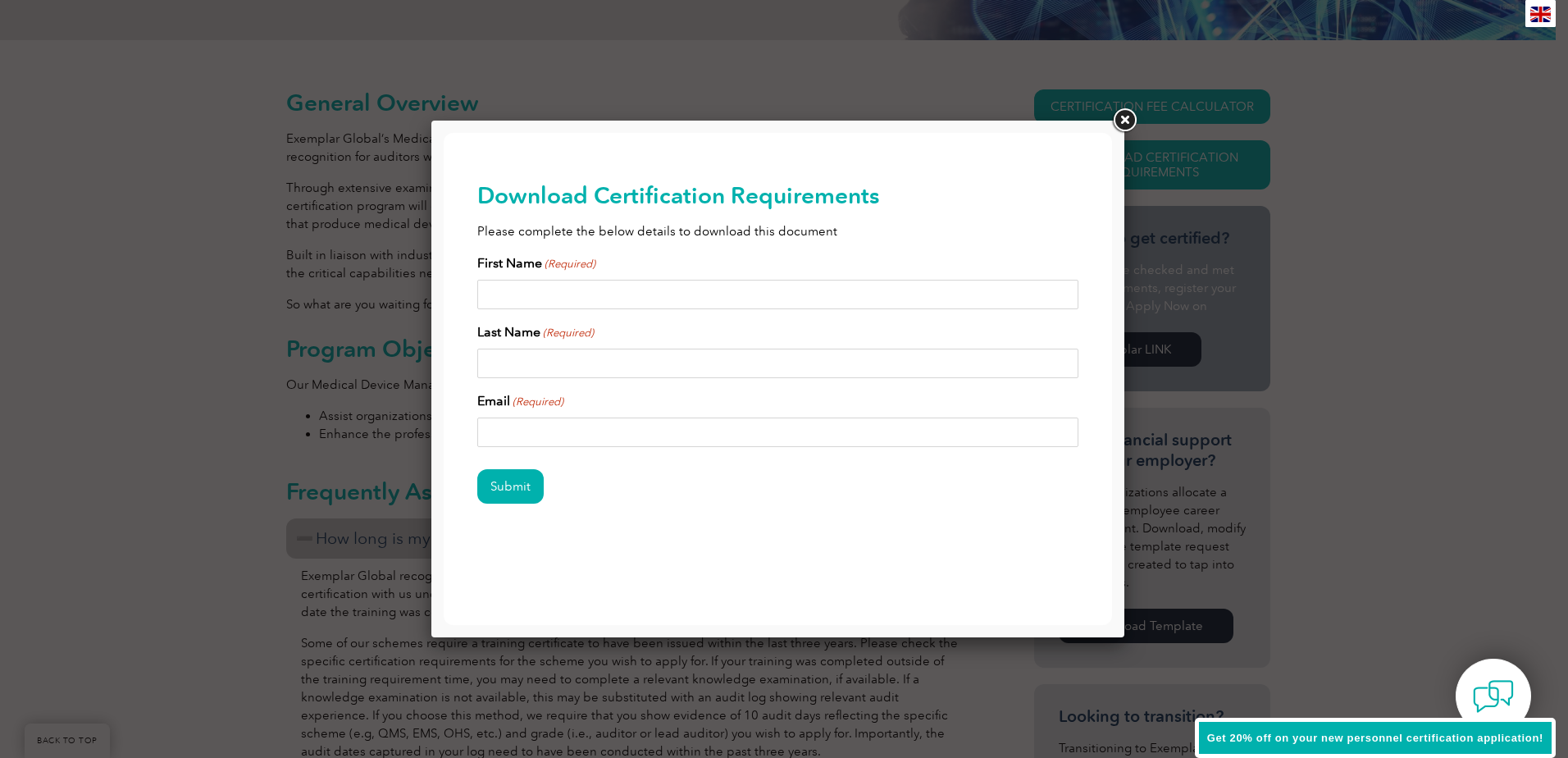
click at [743, 272] on div "First Name (Required)" at bounding box center [778, 281] width 602 height 56
click at [756, 293] on input "First Name (Required)" at bounding box center [778, 294] width 602 height 29
type input "[PERSON_NAME]"
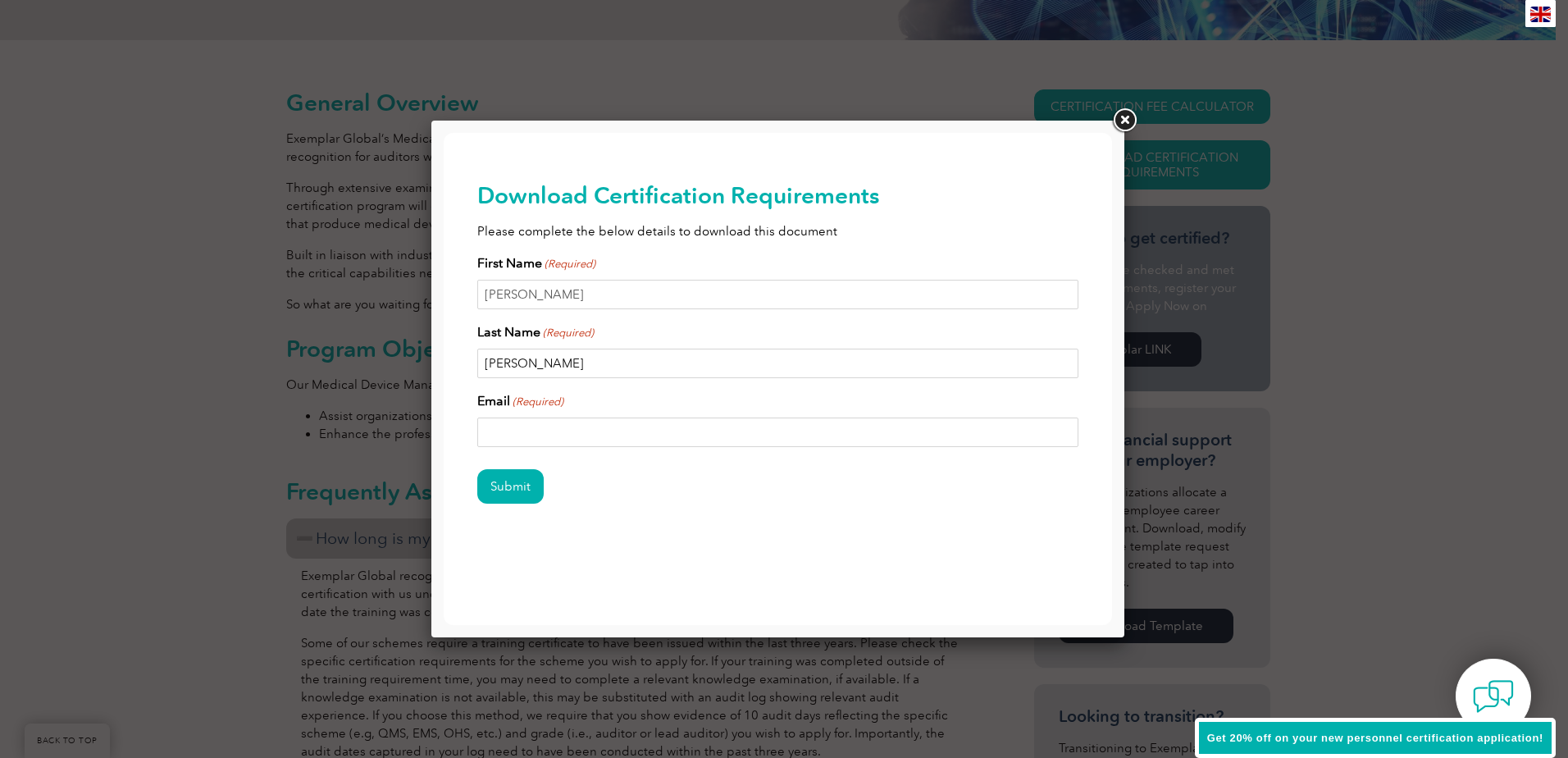
type input "[PERSON_NAME][EMAIL_ADDRESS][PERSON_NAME][DOMAIN_NAME]"
click at [515, 501] on input "Submit" at bounding box center [511, 486] width 66 height 35
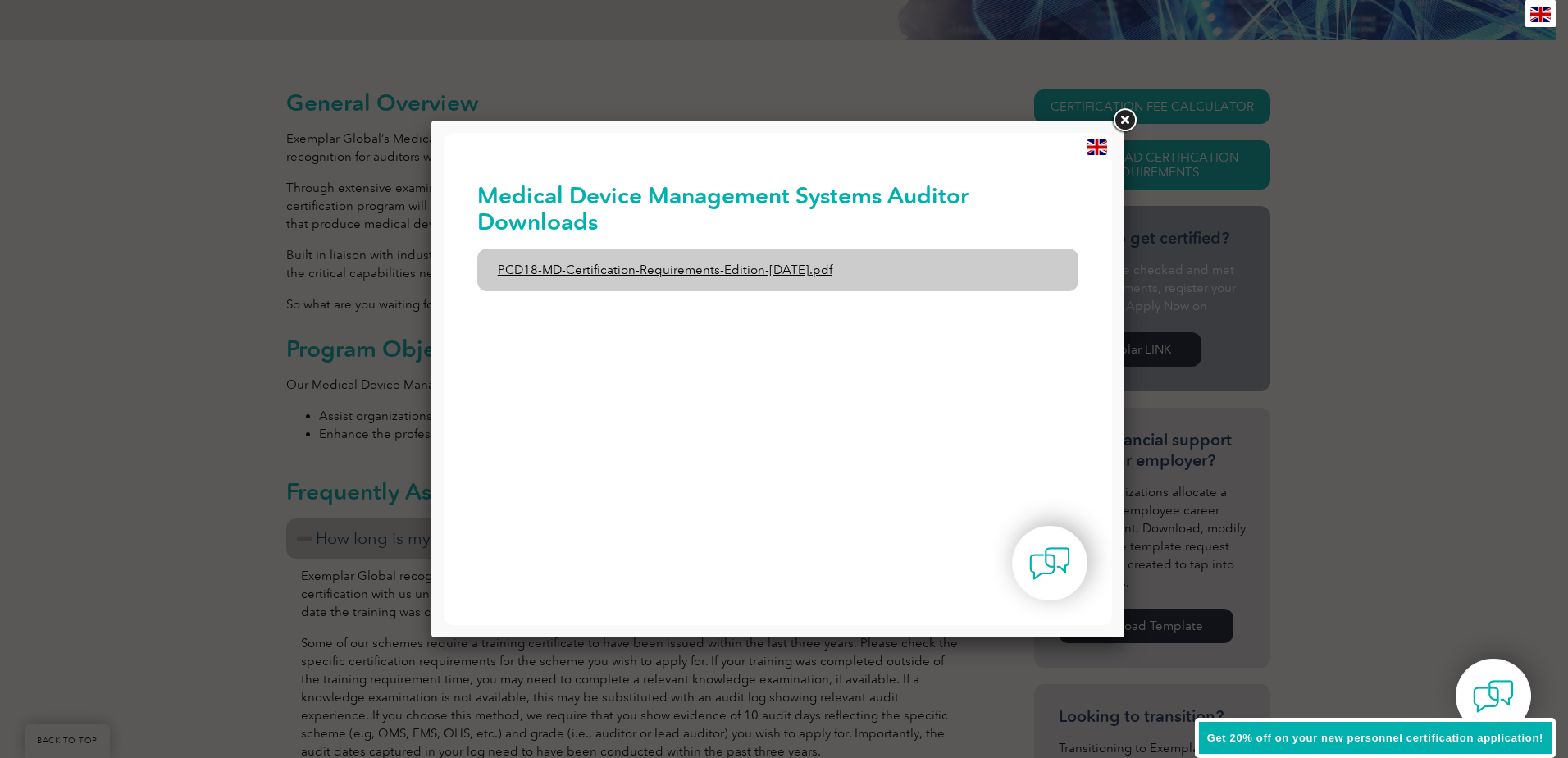
click at [676, 262] on link "PCD18-MD-Certification-Requirements-Edition-[DATE].pdf" at bounding box center [778, 270] width 602 height 42
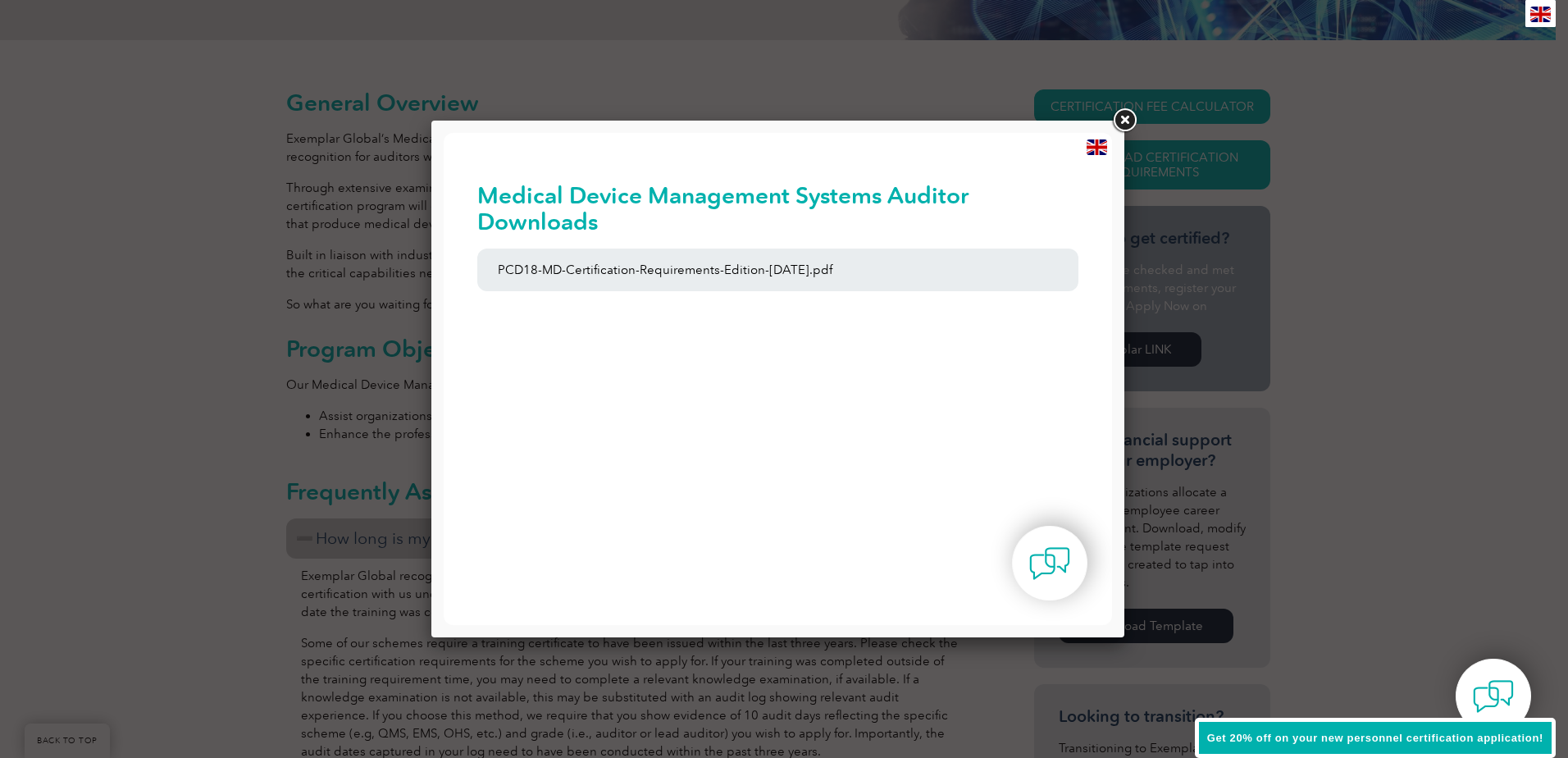
click at [1119, 117] on link at bounding box center [1124, 120] width 29 height 29
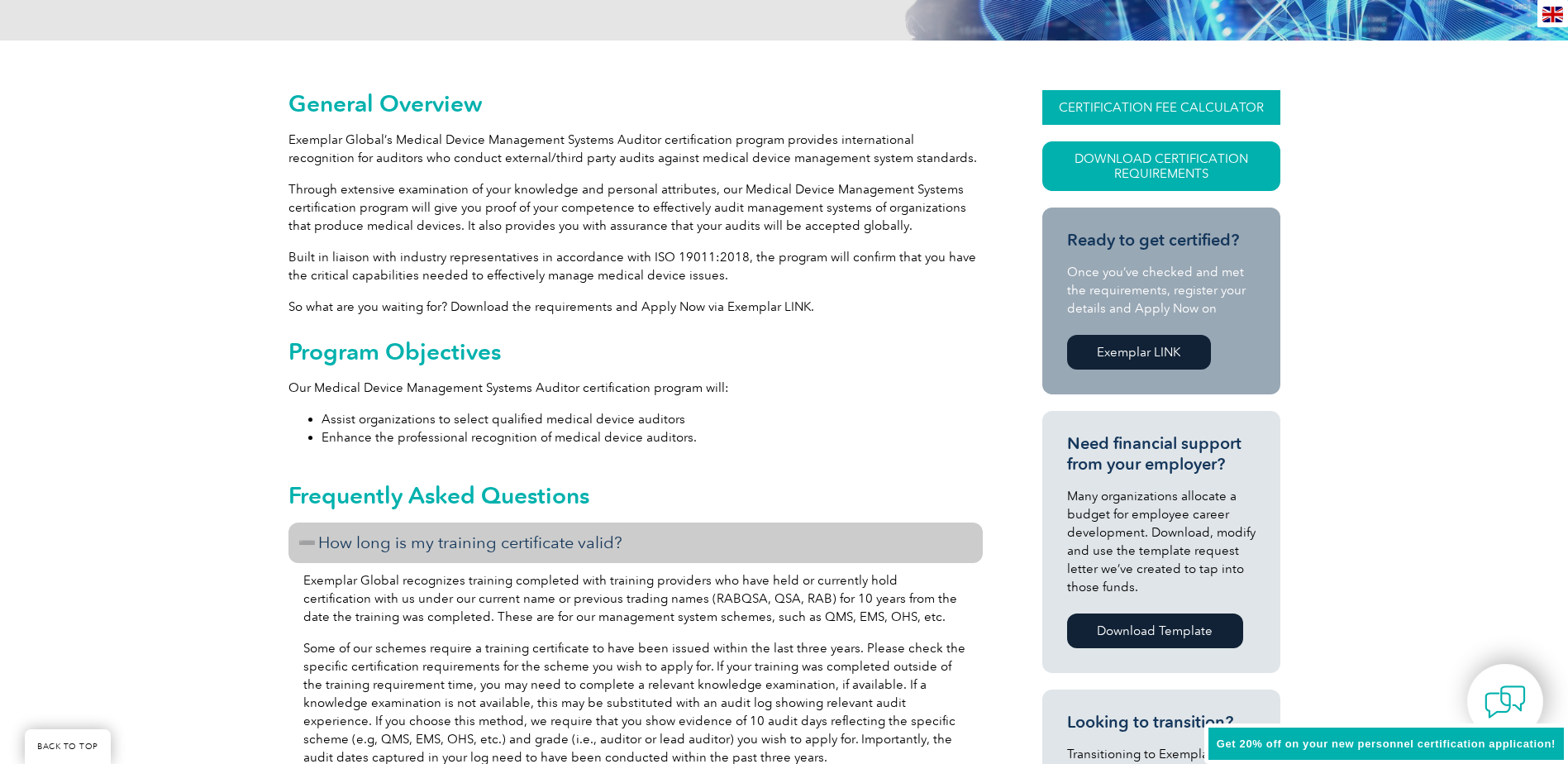
click at [1057, 98] on link "CERTIFICATION FEE CALCULATOR" at bounding box center [1161, 107] width 238 height 35
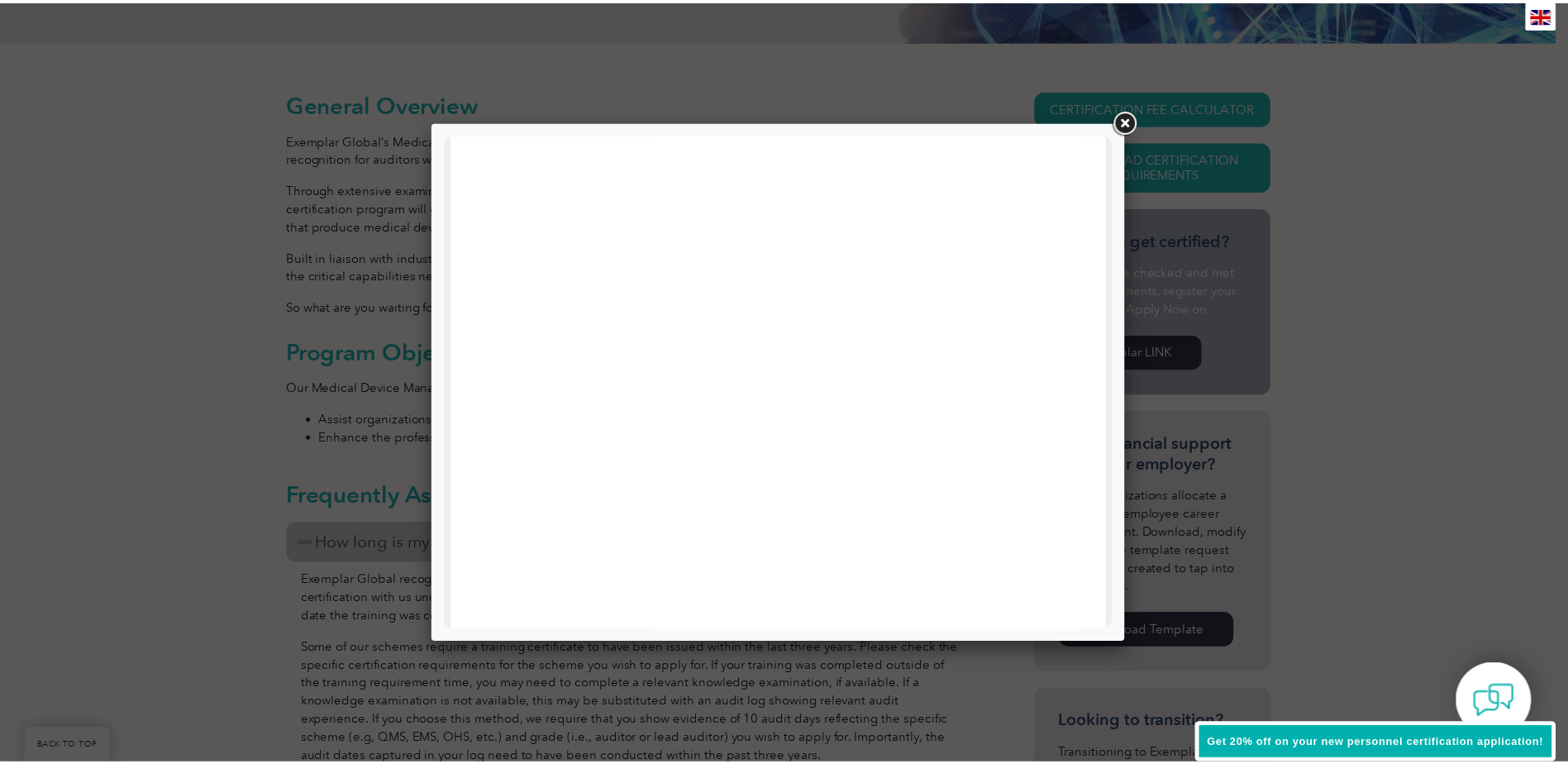
scroll to position [479, 0]
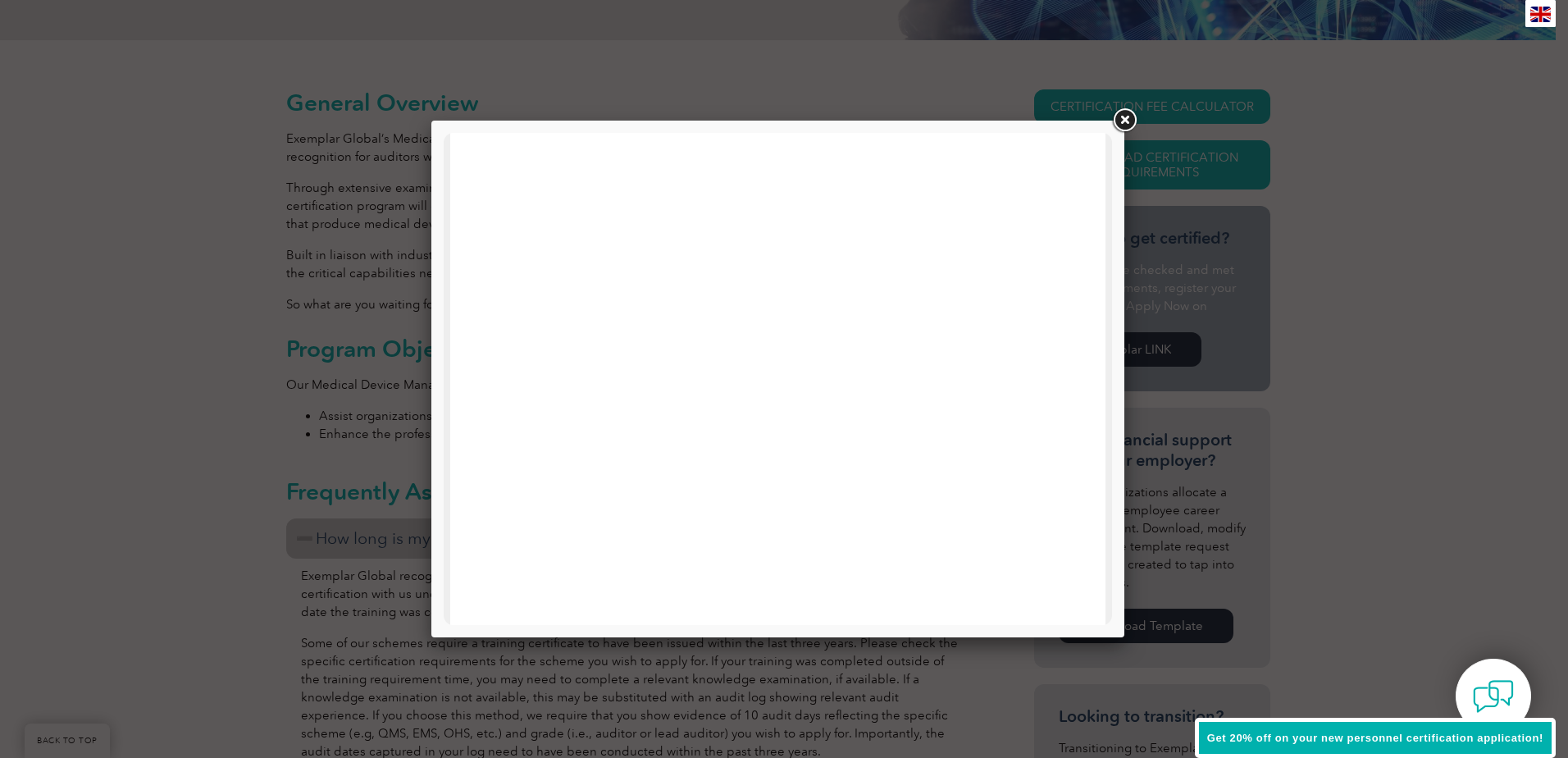
click at [367, 338] on div at bounding box center [784, 379] width 1568 height 758
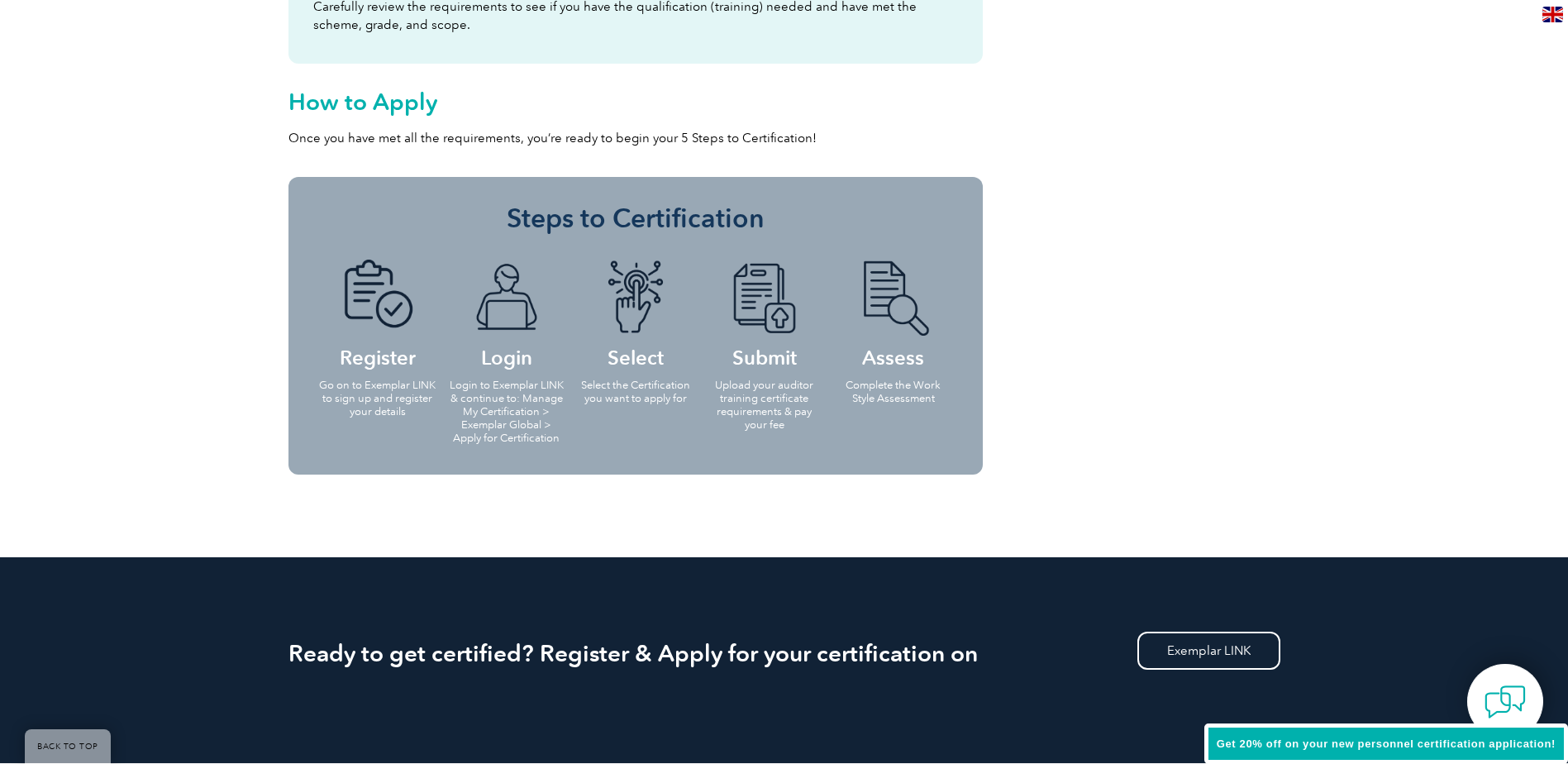
scroll to position [2977, 0]
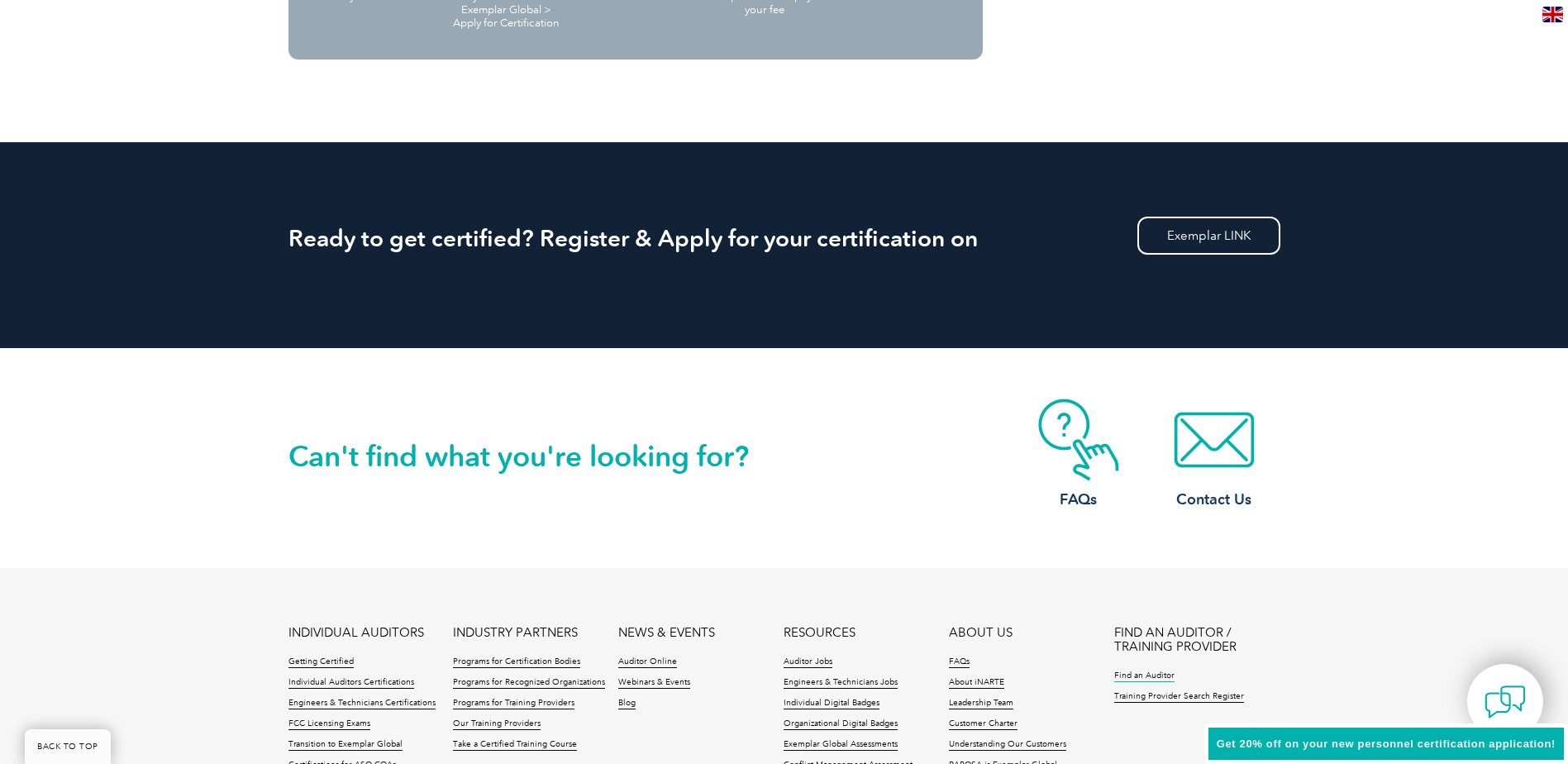
click at [1155, 671] on link "Find an Auditor" at bounding box center [1144, 677] width 61 height 11
